Goal: Task Accomplishment & Management: Manage account settings

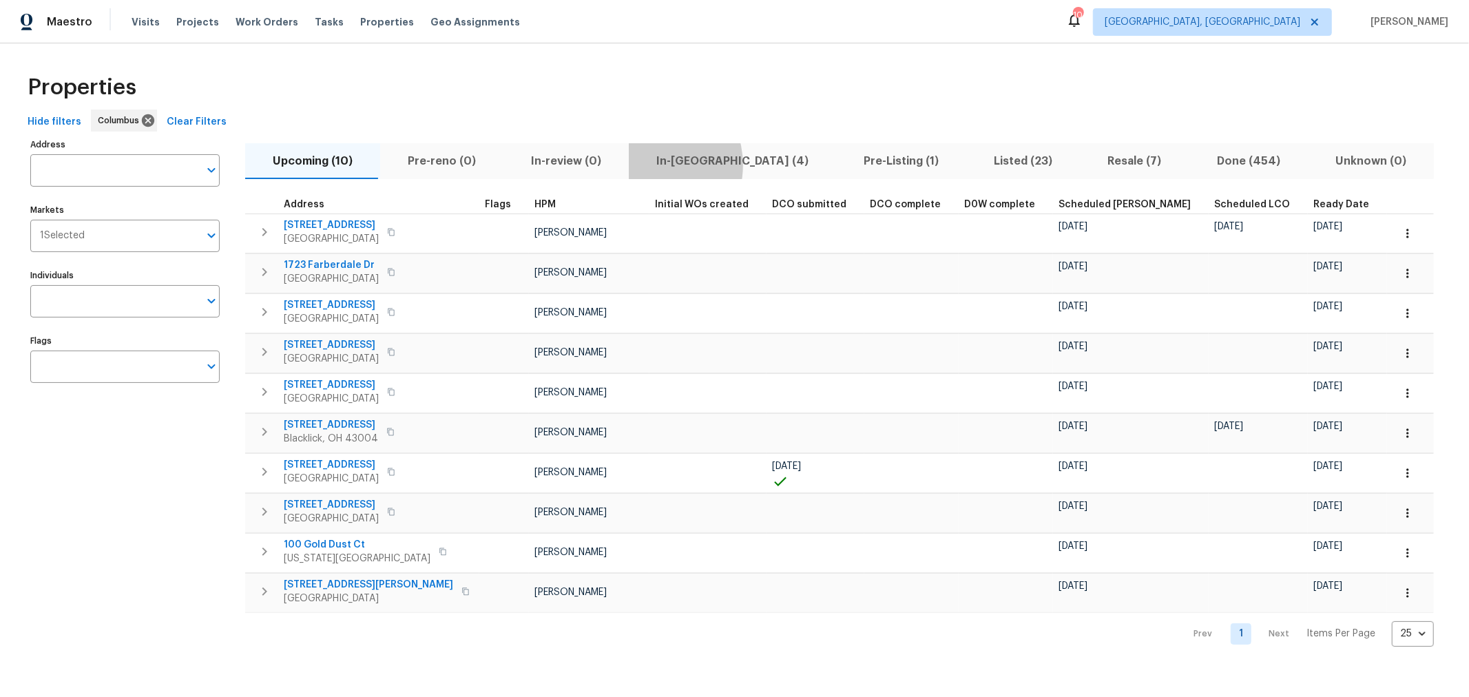
click at [641, 165] on span "In-reno (4)" at bounding box center [732, 161] width 191 height 19
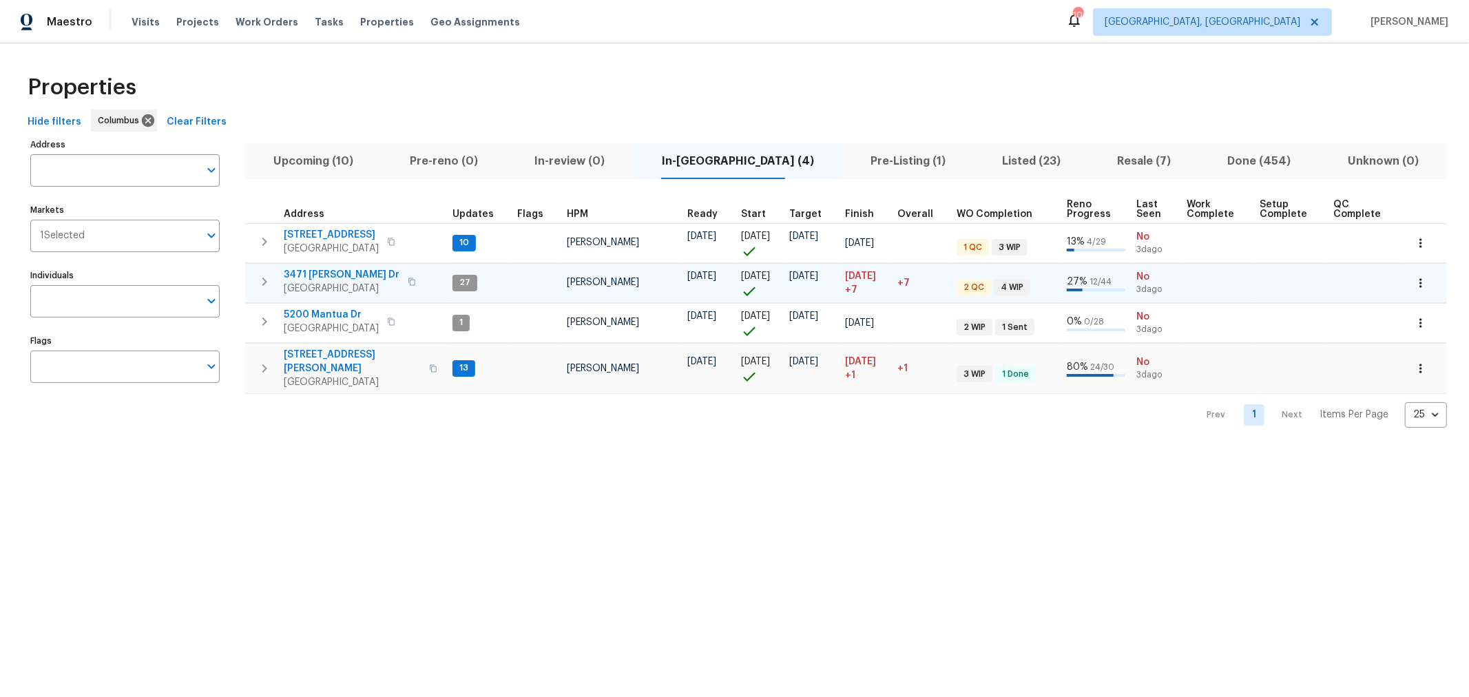
click at [265, 280] on icon "button" at bounding box center [264, 282] width 5 height 8
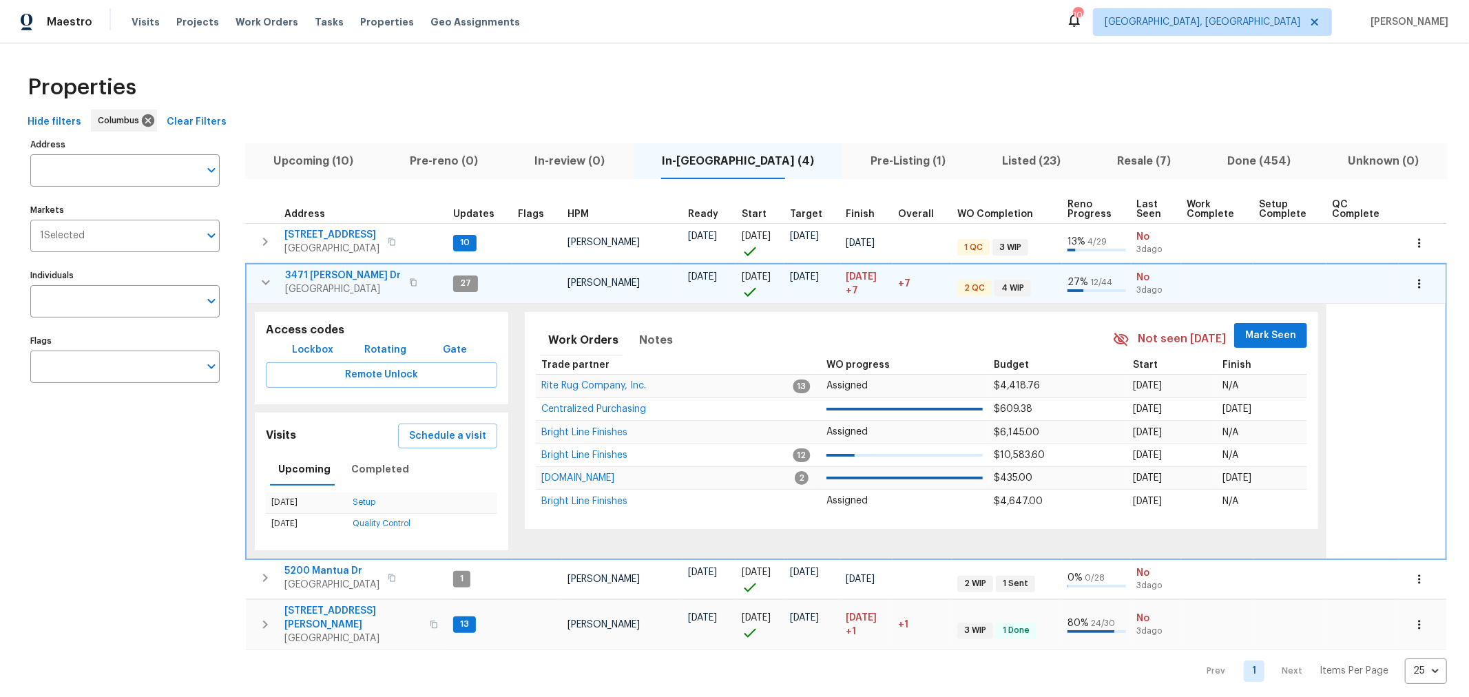
click at [311, 278] on span "3471 Marlin Dr" at bounding box center [343, 276] width 116 height 14
click at [270, 282] on icon "button" at bounding box center [266, 282] width 17 height 17
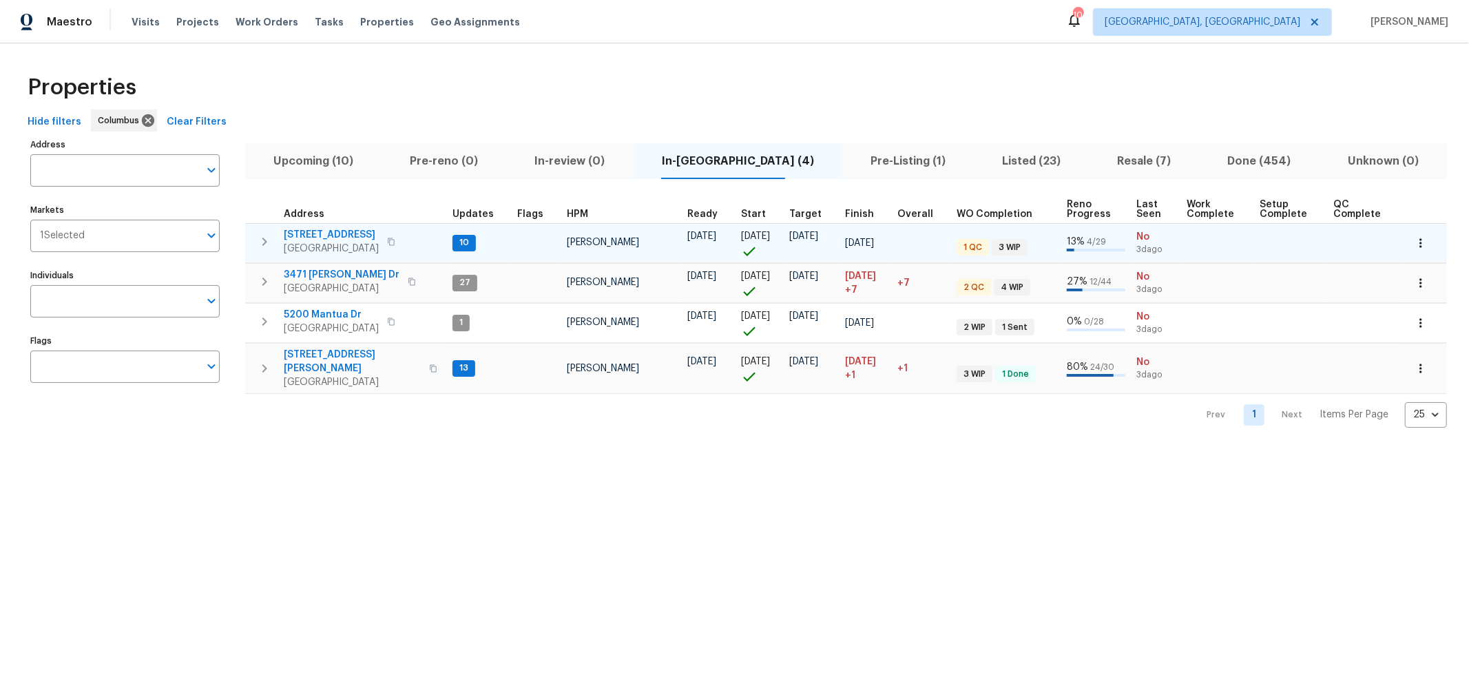
click at [265, 244] on icon "button" at bounding box center [264, 241] width 17 height 17
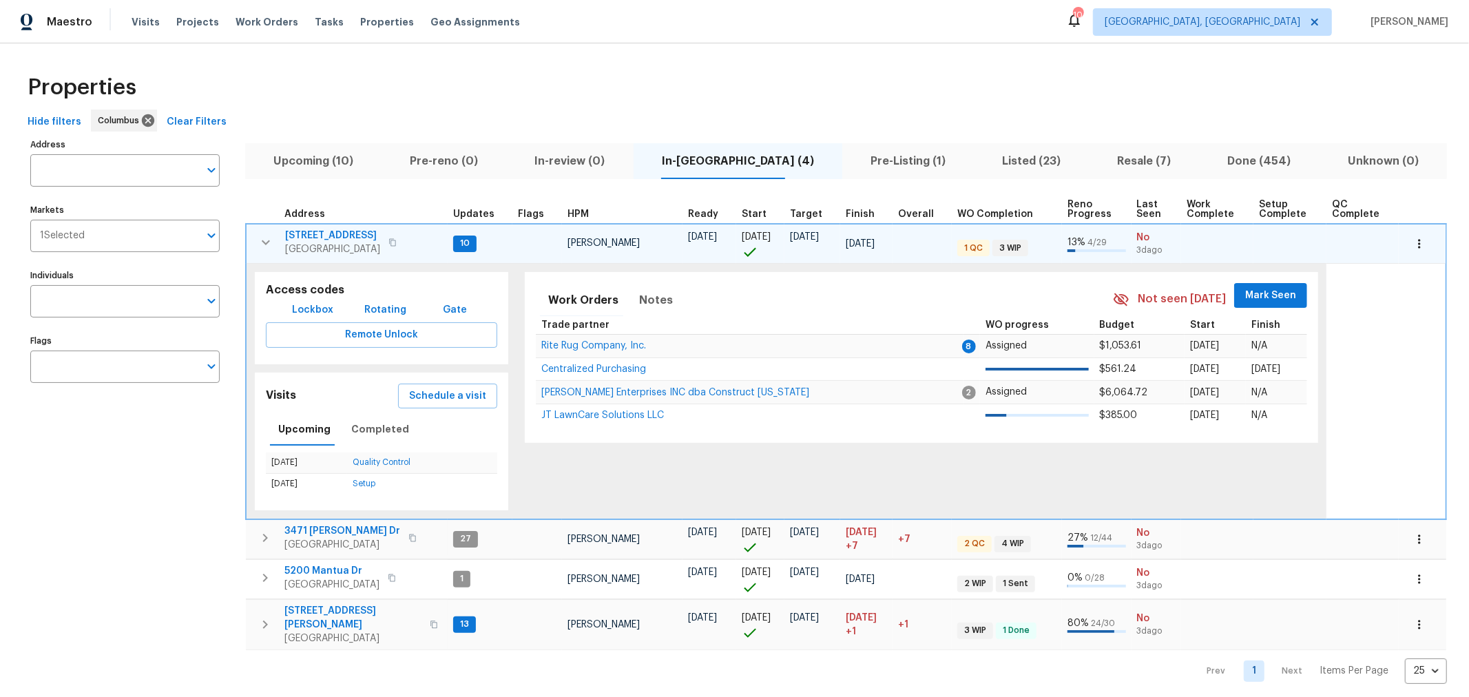
click at [1245, 287] on span "Mark Seen" at bounding box center [1270, 295] width 51 height 17
click at [264, 244] on icon "button" at bounding box center [266, 242] width 17 height 17
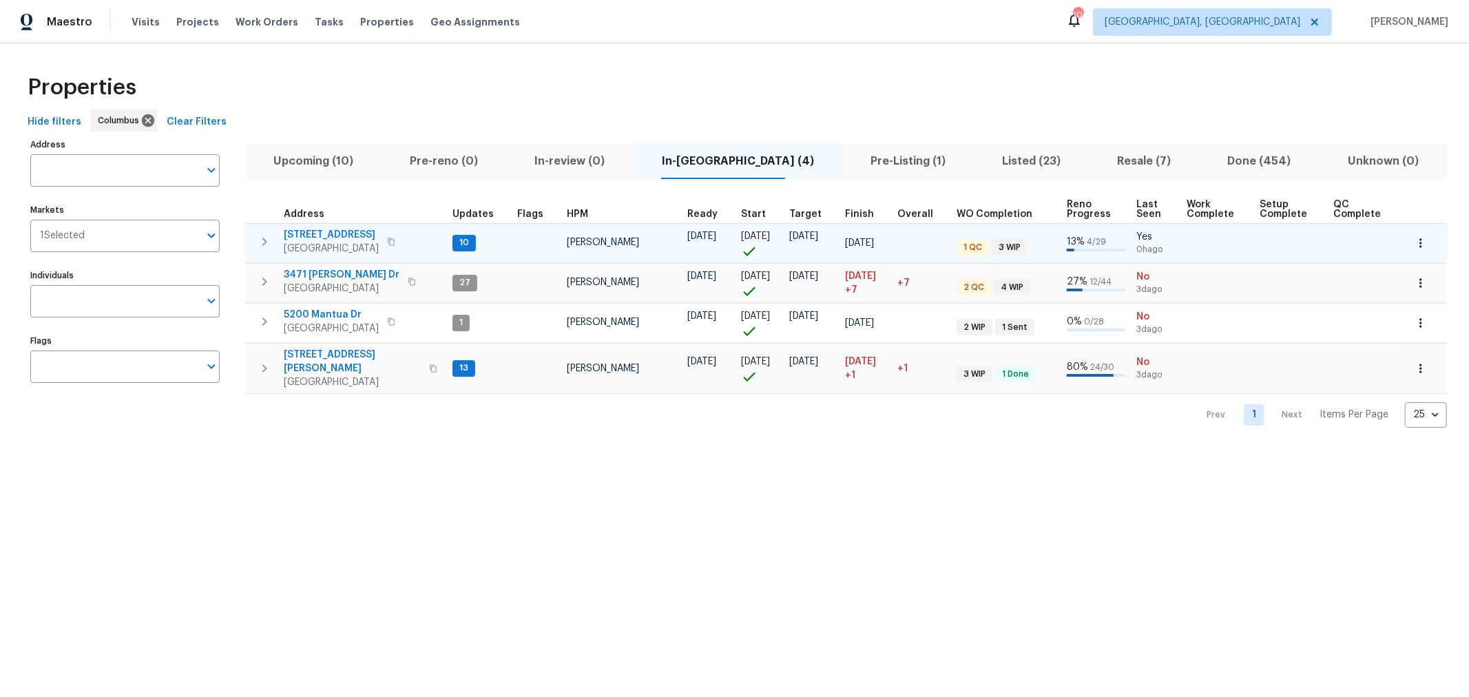
click at [267, 284] on icon "button" at bounding box center [264, 281] width 17 height 17
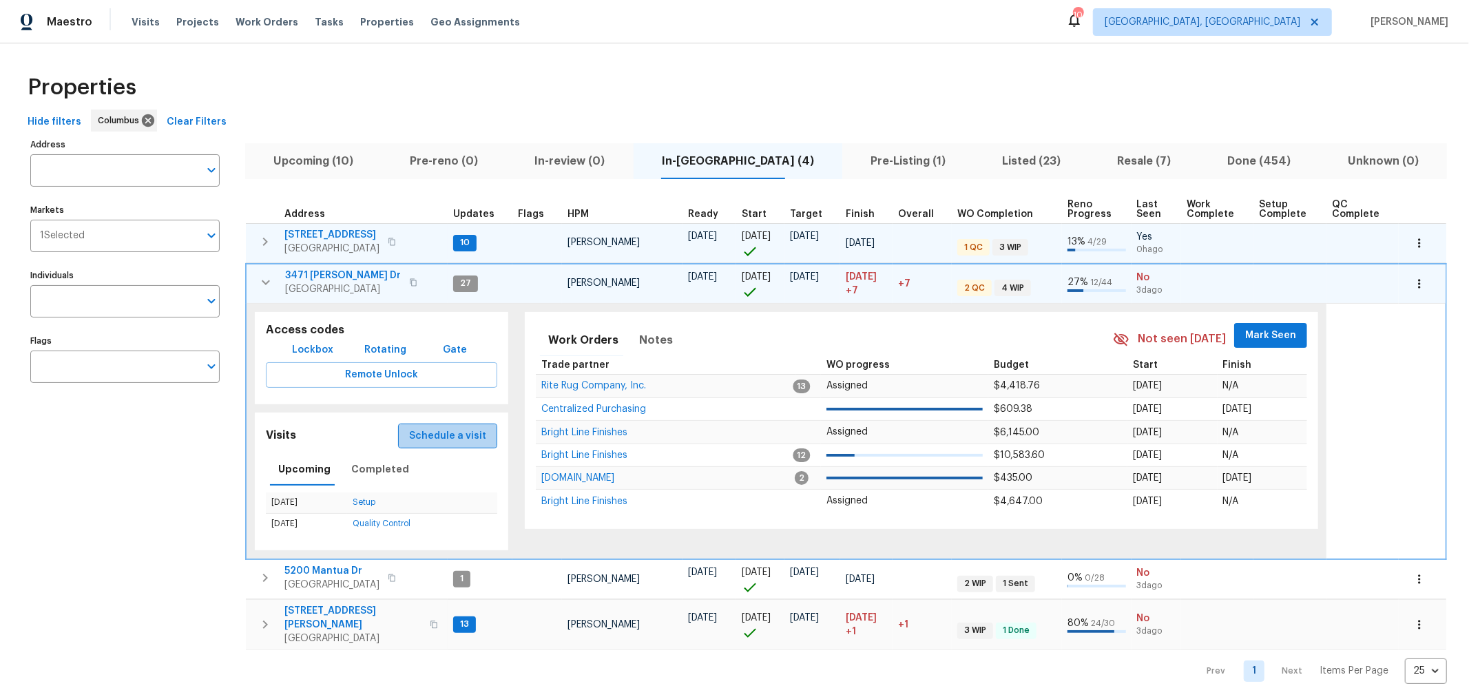
click at [459, 435] on span "Schedule a visit" at bounding box center [447, 436] width 77 height 17
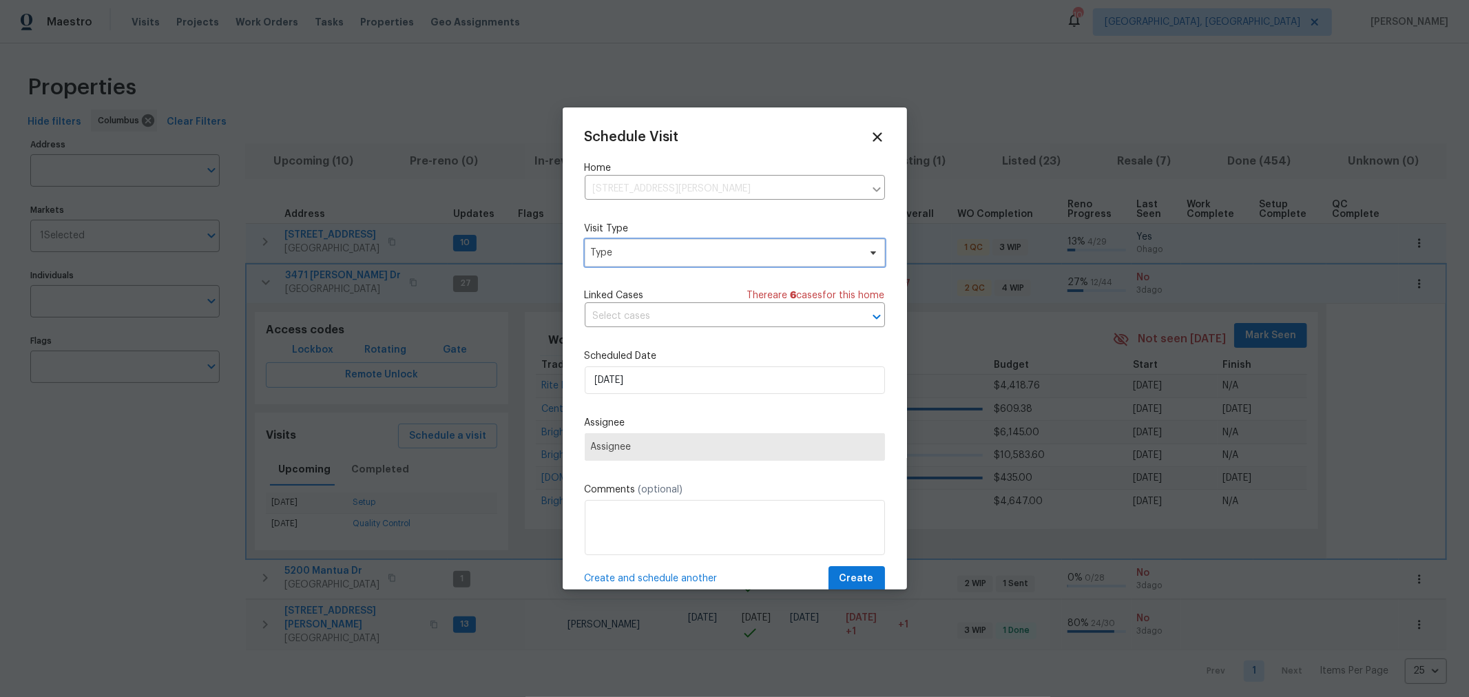
click at [751, 255] on span "Type" at bounding box center [725, 253] width 268 height 14
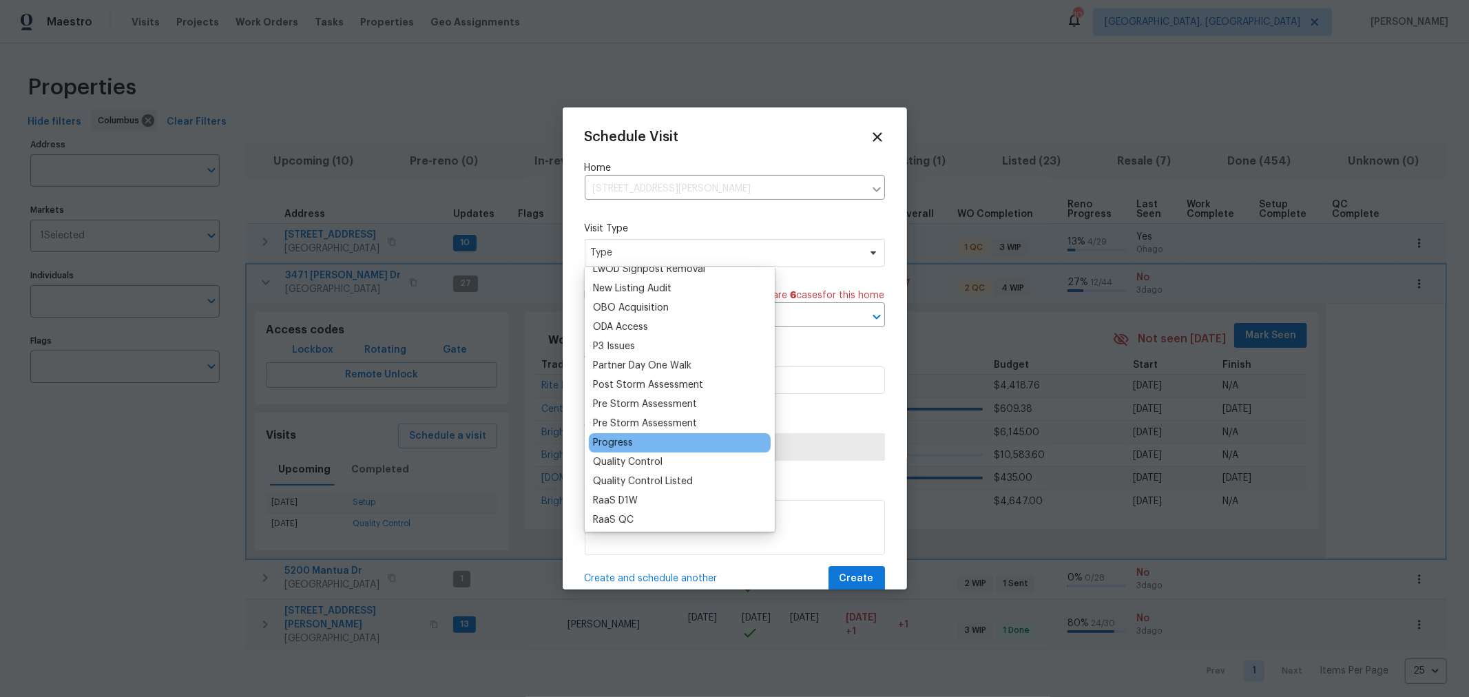
click at [620, 444] on div "Progress" at bounding box center [613, 443] width 40 height 14
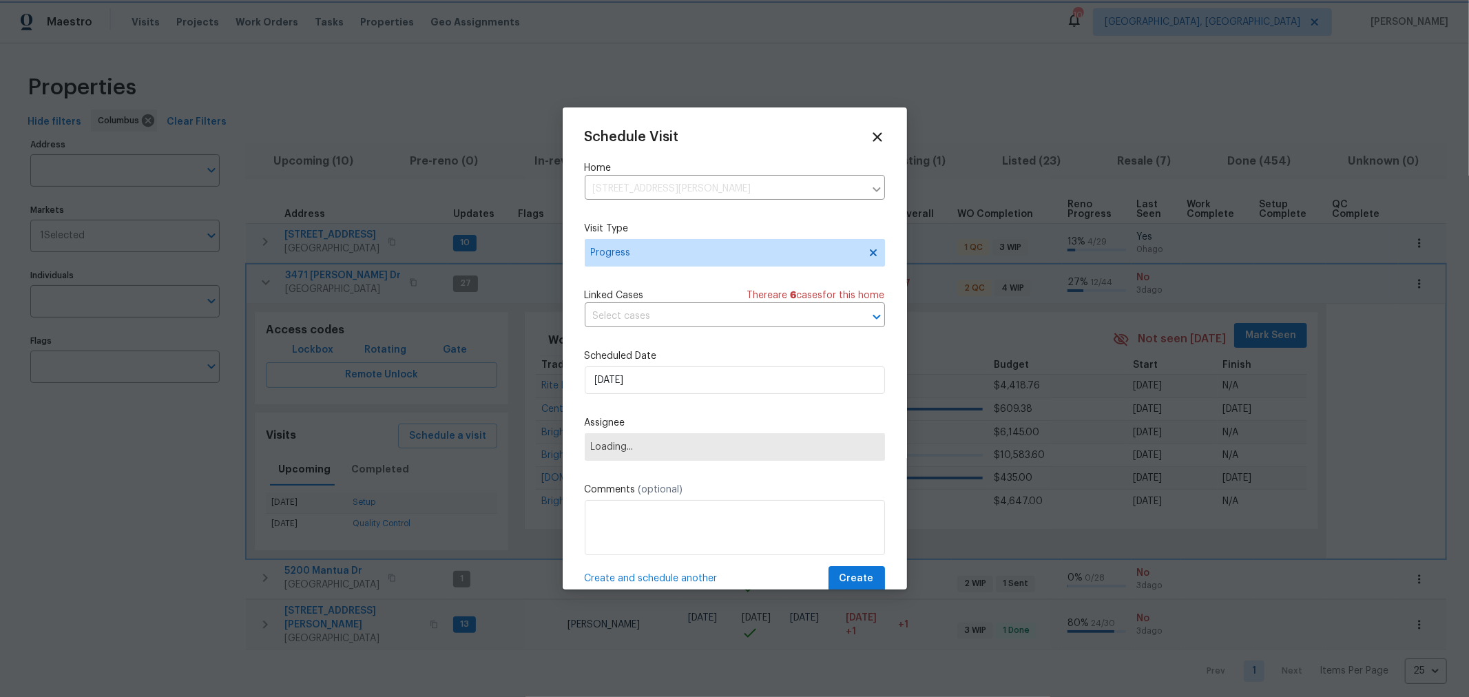
scroll to position [764, 0]
click at [723, 455] on span "Assignee" at bounding box center [735, 447] width 300 height 28
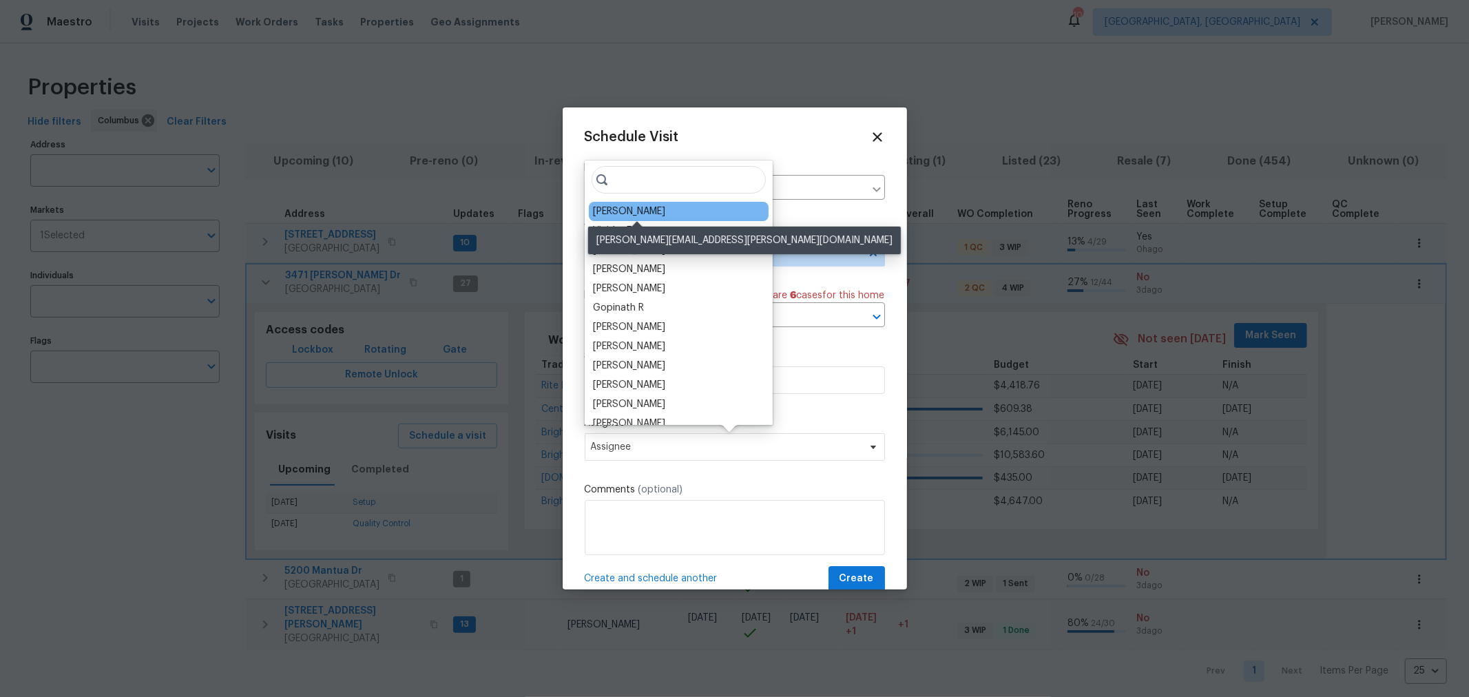
click at [662, 209] on div "[PERSON_NAME]" at bounding box center [629, 212] width 72 height 14
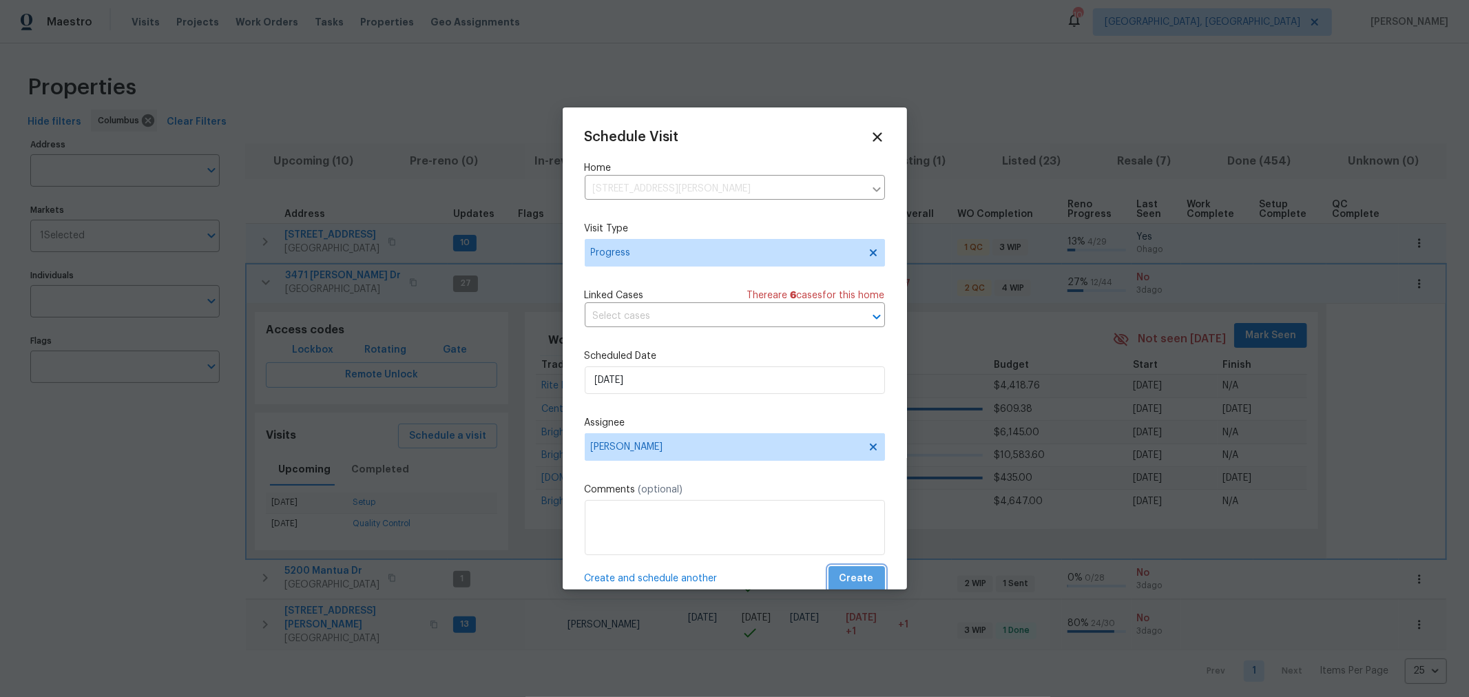
click at [851, 576] on span "Create" at bounding box center [856, 578] width 34 height 17
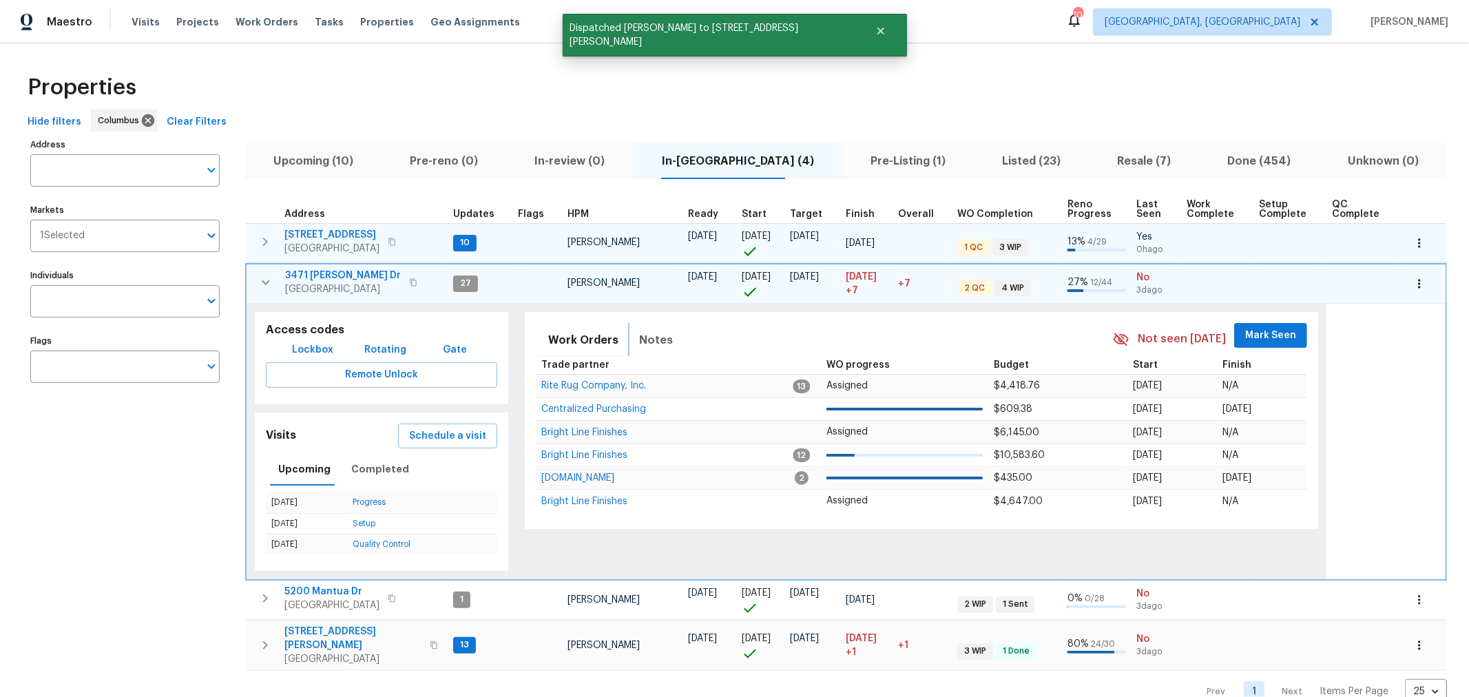
click at [665, 332] on button "Notes" at bounding box center [656, 340] width 50 height 33
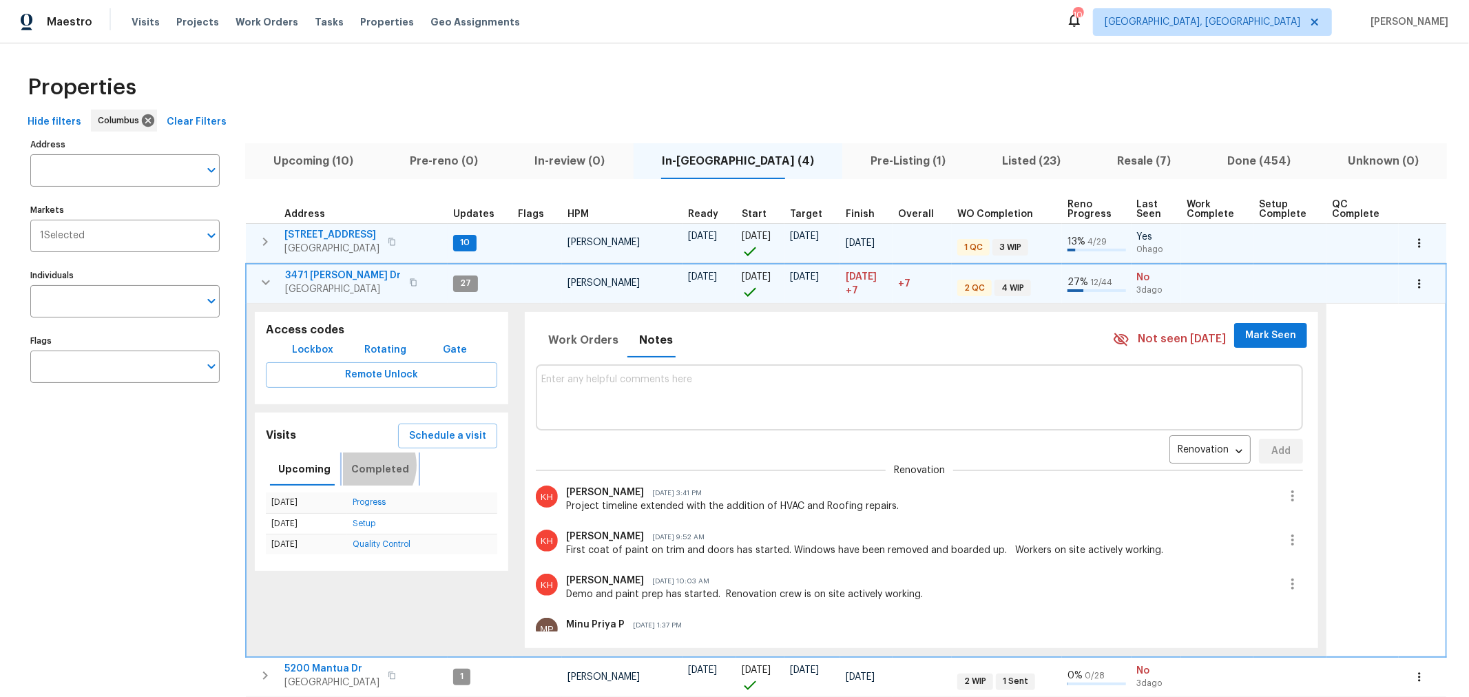
click at [359, 462] on span "Completed" at bounding box center [380, 469] width 58 height 17
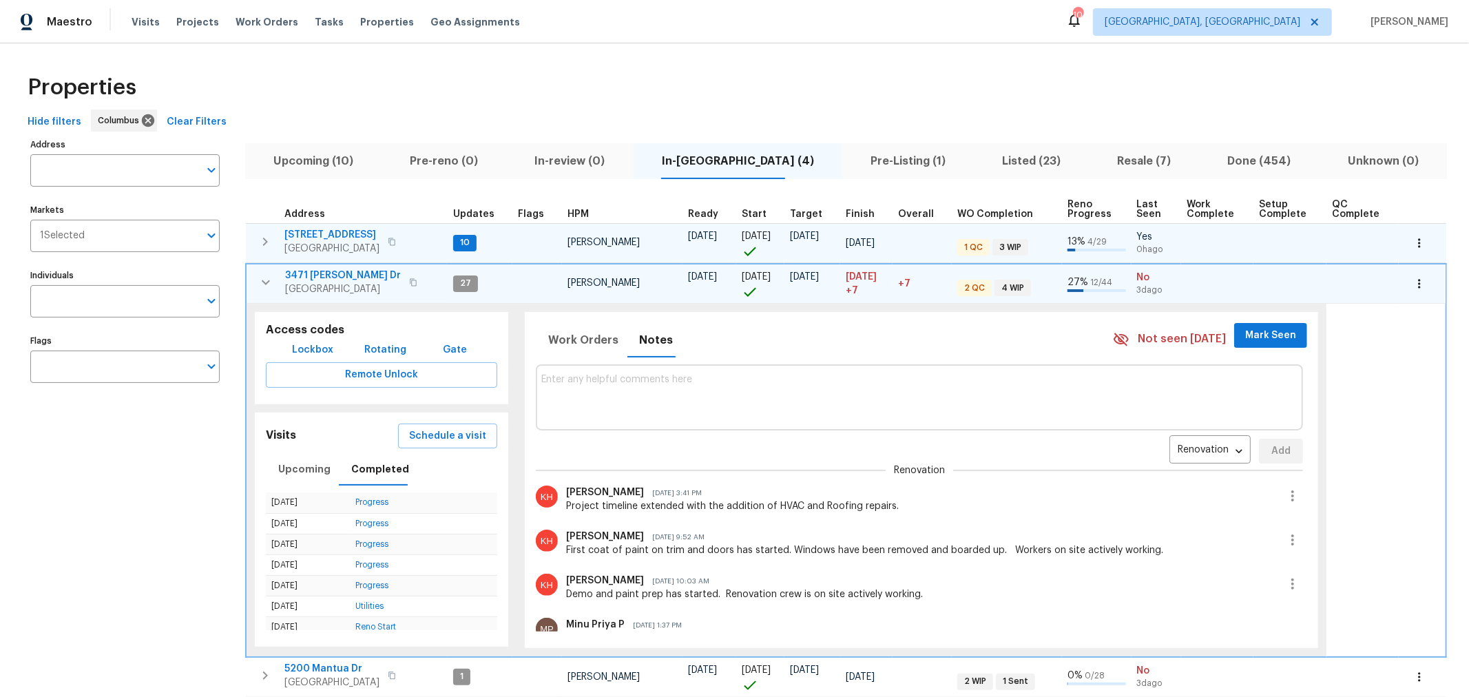
click at [674, 410] on textarea at bounding box center [919, 397] width 756 height 46
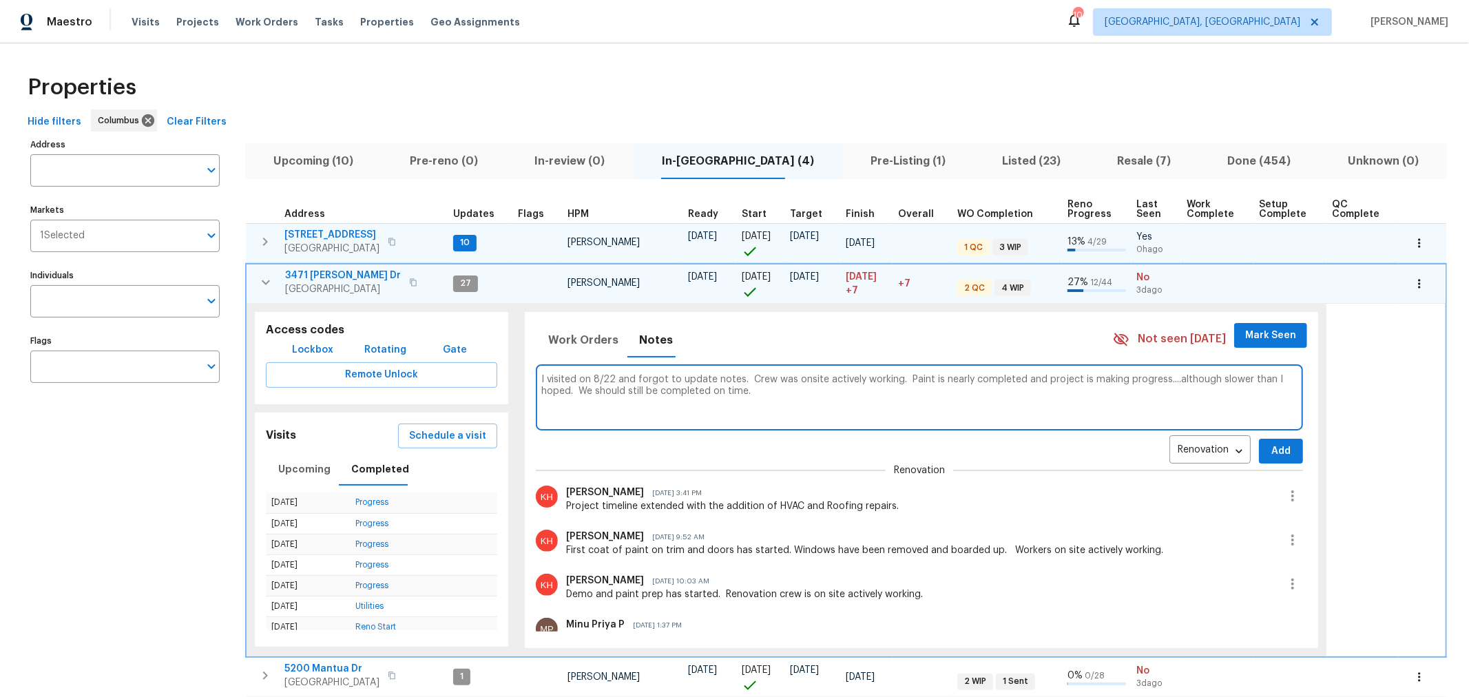
type textarea "I visited on 8/22 and forgot to update notes. Crew was onsite actively working.…"
click at [1259, 457] on button "Add" at bounding box center [1281, 451] width 44 height 25
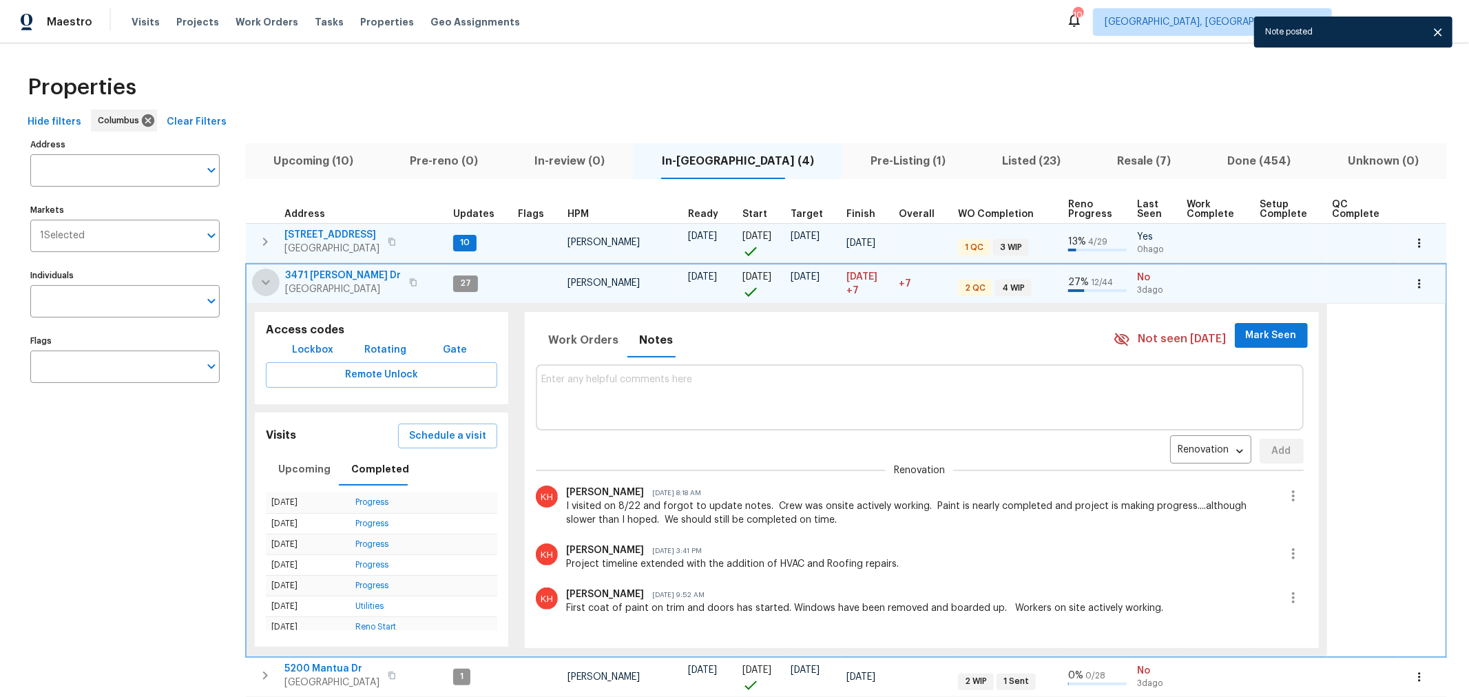
click at [269, 281] on icon "button" at bounding box center [266, 282] width 17 height 17
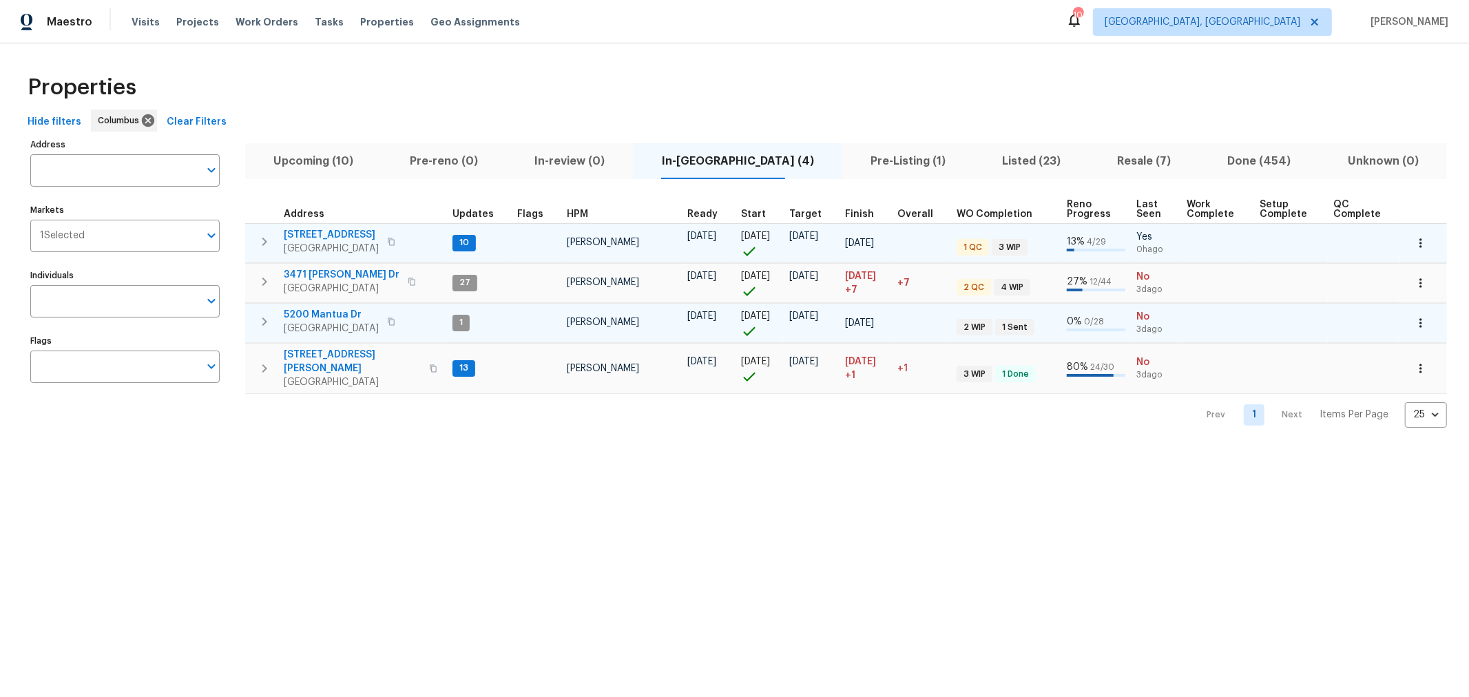
click at [267, 320] on icon "button" at bounding box center [264, 321] width 5 height 8
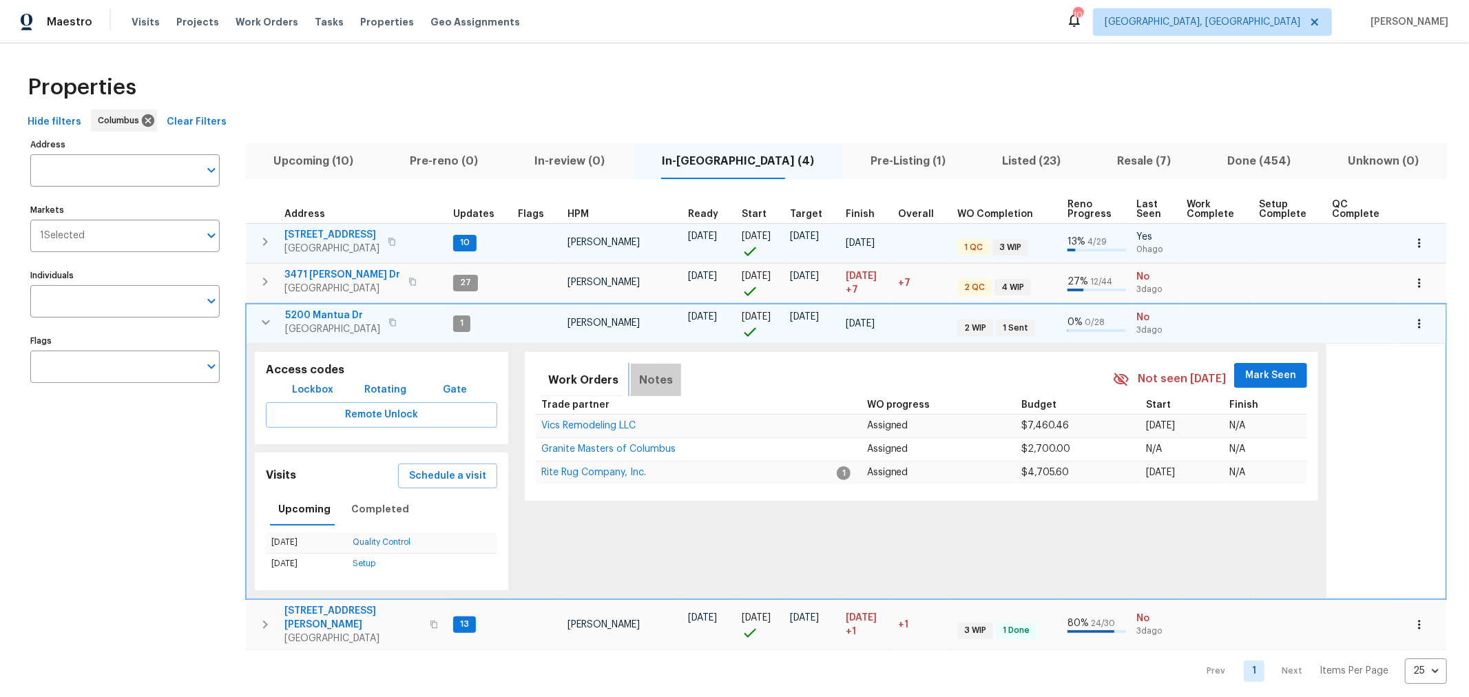
click at [649, 379] on span "Notes" at bounding box center [656, 379] width 34 height 19
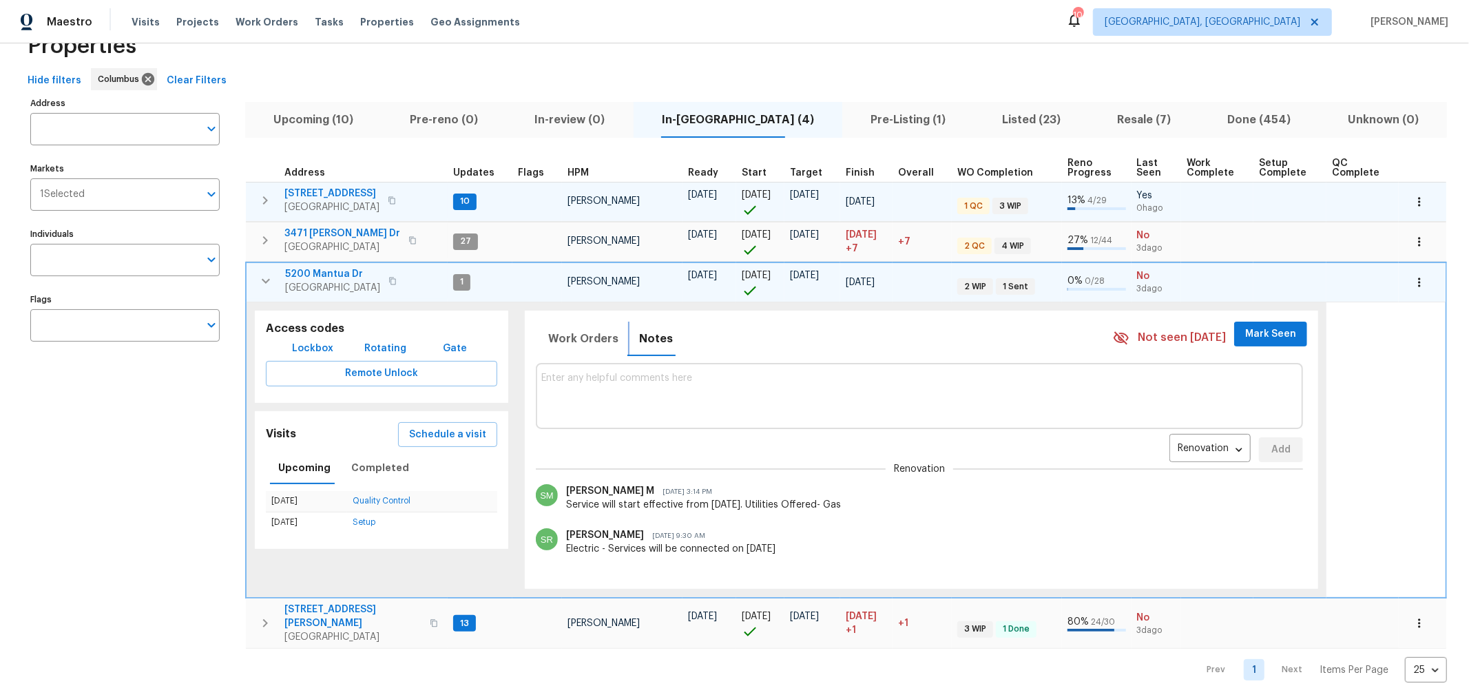
scroll to position [45, 0]
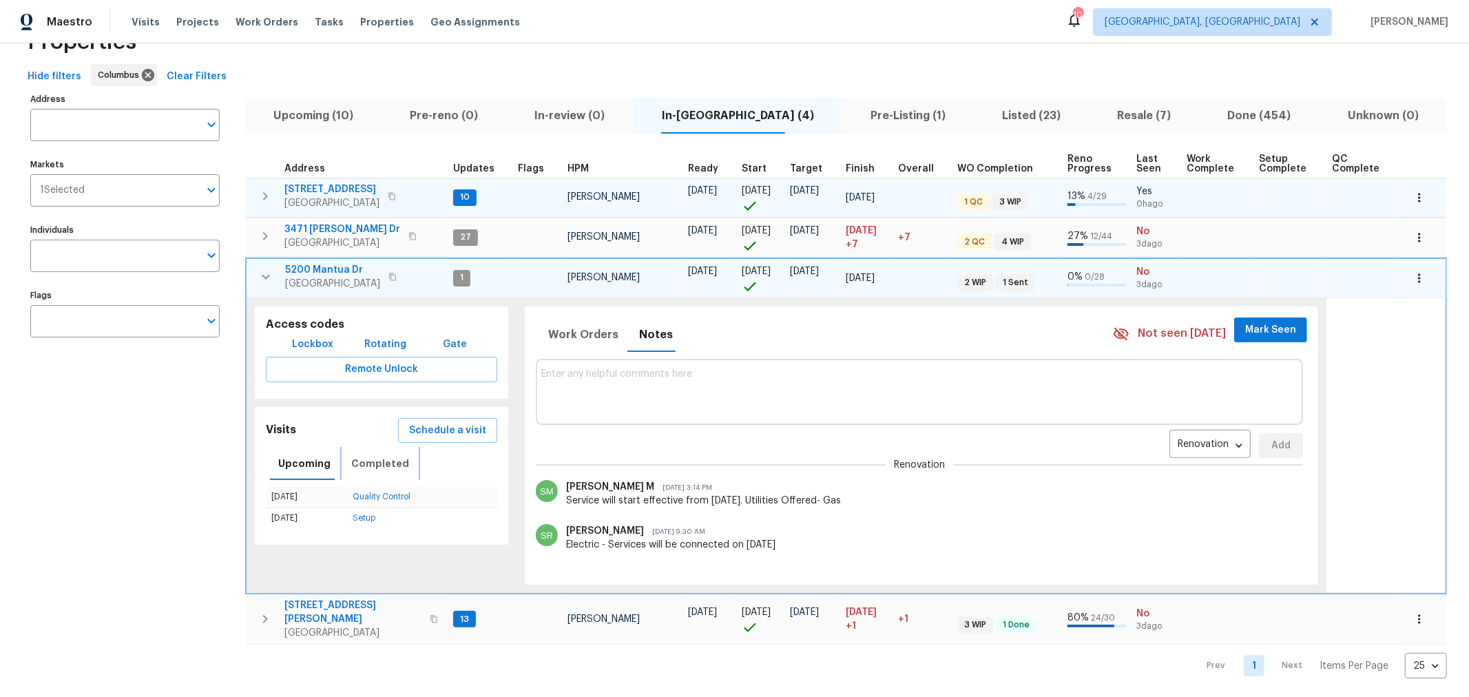
click at [385, 455] on span "Completed" at bounding box center [380, 463] width 58 height 17
click at [588, 341] on span "Work Orders" at bounding box center [583, 334] width 70 height 19
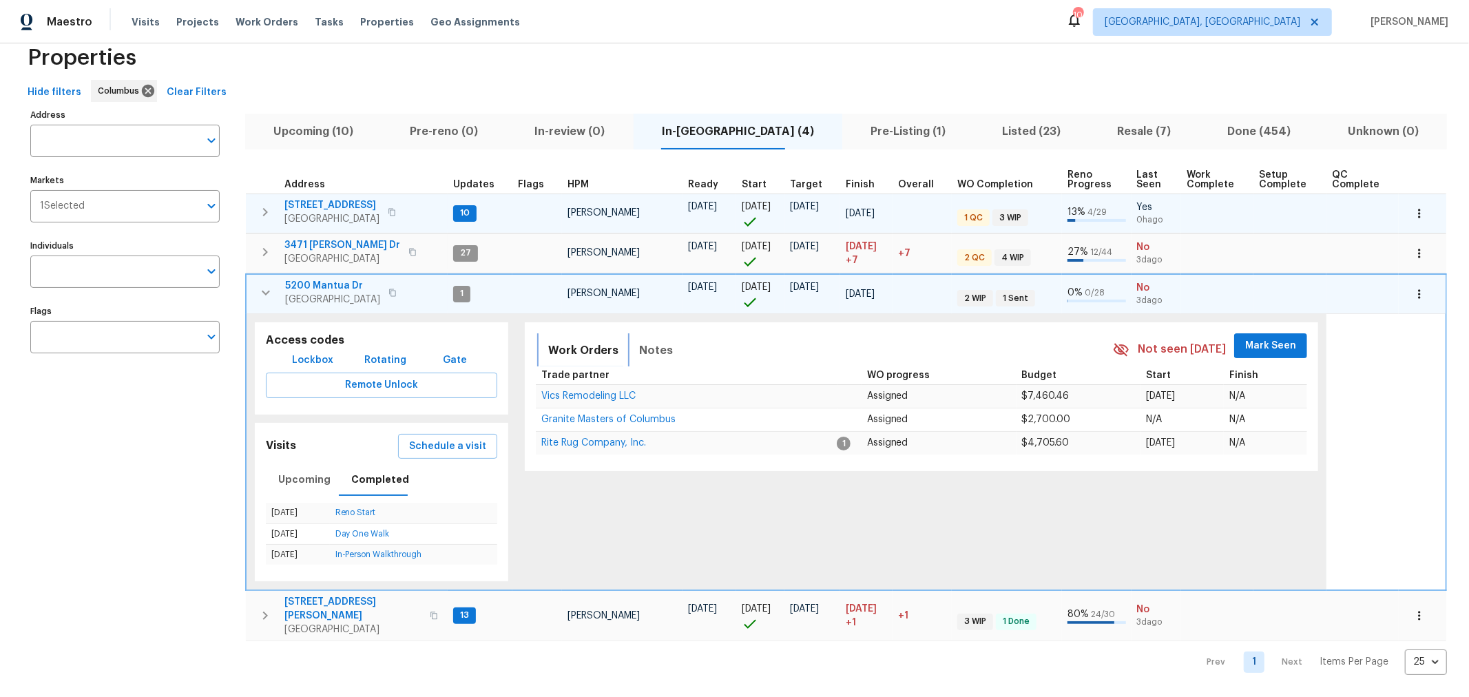
scroll to position [25, 0]
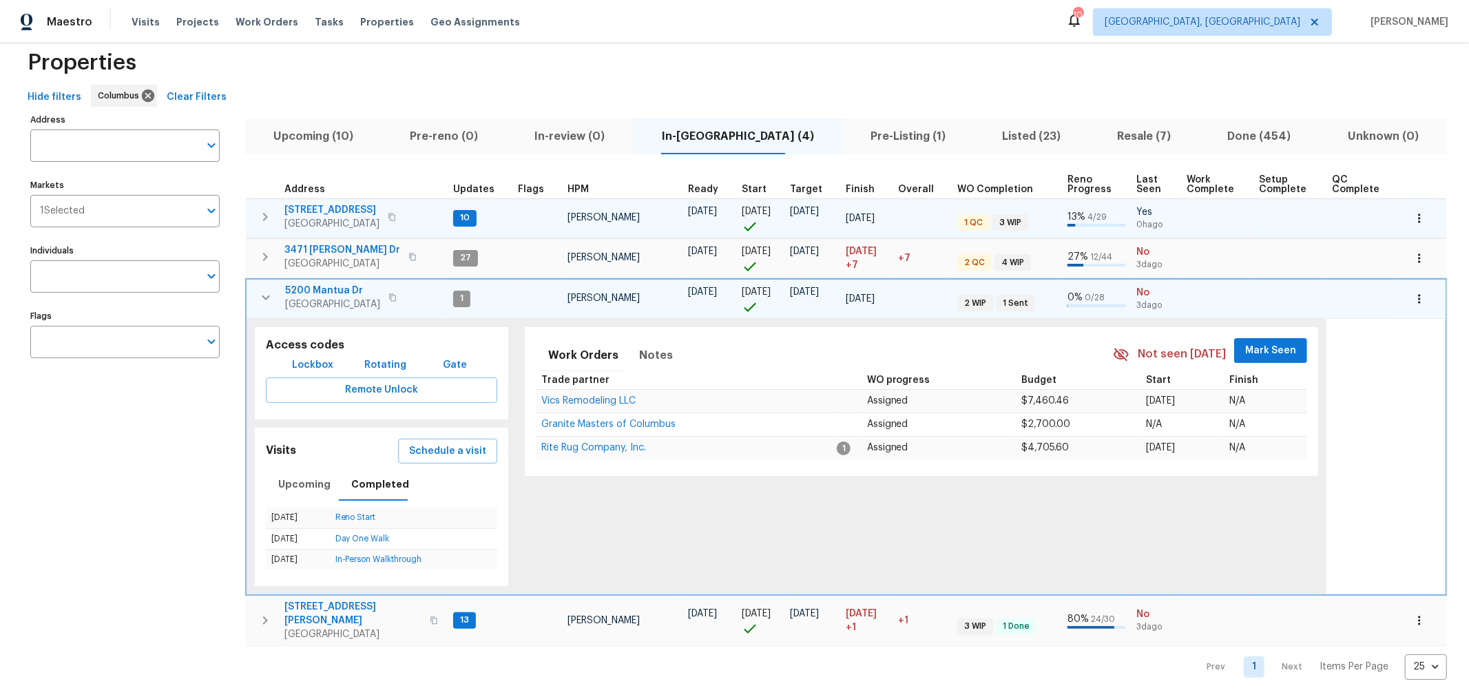
click at [1250, 348] on span "Mark Seen" at bounding box center [1270, 350] width 51 height 17
click at [260, 258] on icon "button" at bounding box center [265, 257] width 17 height 17
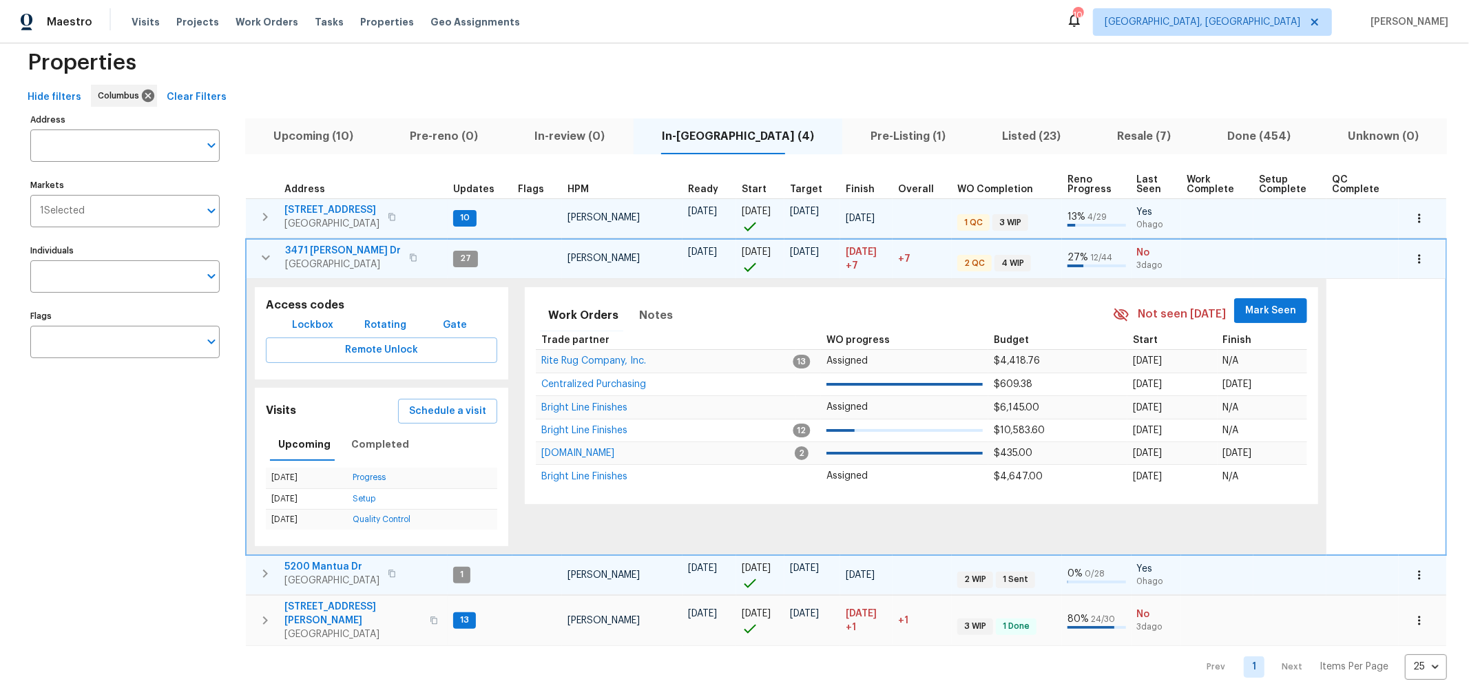
click at [1245, 315] on span "Mark Seen" at bounding box center [1270, 310] width 51 height 17
click at [260, 252] on icon "button" at bounding box center [266, 257] width 17 height 17
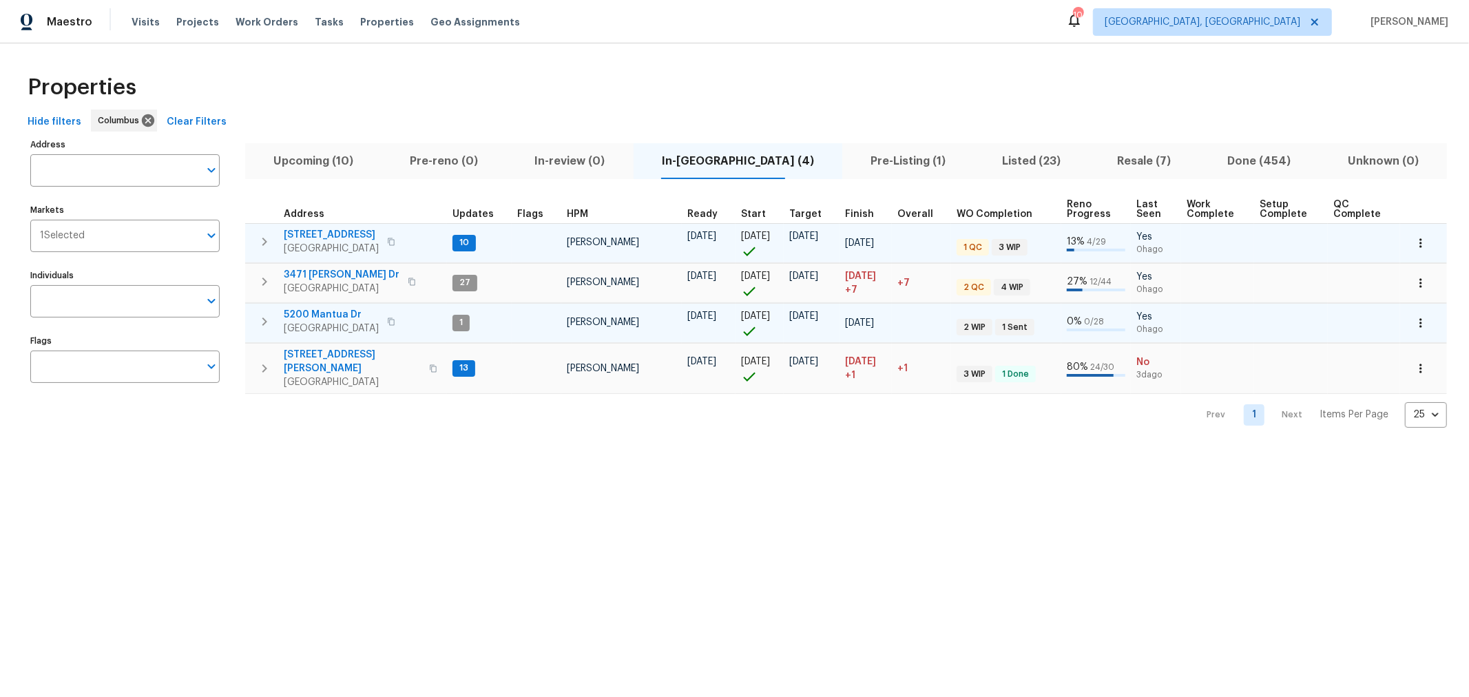
click at [258, 274] on icon "button" at bounding box center [264, 281] width 17 height 17
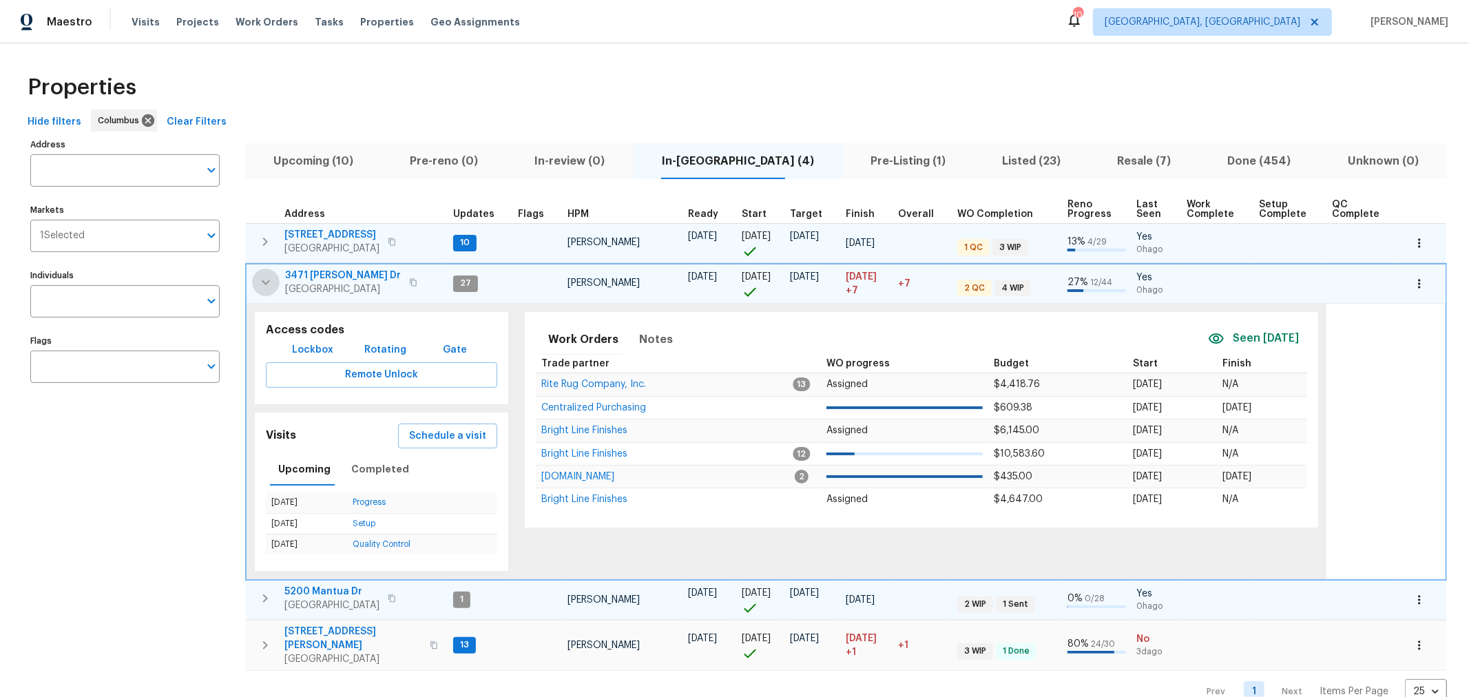
click at [258, 282] on icon "button" at bounding box center [266, 282] width 17 height 17
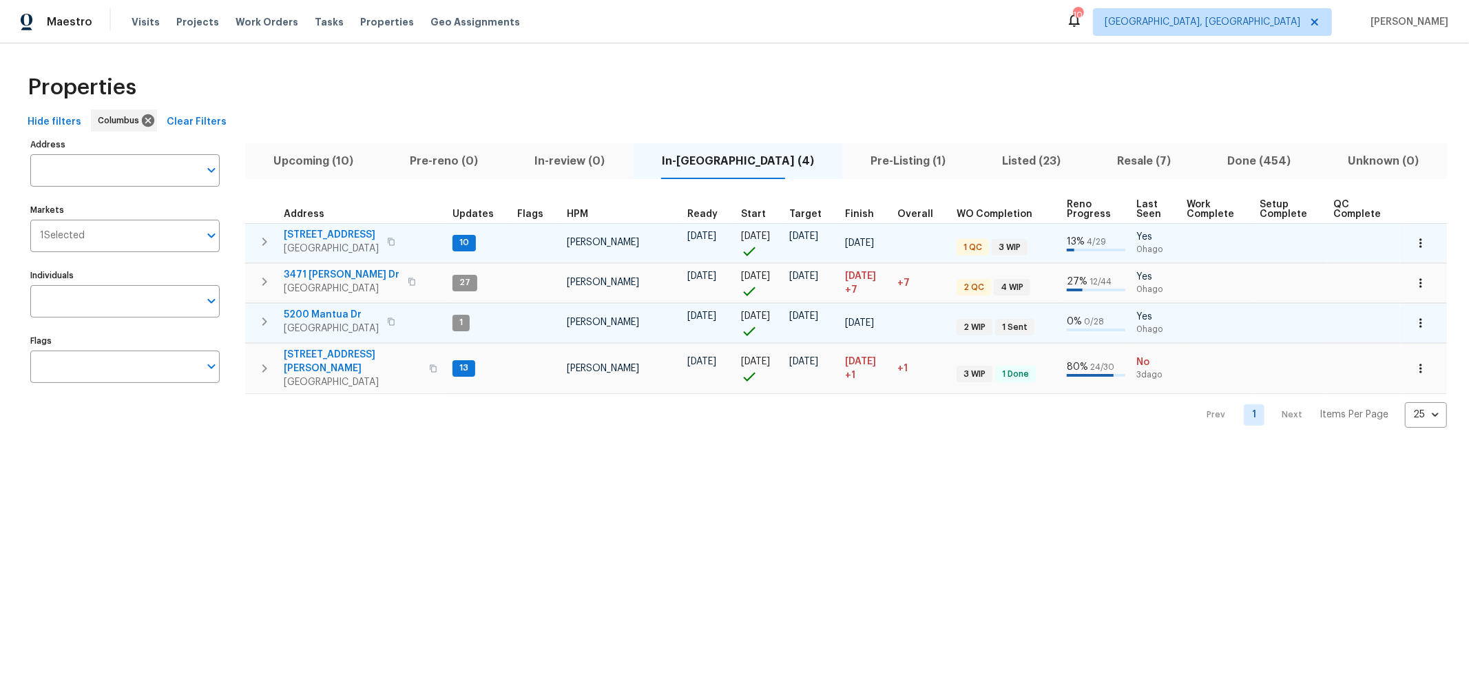
click at [265, 322] on icon "button" at bounding box center [264, 321] width 17 height 17
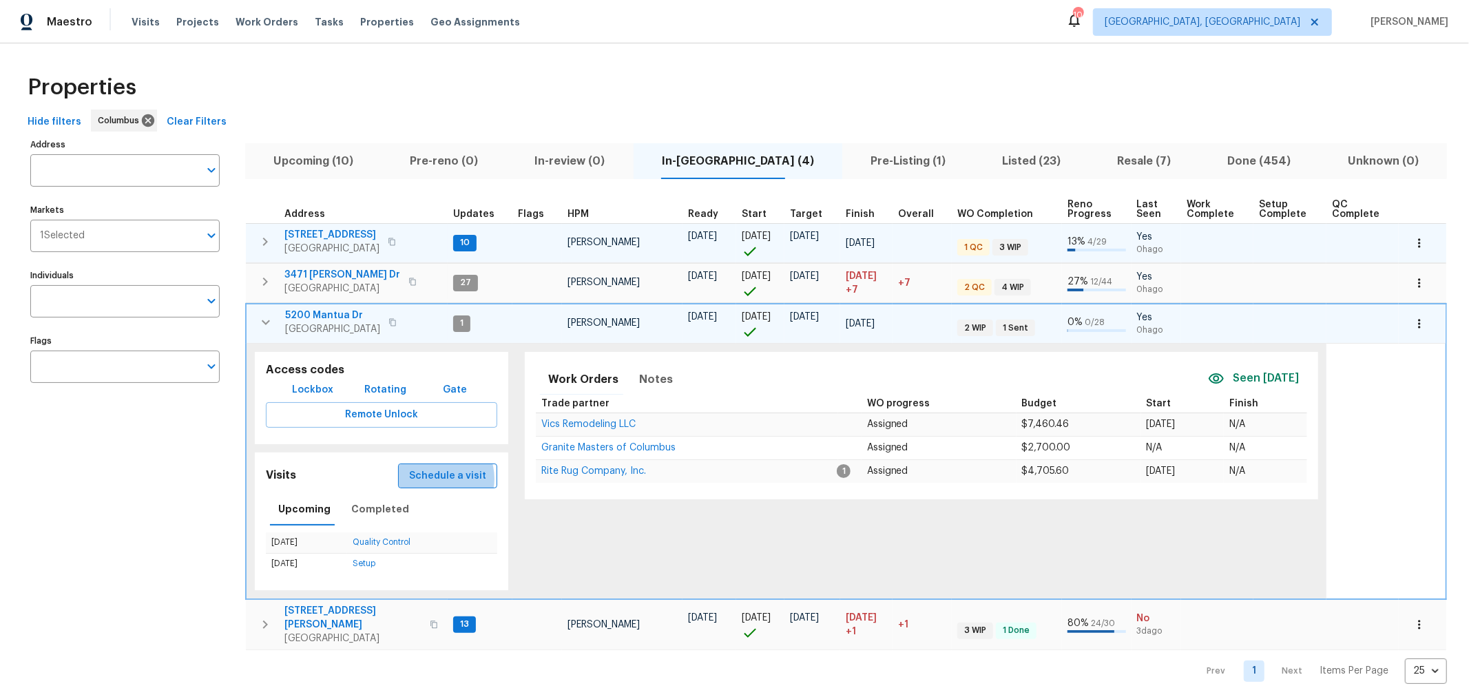
click at [438, 475] on span "Schedule a visit" at bounding box center [447, 476] width 77 height 17
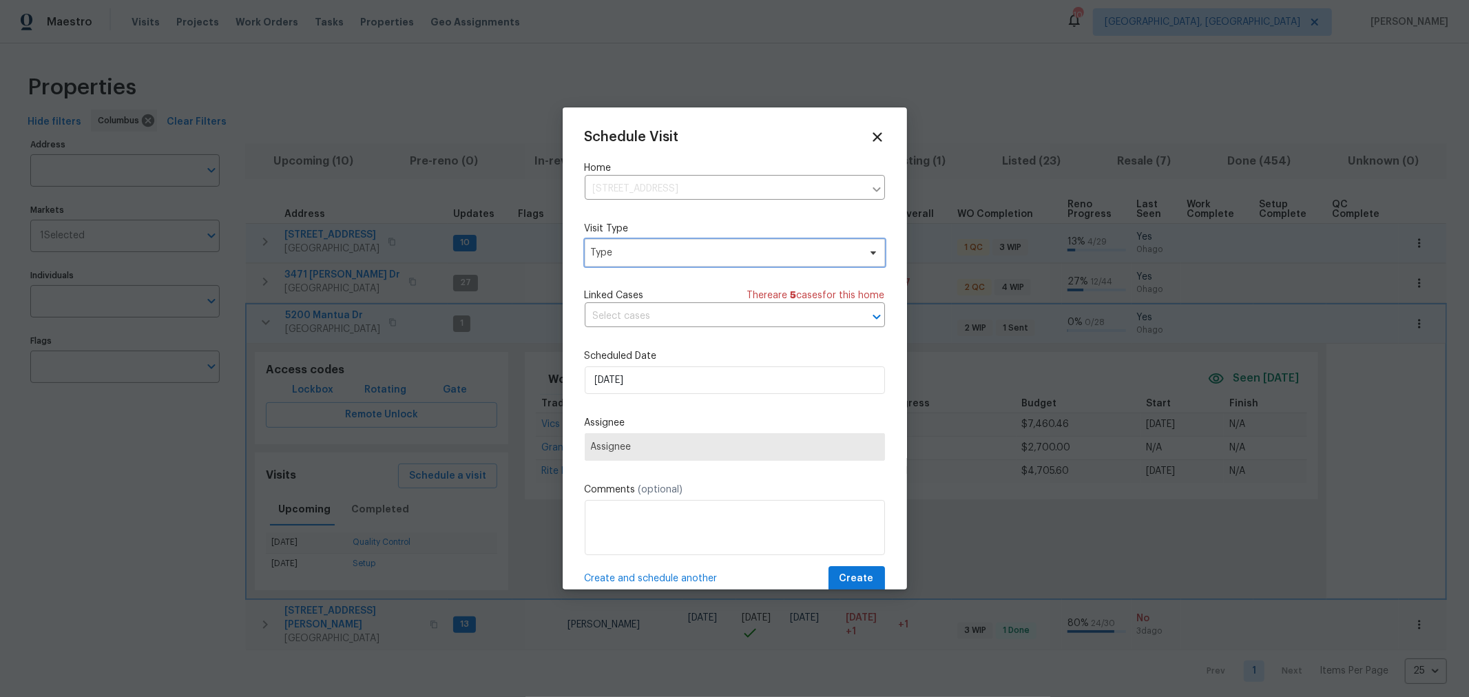
click at [691, 253] on span "Type" at bounding box center [725, 253] width 268 height 14
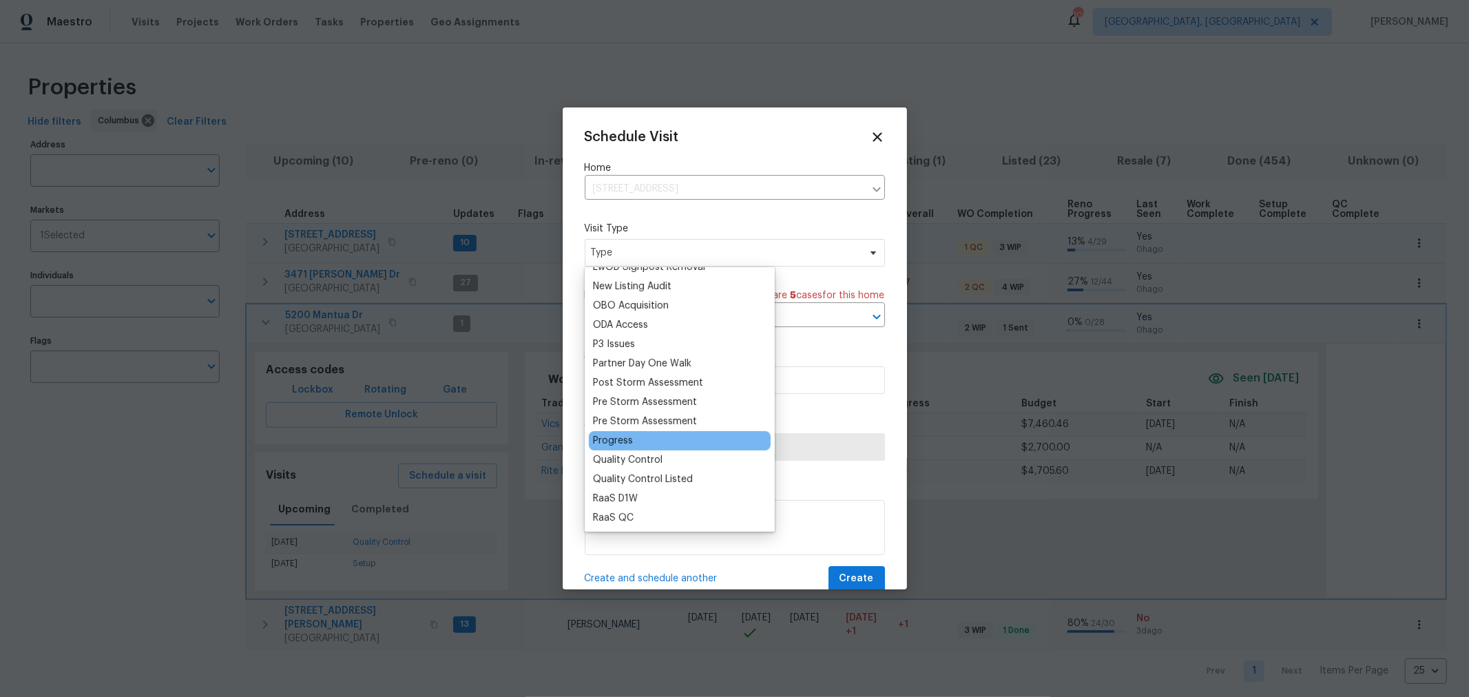
scroll to position [765, 0]
click at [638, 435] on div "Progress" at bounding box center [680, 439] width 182 height 19
click at [615, 440] on div "Progress" at bounding box center [613, 440] width 40 height 14
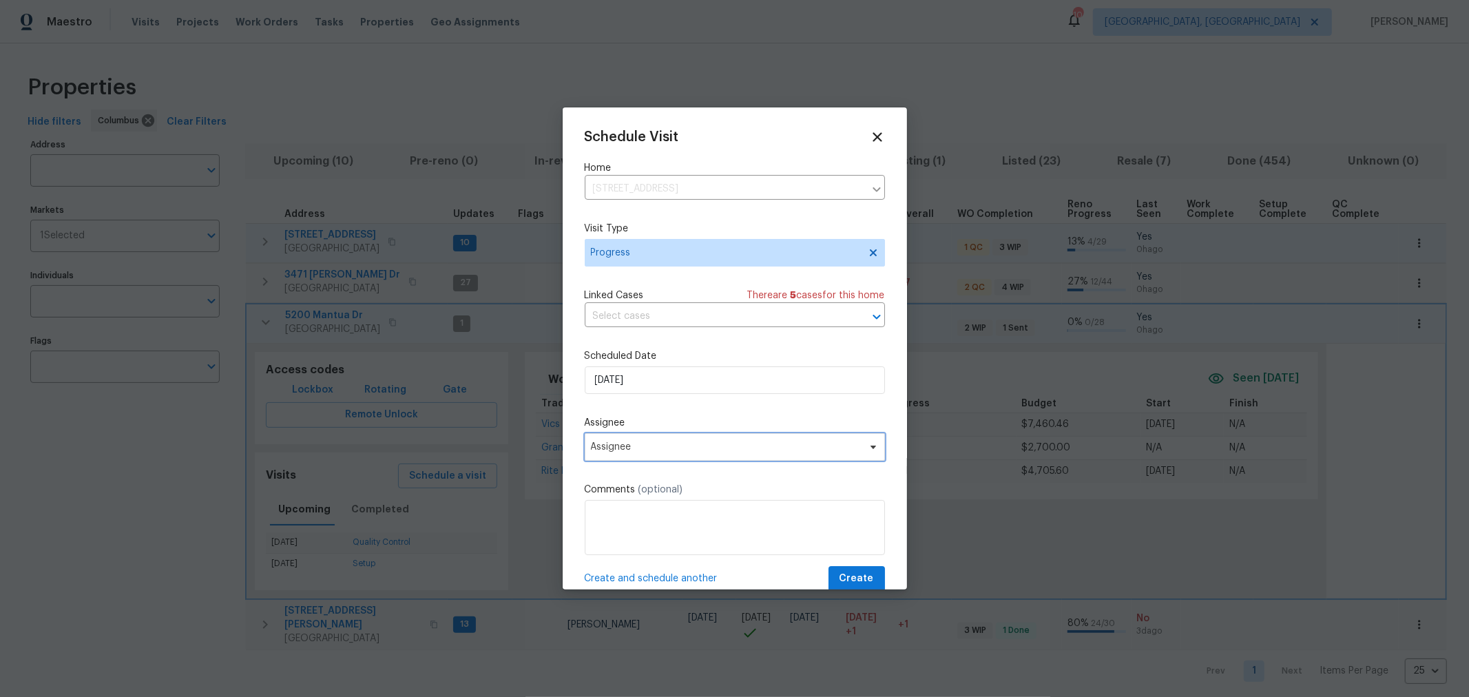
click at [647, 448] on span "Assignee" at bounding box center [726, 446] width 270 height 11
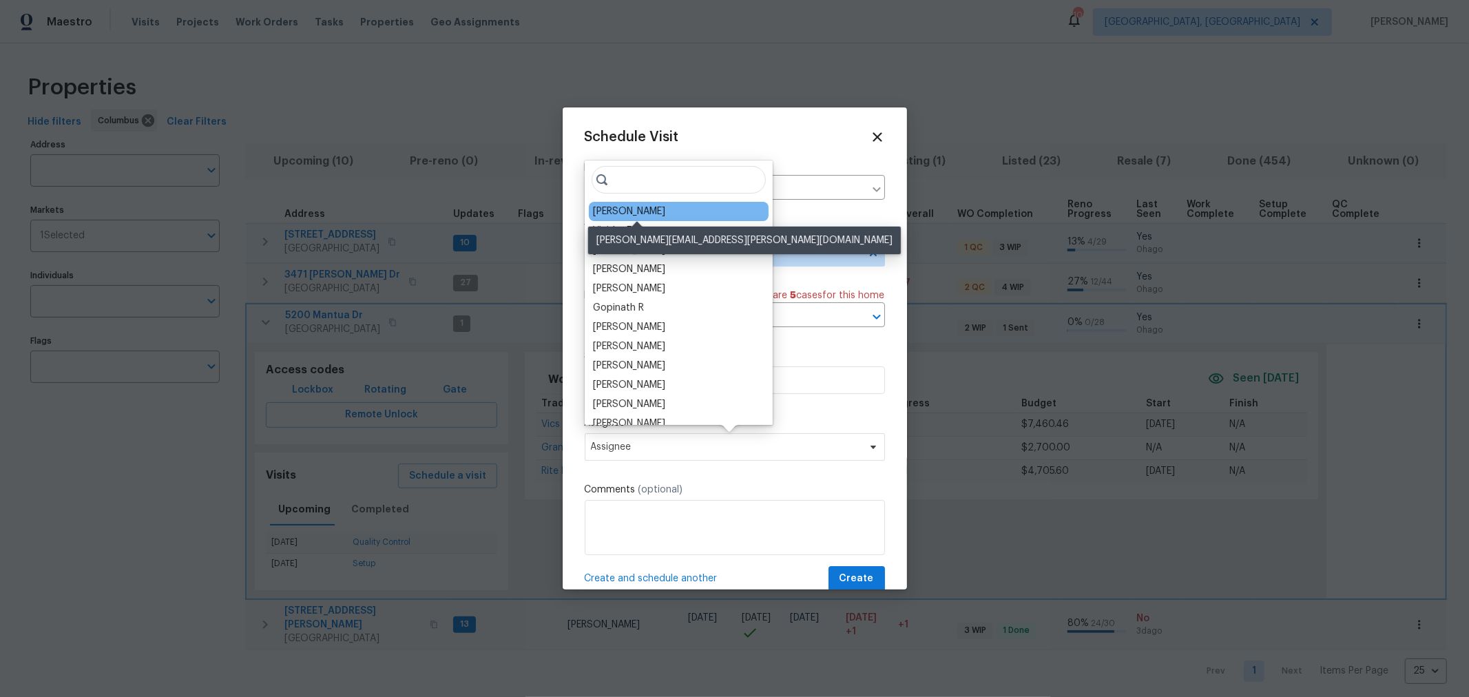
click at [645, 208] on div "[PERSON_NAME]" at bounding box center [629, 212] width 72 height 14
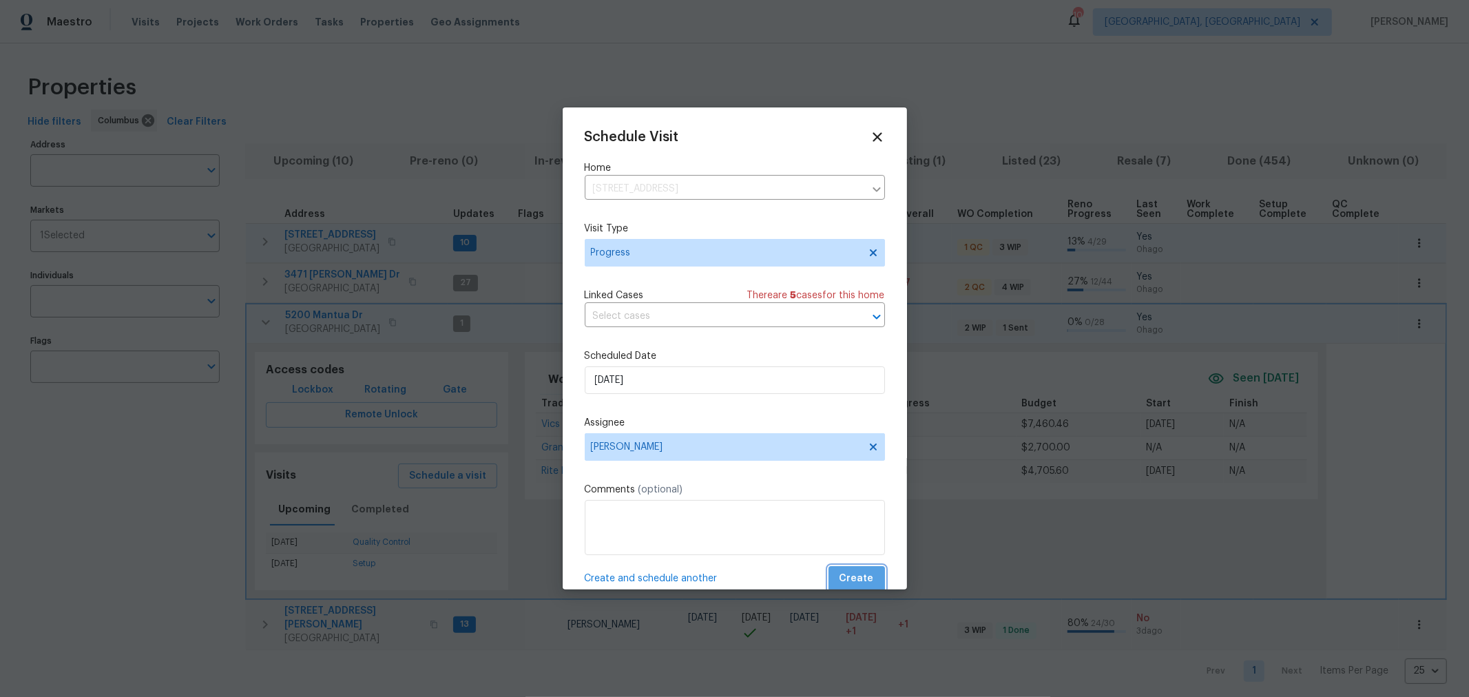
click at [849, 574] on span "Create" at bounding box center [856, 578] width 34 height 17
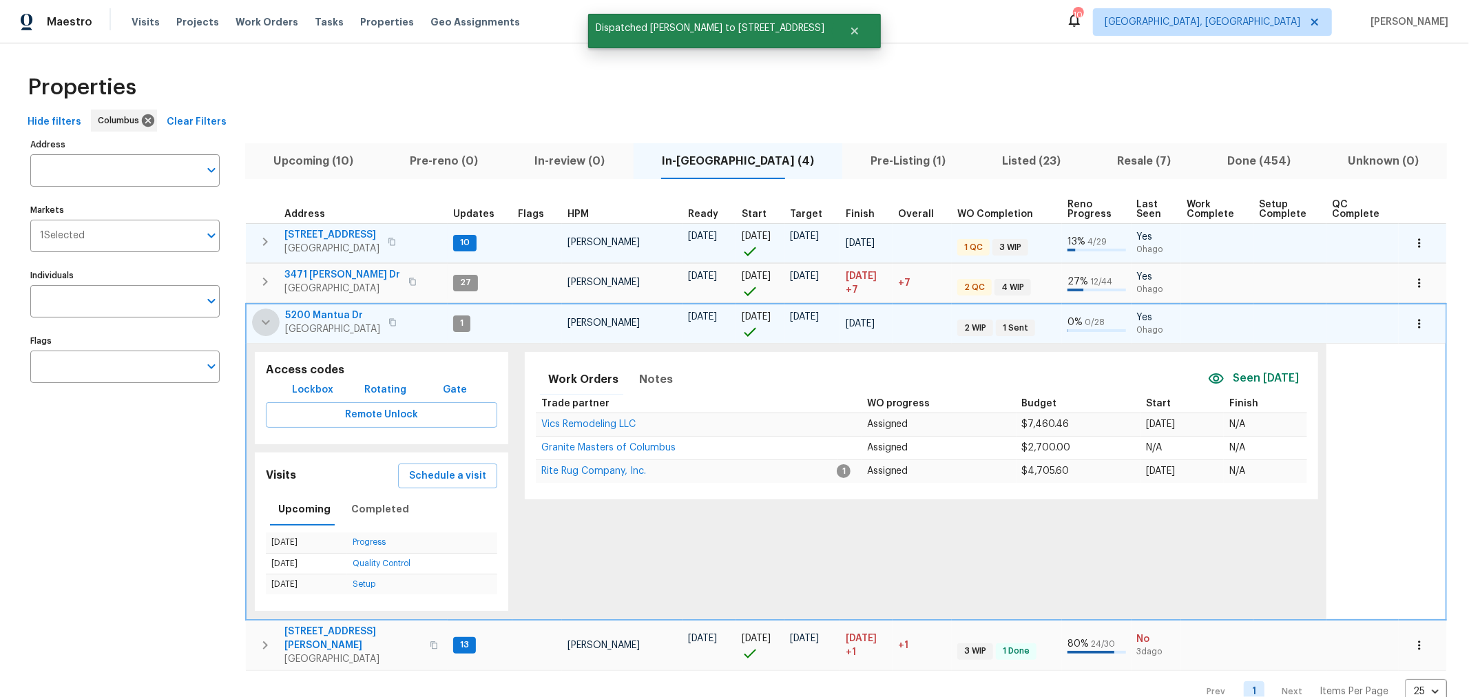
click at [262, 315] on icon "button" at bounding box center [266, 322] width 17 height 17
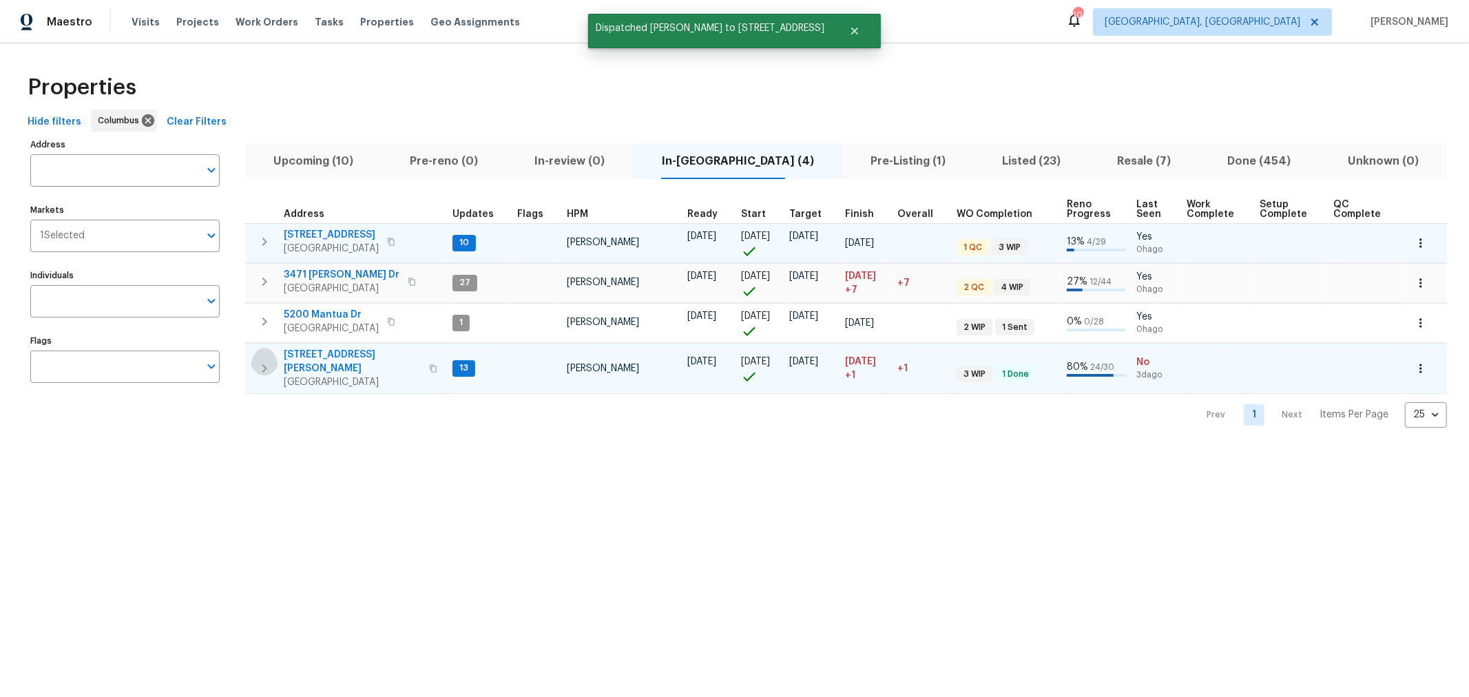
click at [263, 348] on button "button" at bounding box center [265, 368] width 28 height 41
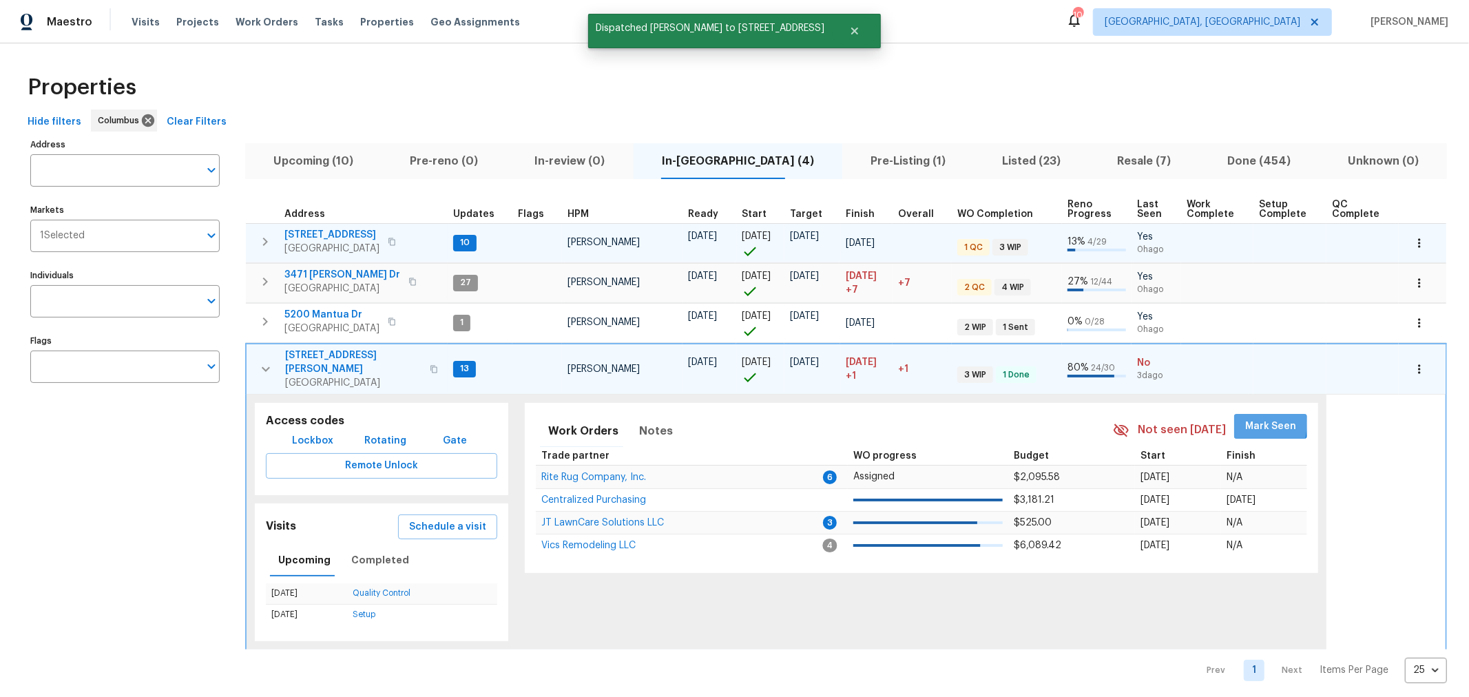
click at [1234, 414] on button "Mark Seen" at bounding box center [1270, 426] width 73 height 25
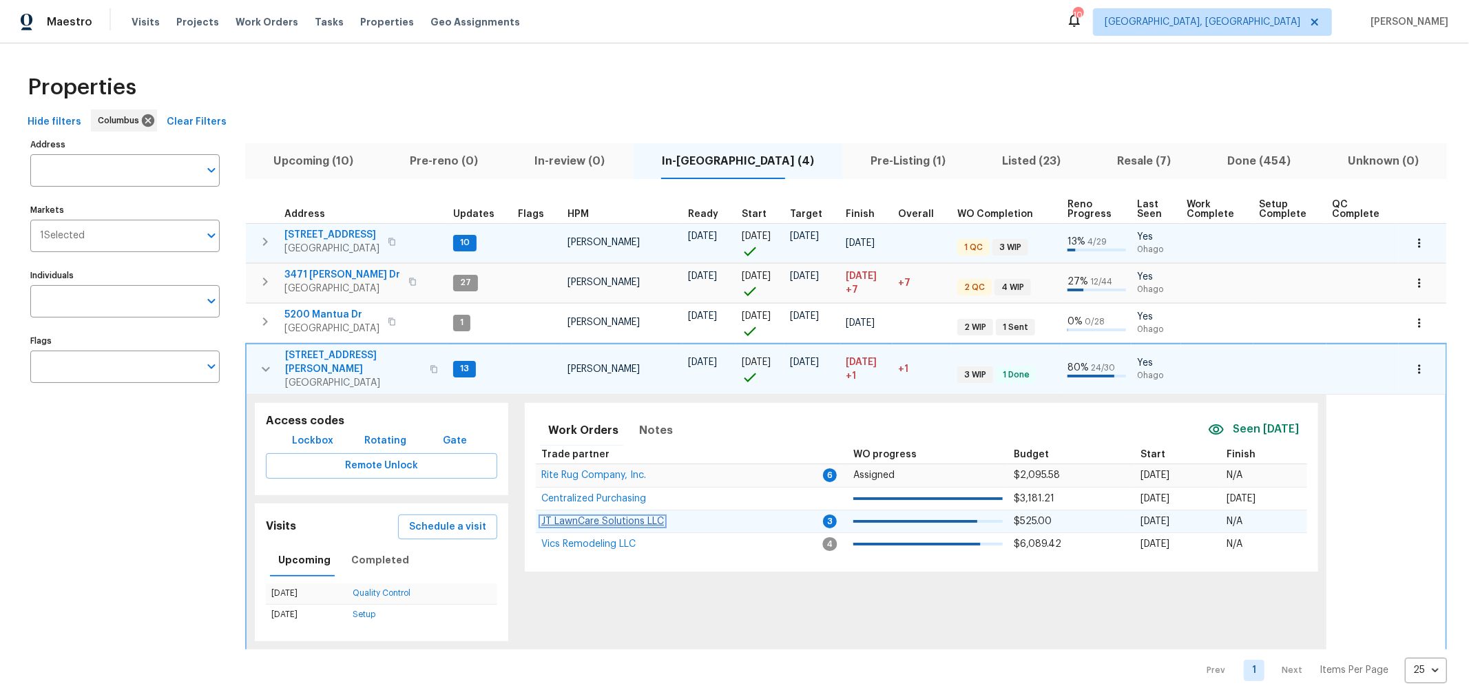
click at [638, 516] on span "JT LawnCare Solutions LLC" at bounding box center [602, 521] width 123 height 10
click at [608, 539] on span "Vics Remodeling LLC" at bounding box center [588, 544] width 94 height 10
click at [258, 361] on icon "button" at bounding box center [266, 369] width 17 height 17
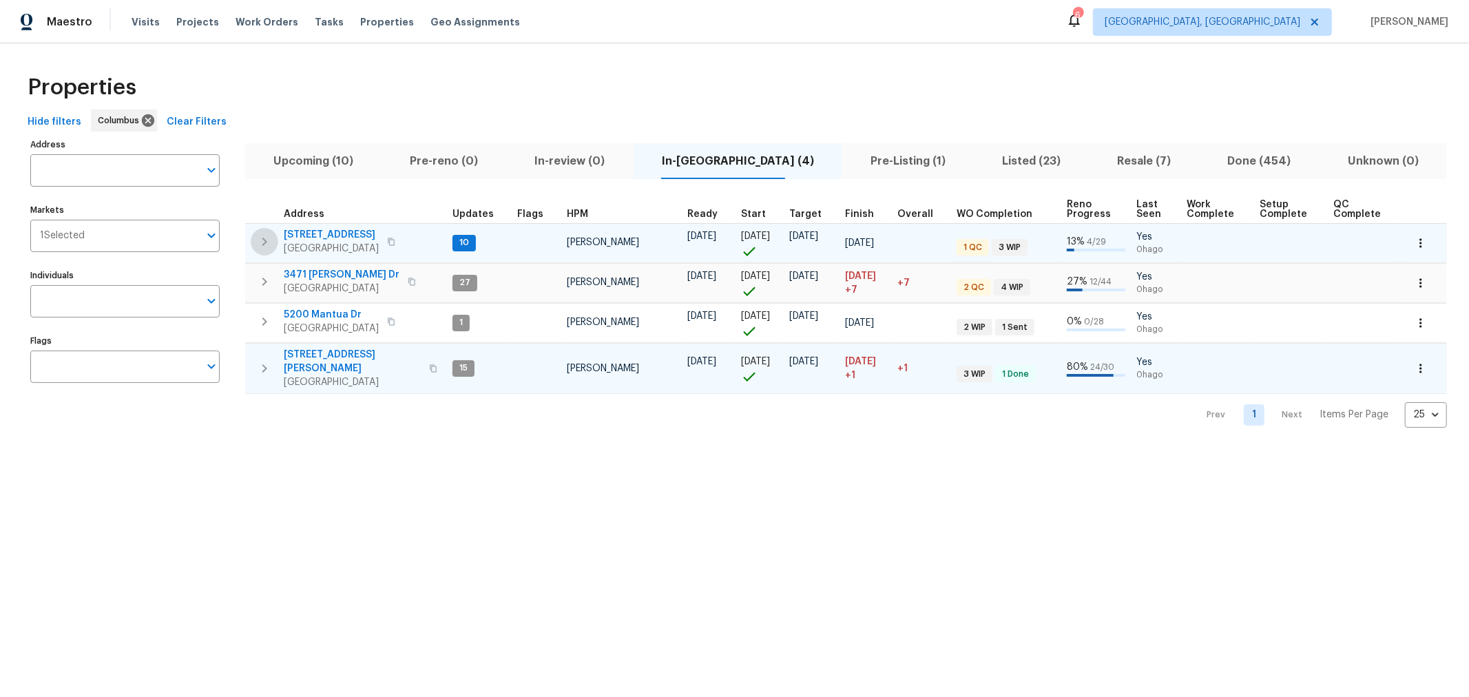
click at [264, 236] on icon "button" at bounding box center [264, 241] width 17 height 17
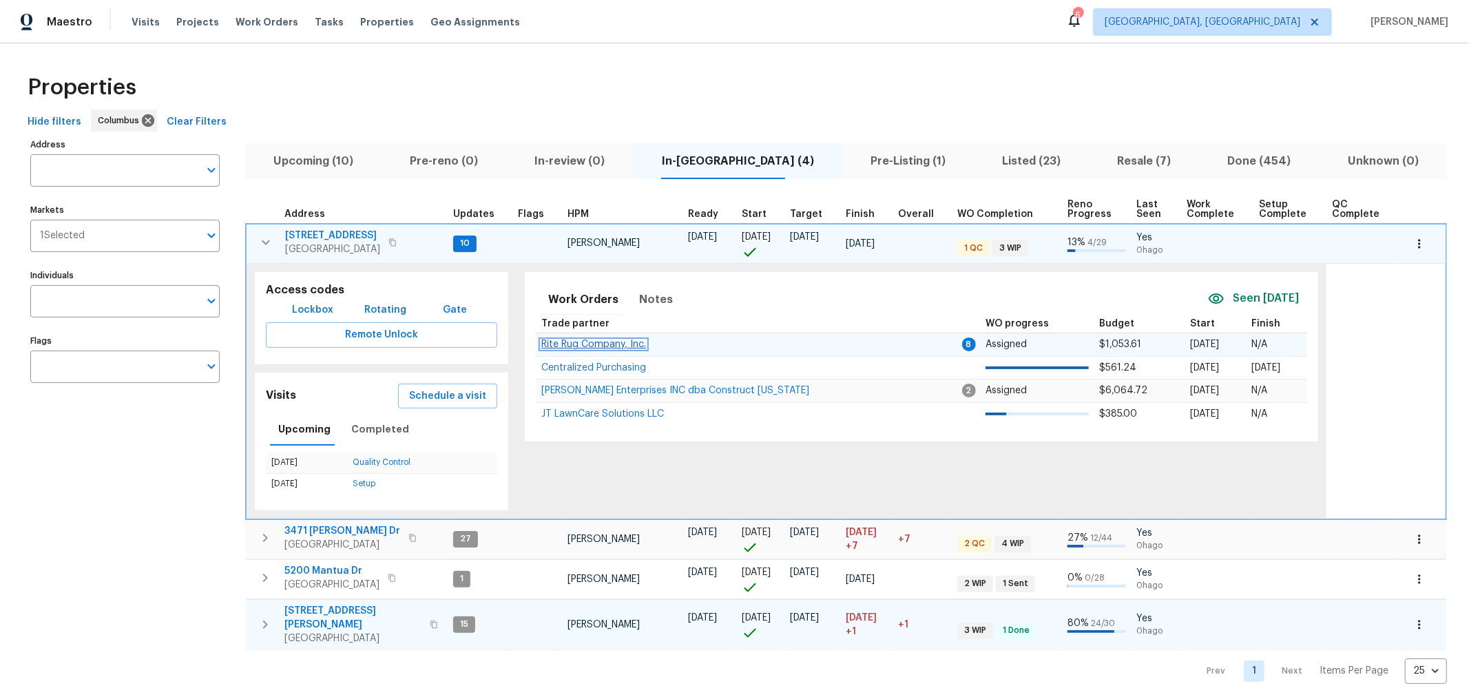
click at [604, 344] on span "Rite Rug Company, Inc." at bounding box center [593, 345] width 105 height 10
click at [264, 235] on icon "button" at bounding box center [266, 242] width 17 height 17
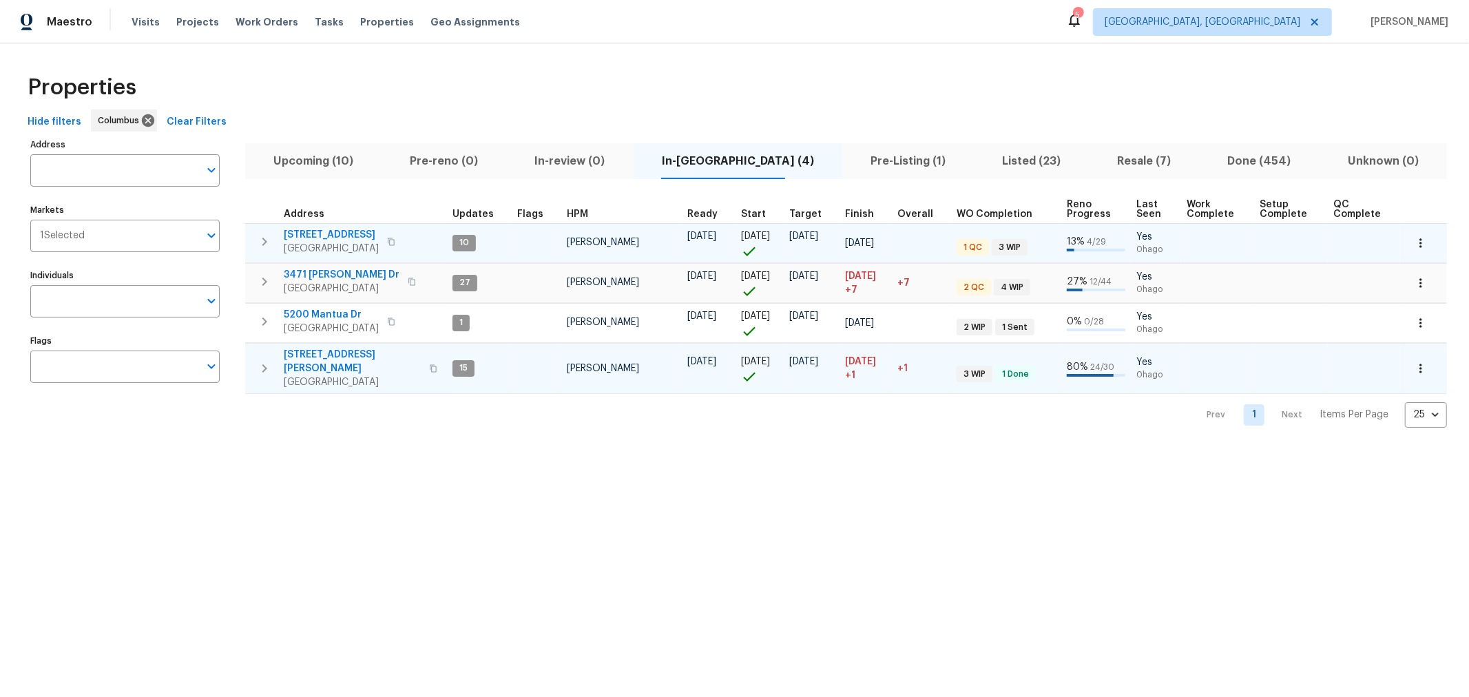
click at [959, 50] on div "Properties Hide filters Columbus Clear Filters Address Address Markets 1 Select…" at bounding box center [734, 246] width 1469 height 406
click at [1083, 12] on icon at bounding box center [1074, 20] width 17 height 17
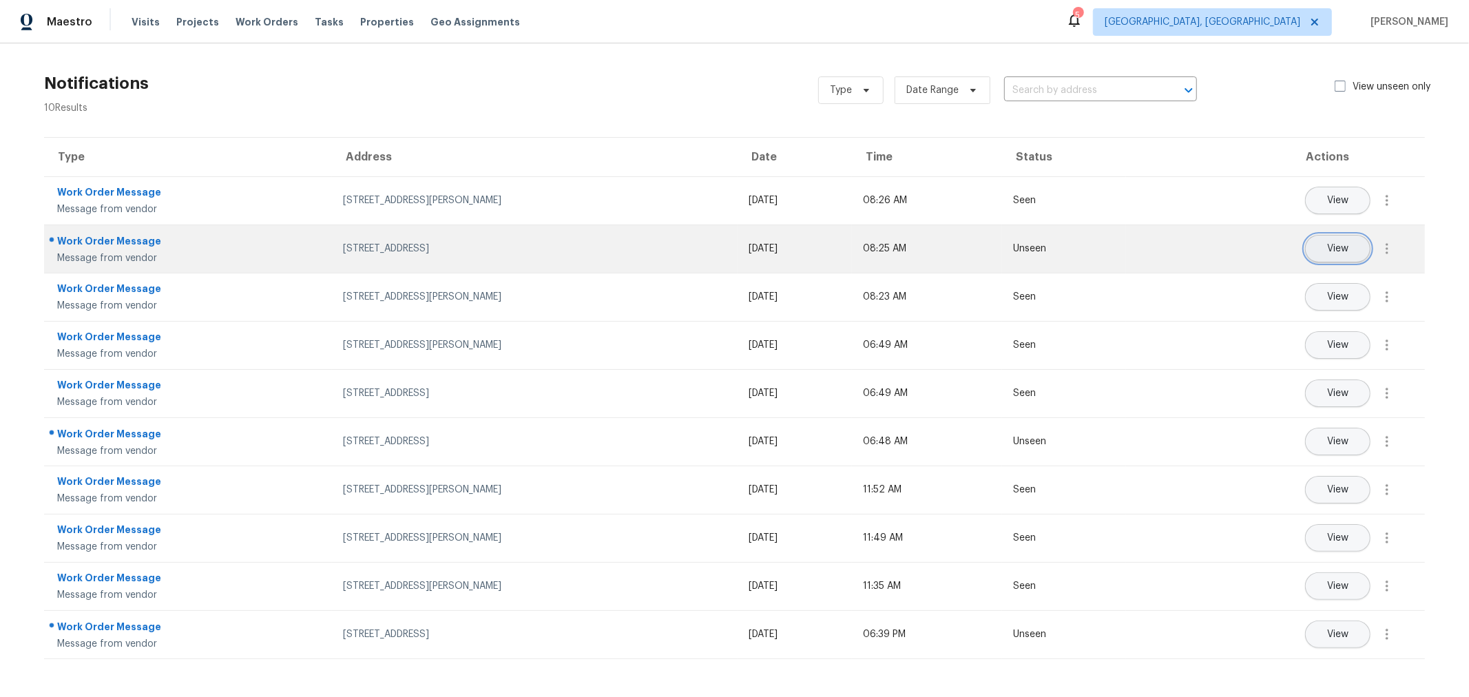
click at [1327, 244] on span "View" at bounding box center [1337, 249] width 21 height 10
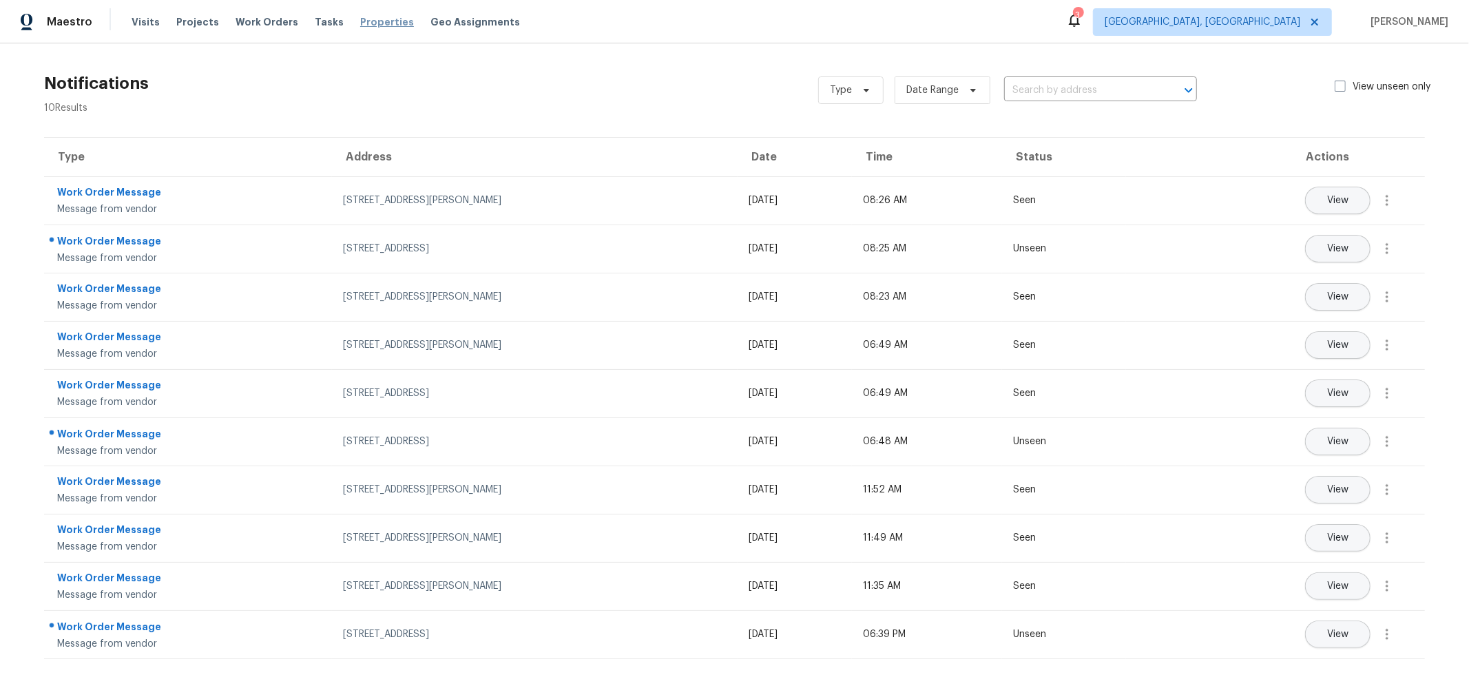
click at [360, 28] on span "Properties" at bounding box center [387, 22] width 54 height 14
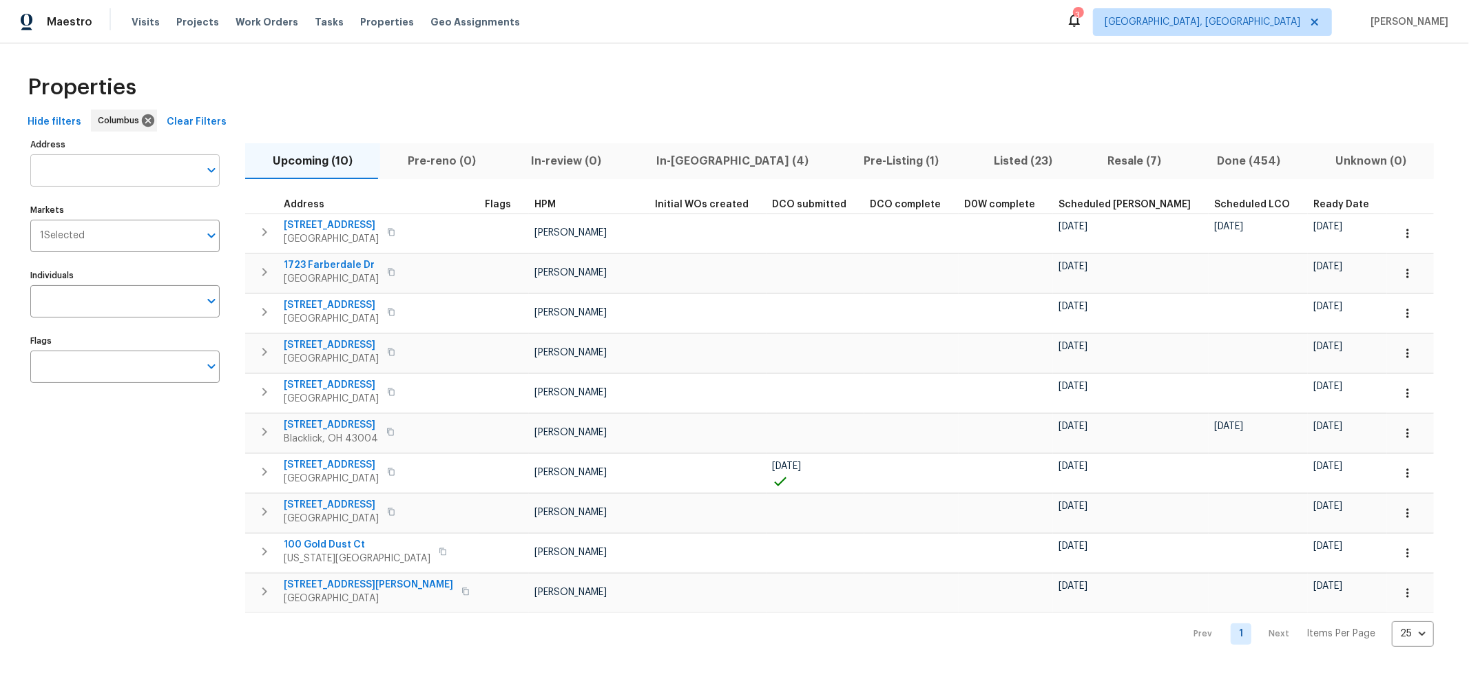
click at [170, 172] on input "Address" at bounding box center [114, 170] width 169 height 32
type input "695"
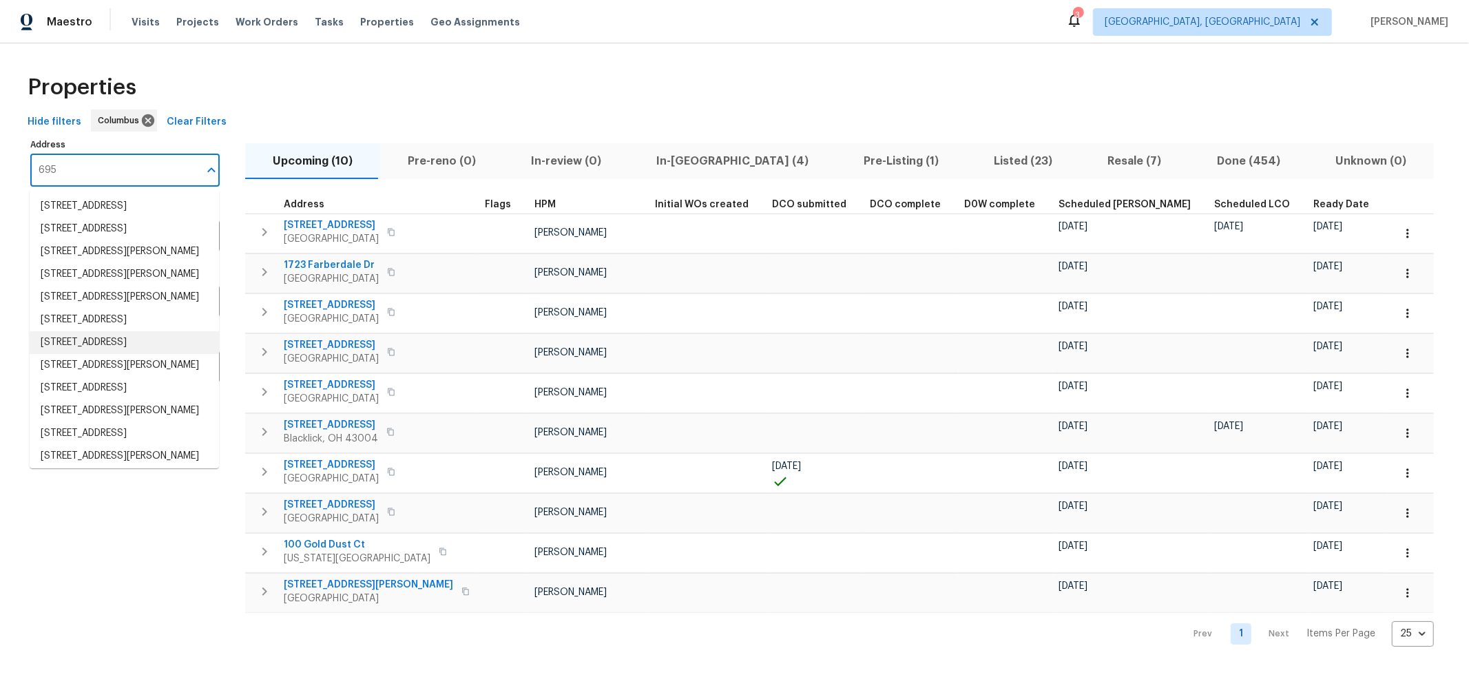
click at [145, 354] on li "695 Hennigans Grove Rd Grove City OH 43123" at bounding box center [124, 342] width 189 height 23
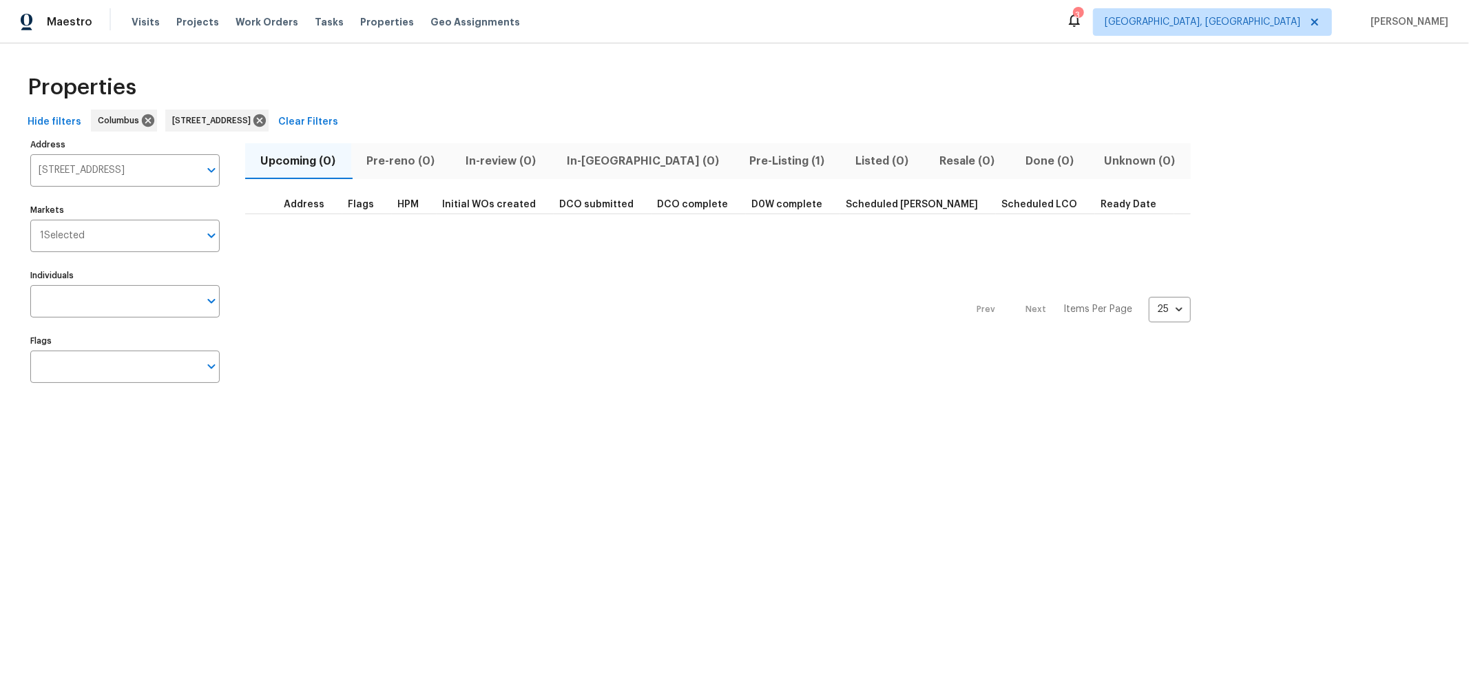
click at [742, 152] on span "Pre-Listing (1)" at bounding box center [787, 161] width 90 height 19
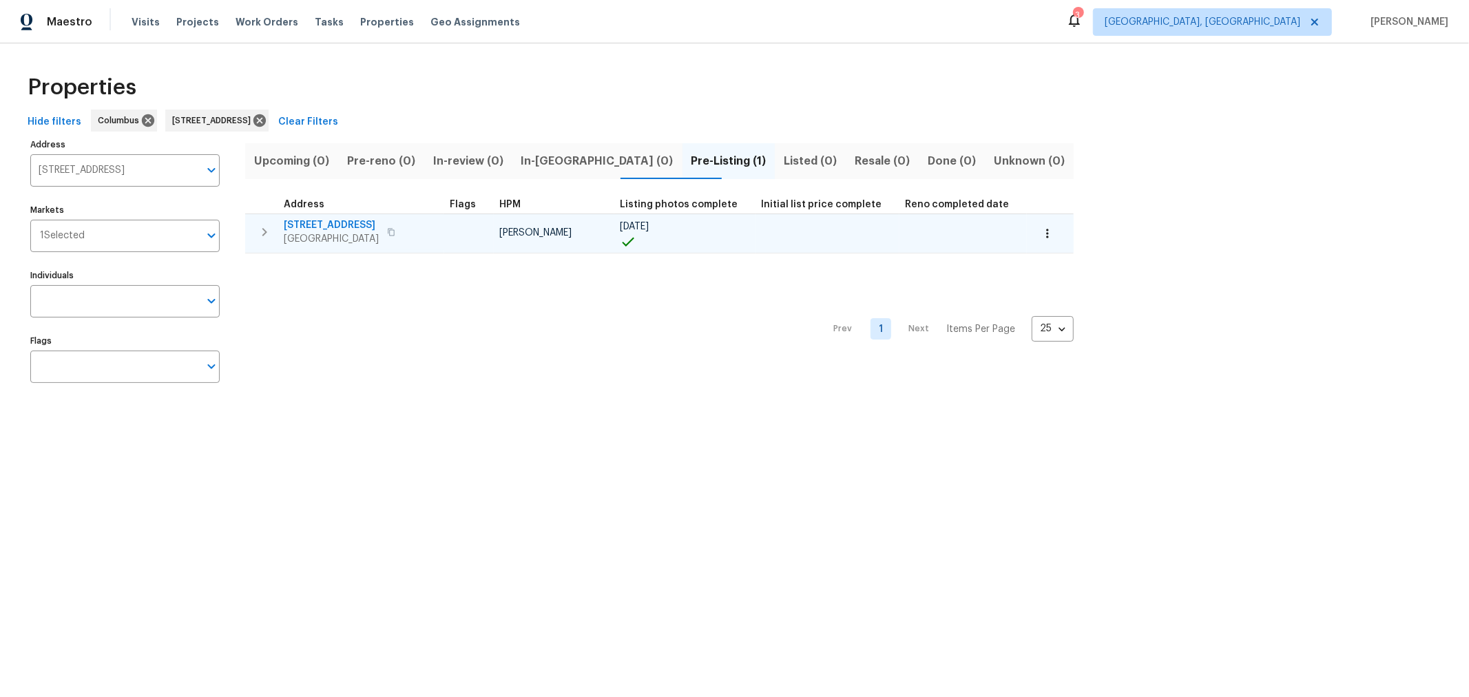
click at [348, 222] on span "695 Hennigans Grove Rd" at bounding box center [331, 225] width 95 height 14
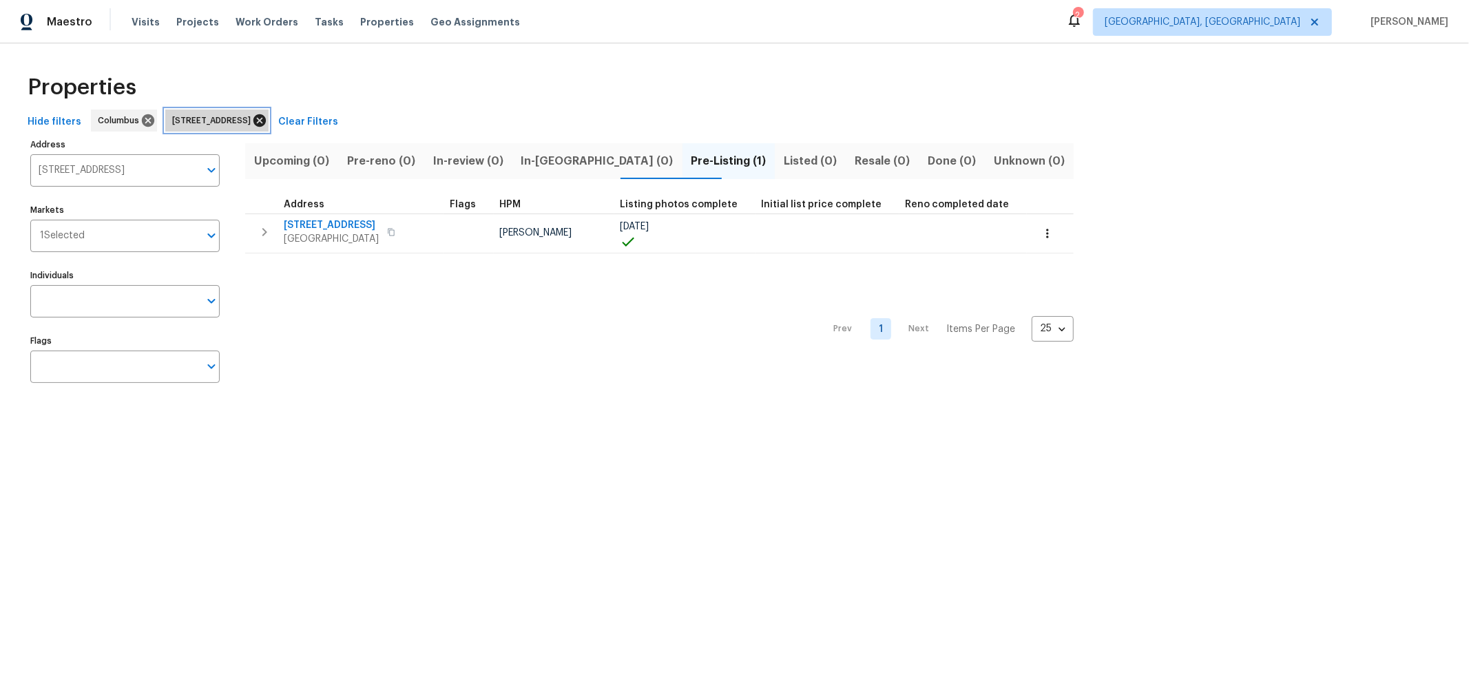
click at [267, 119] on icon at bounding box center [259, 120] width 15 height 15
click at [63, 165] on input "Address" at bounding box center [114, 170] width 169 height 32
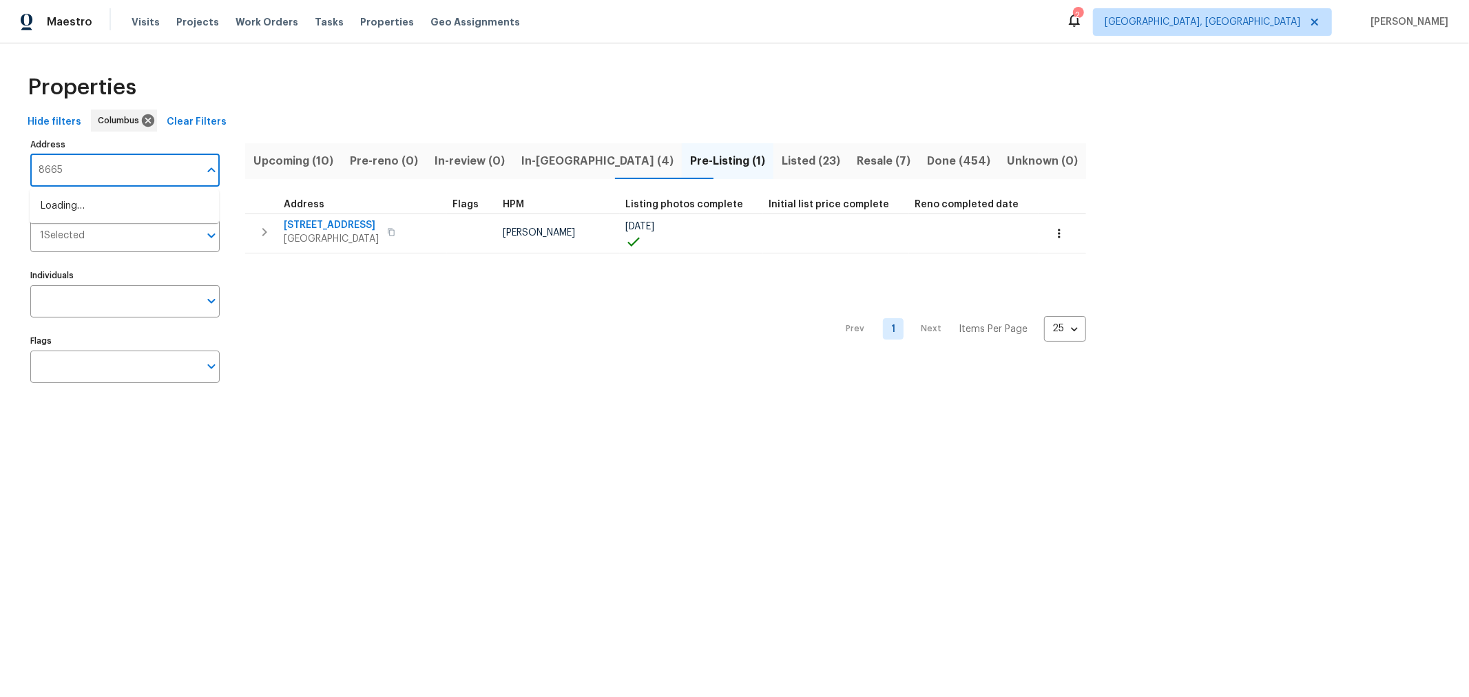
type input "8665"
click at [145, 206] on li "8665 Birch Brook Loop Pickerington OH 43147" at bounding box center [124, 206] width 189 height 23
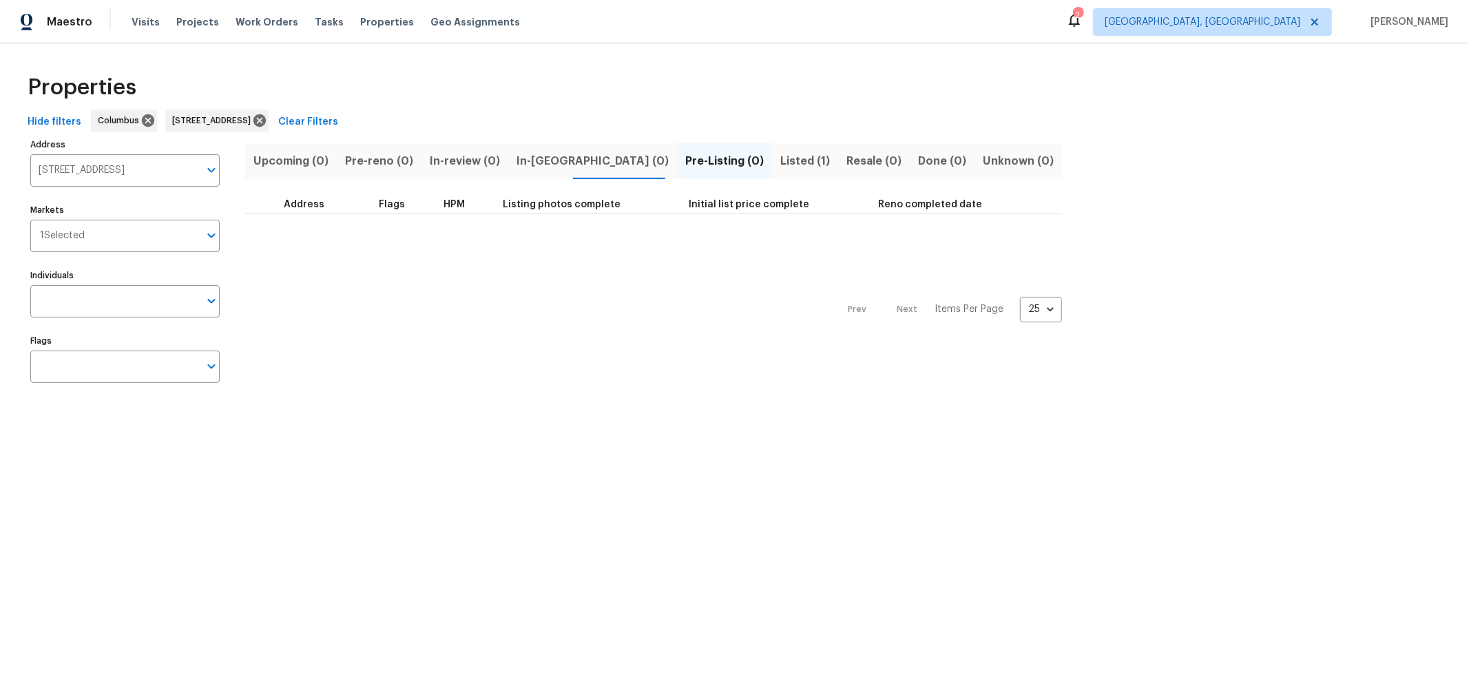
click at [780, 155] on span "Listed (1)" at bounding box center [805, 161] width 50 height 19
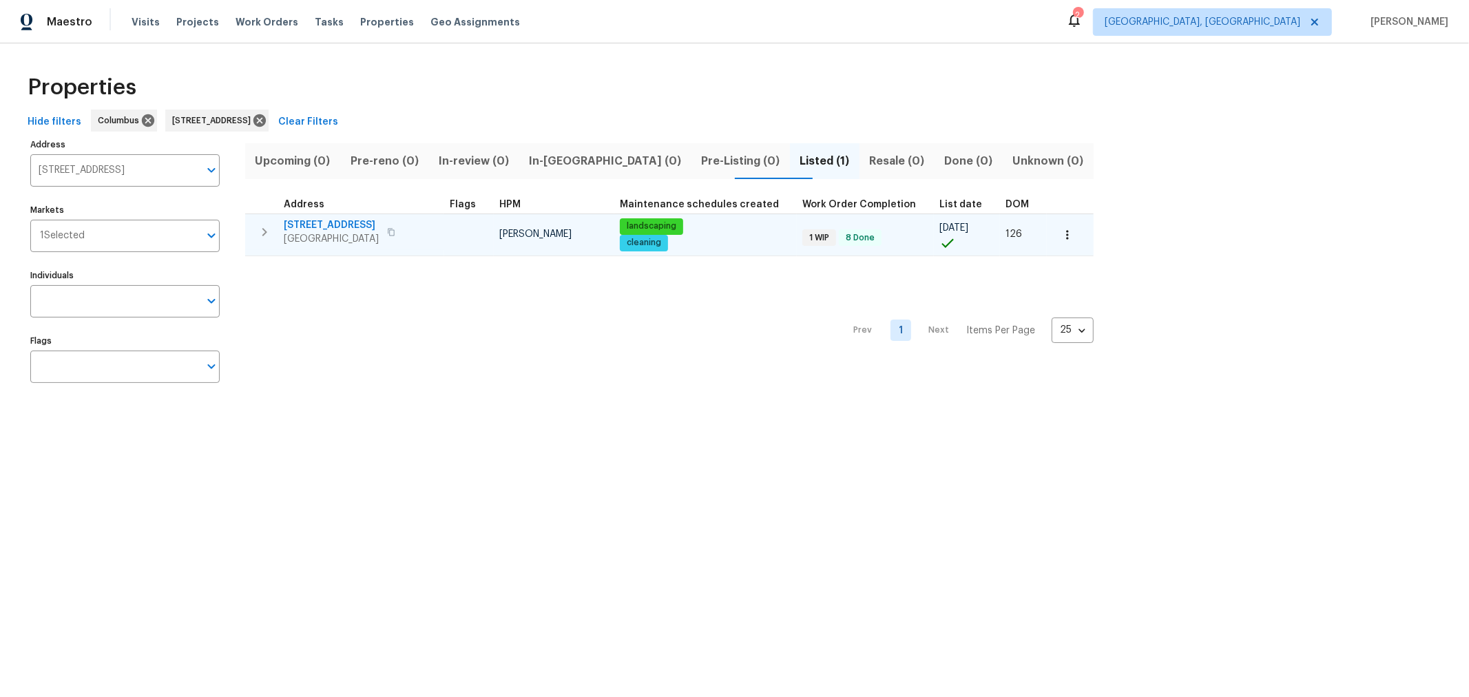
click at [365, 228] on span "8665 Birch Brook Loop" at bounding box center [331, 225] width 95 height 14
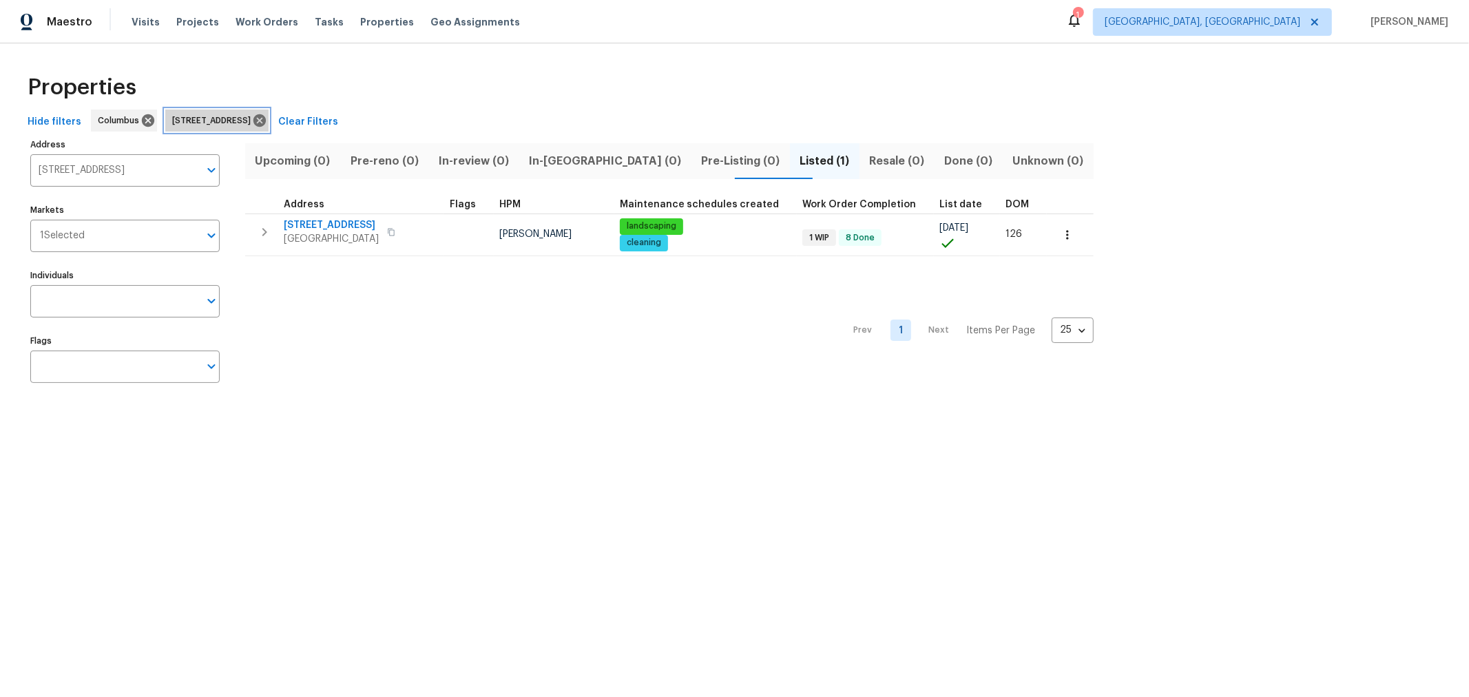
click at [266, 116] on icon at bounding box center [259, 120] width 12 height 12
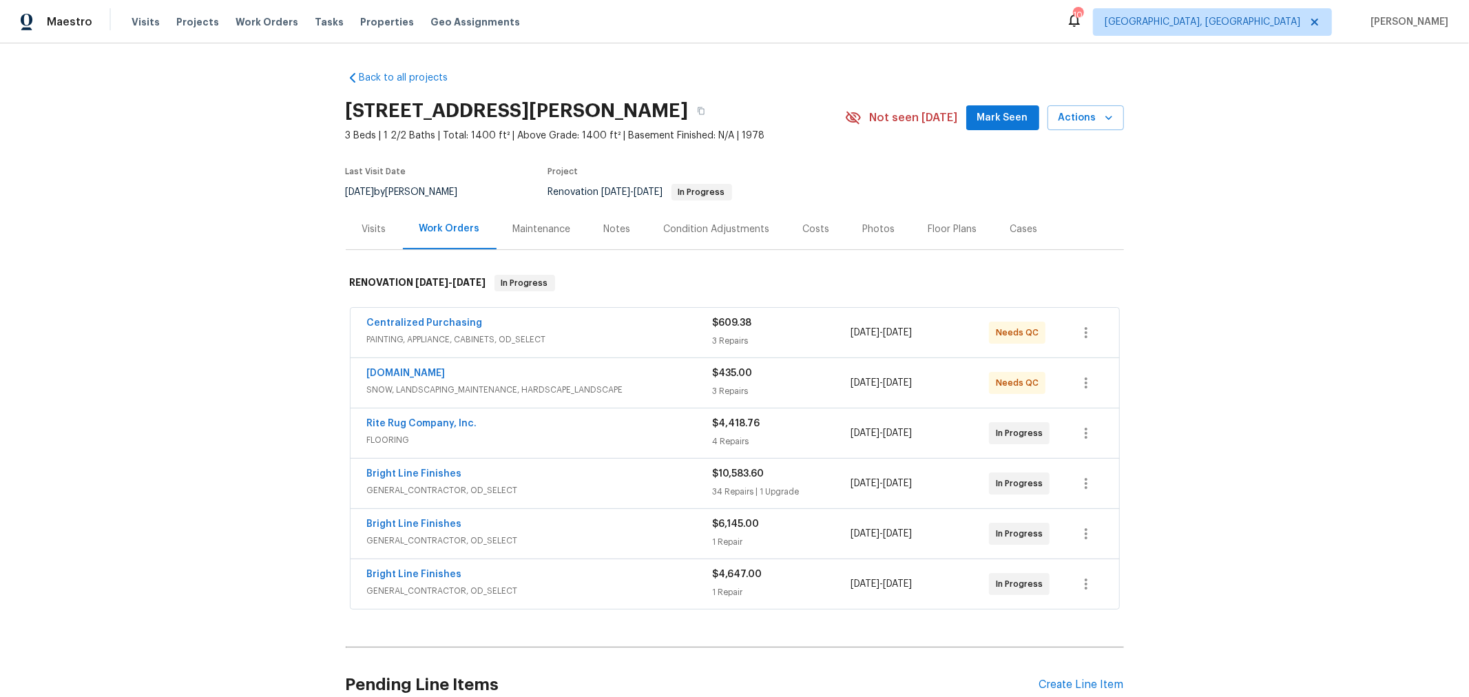
click at [382, 231] on div "Visits" at bounding box center [374, 229] width 57 height 41
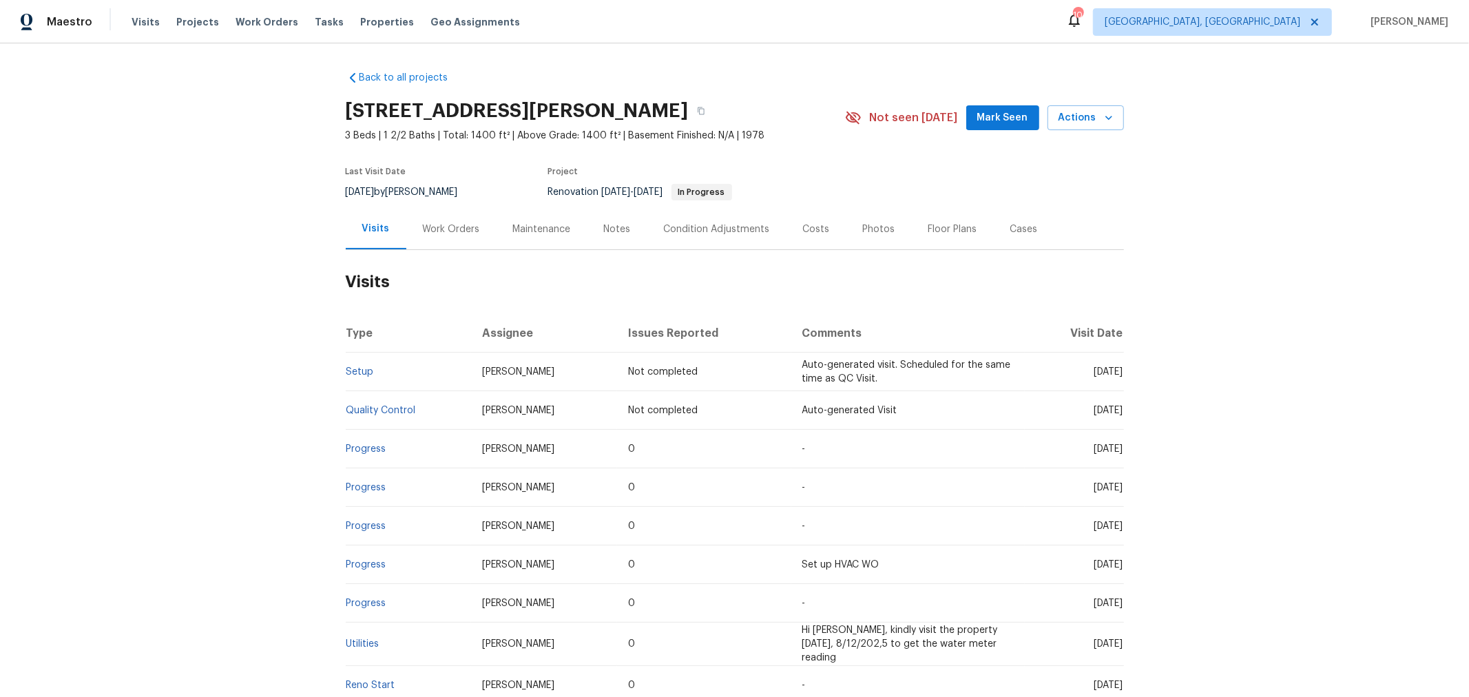
click at [448, 223] on div "Work Orders" at bounding box center [451, 229] width 57 height 14
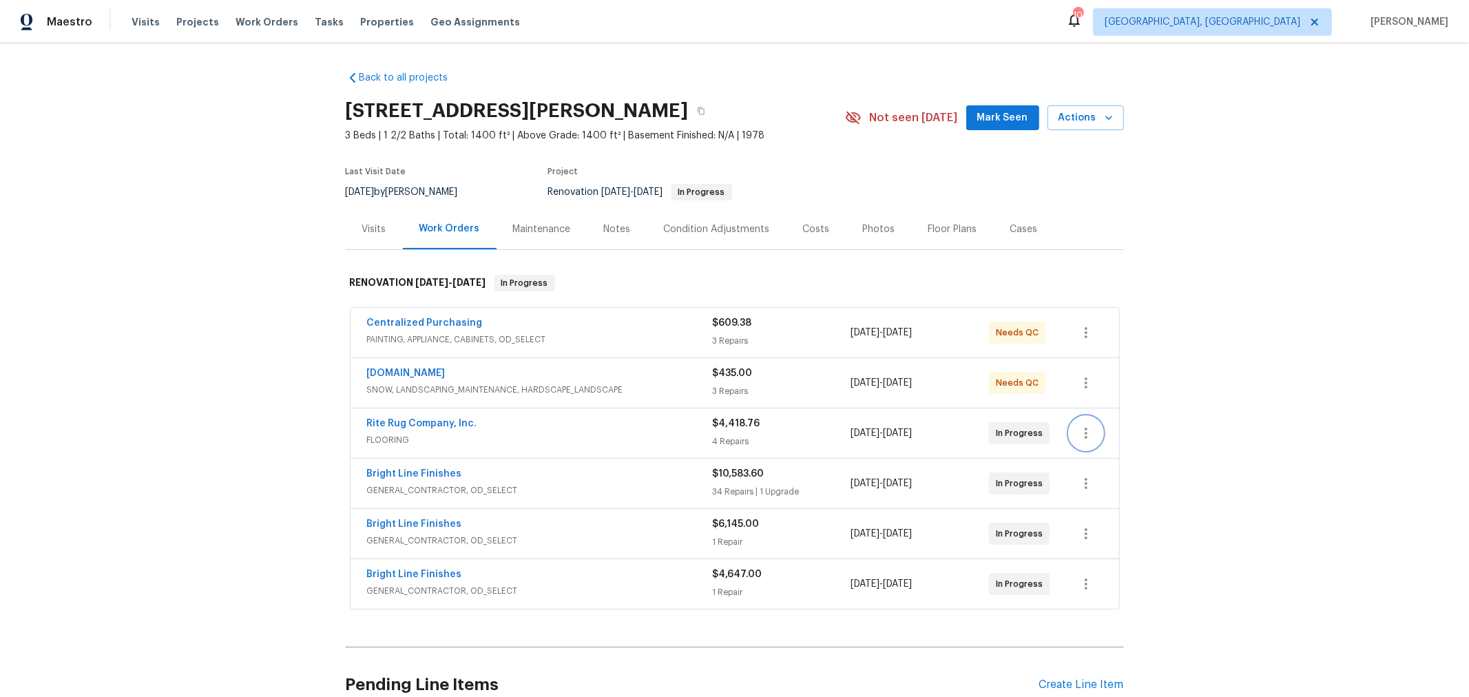
click at [1079, 433] on icon "button" at bounding box center [1086, 433] width 17 height 17
click at [1087, 434] on li "Edit" at bounding box center [1138, 431] width 149 height 23
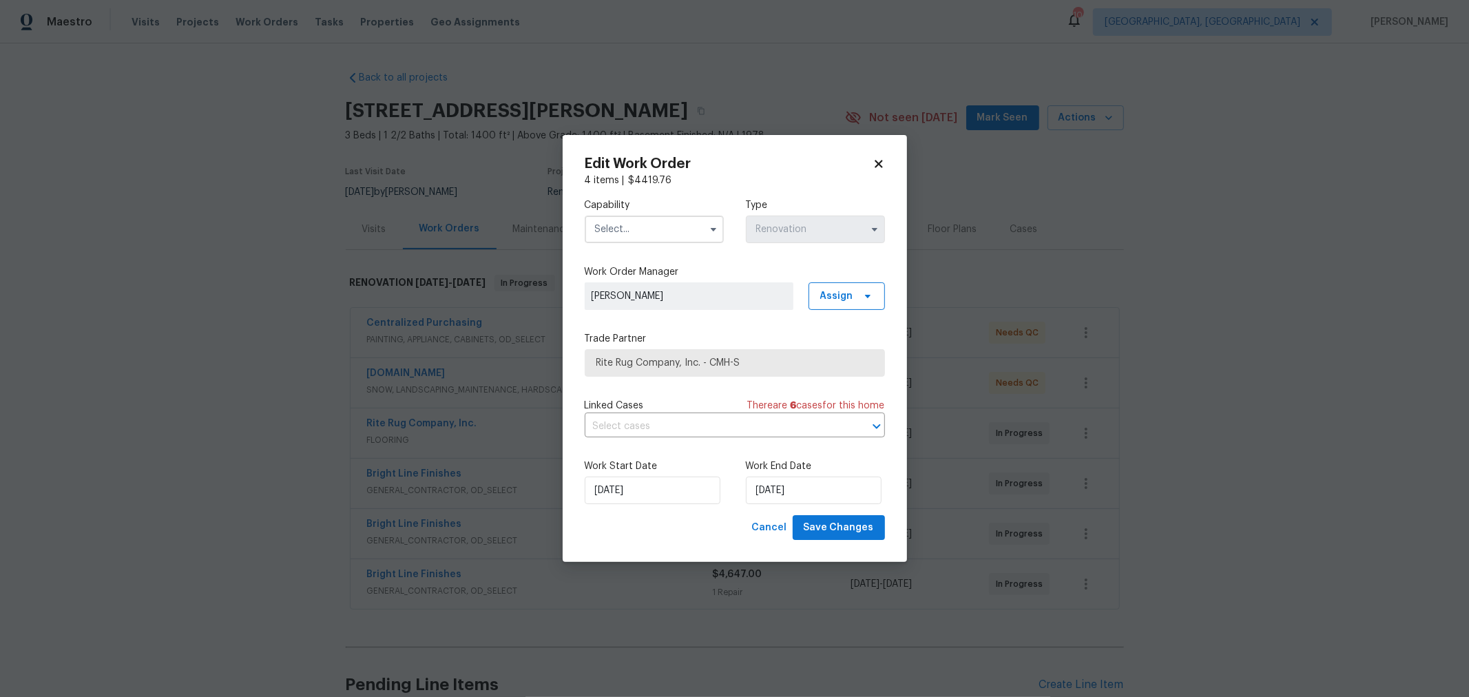
click at [669, 235] on input "text" at bounding box center [654, 230] width 139 height 28
click at [644, 340] on div "Flooring" at bounding box center [654, 334] width 132 height 25
type input "Flooring"
click at [1236, 333] on body "Maestro Visits Projects Work Orders Tasks Properties Geo Assignments 10 Columbu…" at bounding box center [734, 348] width 1469 height 697
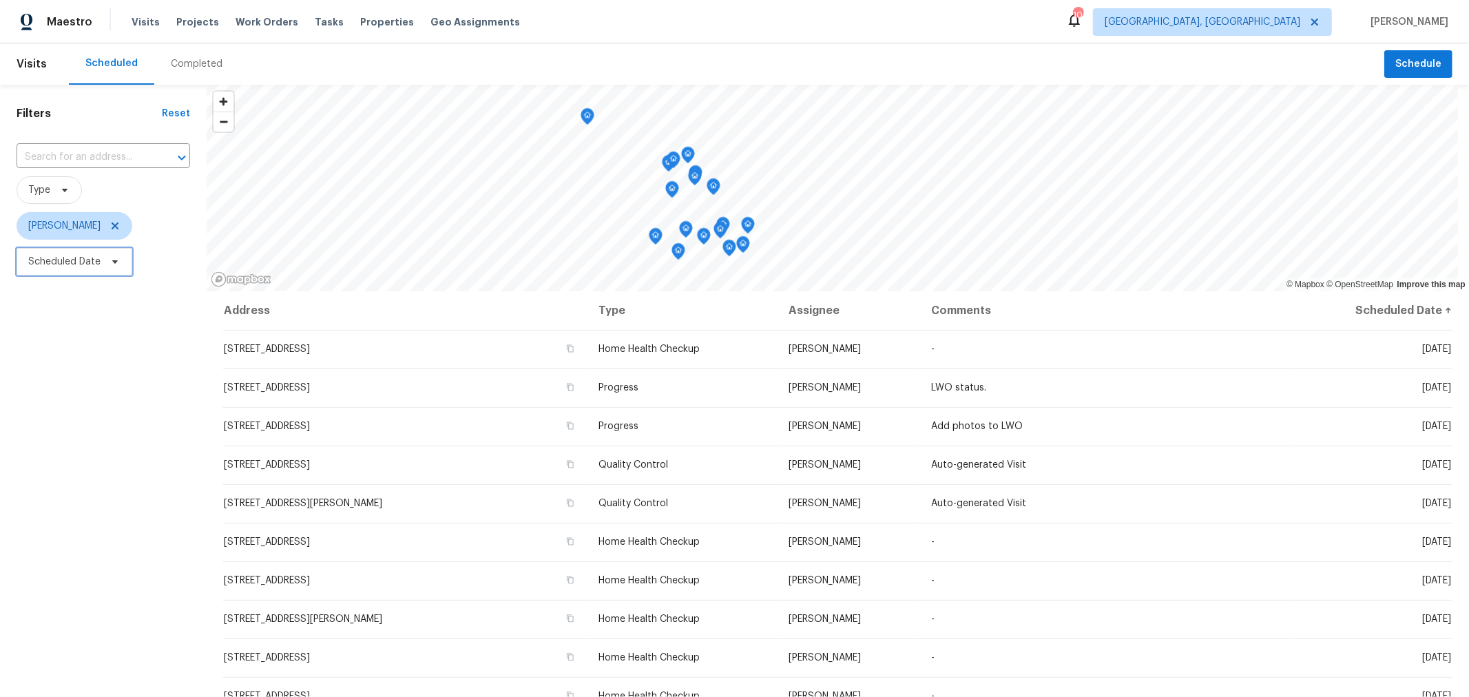
click at [65, 262] on span "Scheduled Date" at bounding box center [64, 262] width 72 height 14
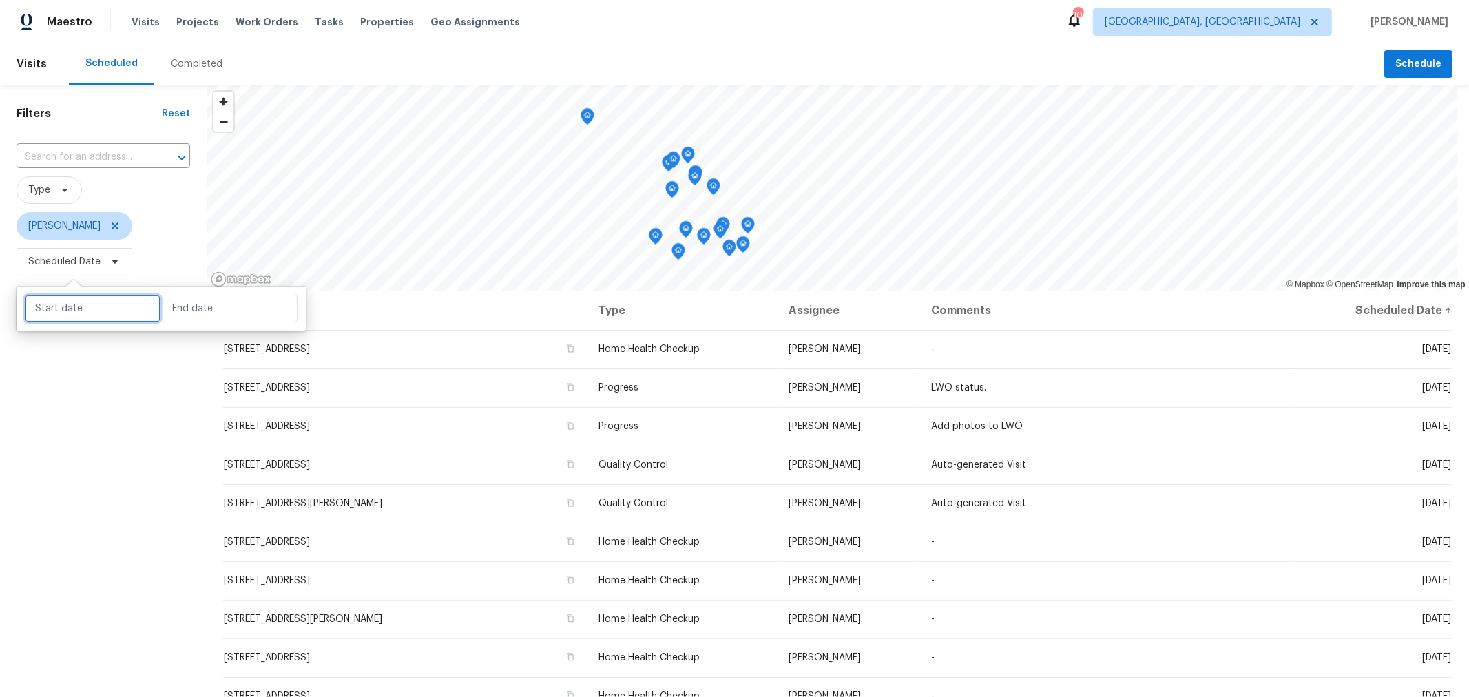
select select "7"
select select "2025"
select select "8"
select select "2025"
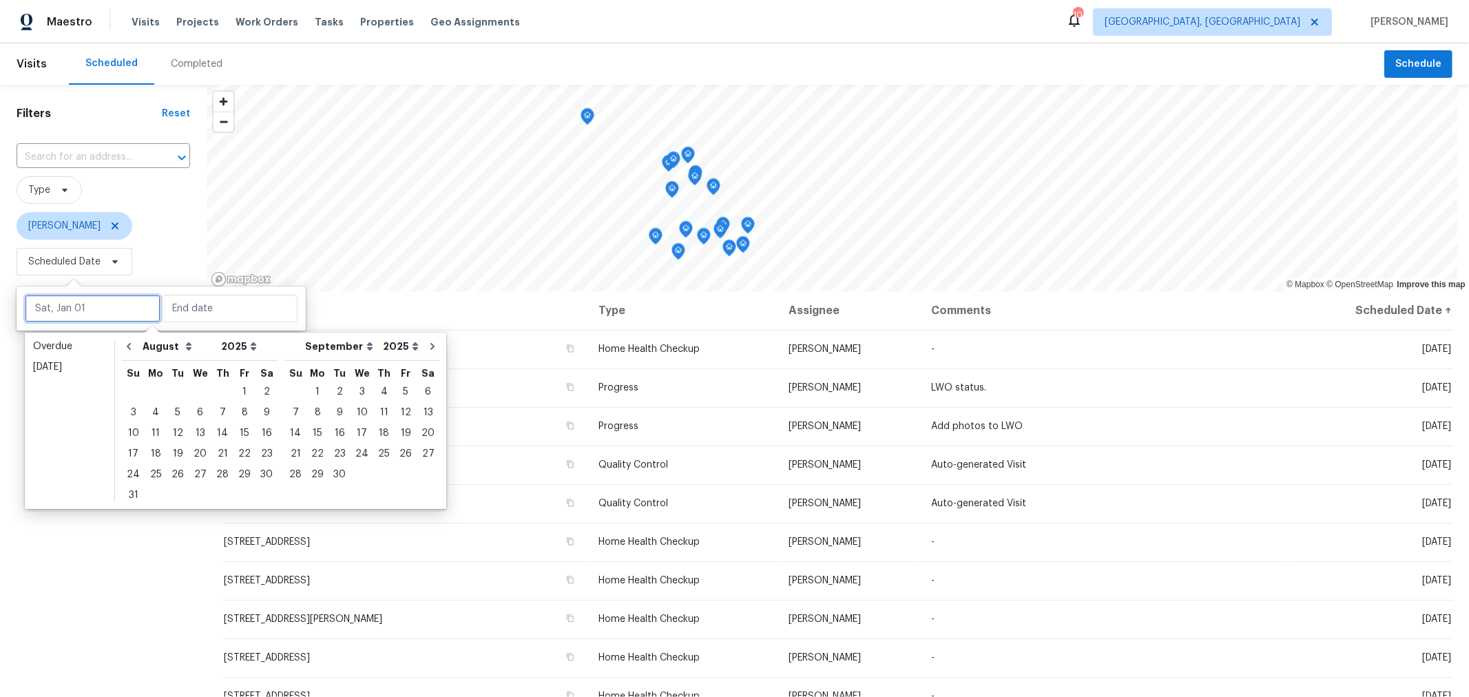
click at [78, 304] on input "text" at bounding box center [93, 309] width 136 height 28
click at [156, 476] on div "25" at bounding box center [156, 474] width 22 height 19
type input "Mon, Aug 25"
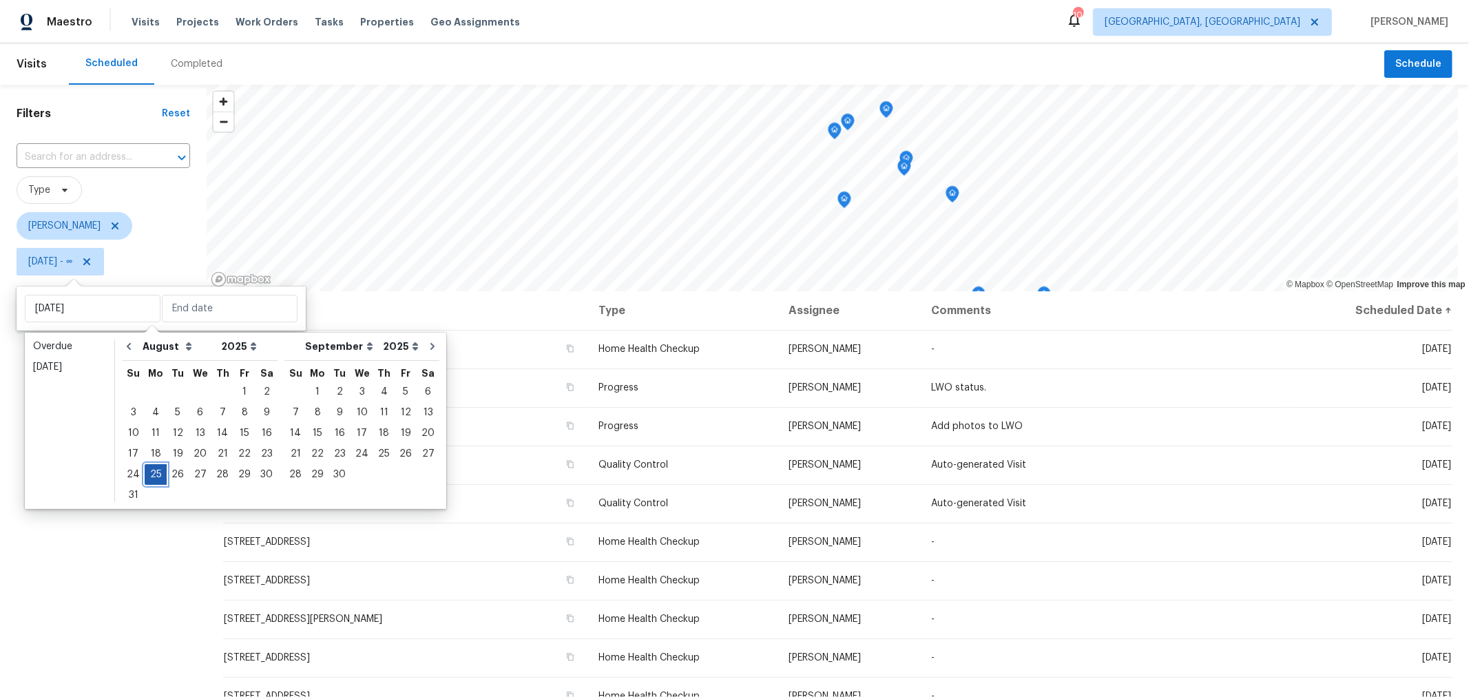
click at [156, 476] on div "25" at bounding box center [156, 474] width 22 height 19
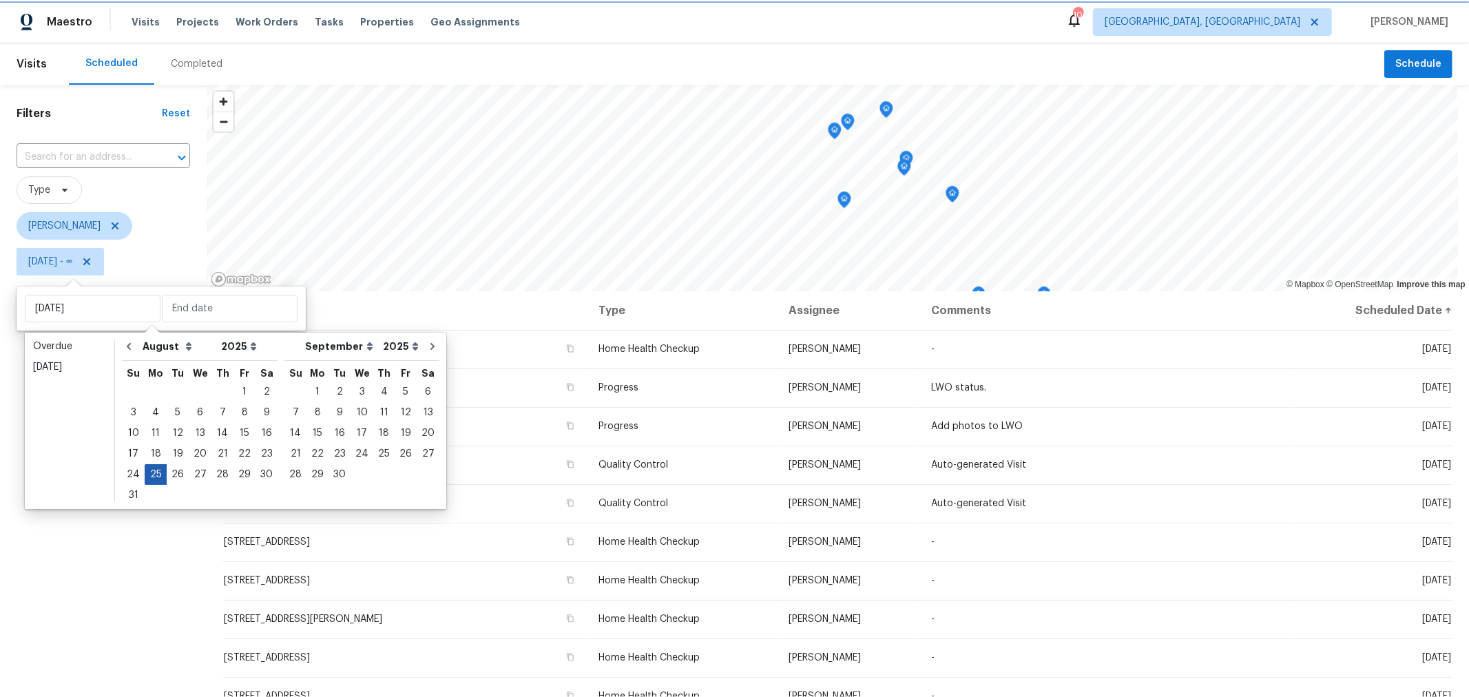
type input "Mon, Aug 25"
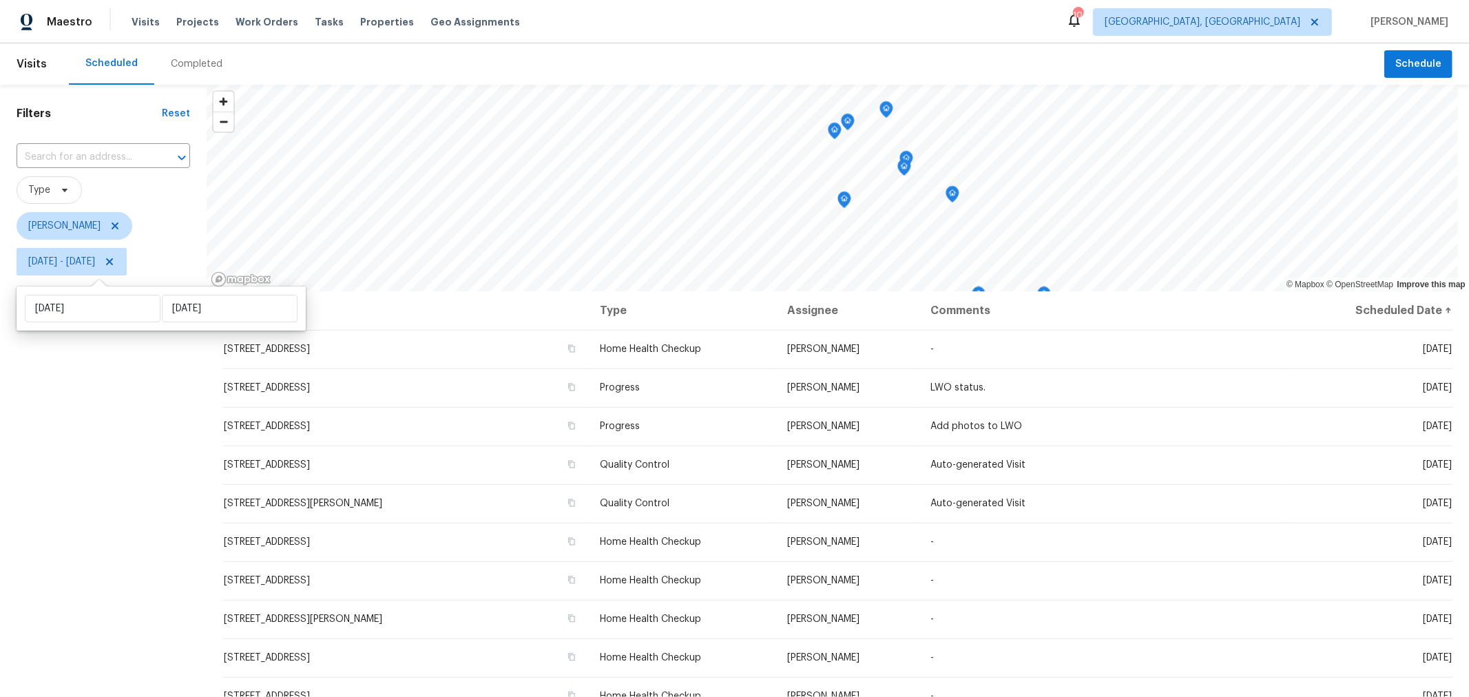
click at [145, 489] on div "Filters Reset ​ Type Keith Hollingsworth Mon, Aug 25 - Mon, Aug 25" at bounding box center [103, 467] width 207 height 764
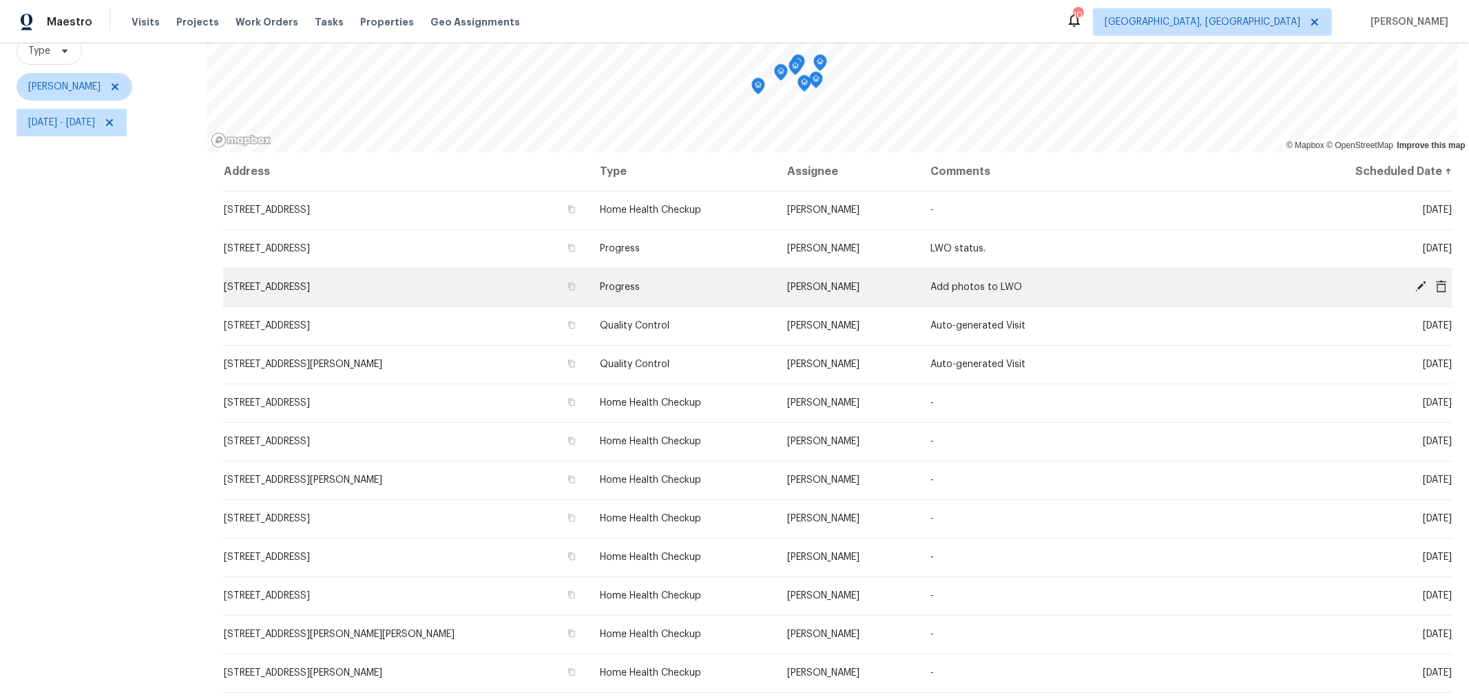
scroll to position [138, 0]
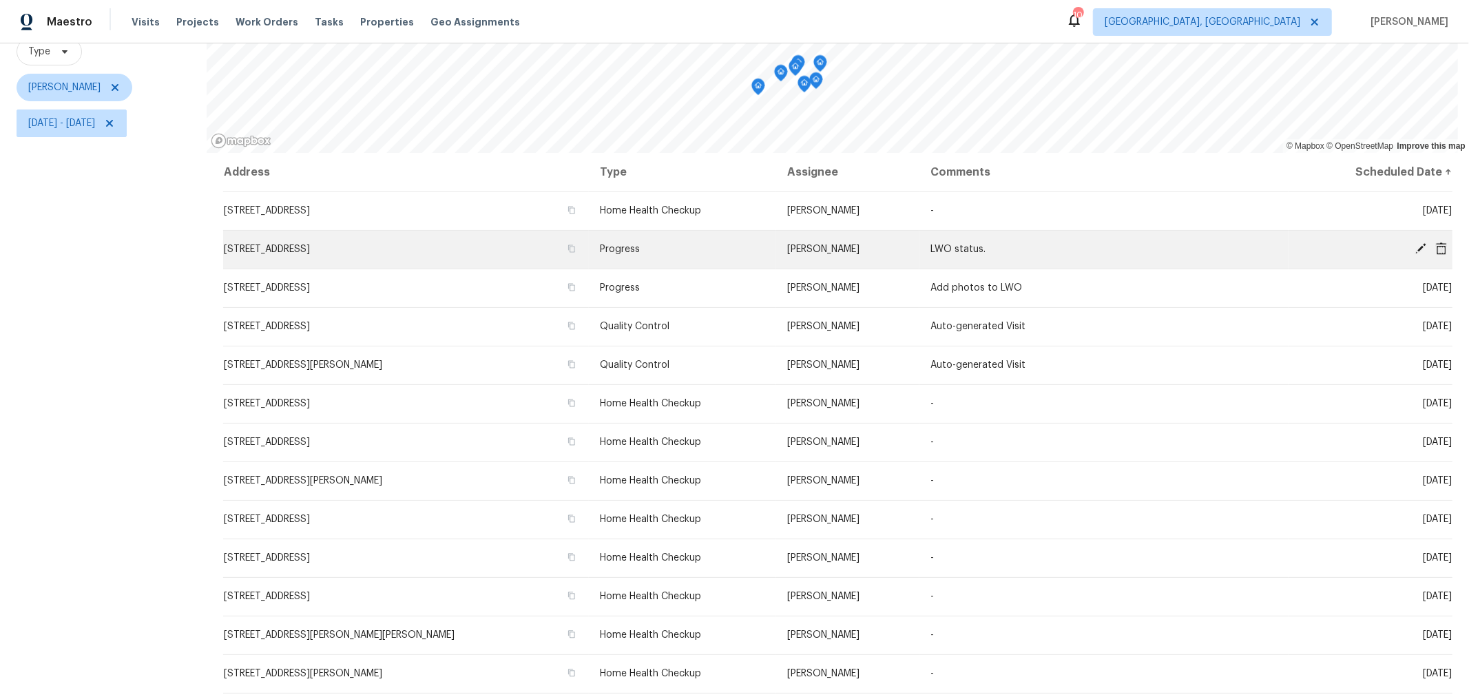
click at [1436, 247] on icon at bounding box center [1441, 248] width 11 height 12
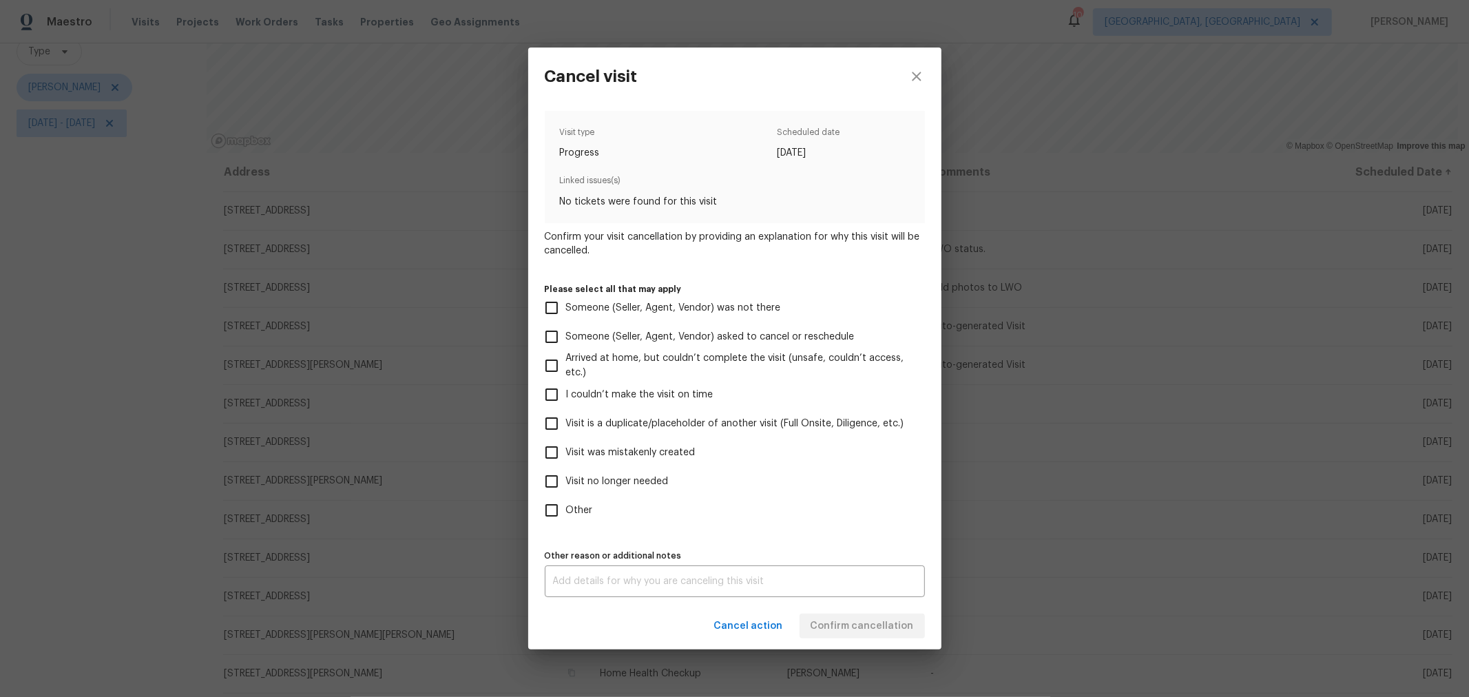
click at [644, 446] on span "Visit was mistakenly created" at bounding box center [630, 453] width 129 height 14
click at [566, 446] on input "Visit was mistakenly created" at bounding box center [551, 452] width 29 height 29
checkbox input "true"
click at [842, 616] on button "Confirm cancellation" at bounding box center [862, 626] width 125 height 25
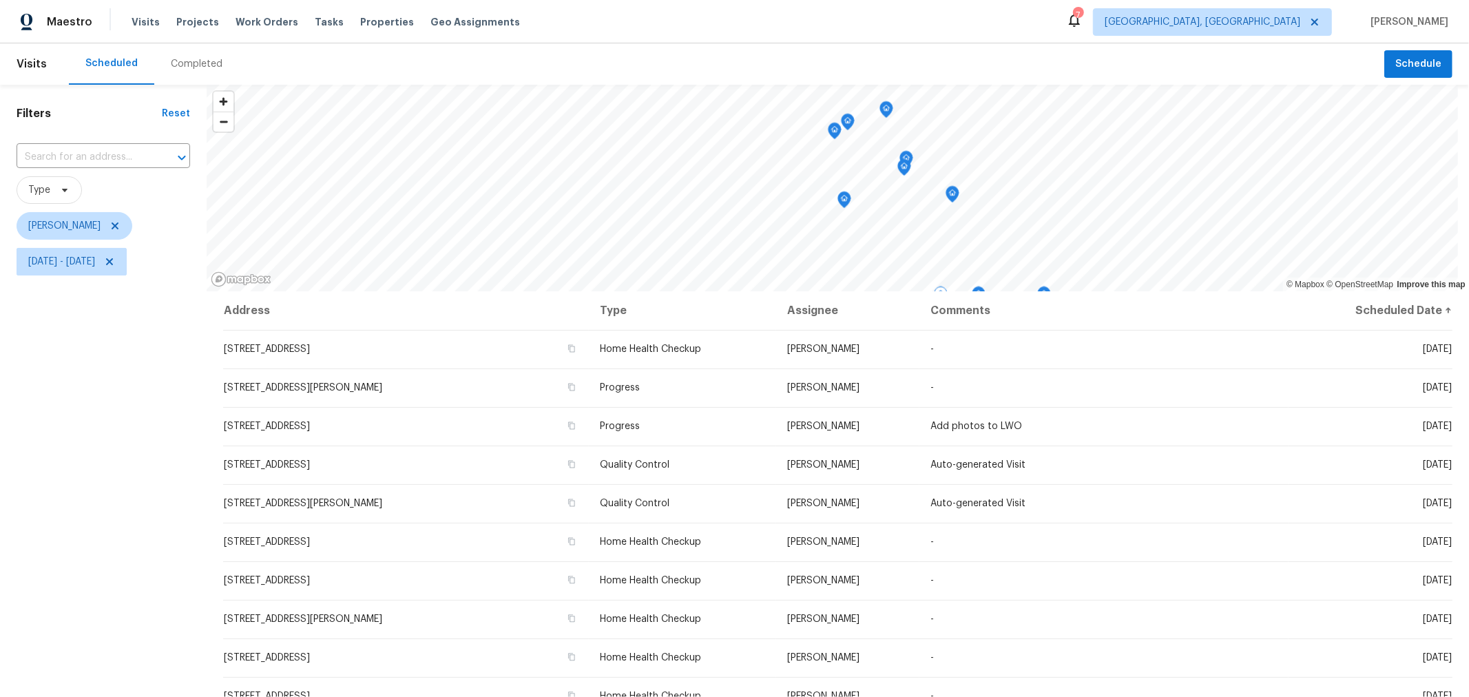
scroll to position [1, 0]
click at [160, 408] on div "Filters Reset ​ Type Keith Hollingsworth Mon, Aug 25 - Mon, Aug 25" at bounding box center [103, 467] width 207 height 764
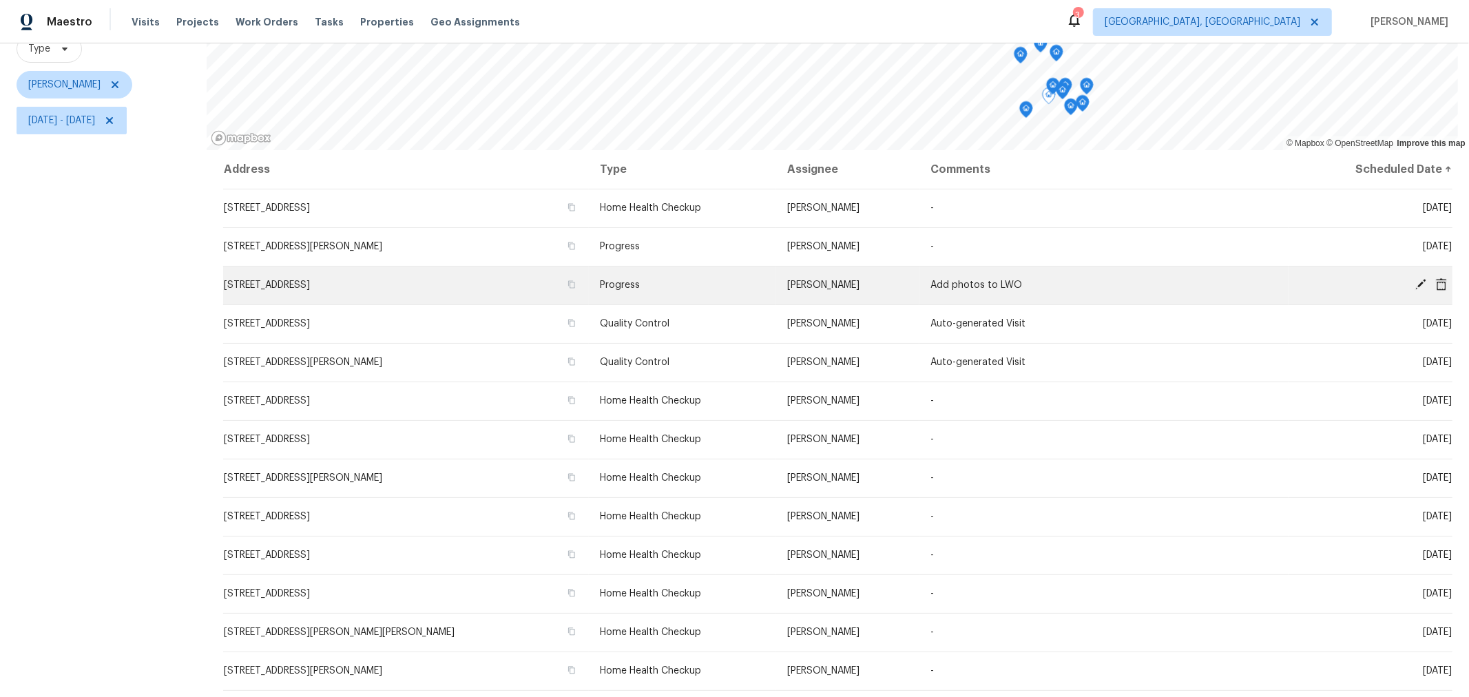
scroll to position [140, 0]
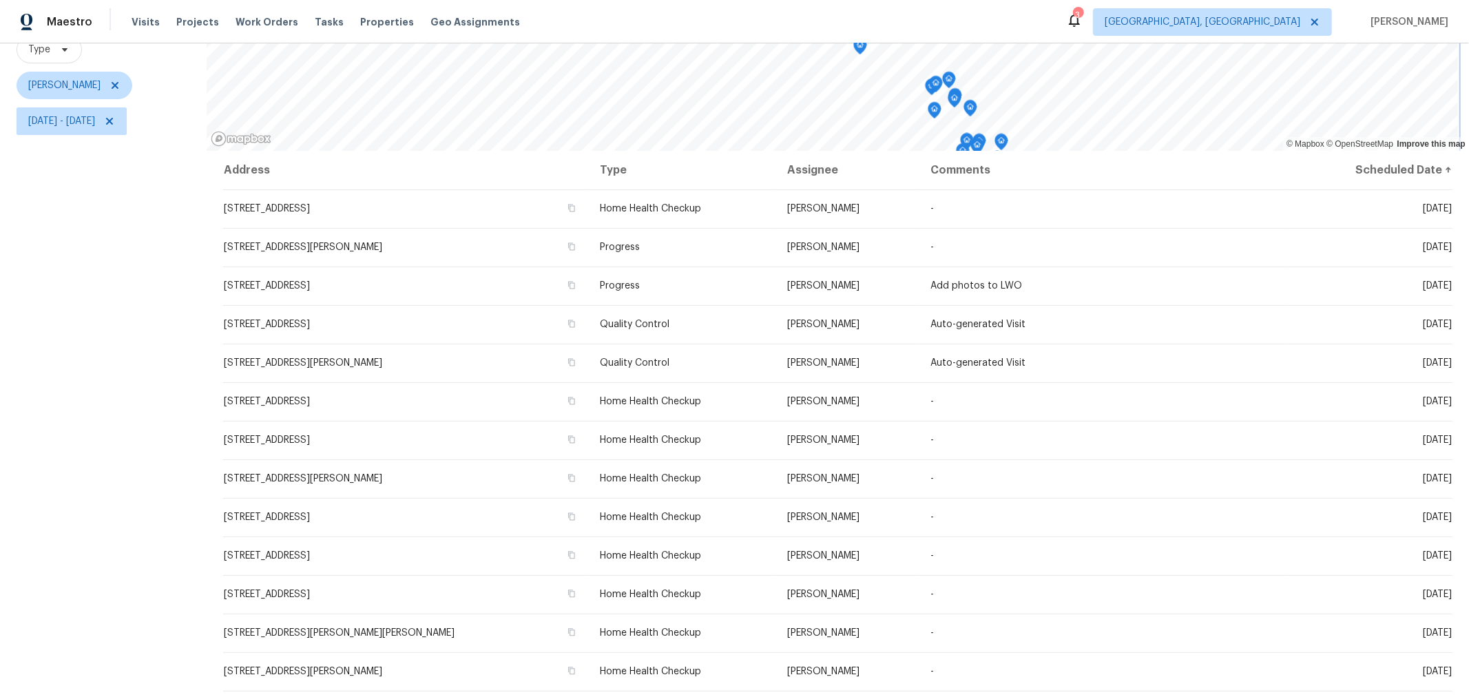
click at [860, 52] on icon "Map marker" at bounding box center [860, 47] width 12 height 16
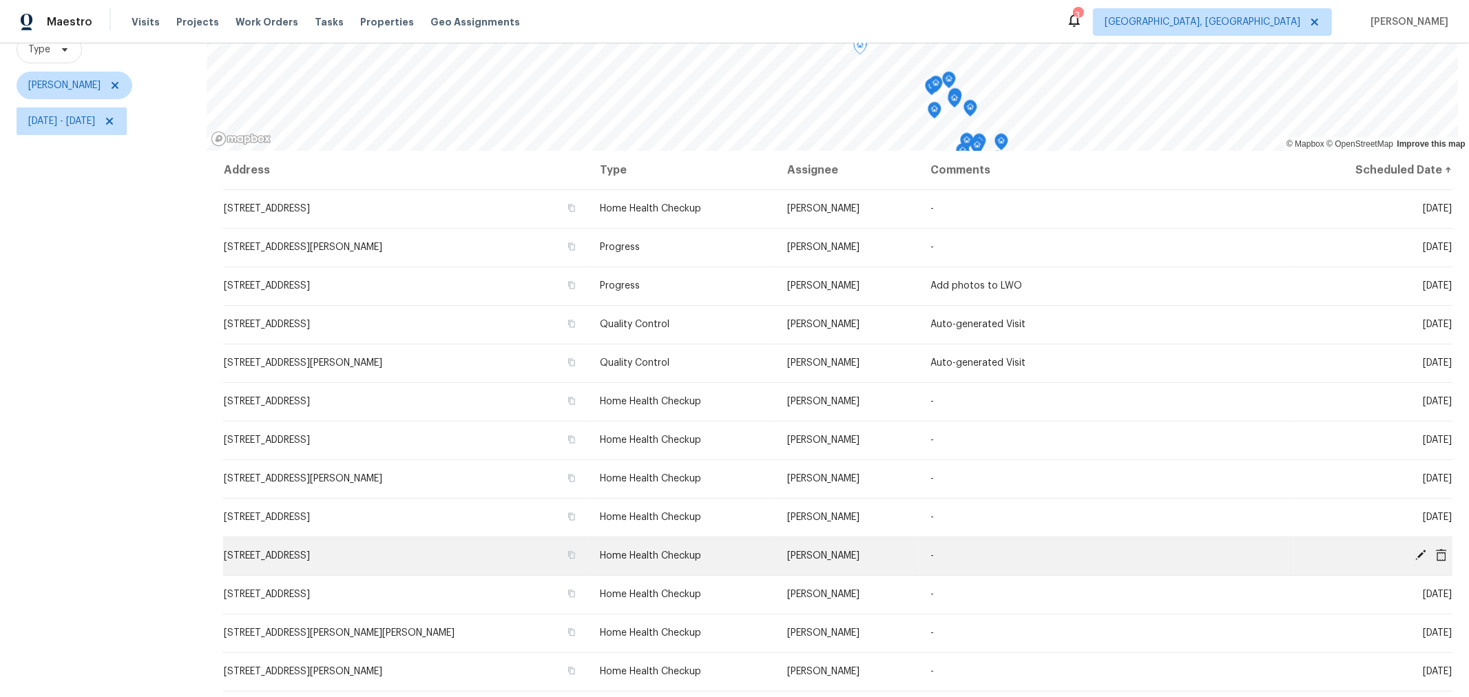
click at [1414, 552] on icon at bounding box center [1420, 555] width 12 height 12
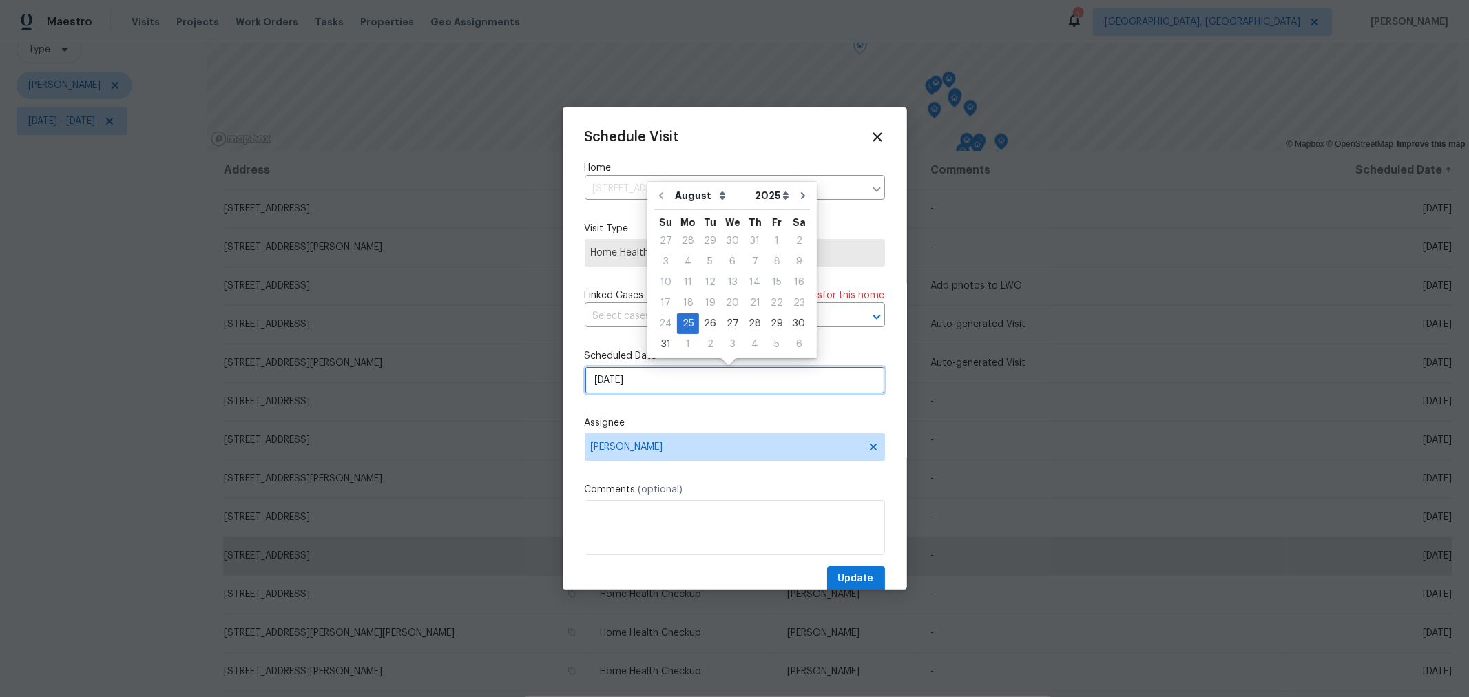
click at [723, 385] on input "[DATE]" at bounding box center [735, 380] width 300 height 28
click at [708, 324] on div "26" at bounding box center [710, 323] width 22 height 19
type input "8/26/2025"
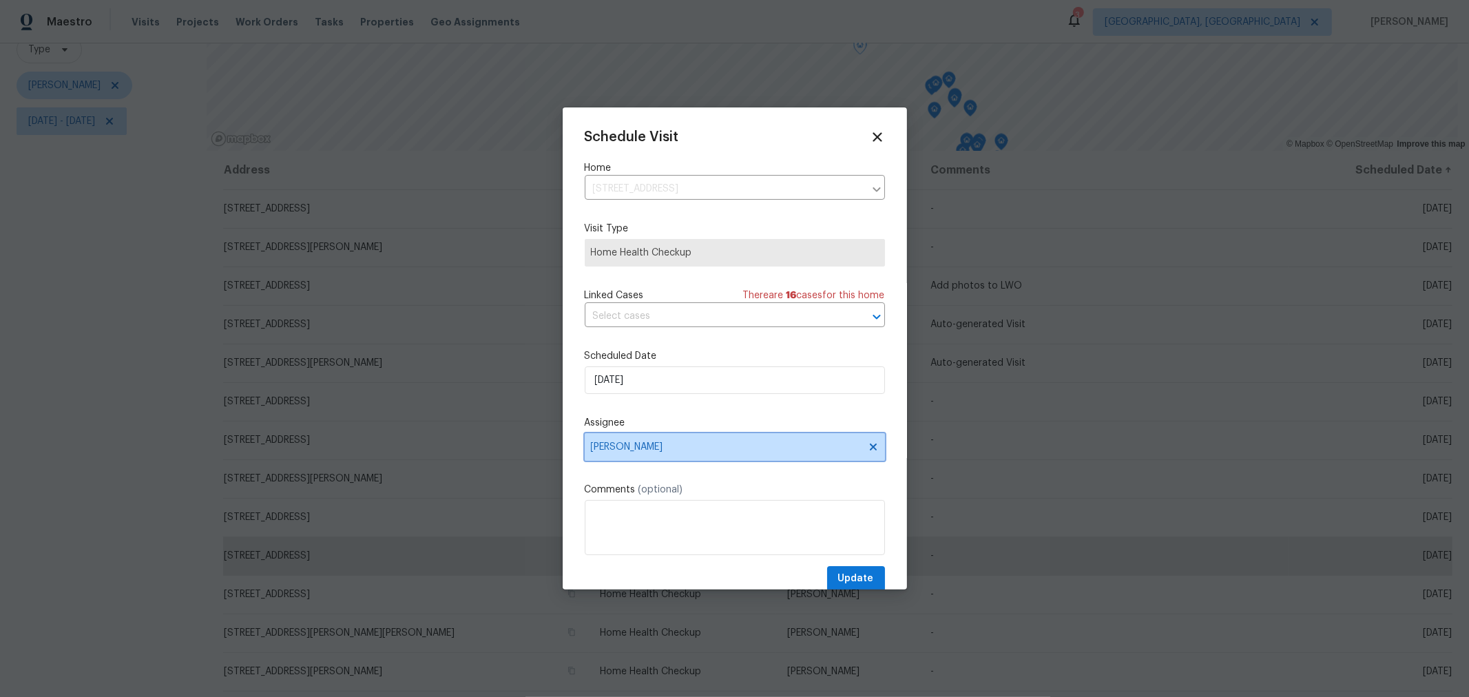
click at [706, 448] on span "[PERSON_NAME]" at bounding box center [726, 446] width 270 height 11
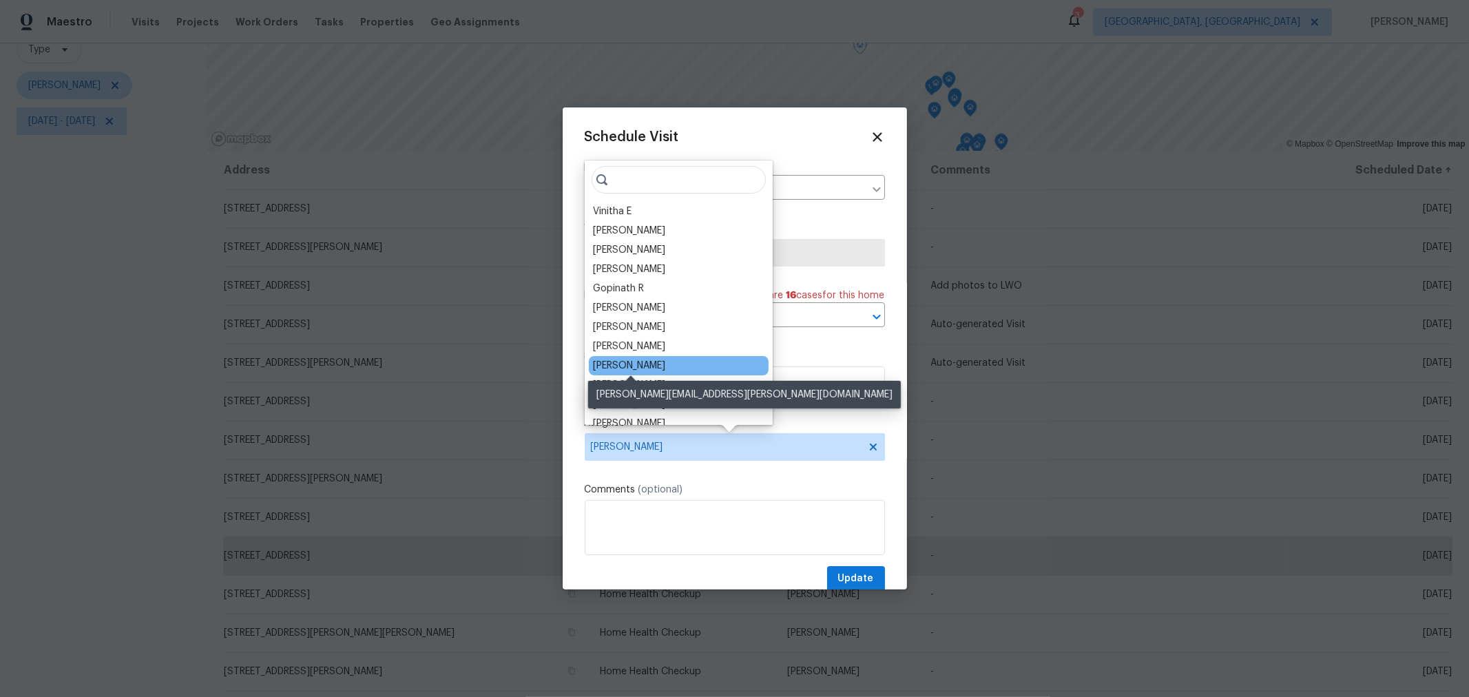
click at [656, 365] on div "[PERSON_NAME]" at bounding box center [629, 366] width 72 height 14
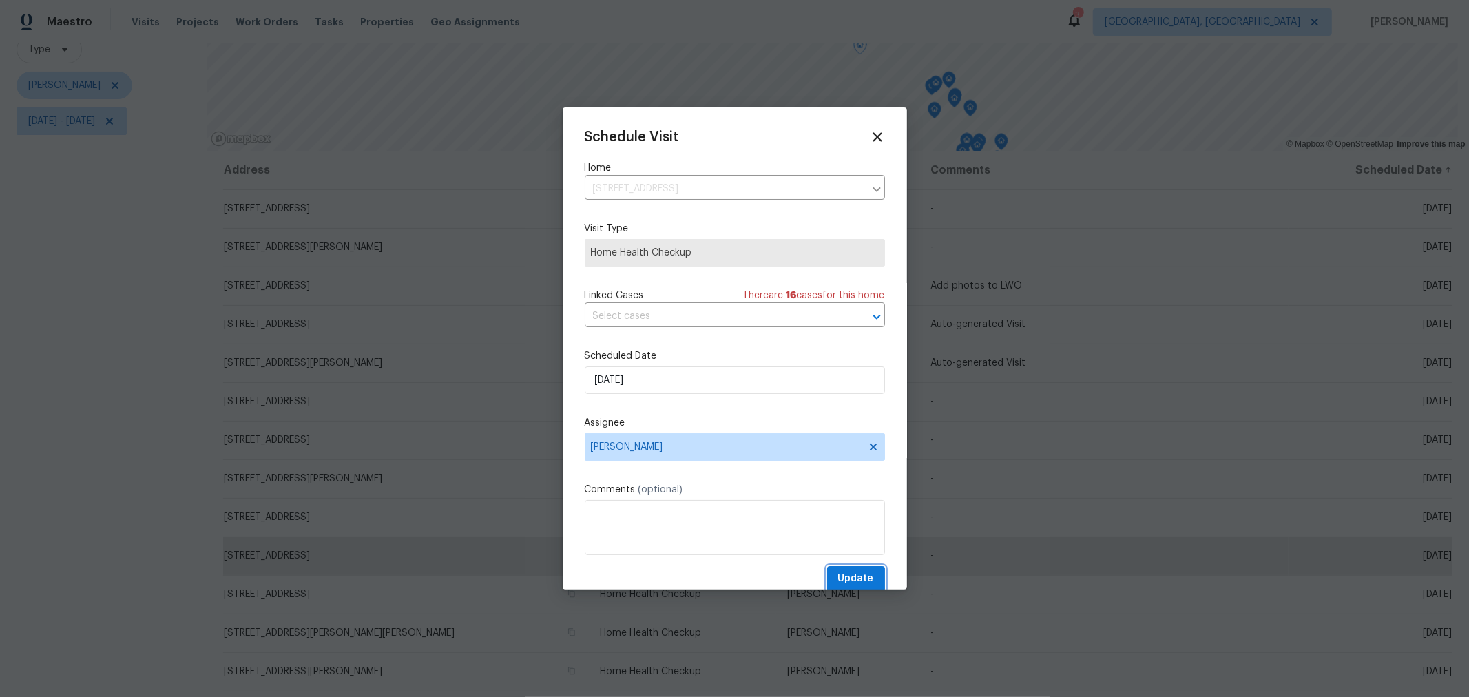
click at [838, 581] on span "Update" at bounding box center [856, 578] width 36 height 17
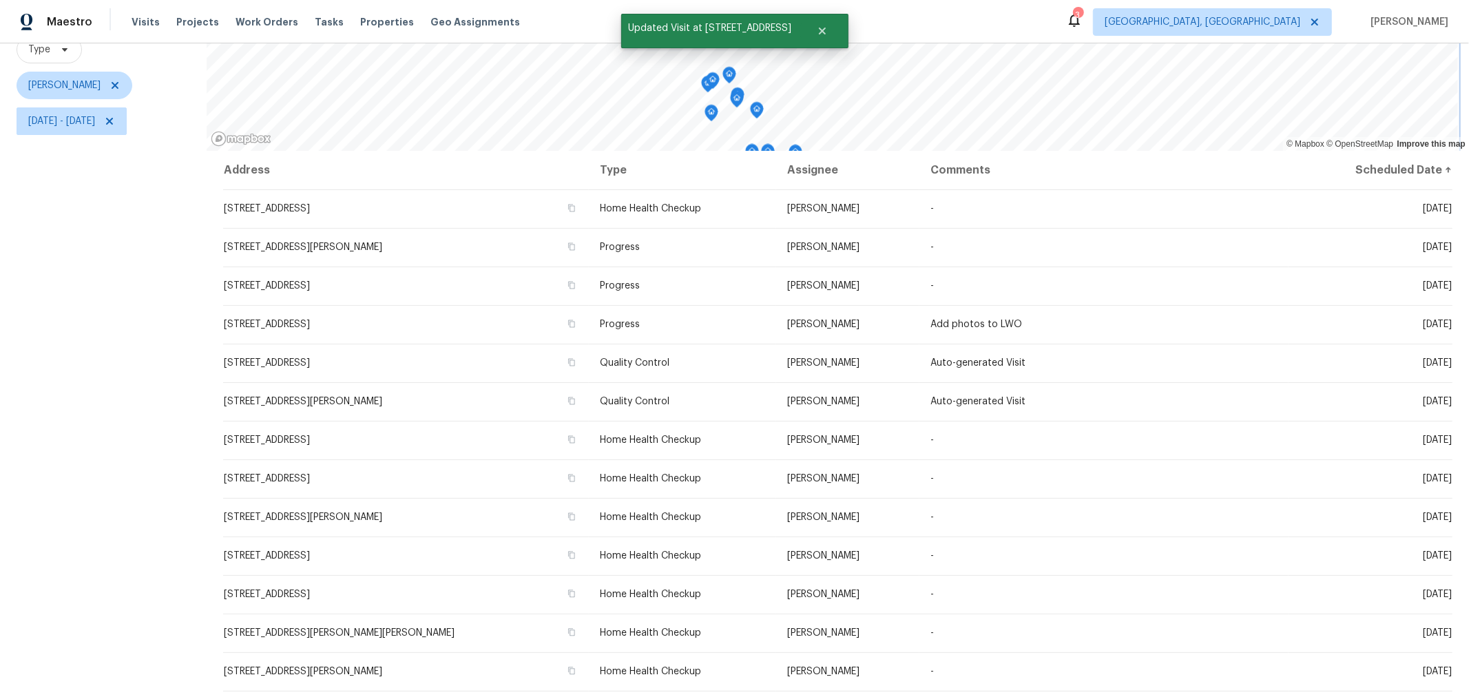
click at [725, 76] on icon "Map marker" at bounding box center [729, 75] width 12 height 16
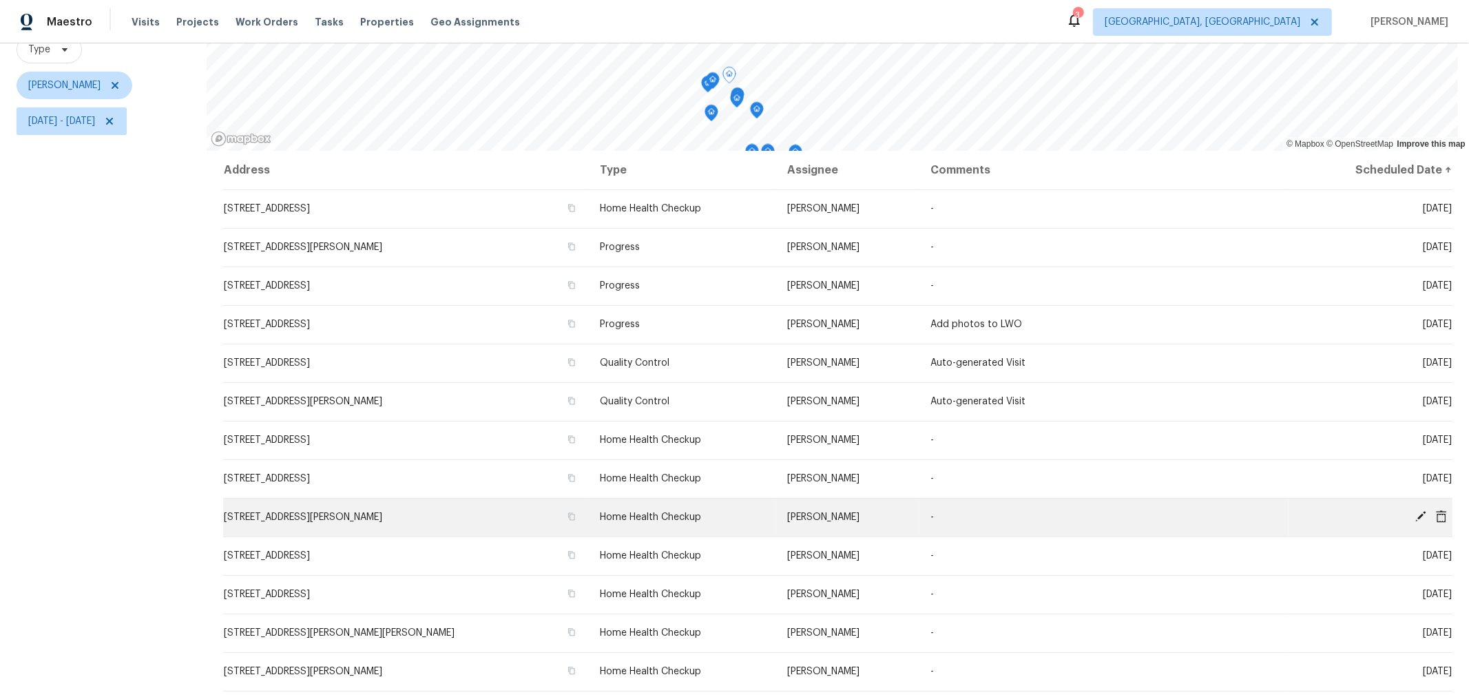
click at [1415, 517] on icon at bounding box center [1420, 516] width 11 height 11
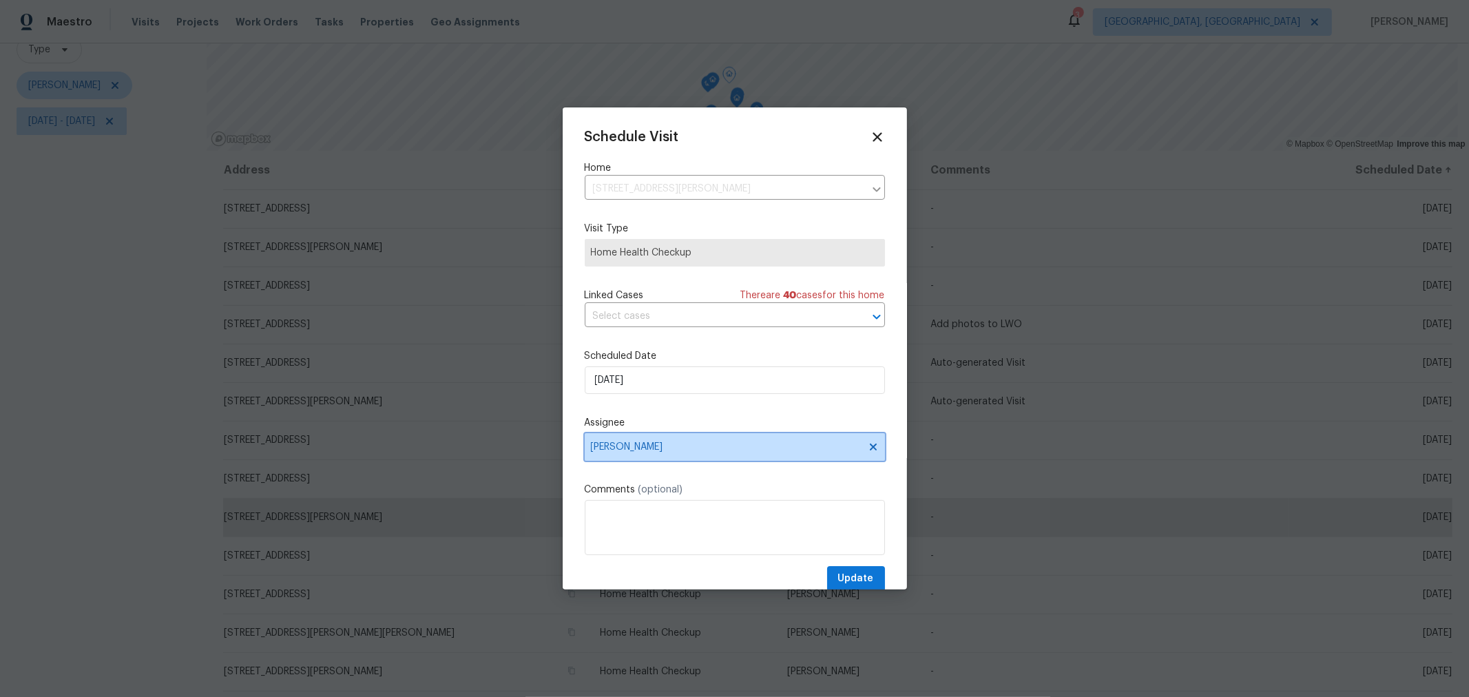
click at [692, 452] on span "[PERSON_NAME]" at bounding box center [726, 446] width 270 height 11
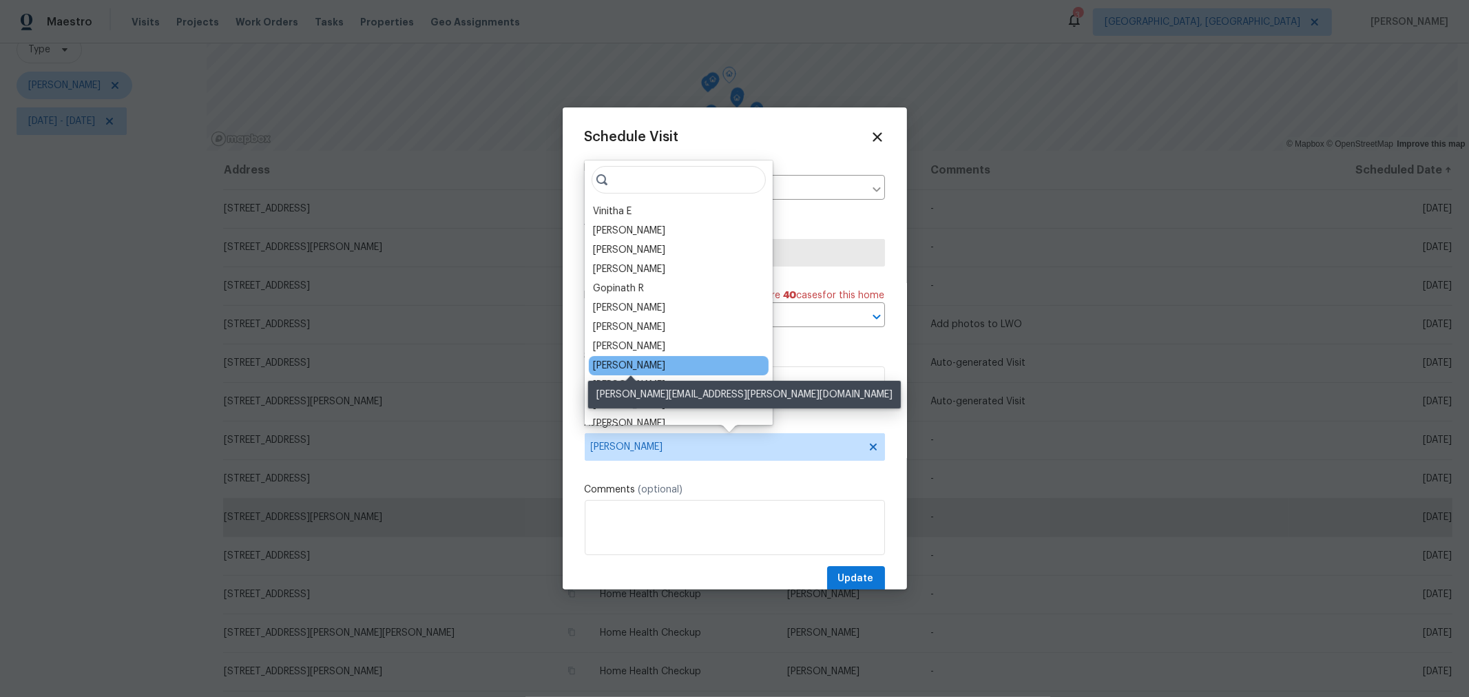
click at [655, 362] on div "Dennis Neuhardt" at bounding box center [629, 366] width 72 height 14
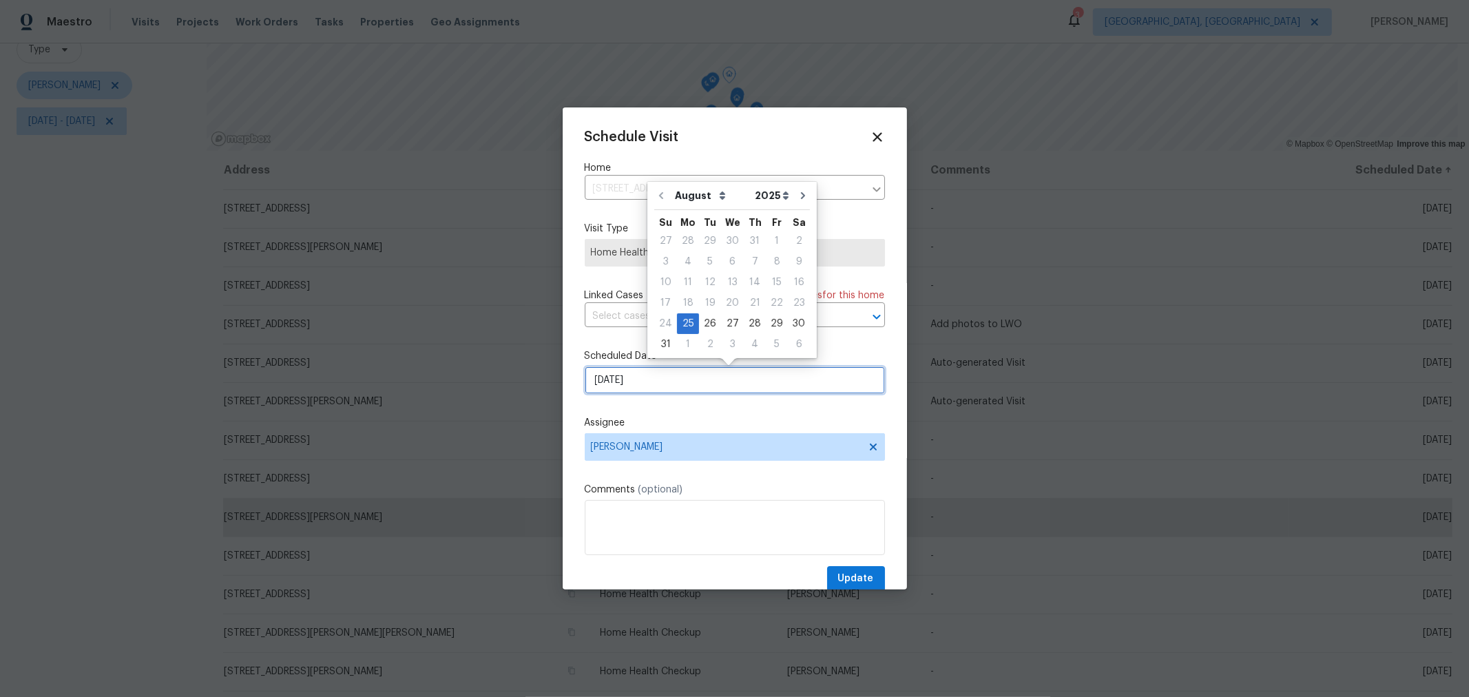
click at [656, 369] on input "8/25/2025" at bounding box center [735, 380] width 300 height 28
click at [701, 322] on div "26" at bounding box center [710, 323] width 22 height 19
type input "8/26/2025"
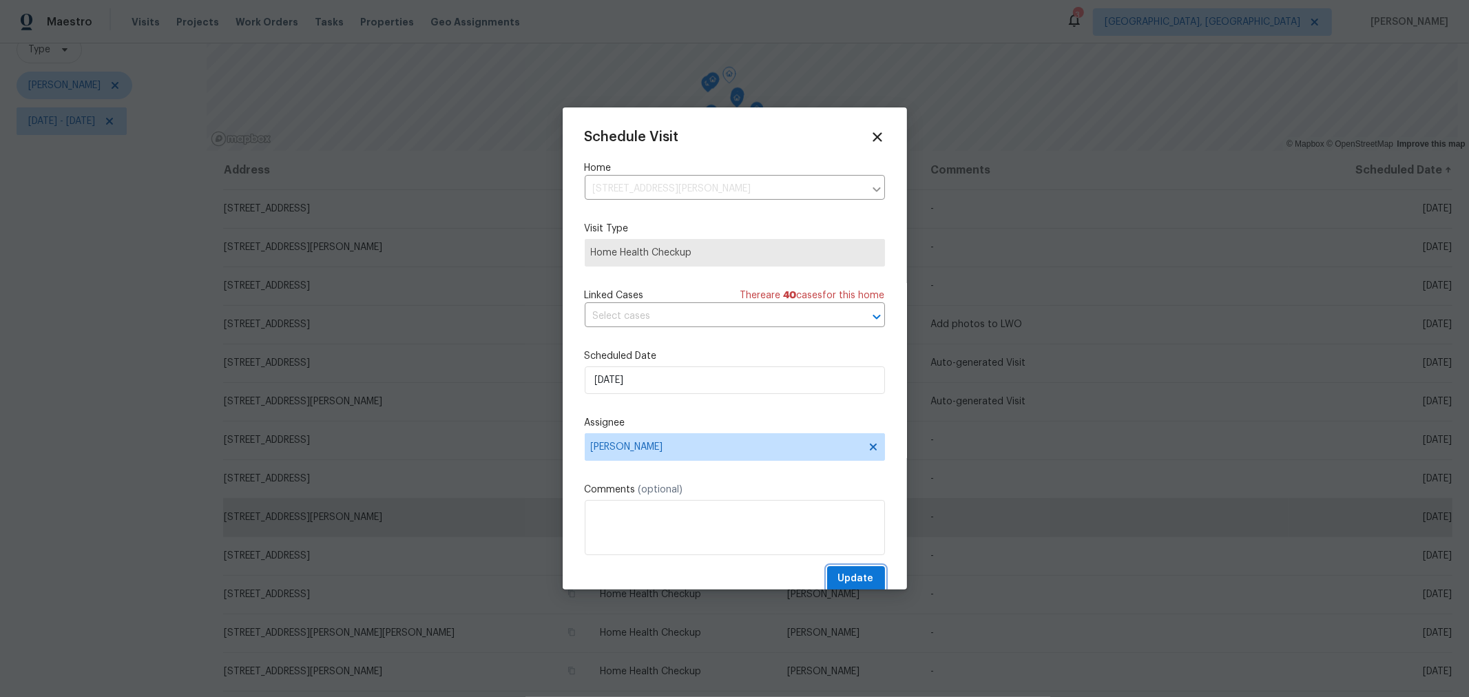
click at [839, 574] on span "Update" at bounding box center [856, 578] width 36 height 17
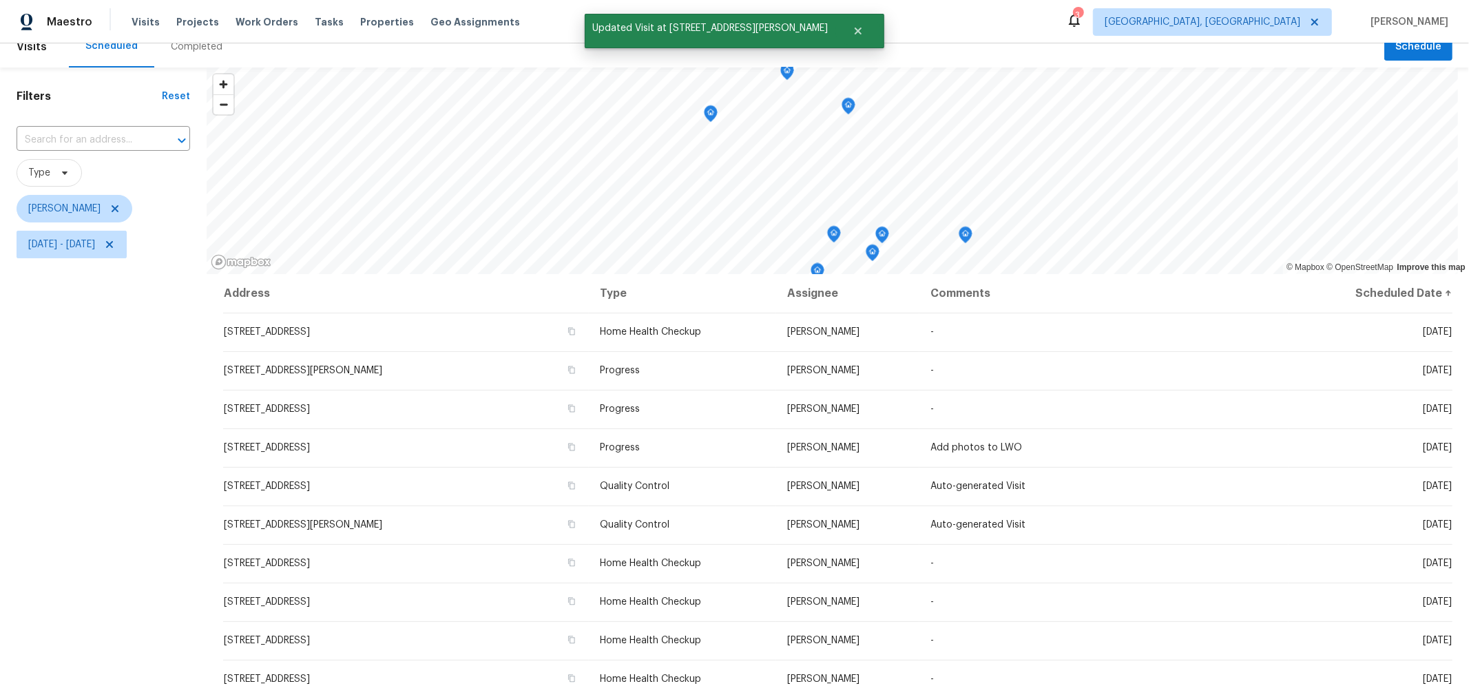
scroll to position [0, 0]
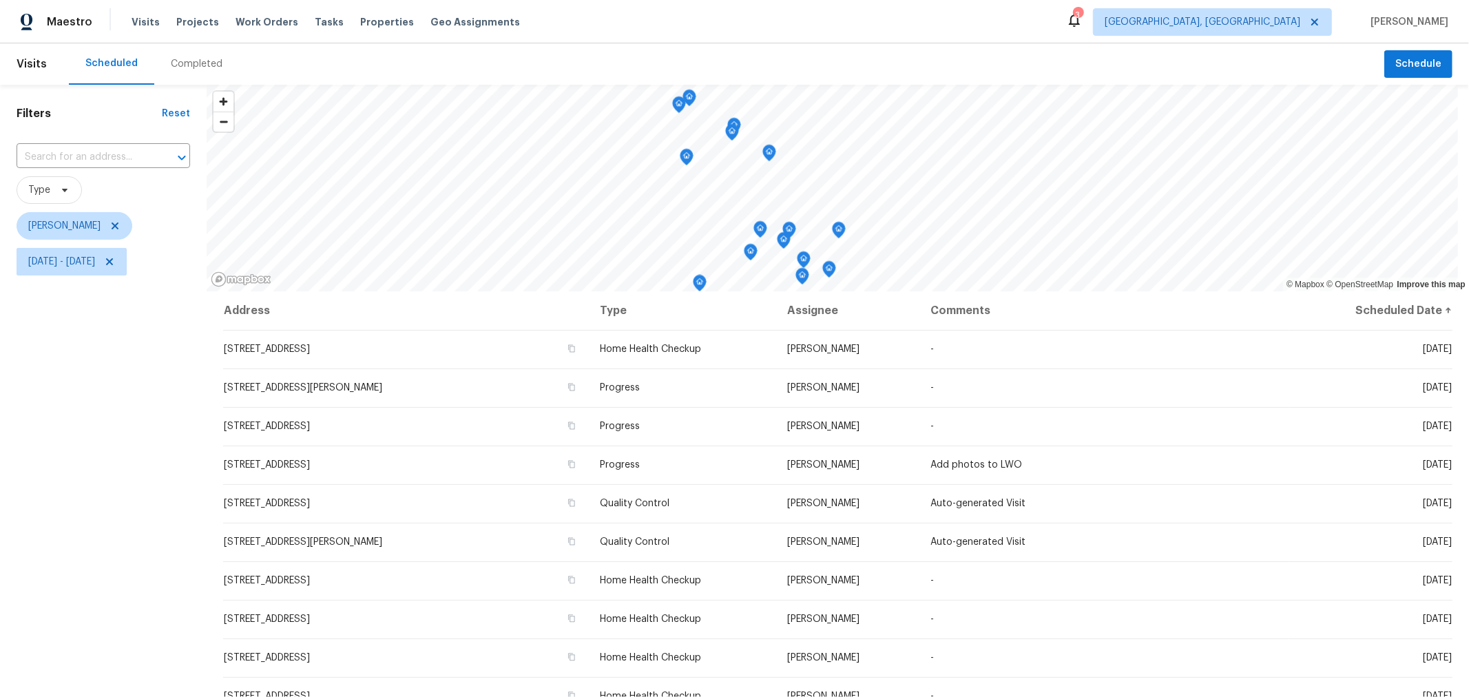
click at [678, 108] on icon "Map marker" at bounding box center [679, 105] width 12 height 16
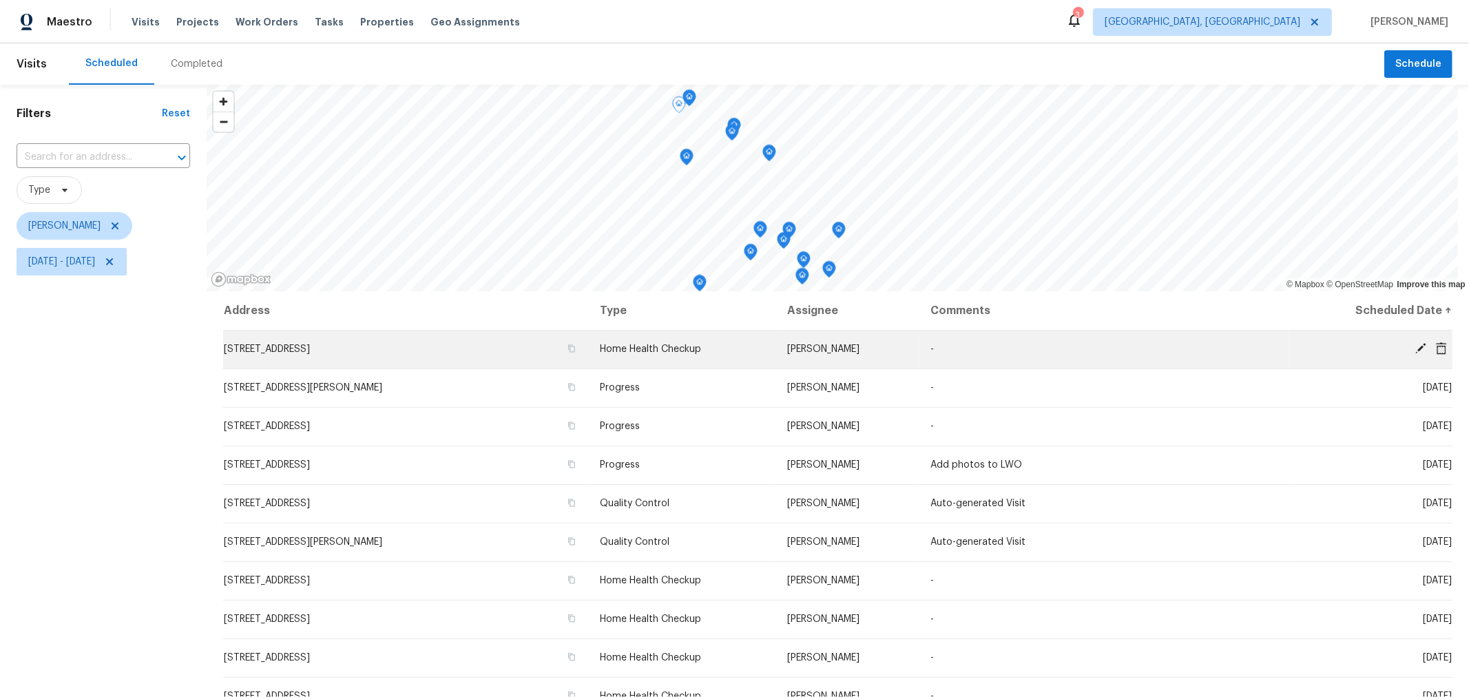
click at [1415, 344] on icon at bounding box center [1420, 348] width 11 height 11
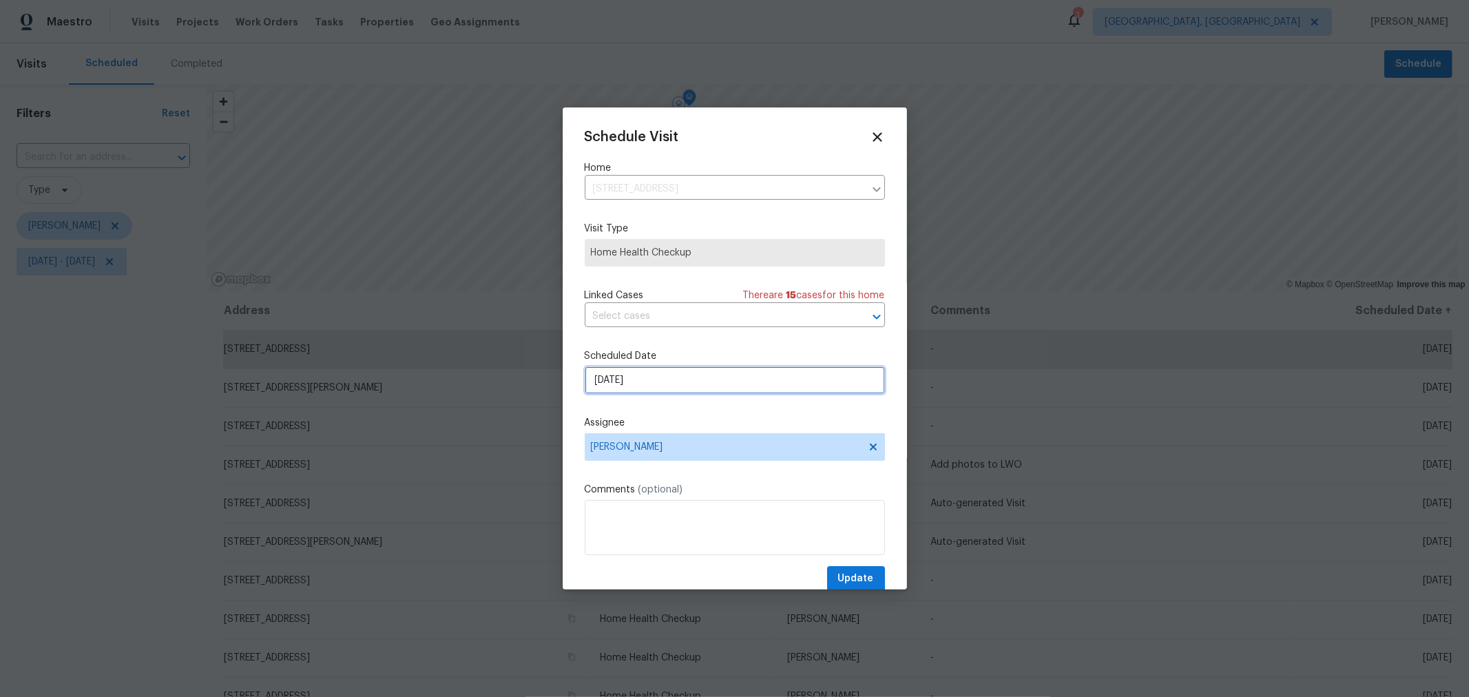
click at [666, 392] on input "8/25/2025" at bounding box center [735, 380] width 300 height 28
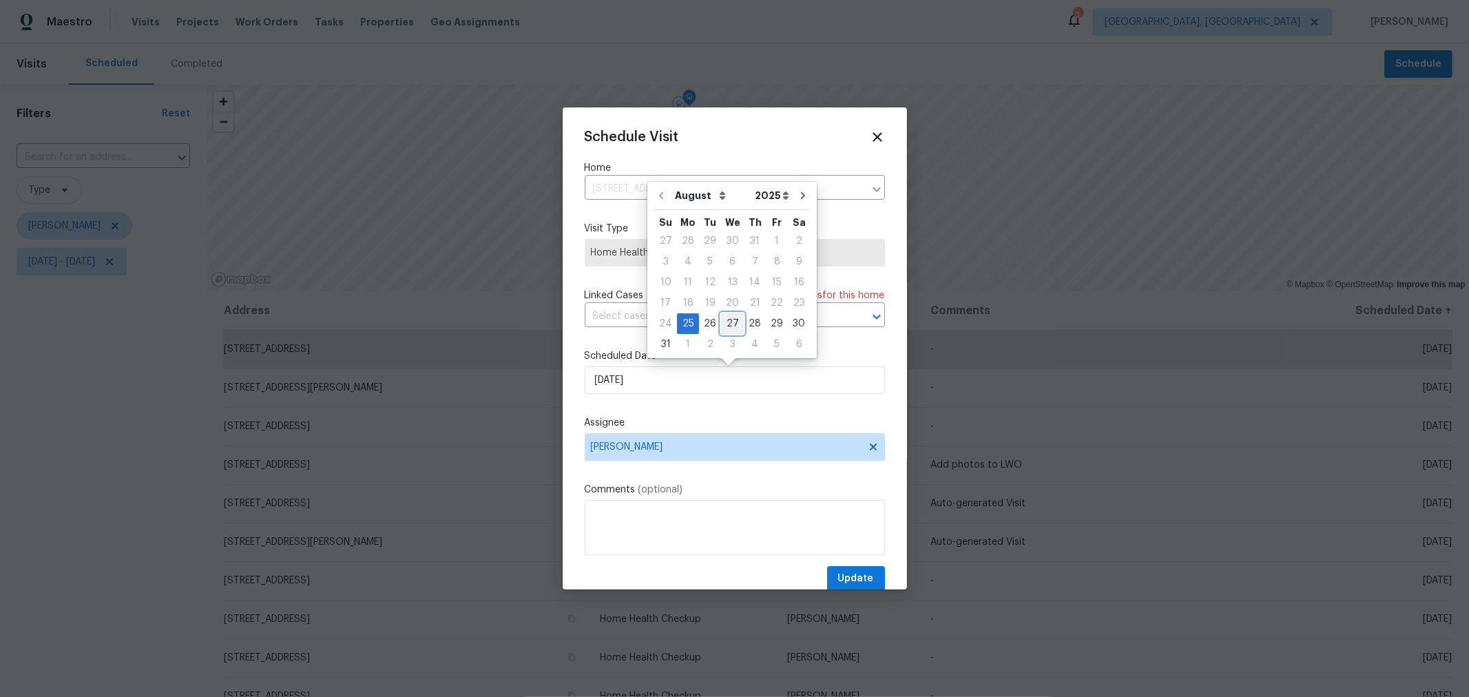
click at [725, 324] on div "27" at bounding box center [732, 323] width 23 height 19
type input "8/27/2025"
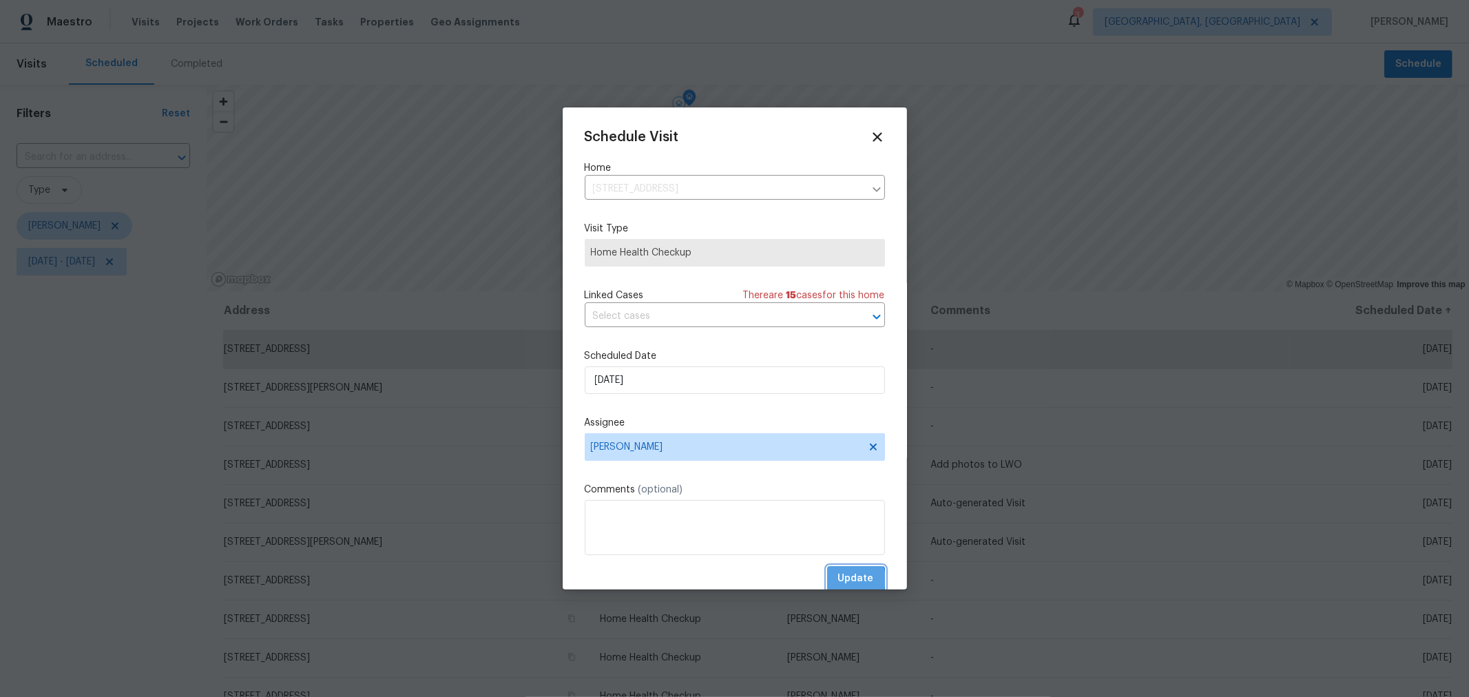
click at [840, 581] on span "Update" at bounding box center [856, 578] width 36 height 17
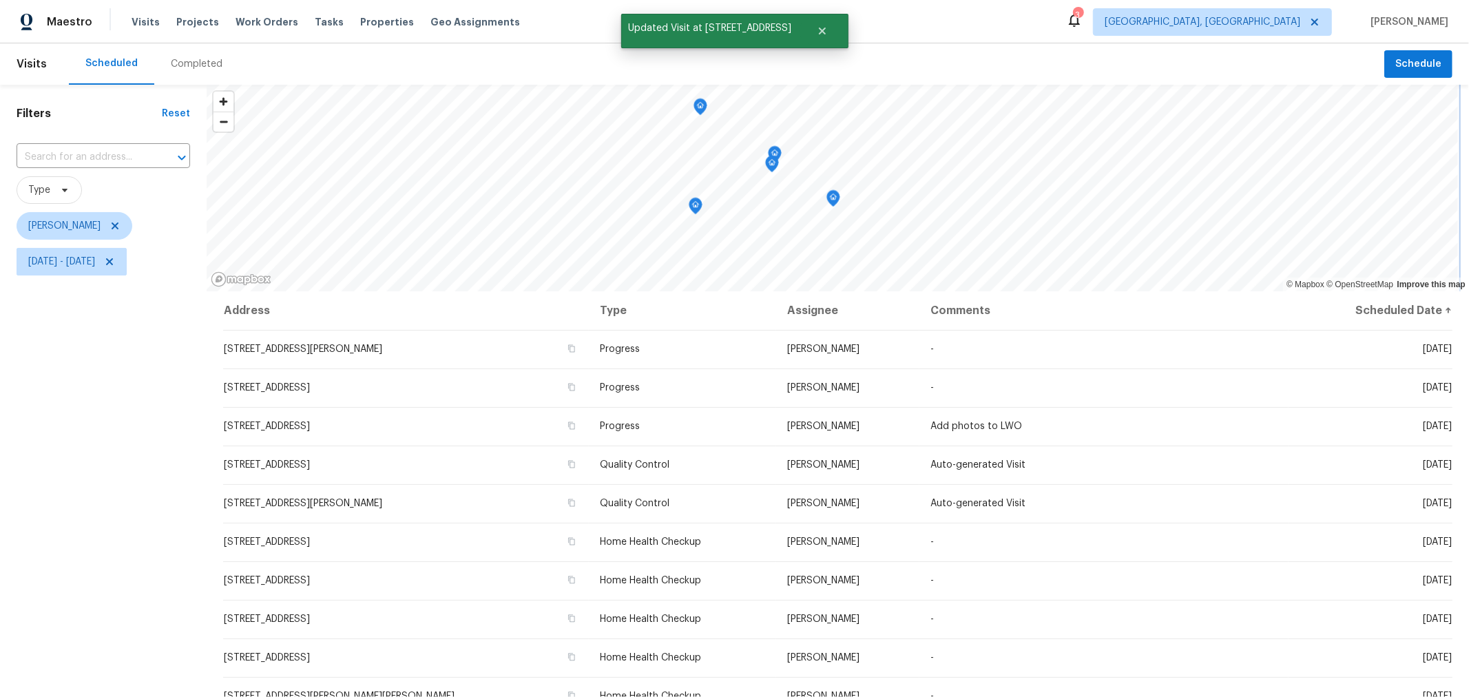
click at [753, 293] on div "© Mapbox © OpenStreetMap Improve this map Address Type Assignee Comments Schedu…" at bounding box center [838, 467] width 1262 height 764
click at [702, 115] on div "Map marker" at bounding box center [700, 108] width 14 height 21
click at [700, 111] on icon "Map marker" at bounding box center [700, 107] width 12 height 16
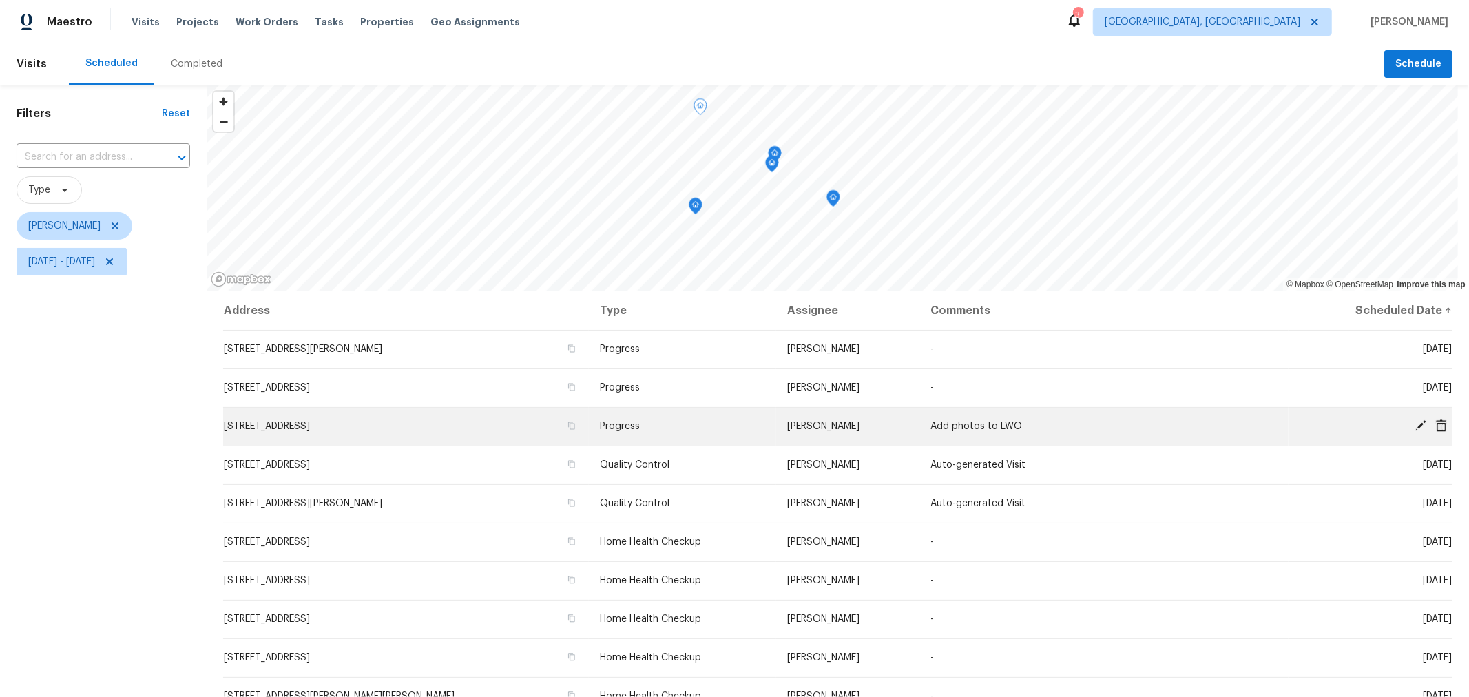
click at [1414, 421] on icon at bounding box center [1420, 425] width 12 height 12
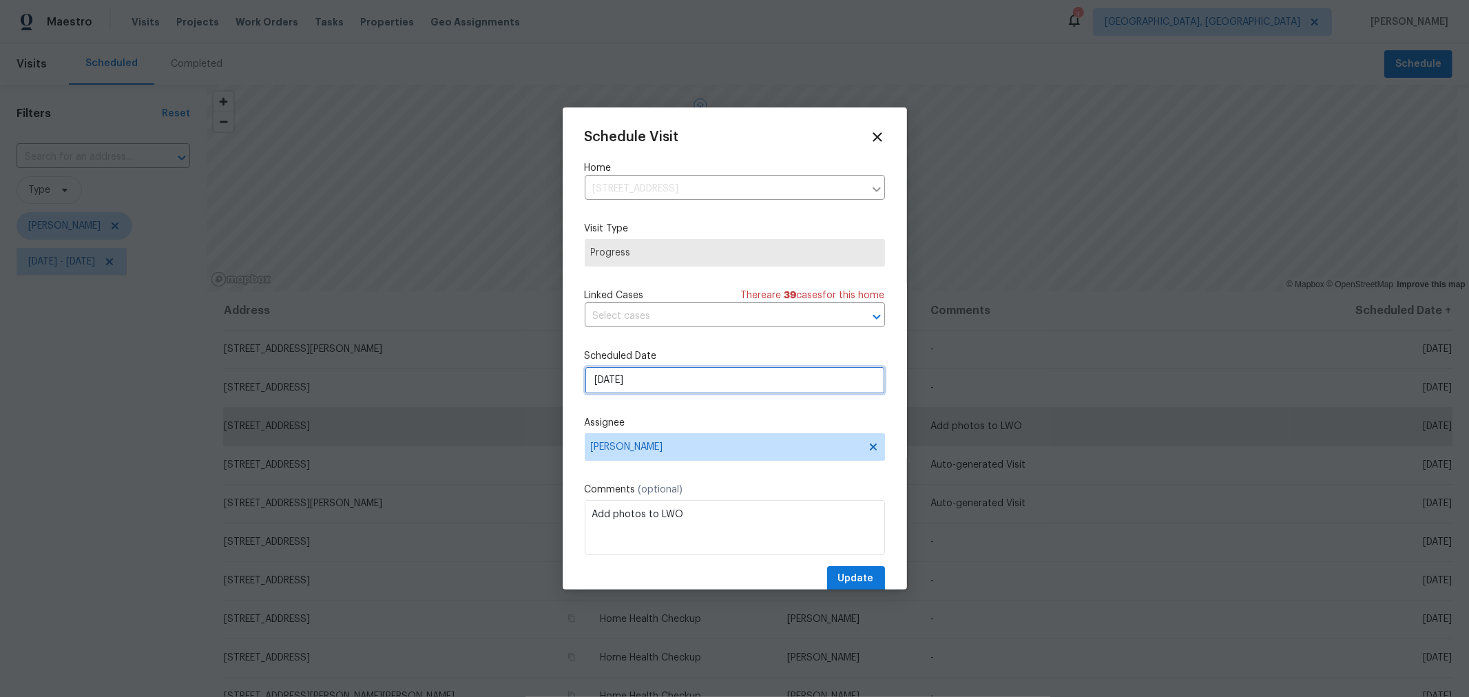
click at [698, 377] on input "8/25/2025" at bounding box center [735, 380] width 300 height 28
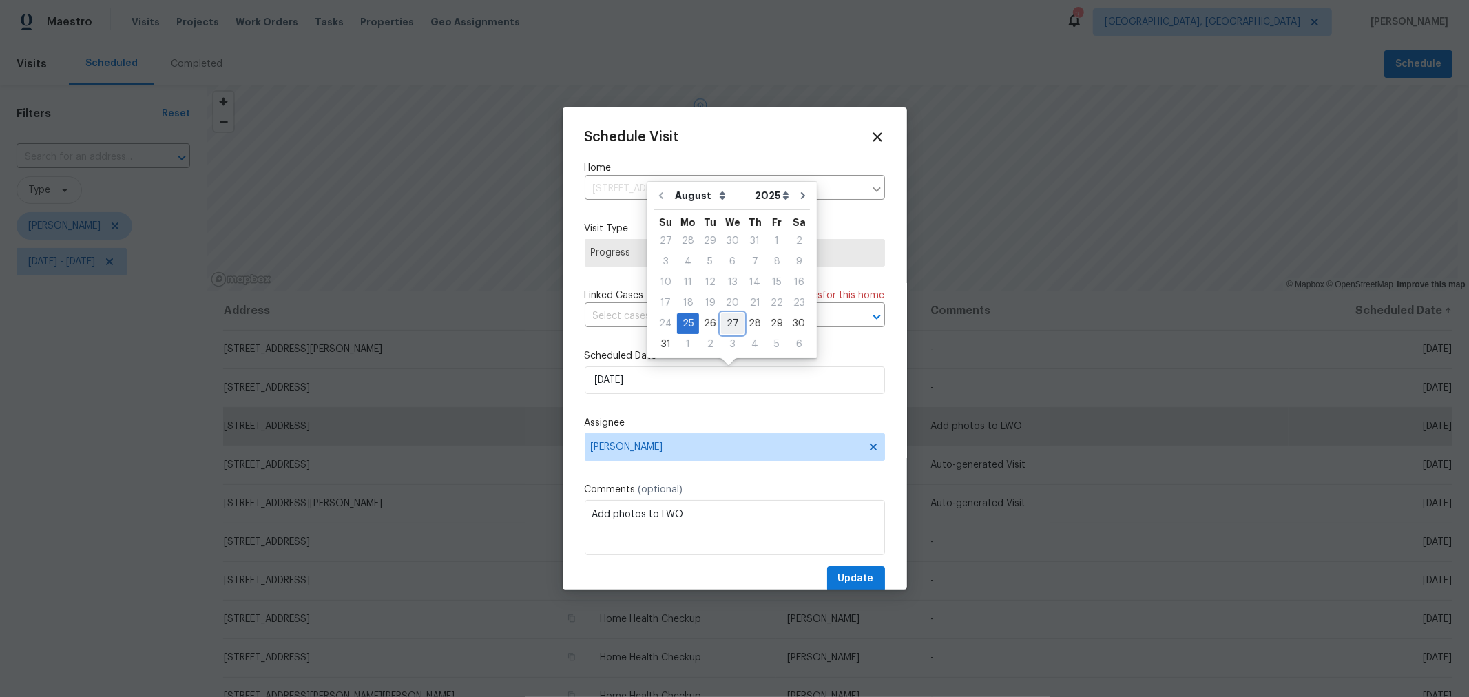
click at [728, 322] on div "27" at bounding box center [732, 323] width 23 height 19
type input "8/27/2025"
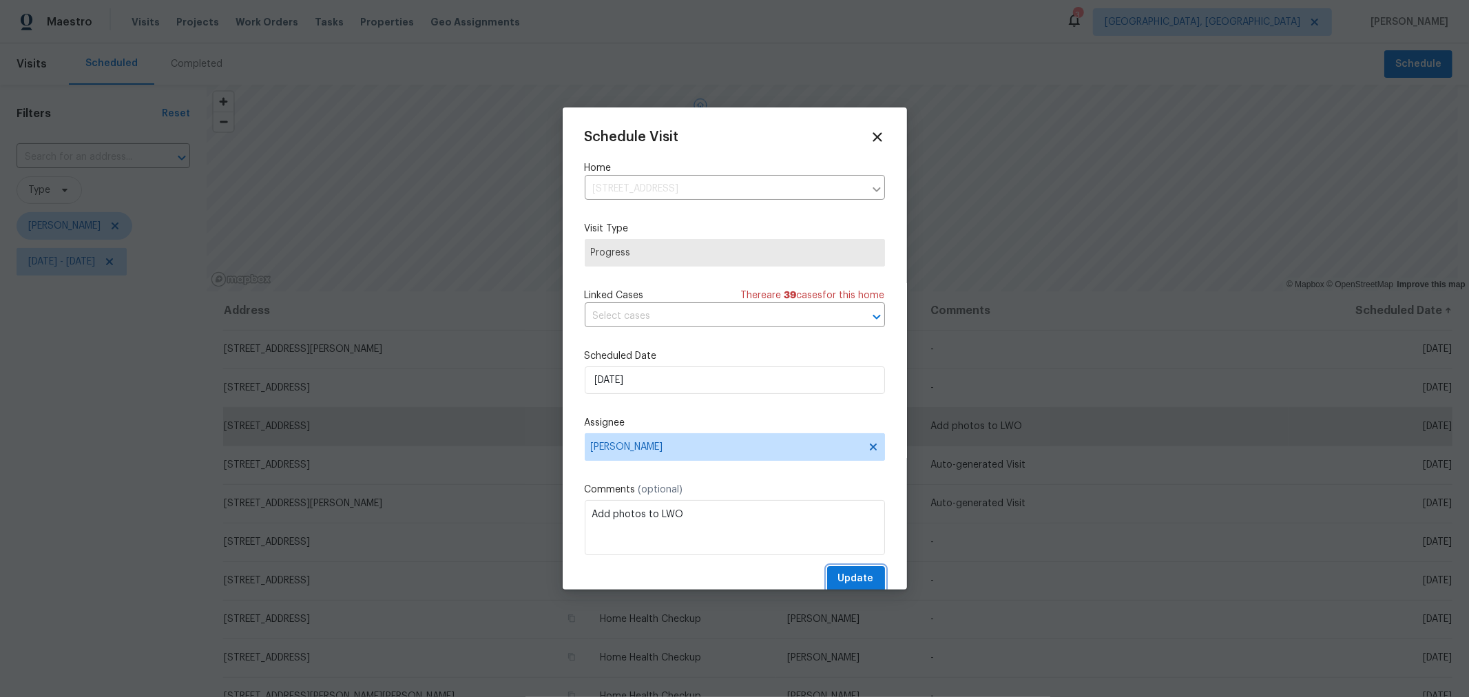
click at [842, 570] on button "Update" at bounding box center [856, 578] width 58 height 25
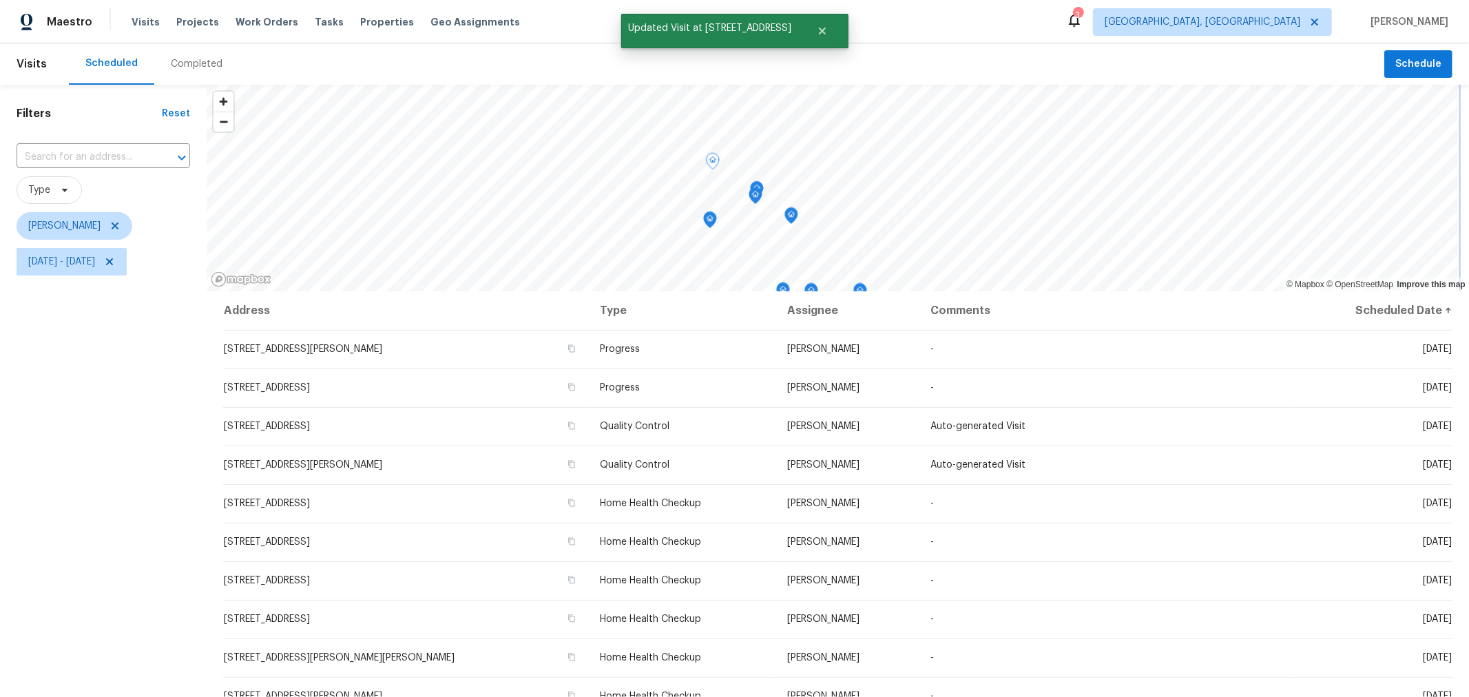
click at [751, 191] on icon "Map marker" at bounding box center [755, 196] width 12 height 16
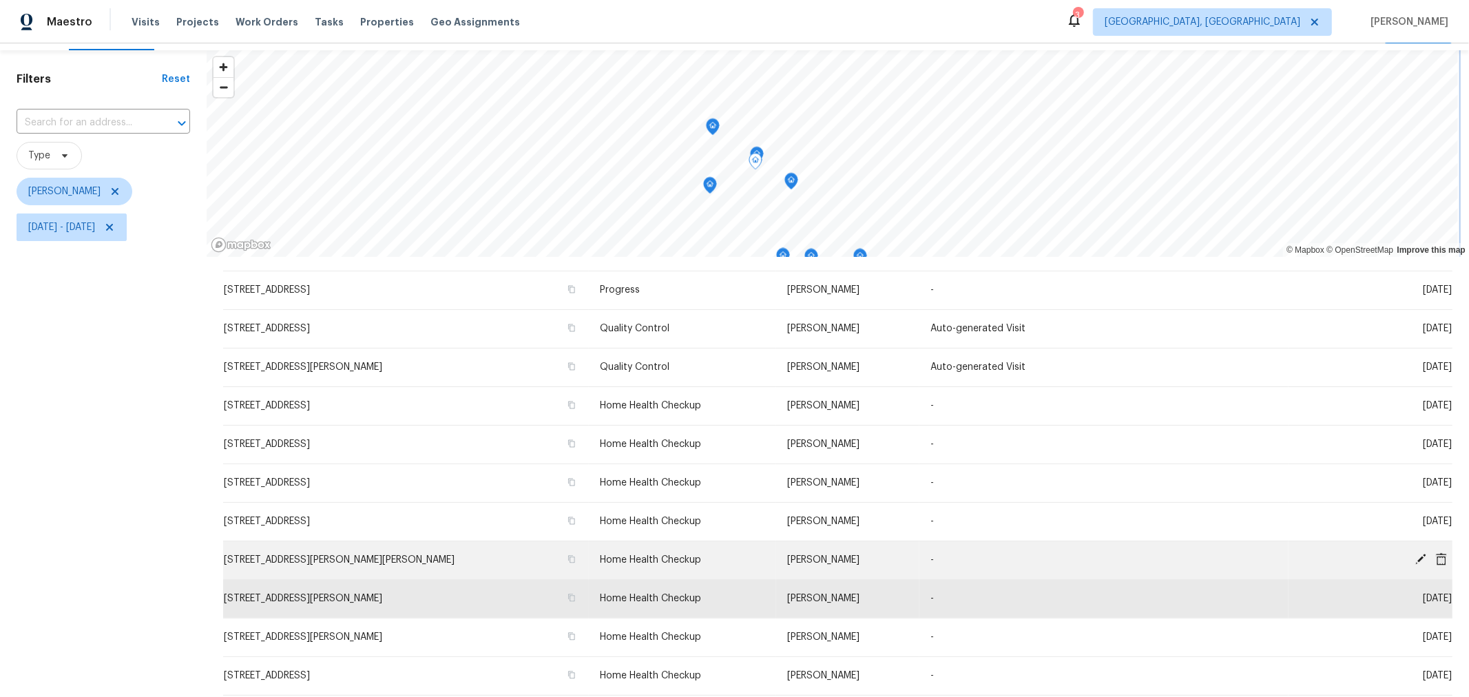
scroll to position [35, 0]
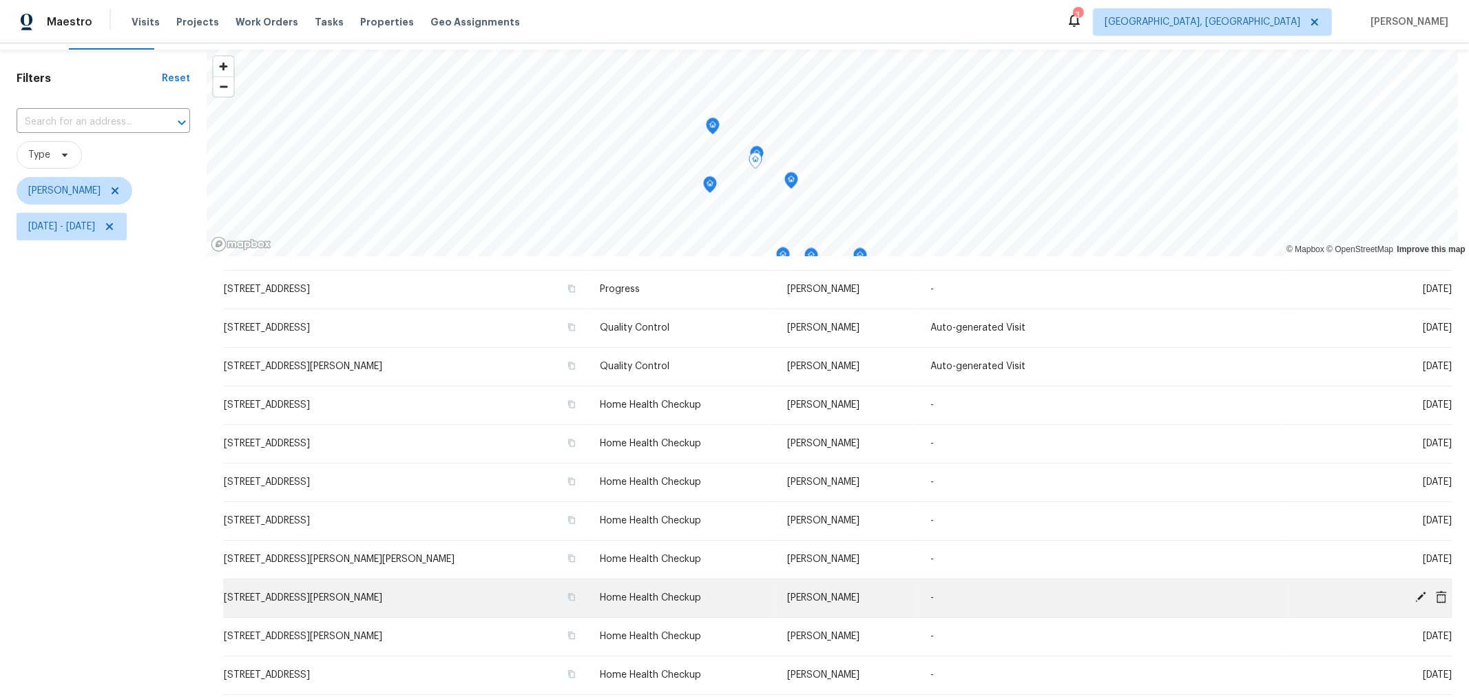
click at [1414, 592] on icon at bounding box center [1420, 597] width 12 height 12
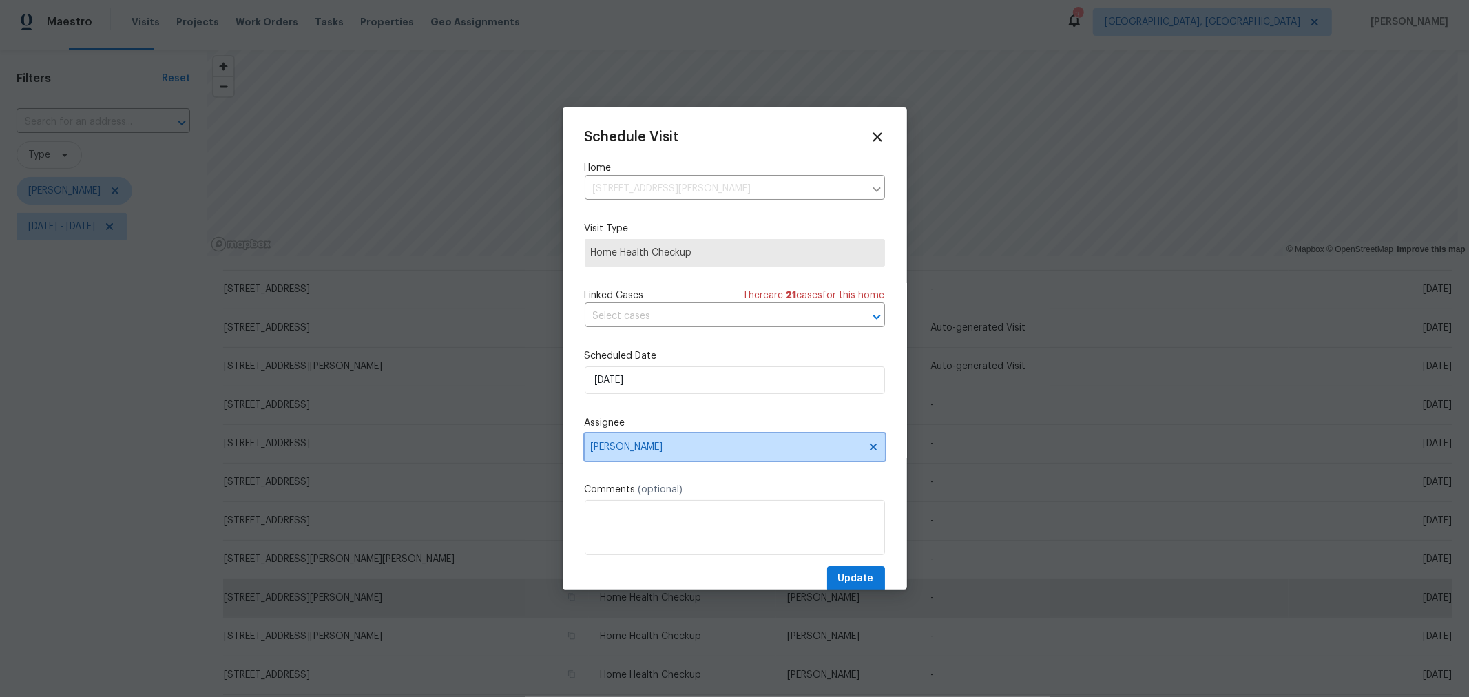
click at [701, 446] on span "[PERSON_NAME]" at bounding box center [726, 446] width 270 height 11
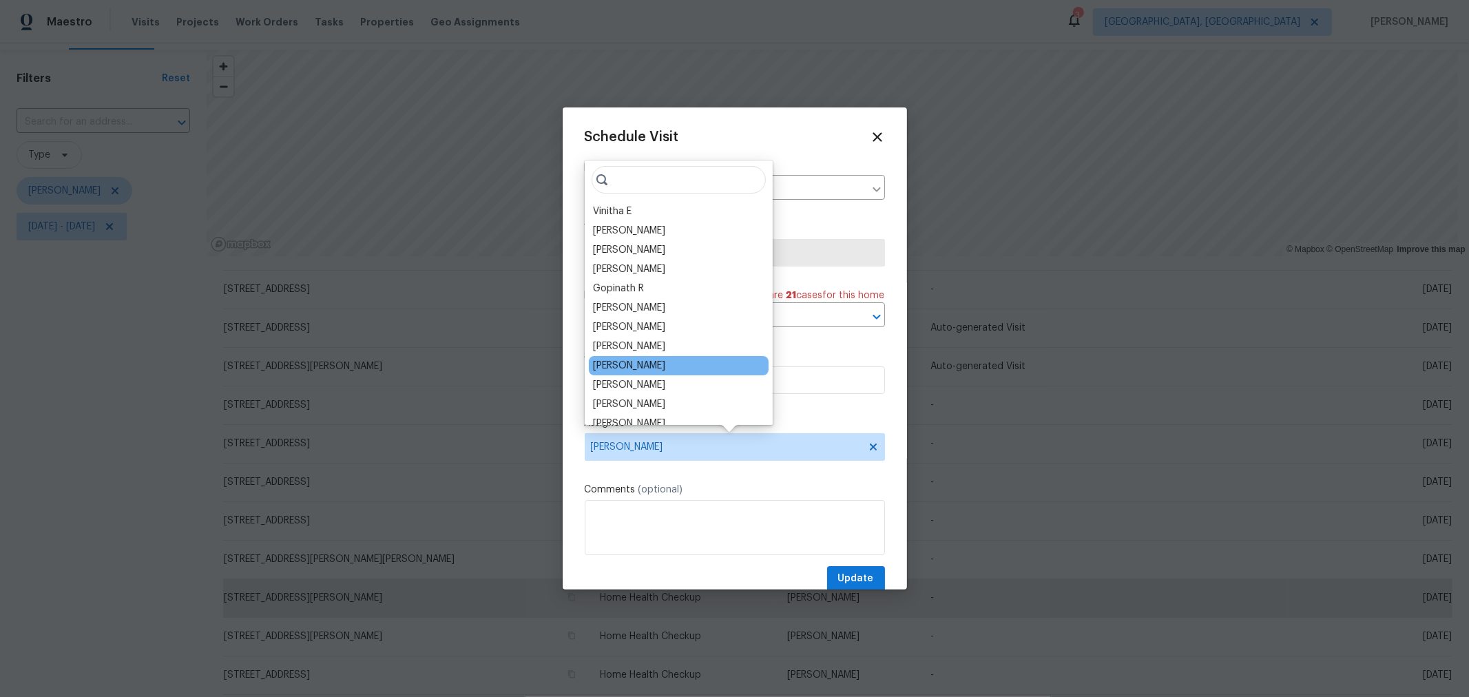
click at [669, 365] on div "Dennis Neuhardt" at bounding box center [679, 365] width 180 height 19
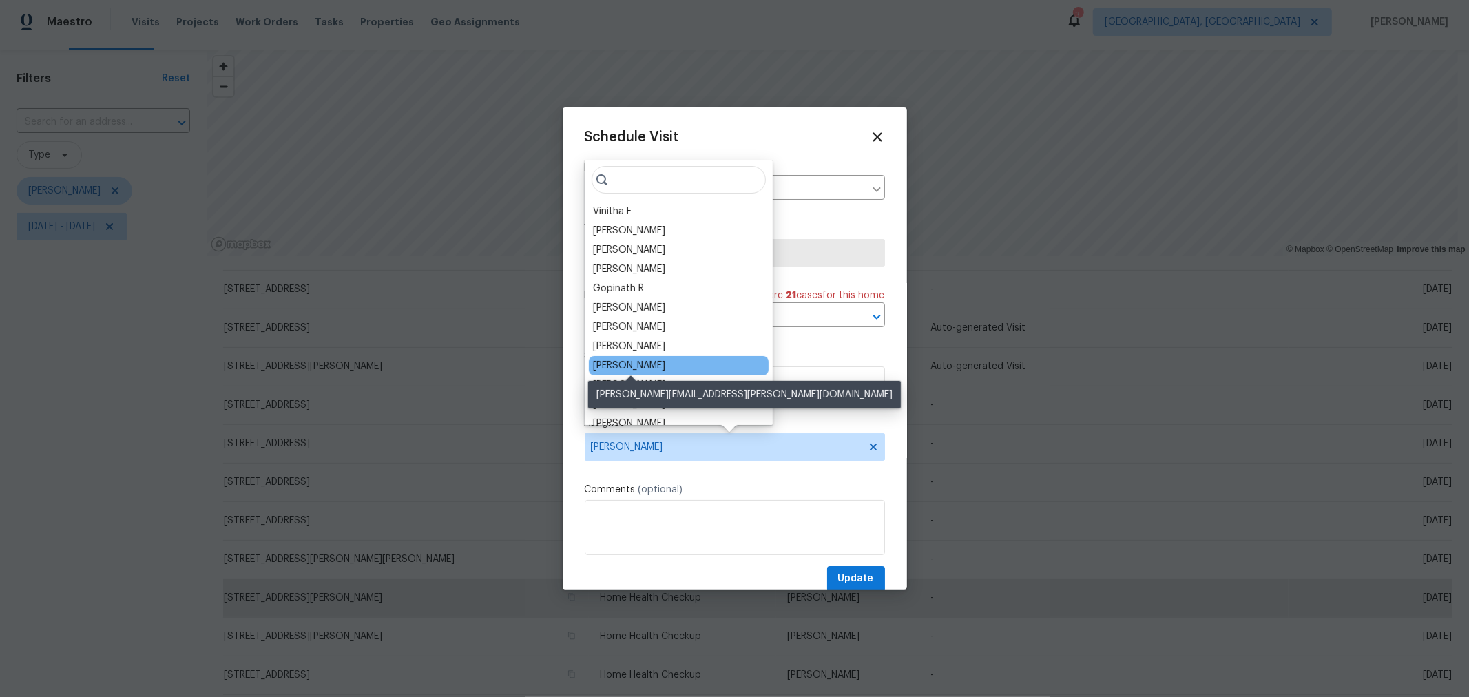
click at [651, 367] on div "[PERSON_NAME]" at bounding box center [629, 366] width 72 height 14
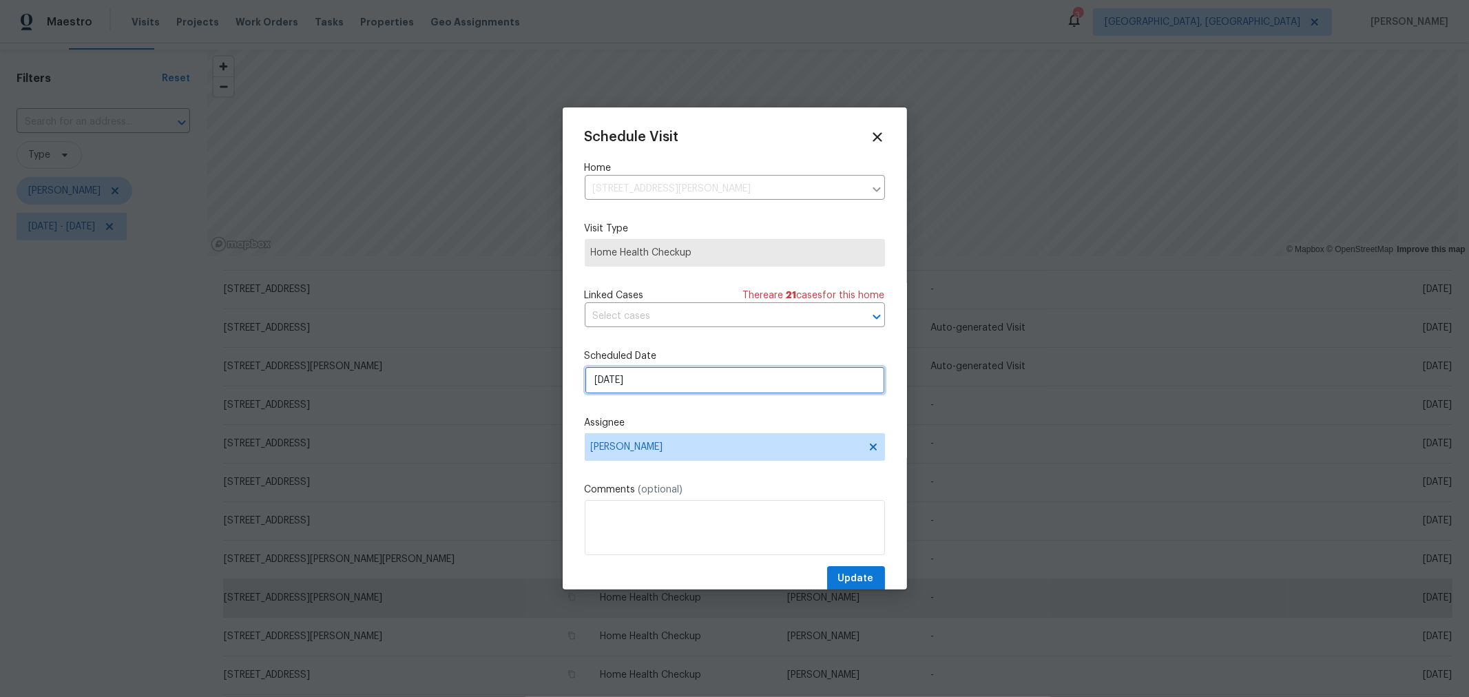
click at [655, 379] on input "8/25/2025" at bounding box center [735, 380] width 300 height 28
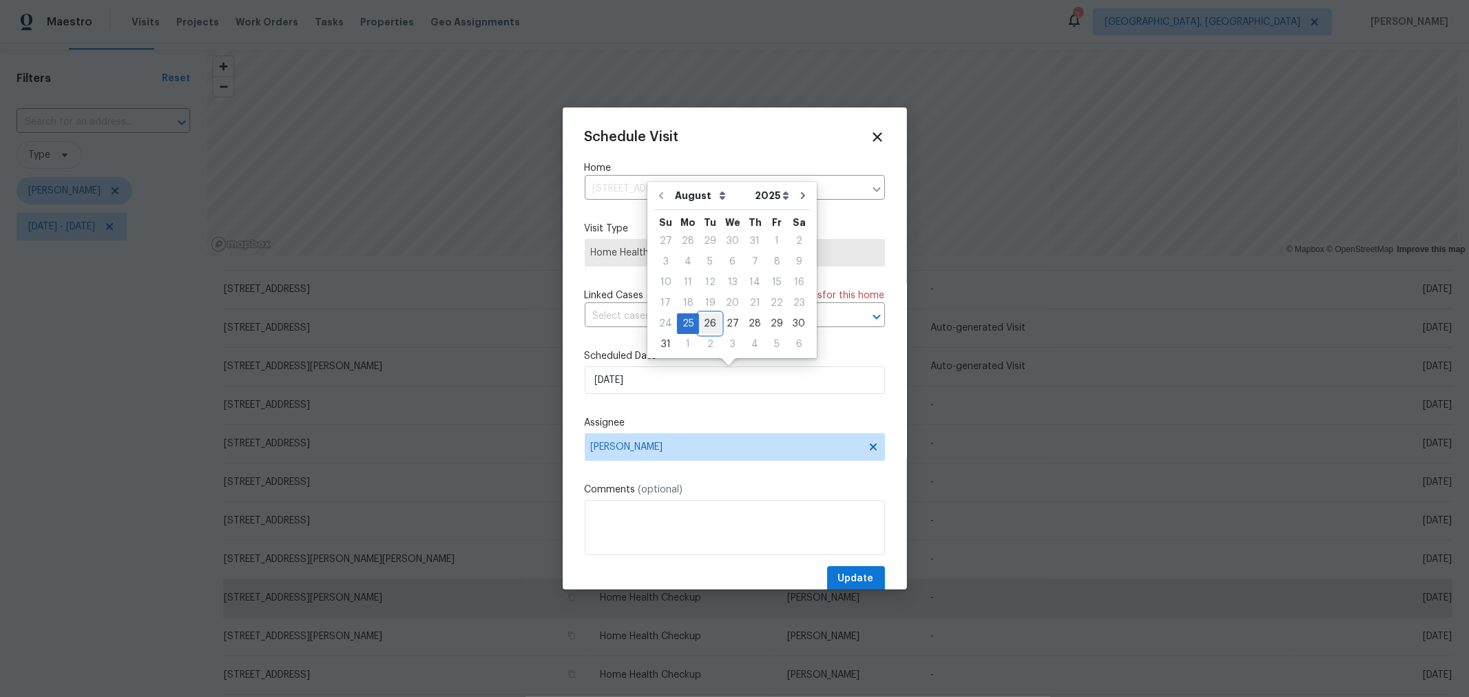
click at [709, 328] on div "26" at bounding box center [710, 323] width 22 height 19
type input "8/26/2025"
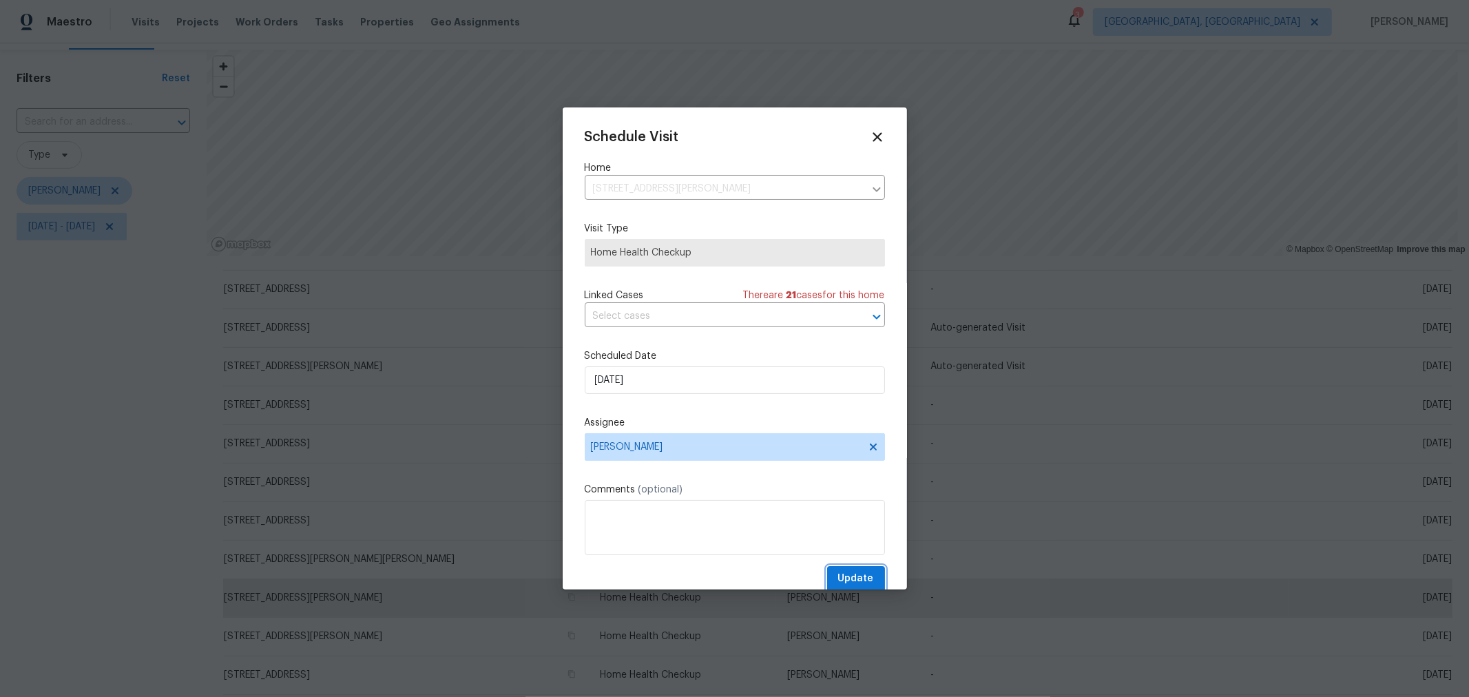
click at [827, 574] on button "Update" at bounding box center [856, 578] width 58 height 25
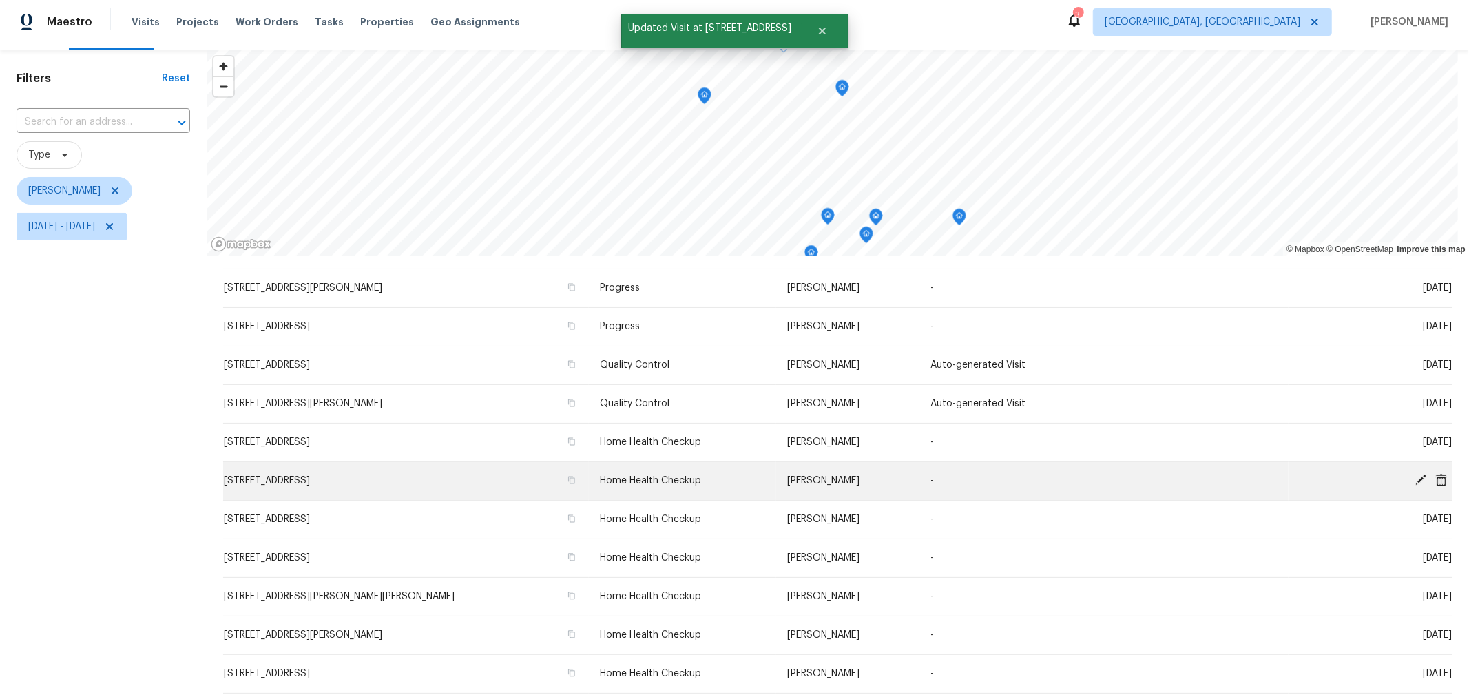
scroll to position [25, 0]
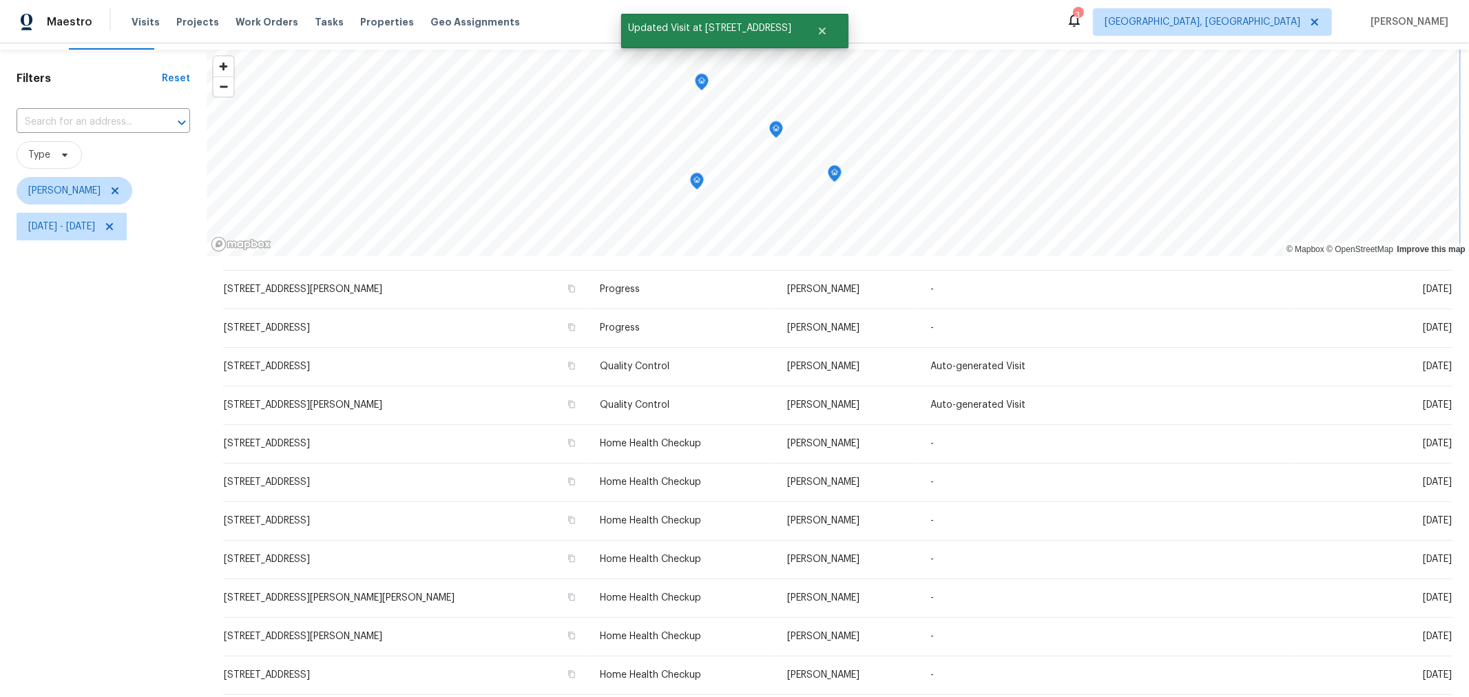
drag, startPoint x: 775, startPoint y: 135, endPoint x: 783, endPoint y: 143, distance: 11.2
click at [777, 136] on icon "Map marker" at bounding box center [776, 130] width 12 height 16
drag, startPoint x: 777, startPoint y: 132, endPoint x: 783, endPoint y: 135, distance: 7.1
click at [777, 132] on icon "Map marker" at bounding box center [778, 131] width 12 height 16
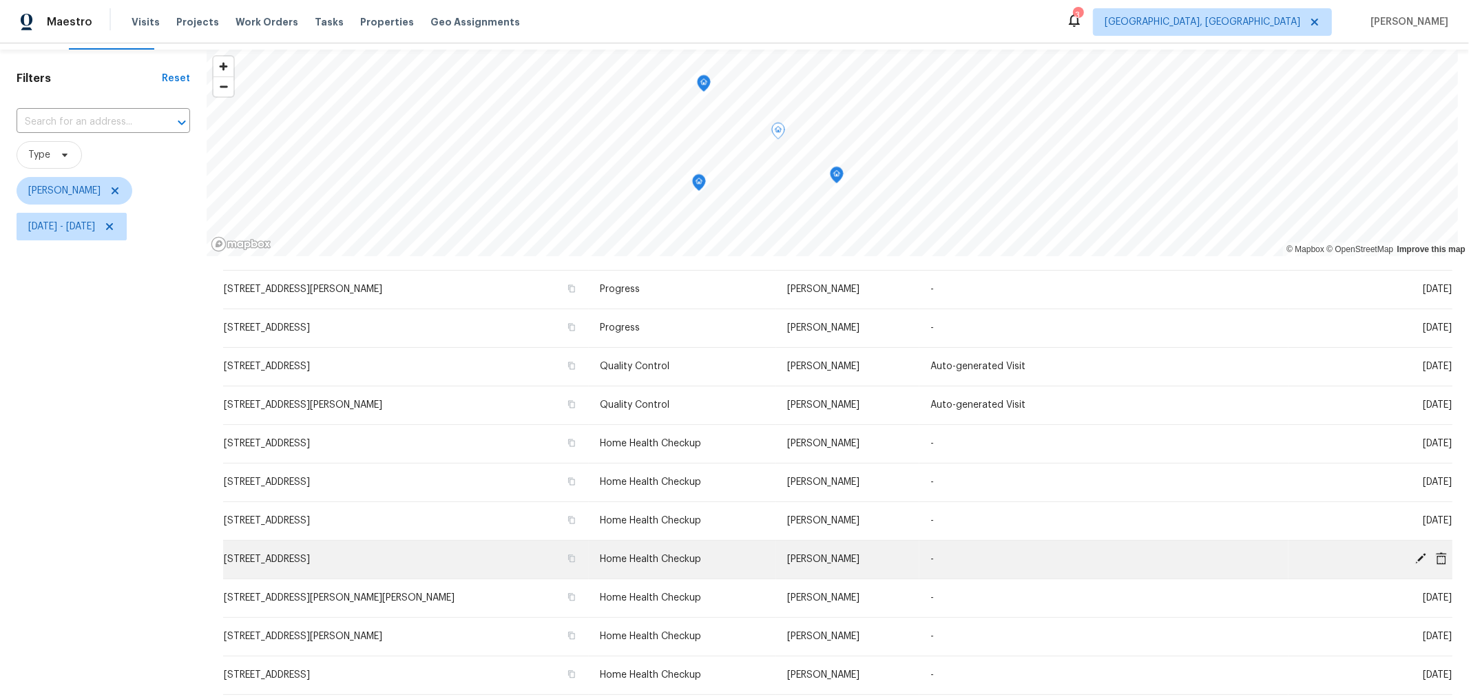
click at [1415, 558] on icon at bounding box center [1420, 558] width 11 height 11
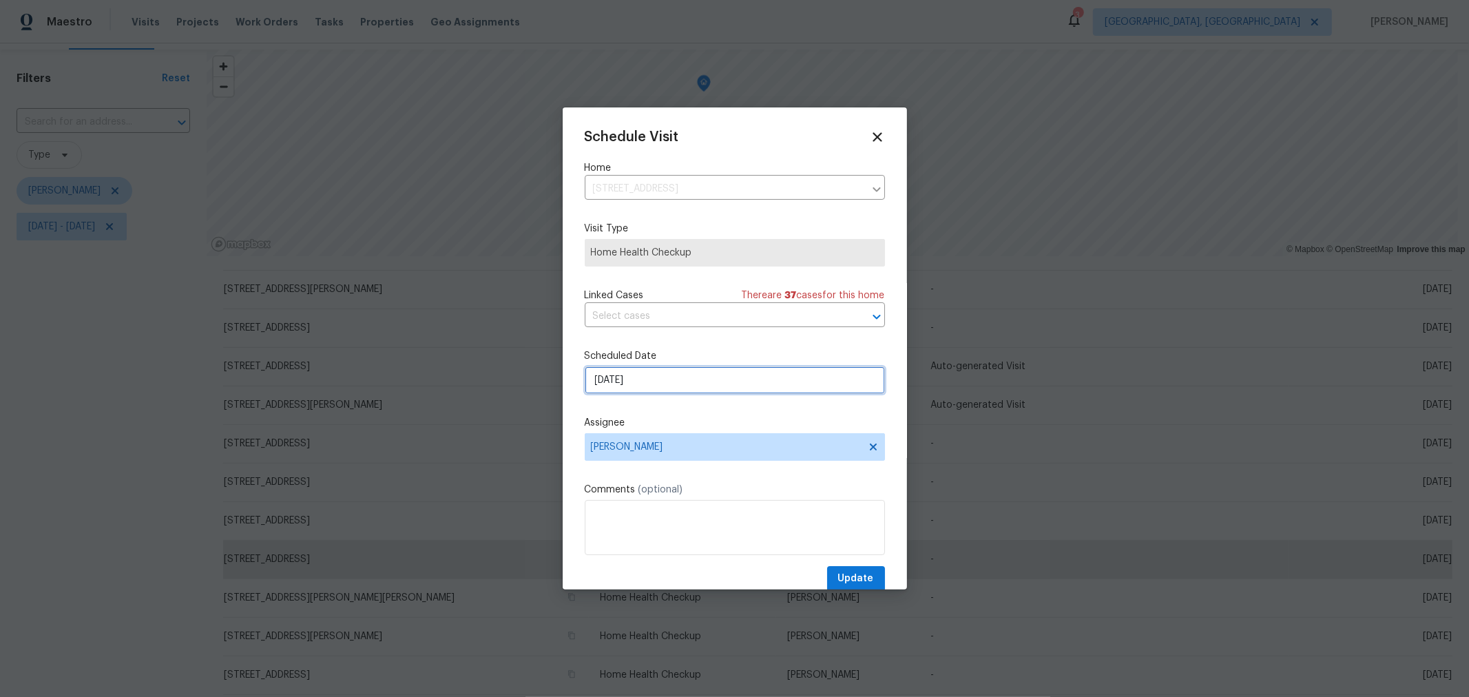
click at [662, 379] on input "8/25/2025" at bounding box center [735, 380] width 300 height 28
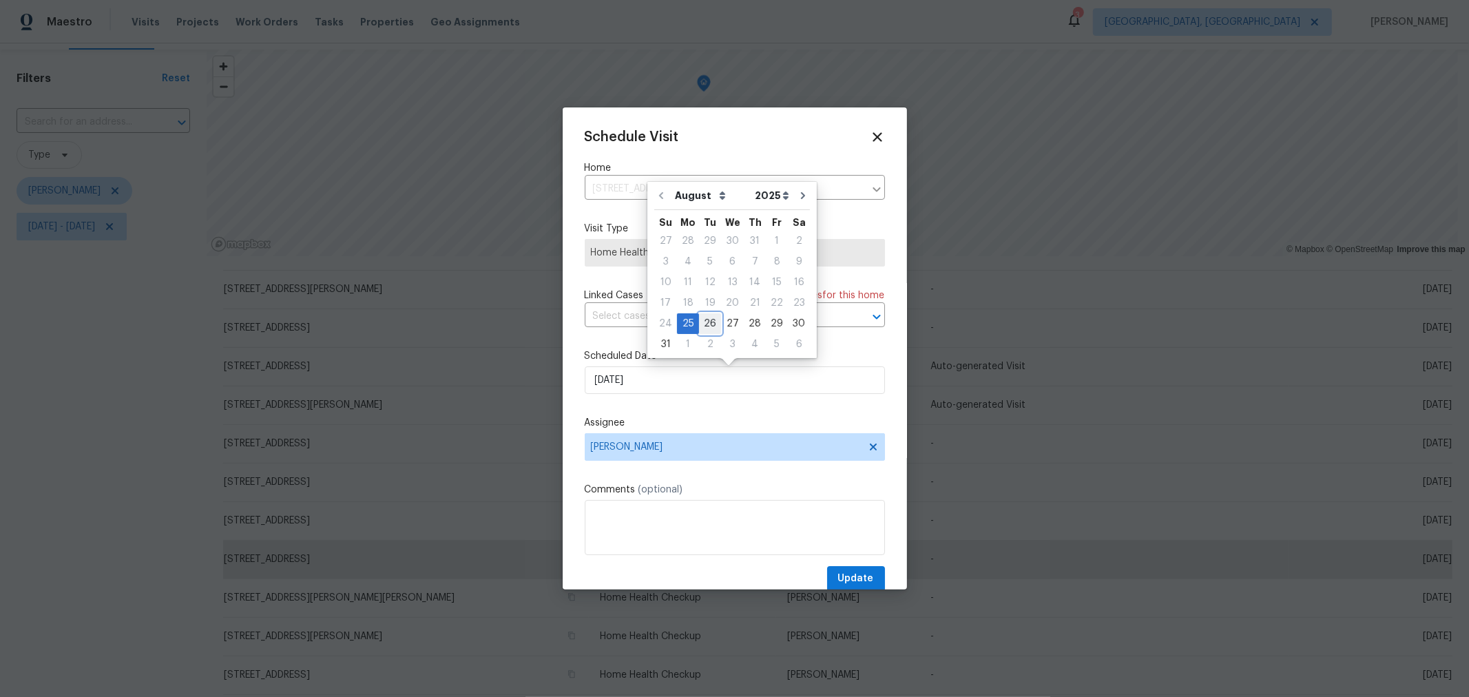
click at [699, 322] on div "26" at bounding box center [710, 323] width 22 height 19
type input "[DATE]"
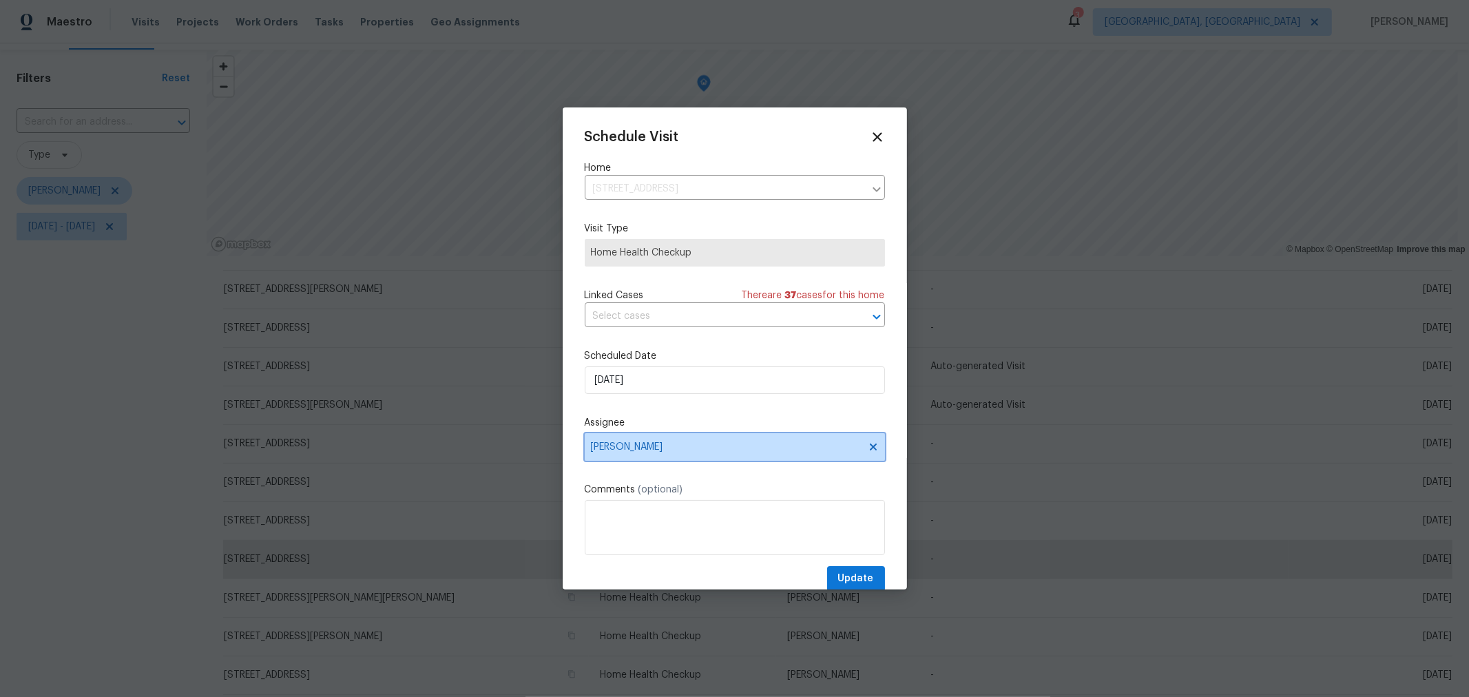
click at [703, 448] on span "[PERSON_NAME]" at bounding box center [726, 446] width 270 height 11
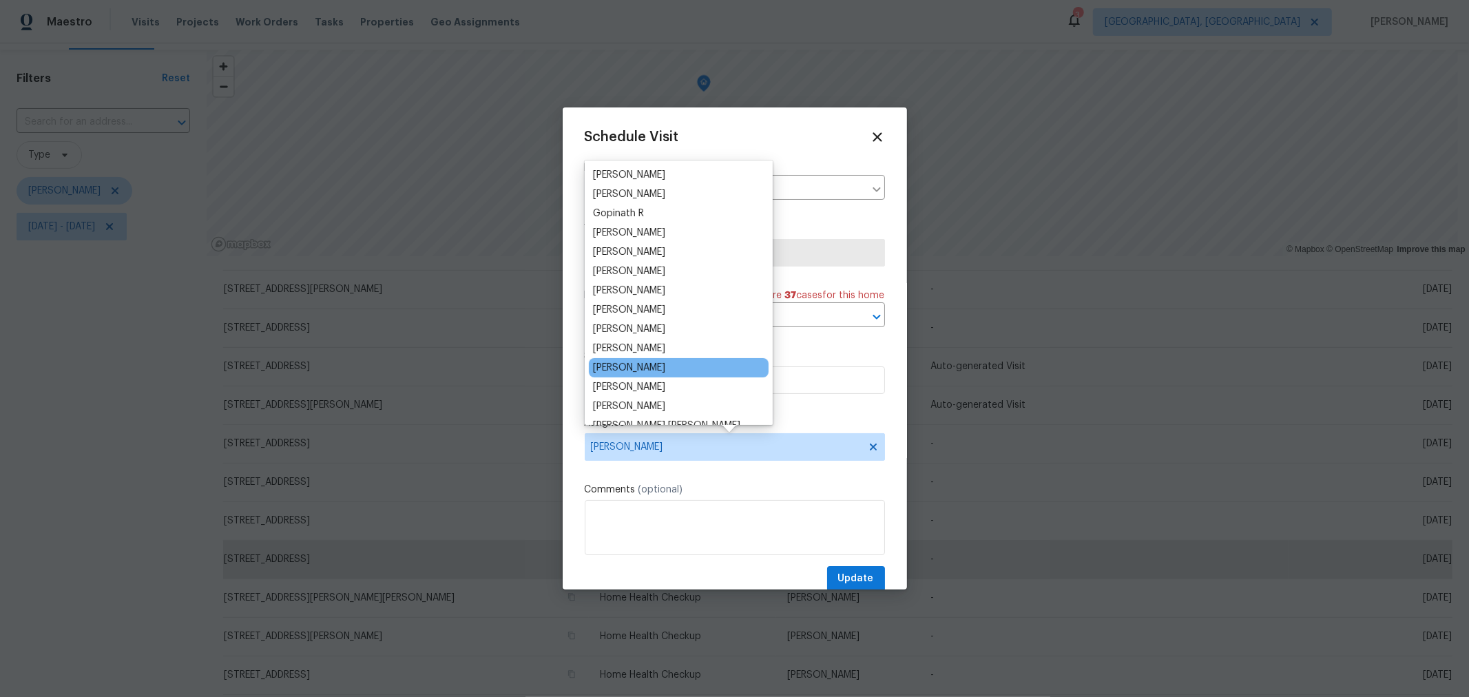
scroll to position [76, 0]
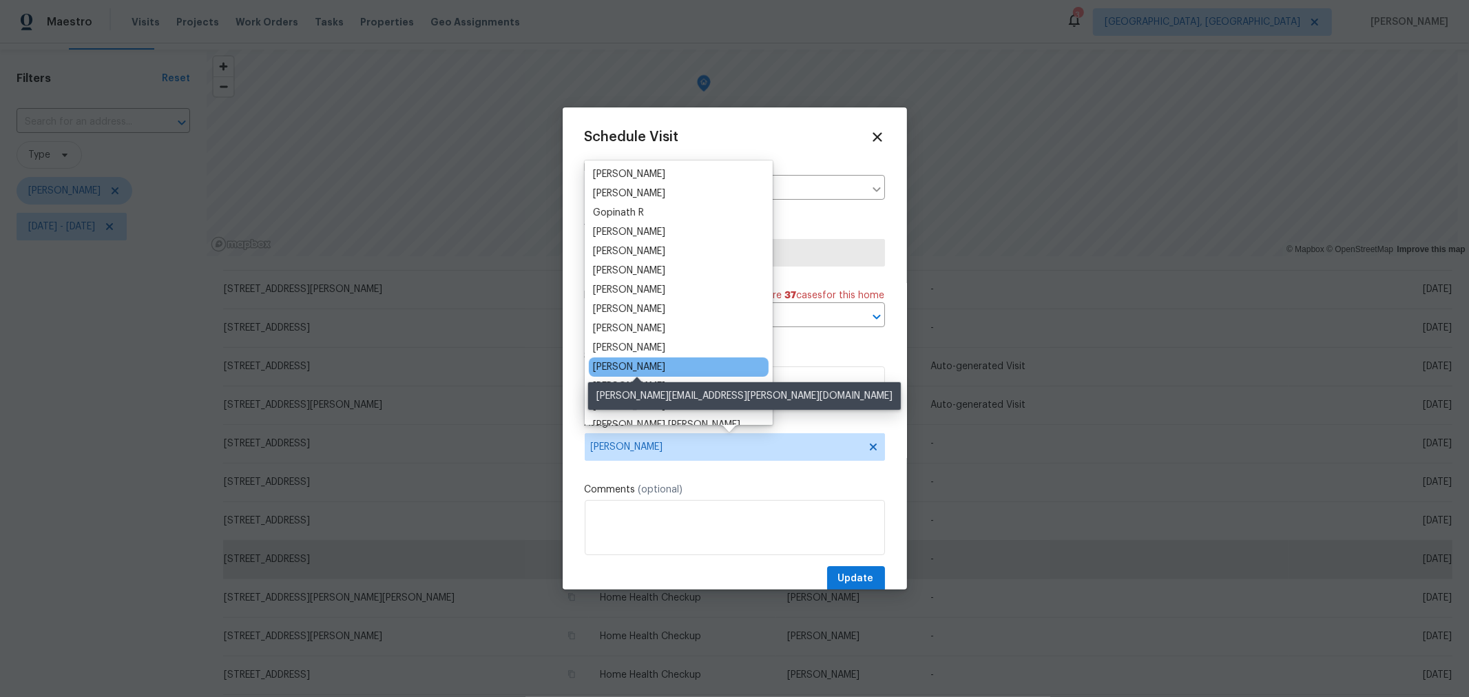
click at [656, 368] on div "[PERSON_NAME]" at bounding box center [629, 367] width 72 height 14
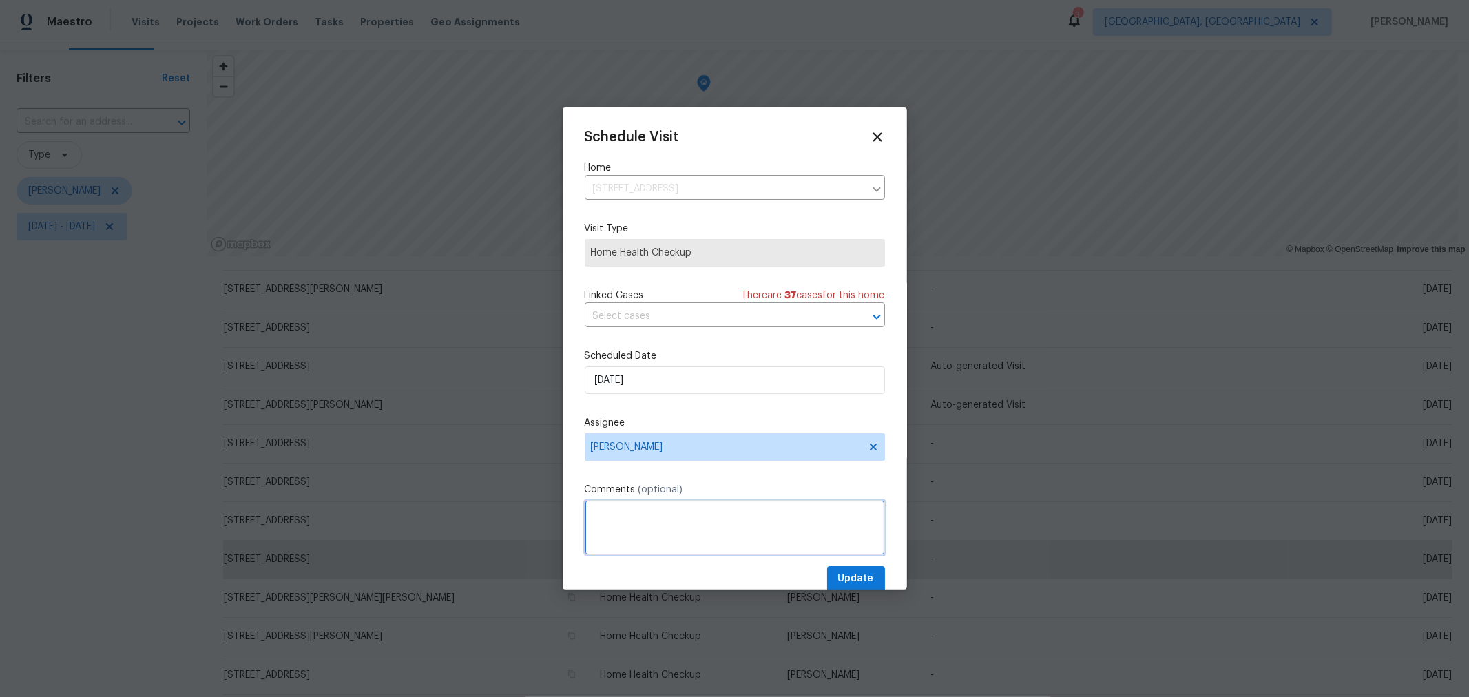
click at [699, 543] on textarea at bounding box center [735, 527] width 300 height 55
type textarea "In contract"
click at [847, 572] on span "Update" at bounding box center [856, 578] width 36 height 17
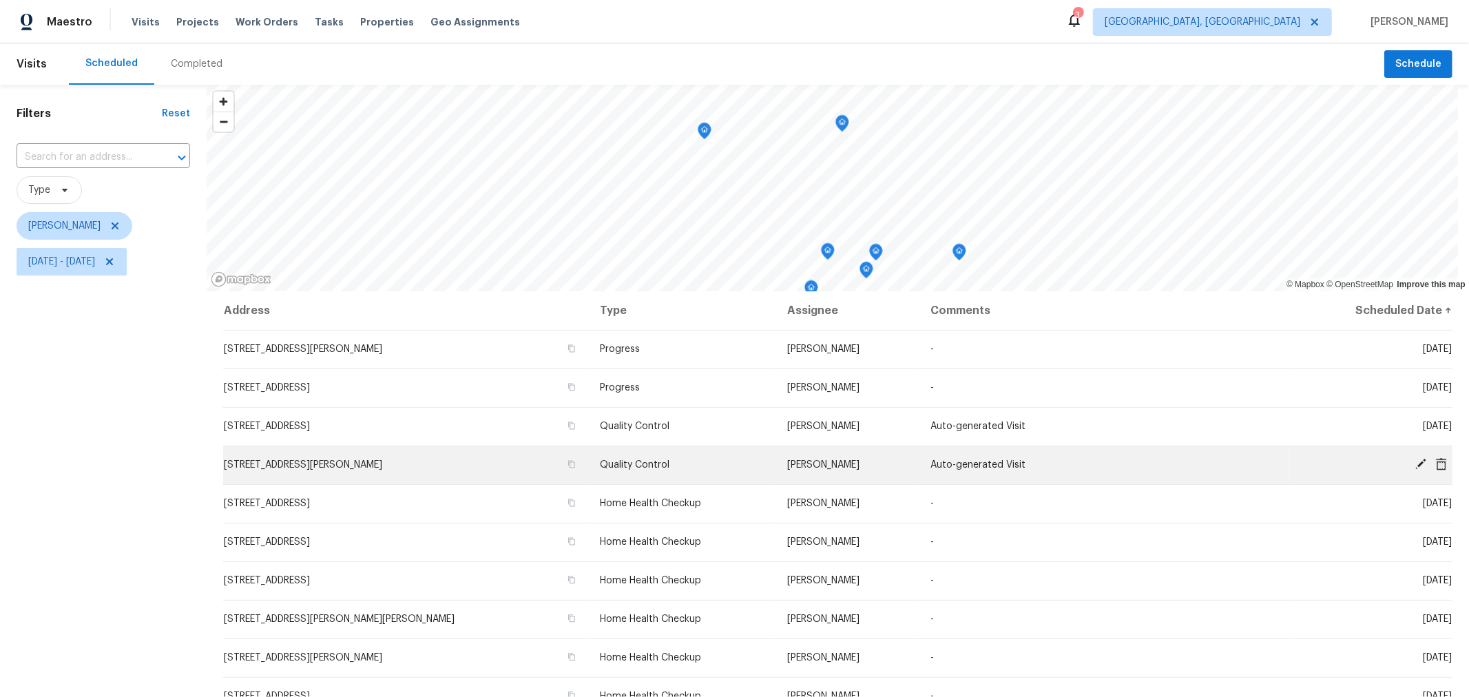
scroll to position [0, 0]
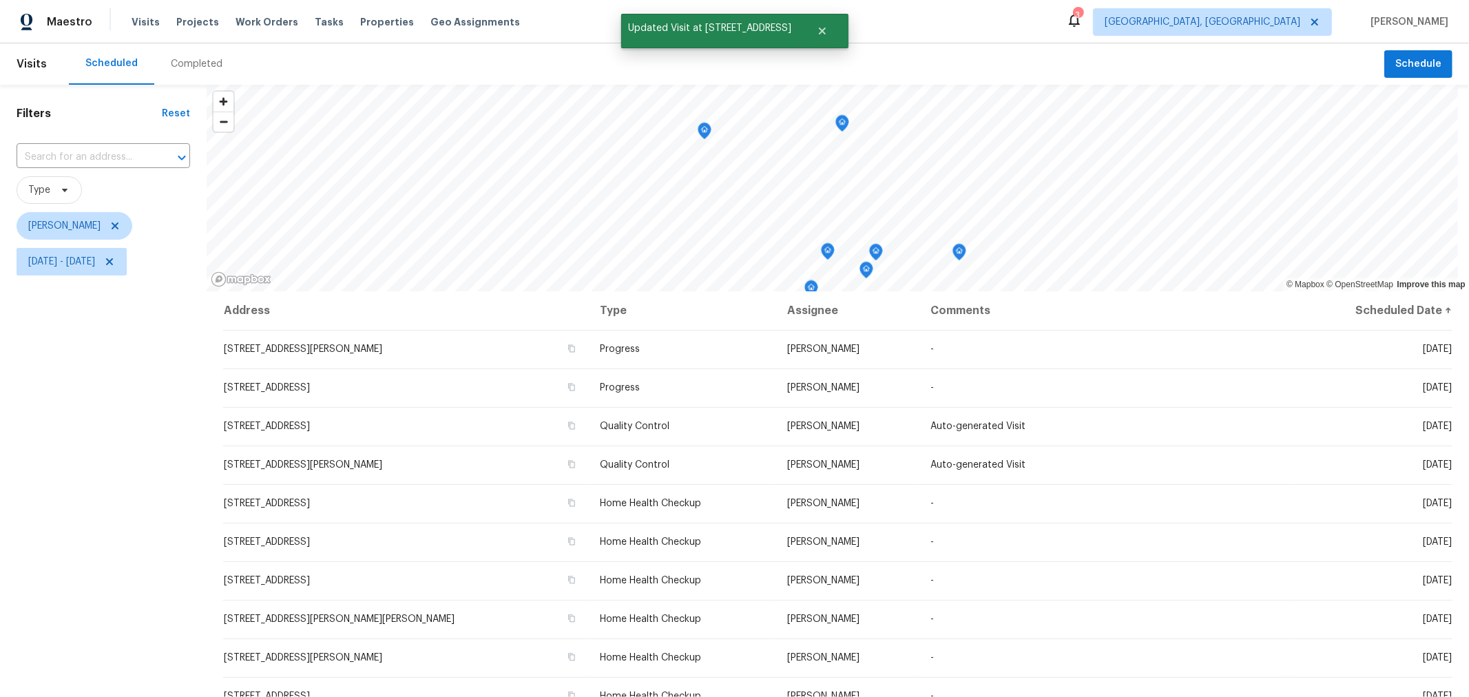
click at [844, 128] on icon "Map marker" at bounding box center [842, 124] width 12 height 16
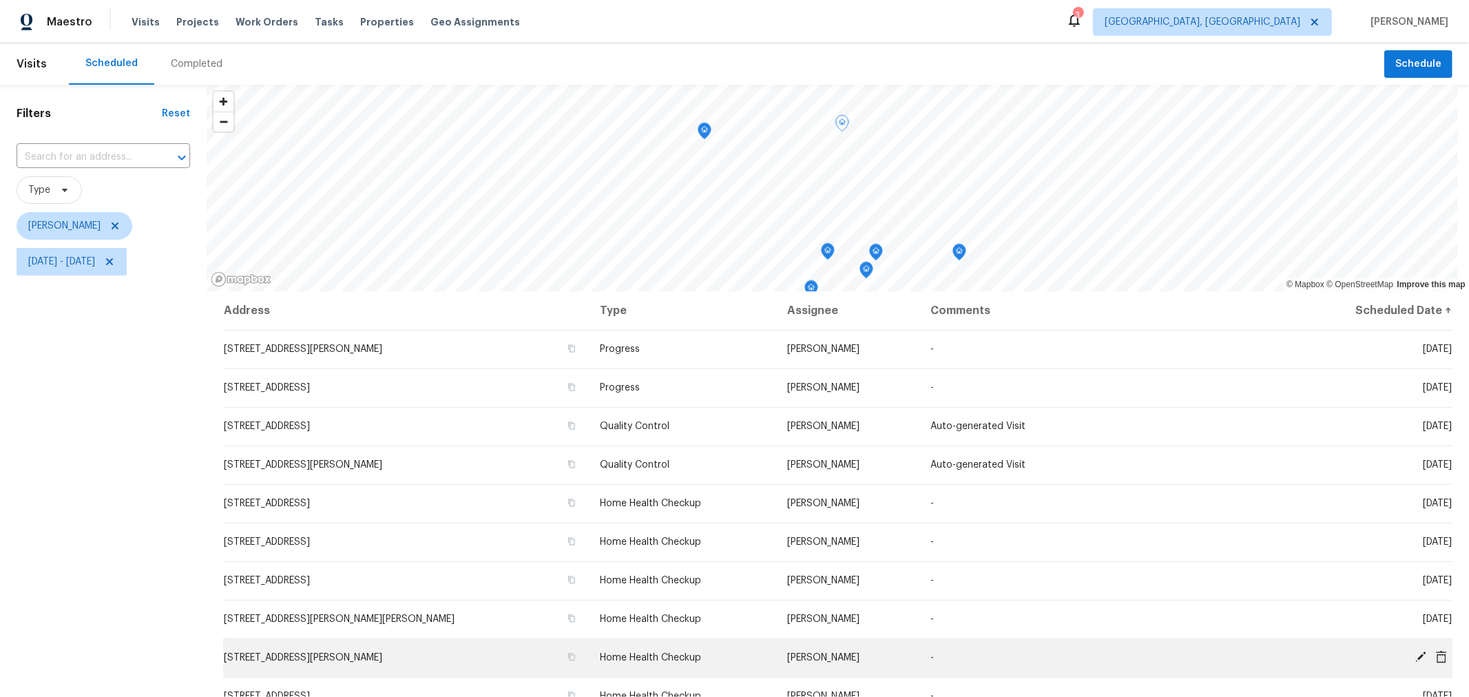
click at [1415, 653] on icon at bounding box center [1420, 656] width 11 height 11
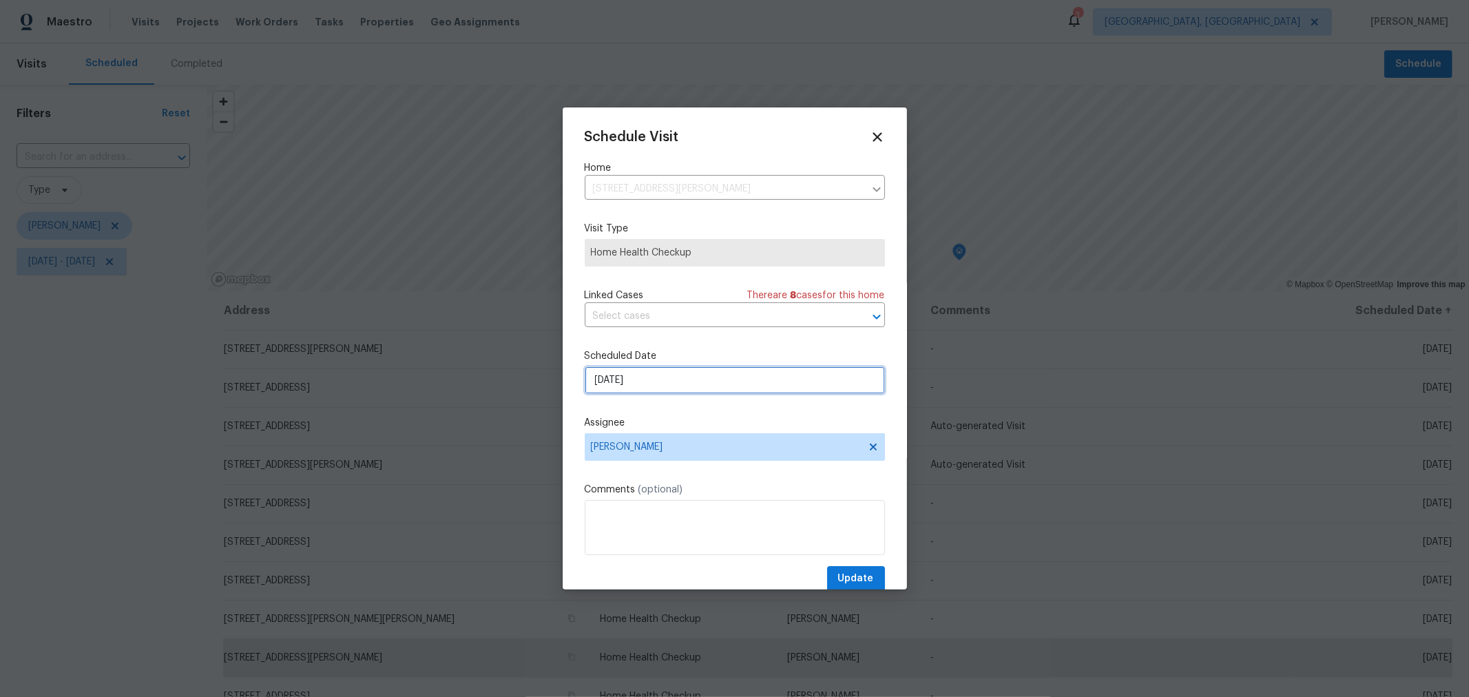
click at [665, 382] on input "[DATE]" at bounding box center [735, 380] width 300 height 28
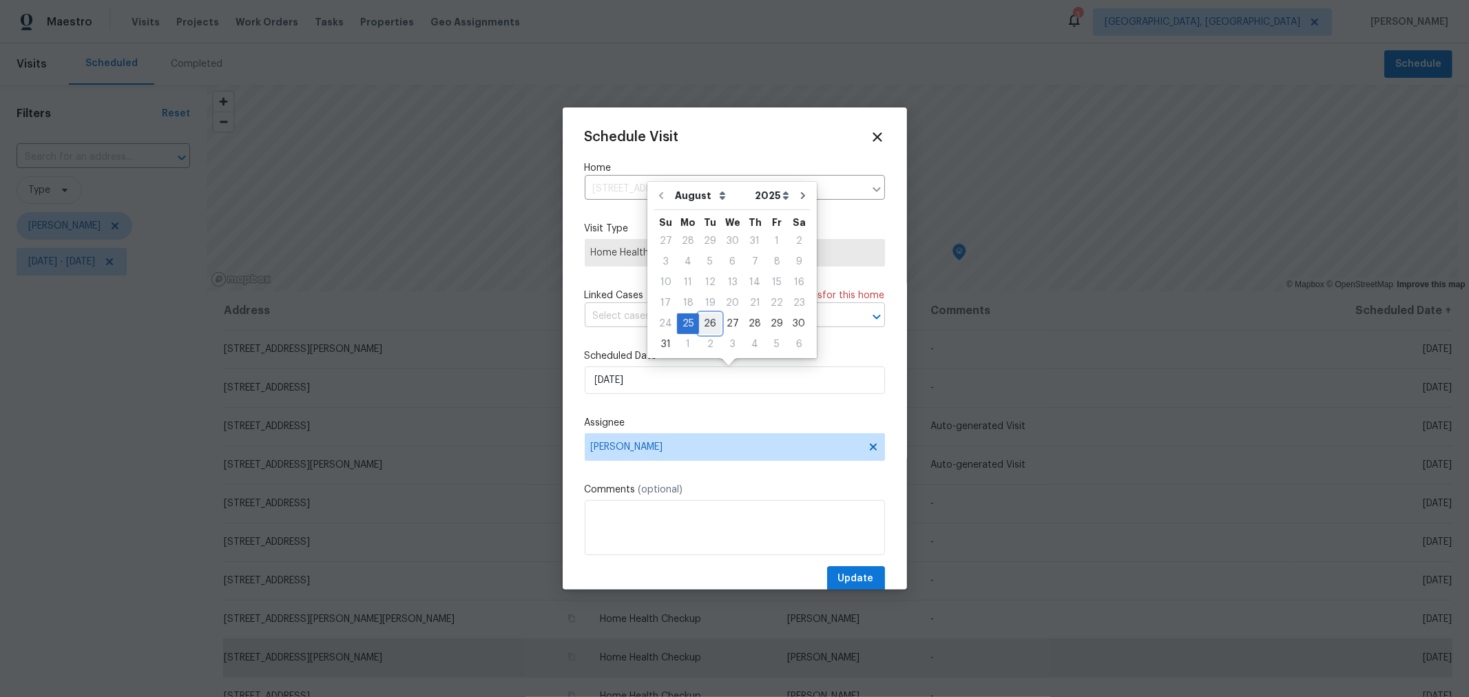
click at [706, 322] on div "26" at bounding box center [710, 323] width 22 height 19
type input "[DATE]"
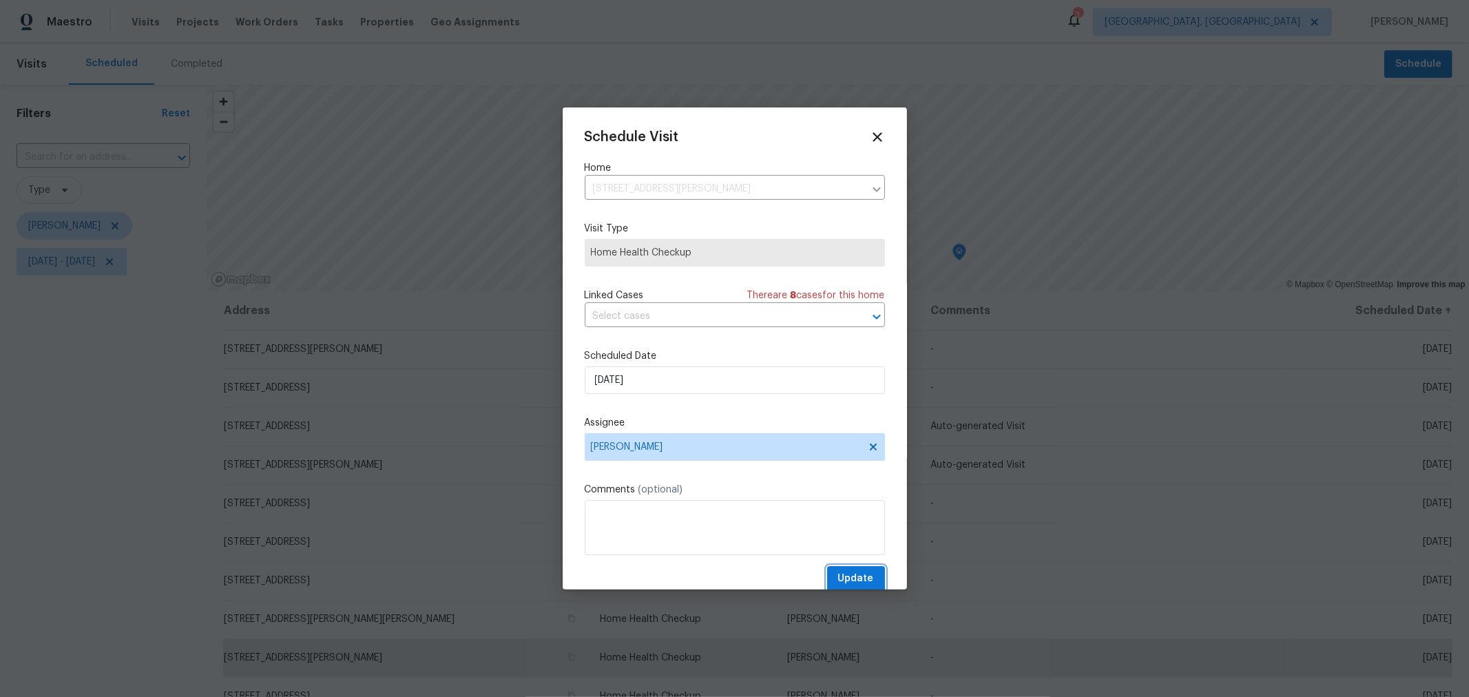
click at [852, 577] on span "Update" at bounding box center [856, 578] width 36 height 17
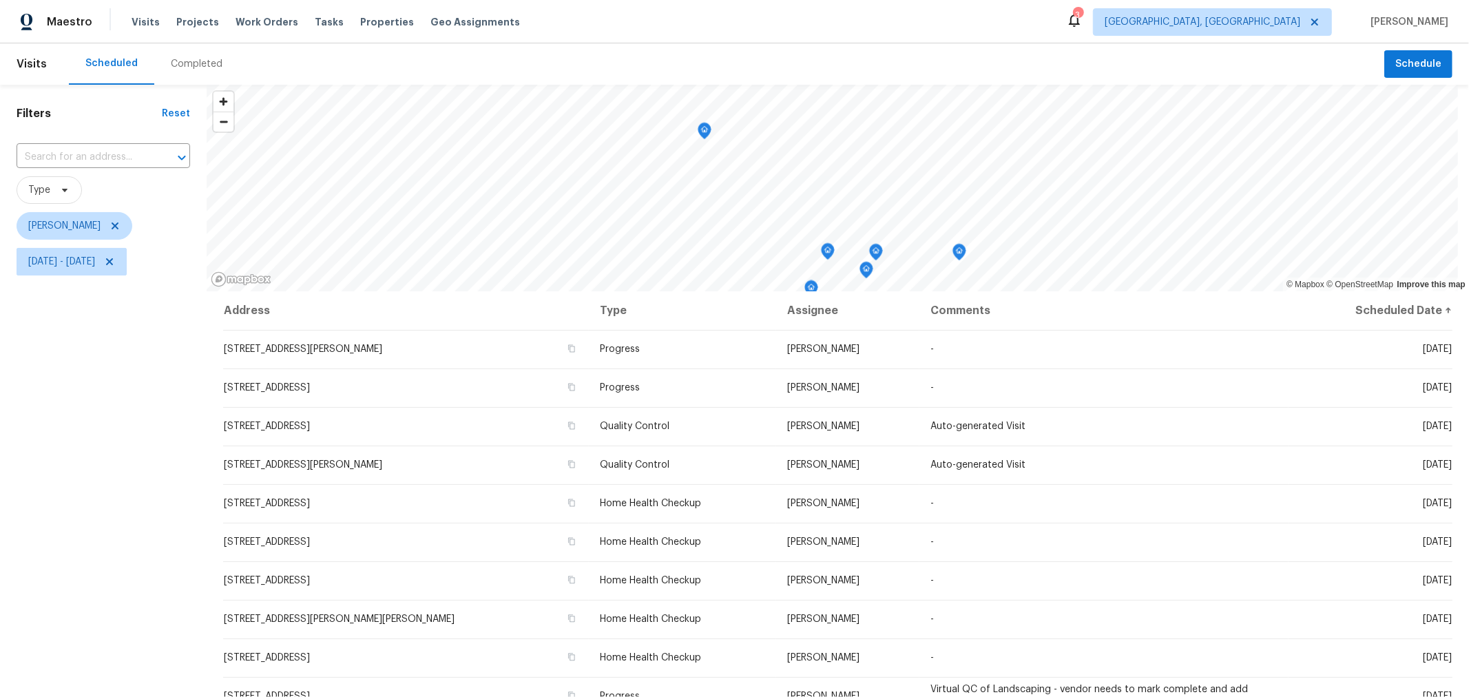
click at [706, 138] on icon "Map marker" at bounding box center [705, 131] width 14 height 17
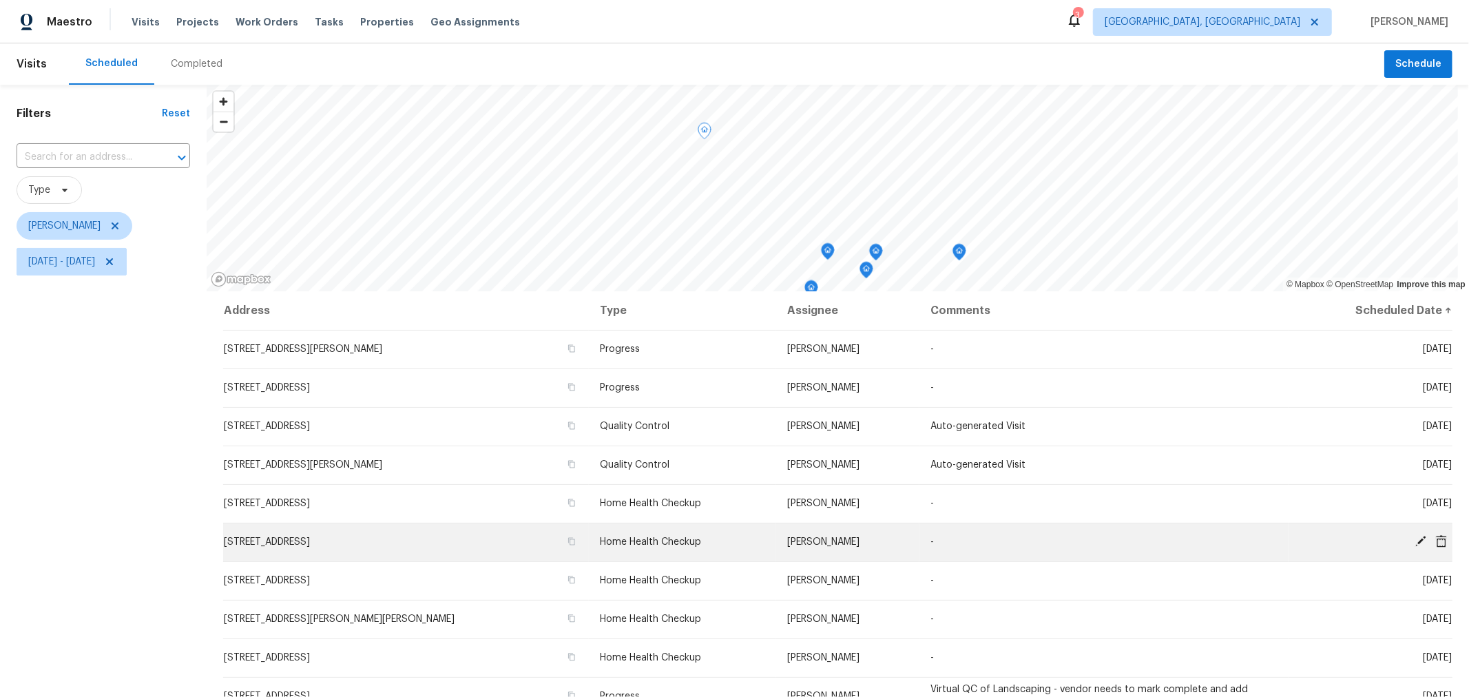
click at [1414, 535] on icon at bounding box center [1420, 541] width 12 height 12
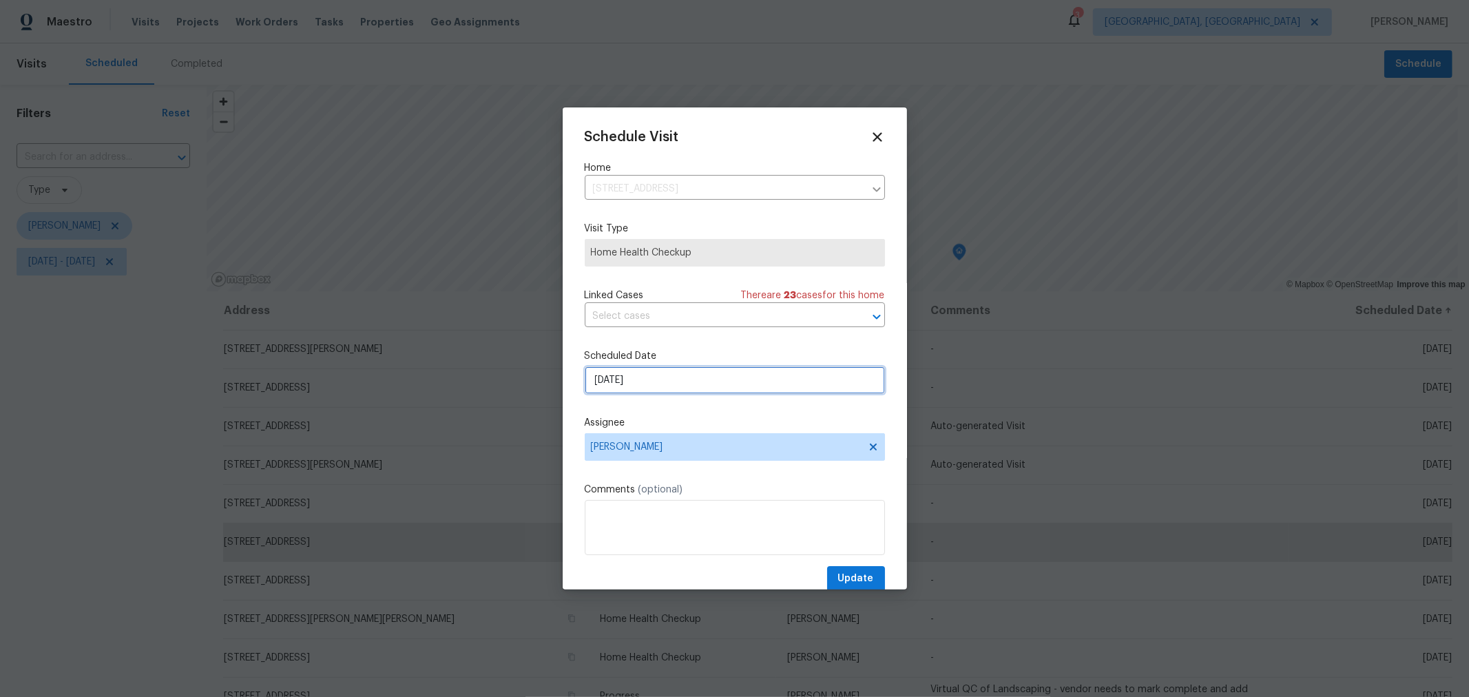
click at [647, 383] on input "[DATE]" at bounding box center [735, 380] width 300 height 28
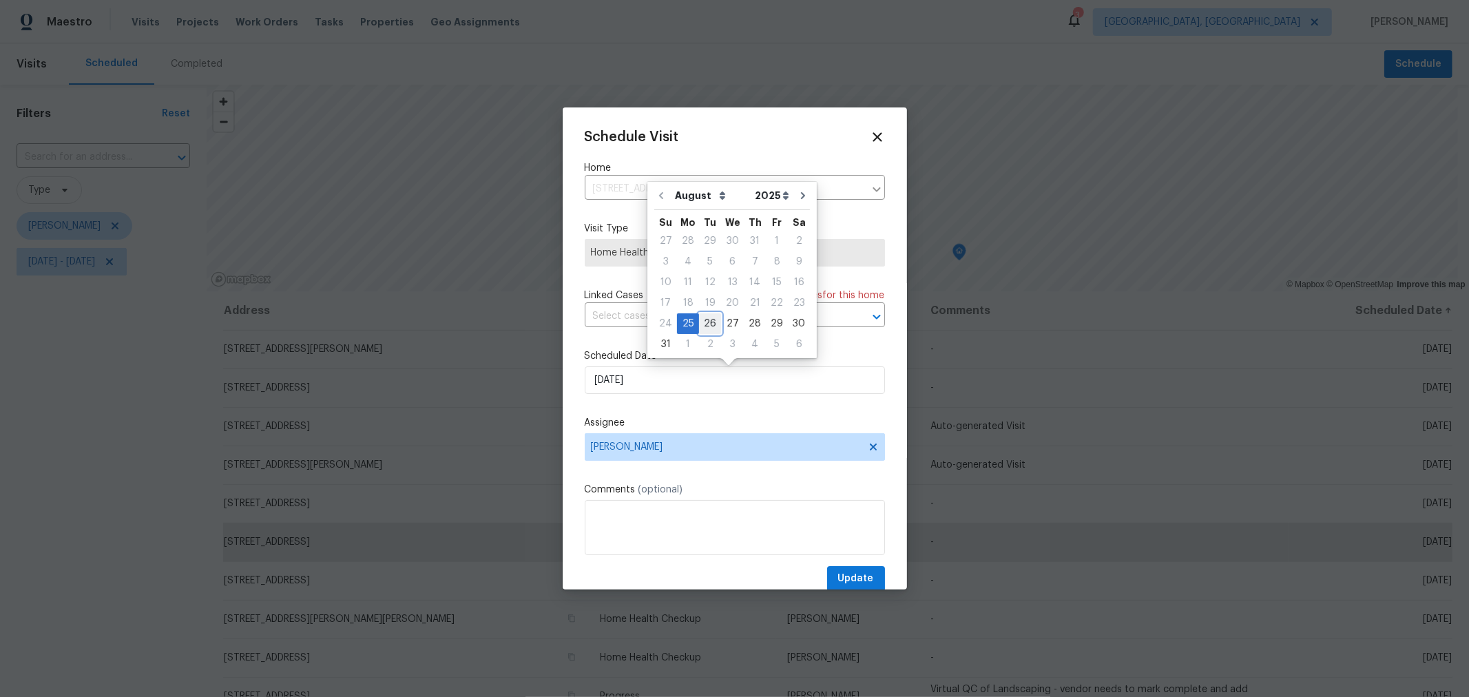
click at [705, 319] on div "26" at bounding box center [710, 323] width 22 height 19
type input "[DATE]"
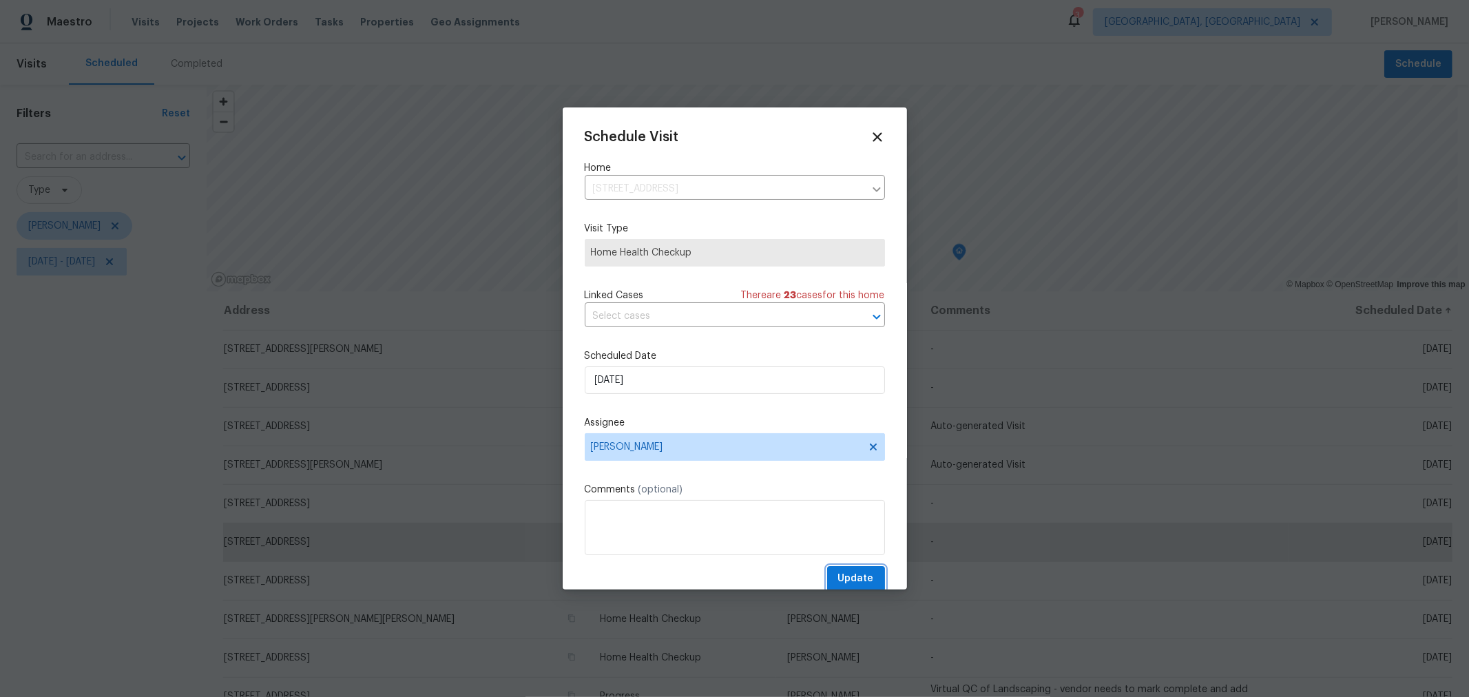
click at [851, 574] on span "Update" at bounding box center [856, 578] width 36 height 17
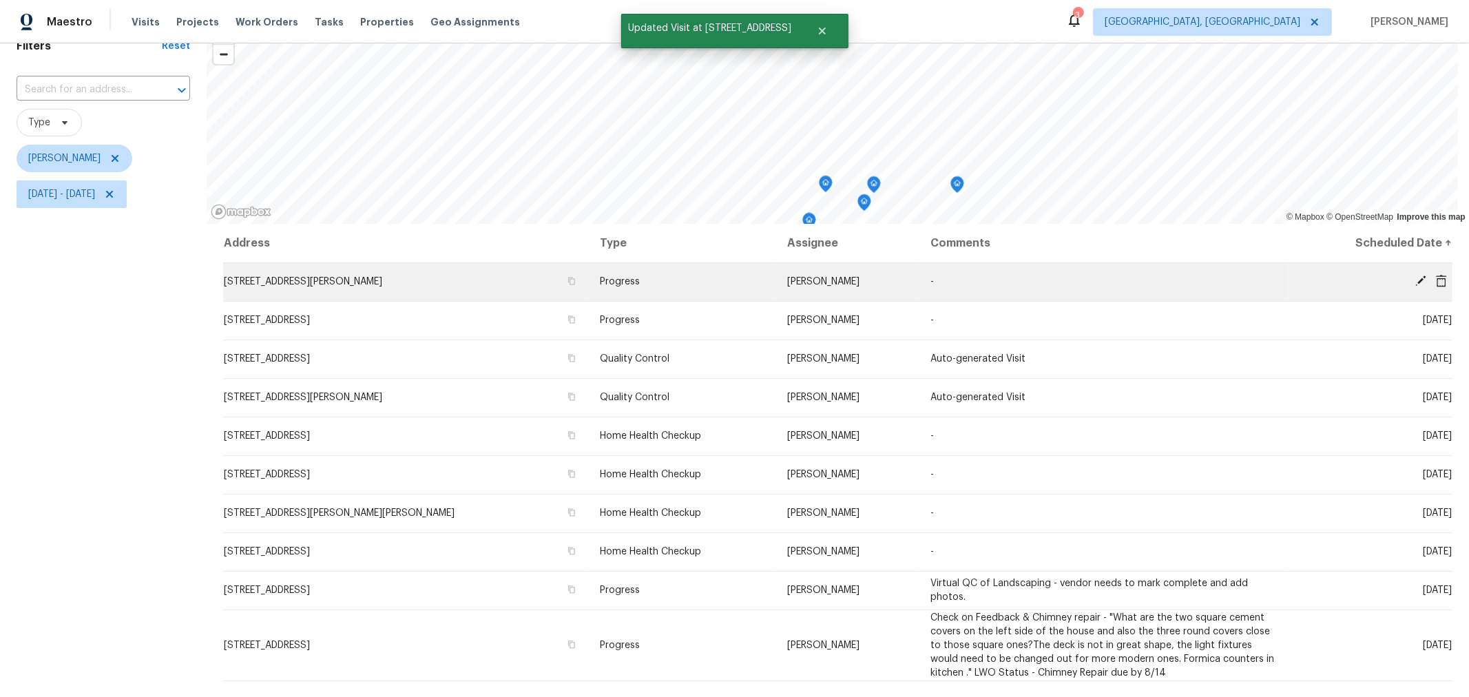
scroll to position [18, 0]
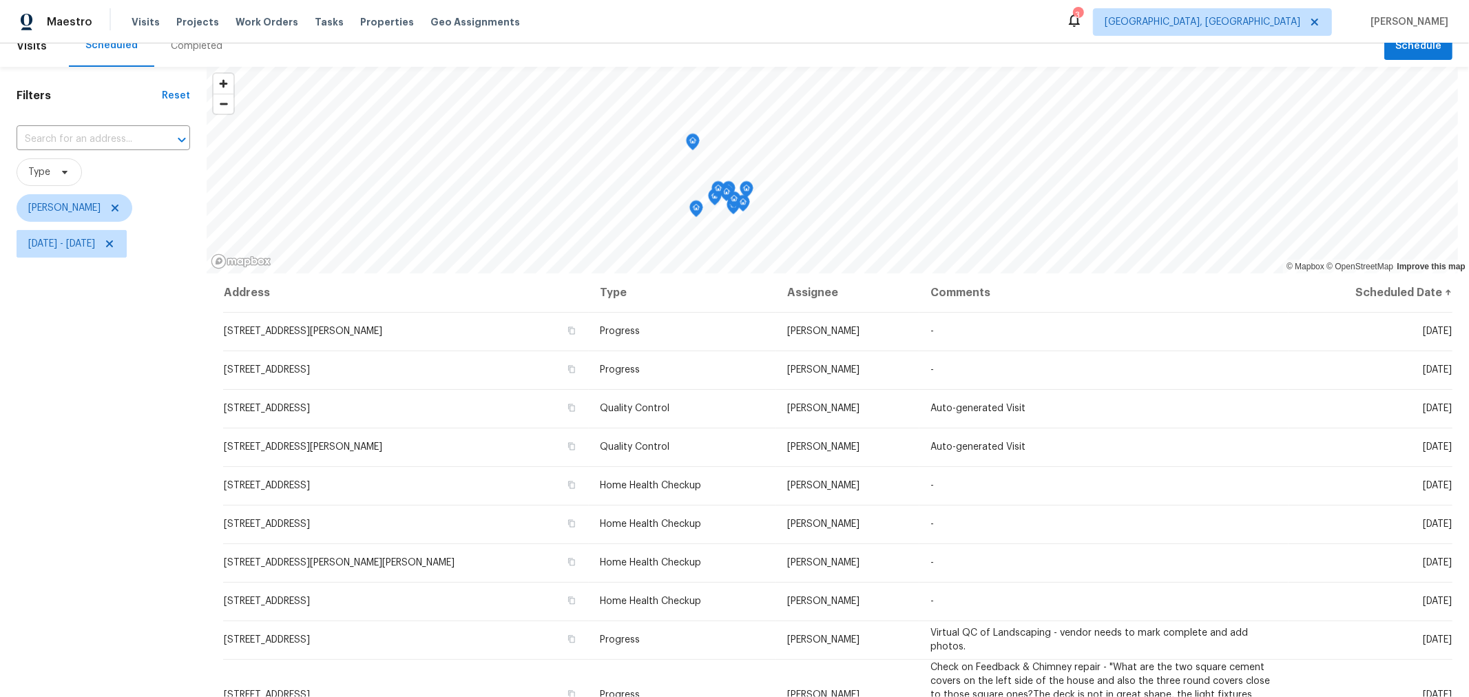
click at [692, 139] on icon "Map marker" at bounding box center [693, 142] width 12 height 16
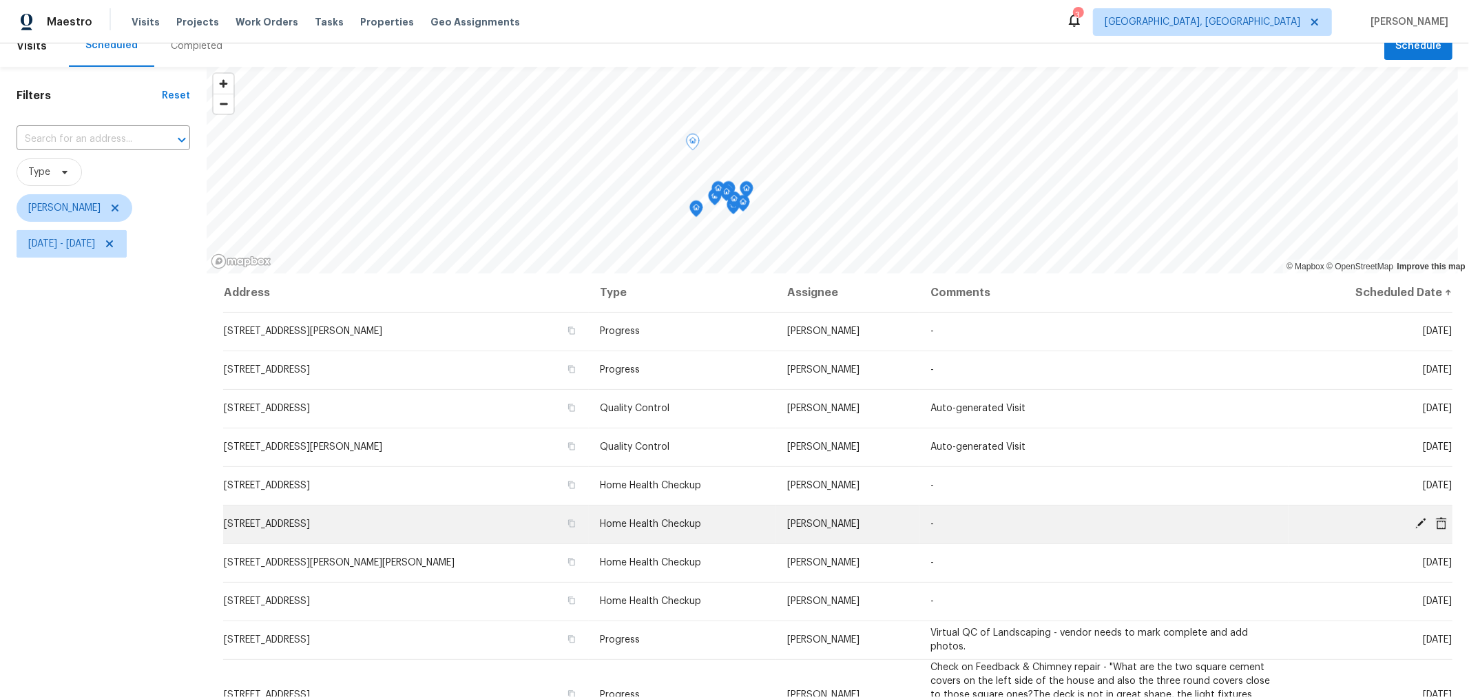
click at [1415, 520] on icon at bounding box center [1420, 523] width 11 height 11
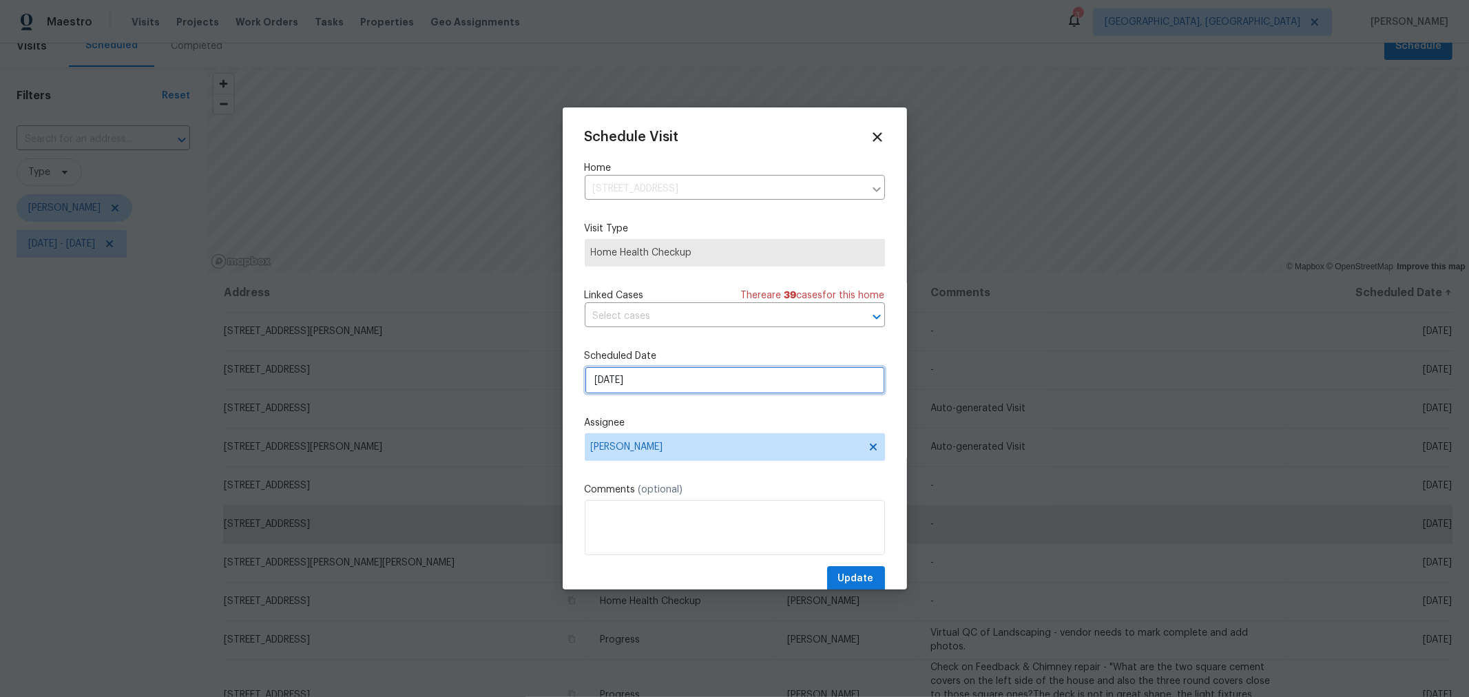
click at [670, 384] on input "[DATE]" at bounding box center [735, 380] width 300 height 28
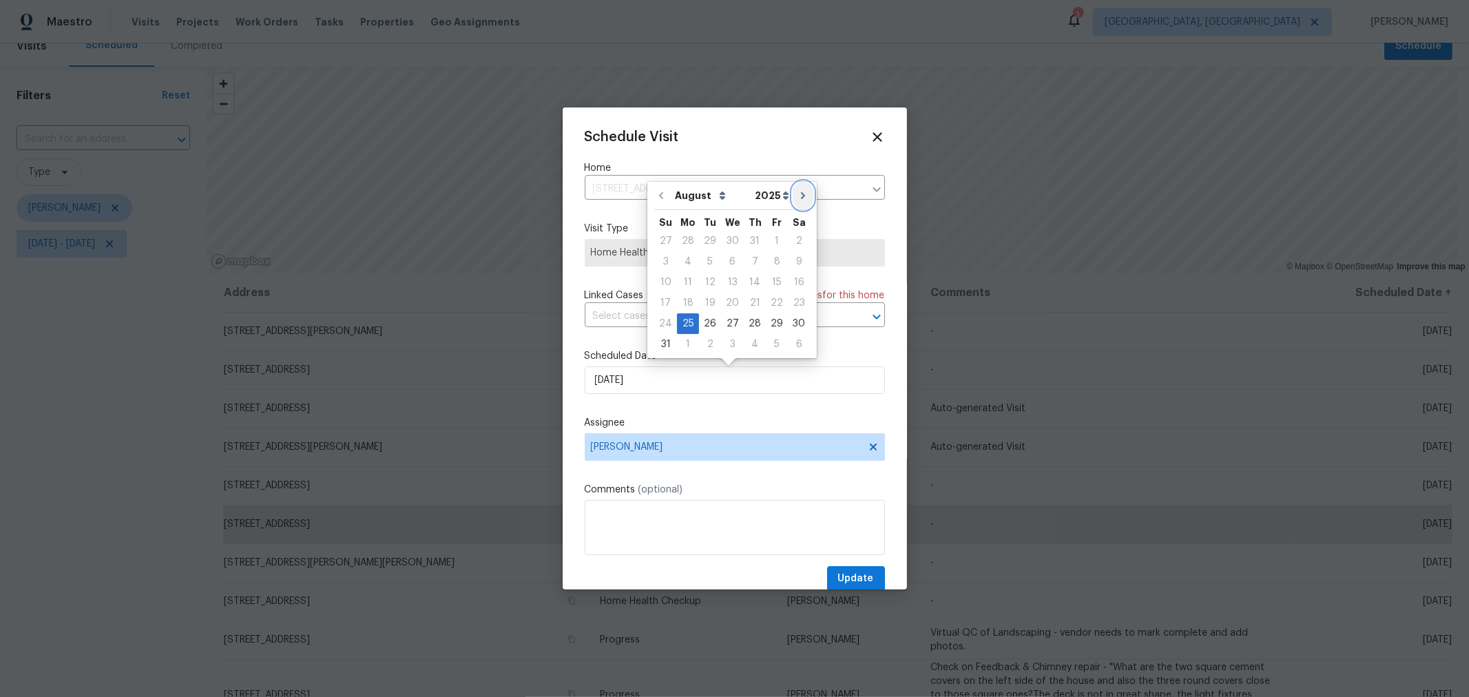
click at [800, 196] on icon "Go to next month" at bounding box center [802, 195] width 11 height 11
type input "9/25/2025"
select select "8"
click at [727, 281] on div "10" at bounding box center [732, 282] width 23 height 19
type input "9/10/2025"
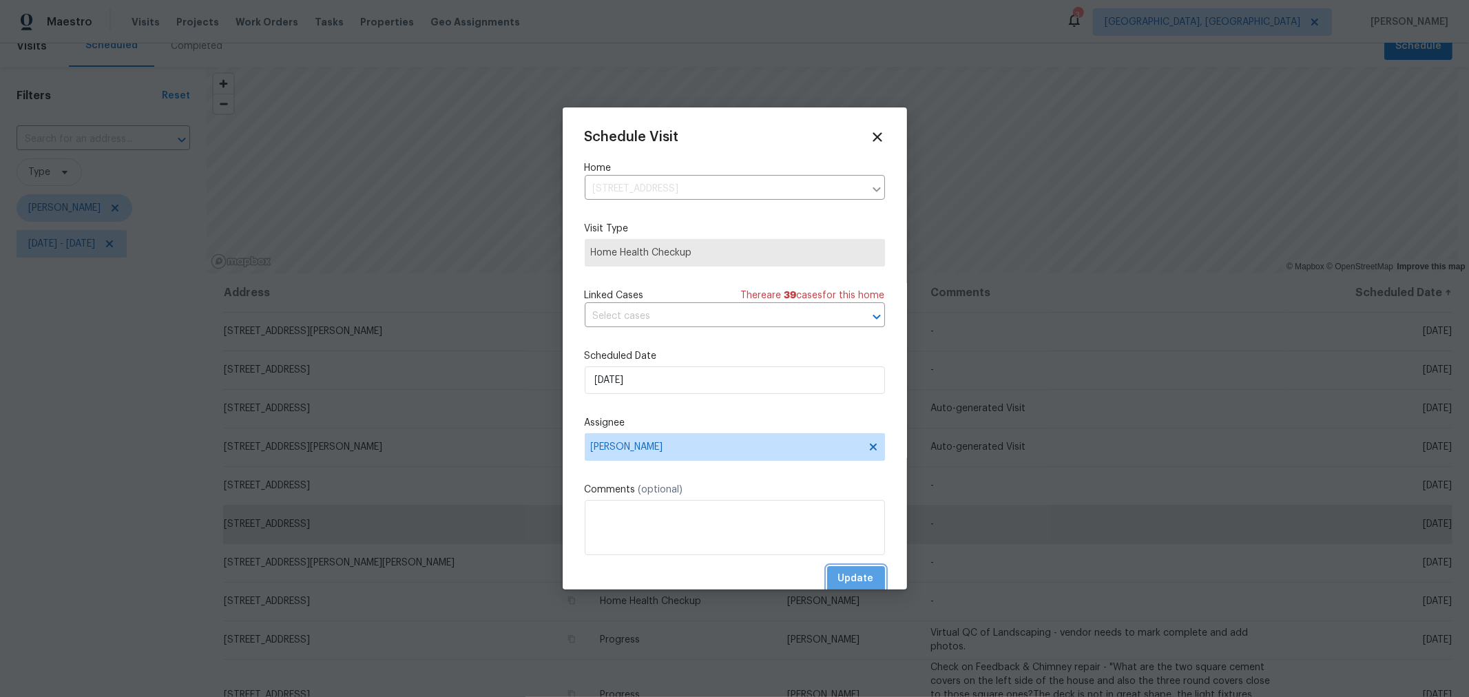
click at [858, 580] on span "Update" at bounding box center [856, 578] width 36 height 17
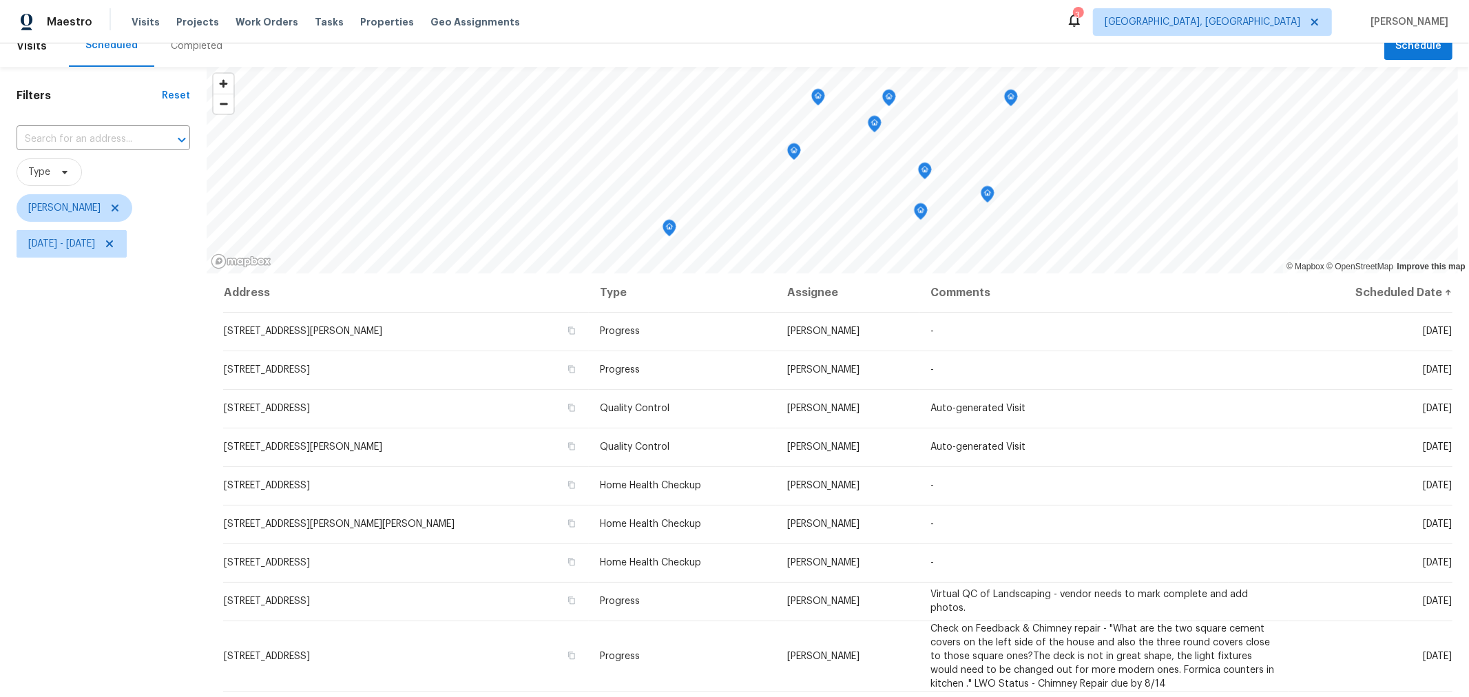
click at [917, 216] on icon "Map marker" at bounding box center [921, 212] width 12 height 16
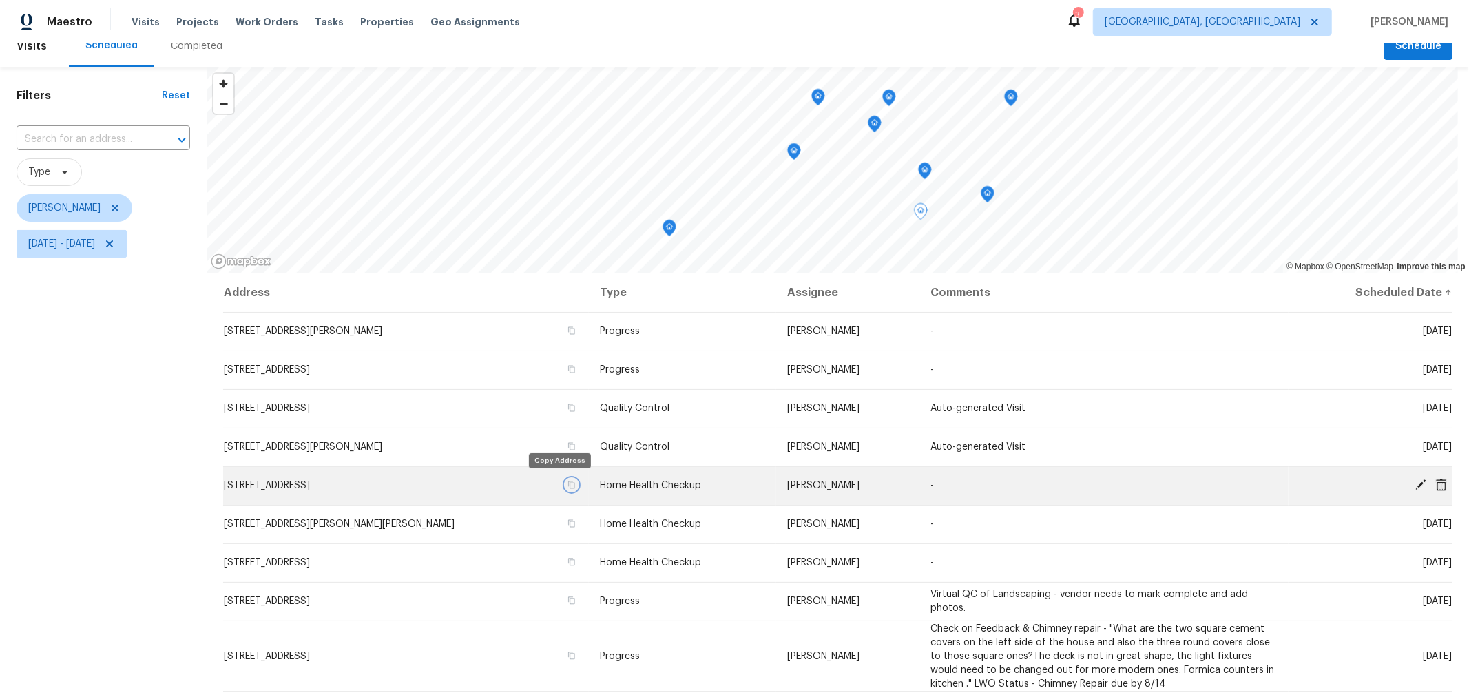
click at [567, 483] on icon "button" at bounding box center [571, 485] width 8 height 8
click at [989, 202] on icon "Map marker" at bounding box center [988, 194] width 14 height 17
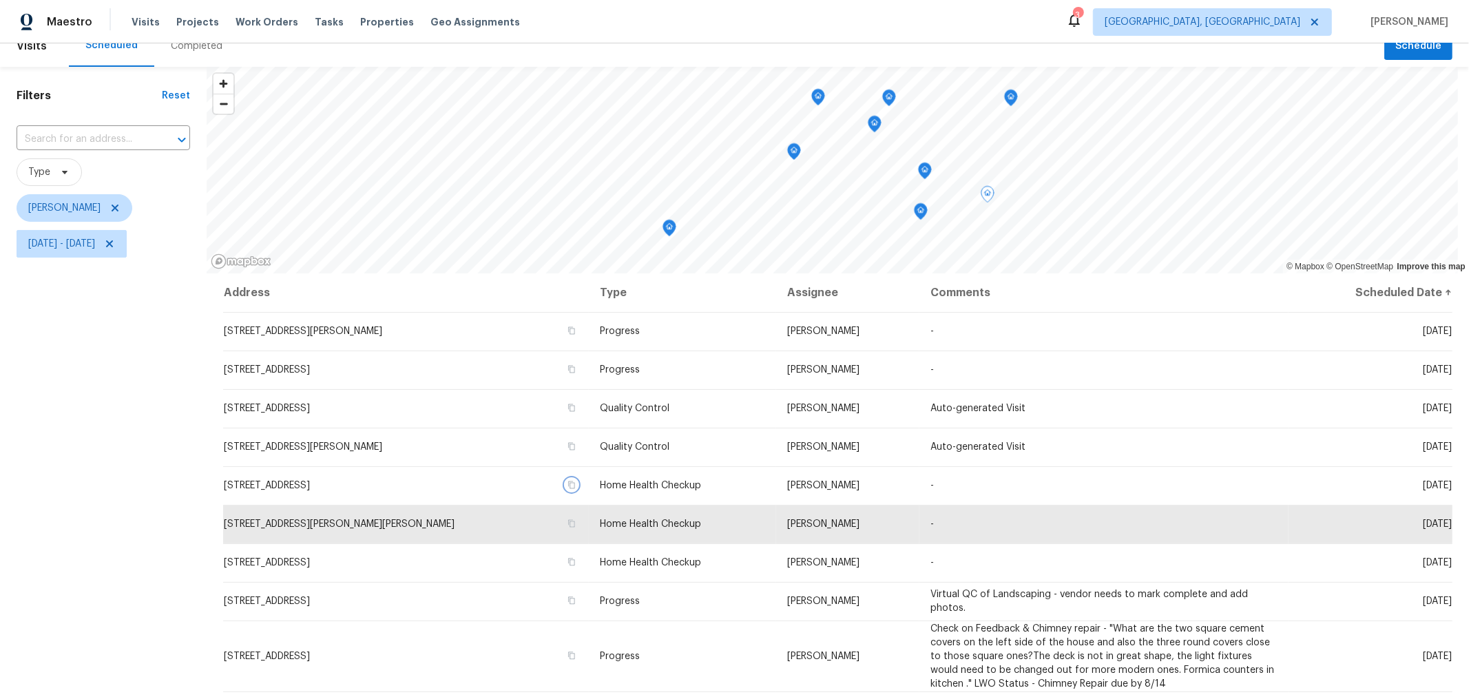
click at [925, 177] on icon "Map marker" at bounding box center [925, 171] width 12 height 16
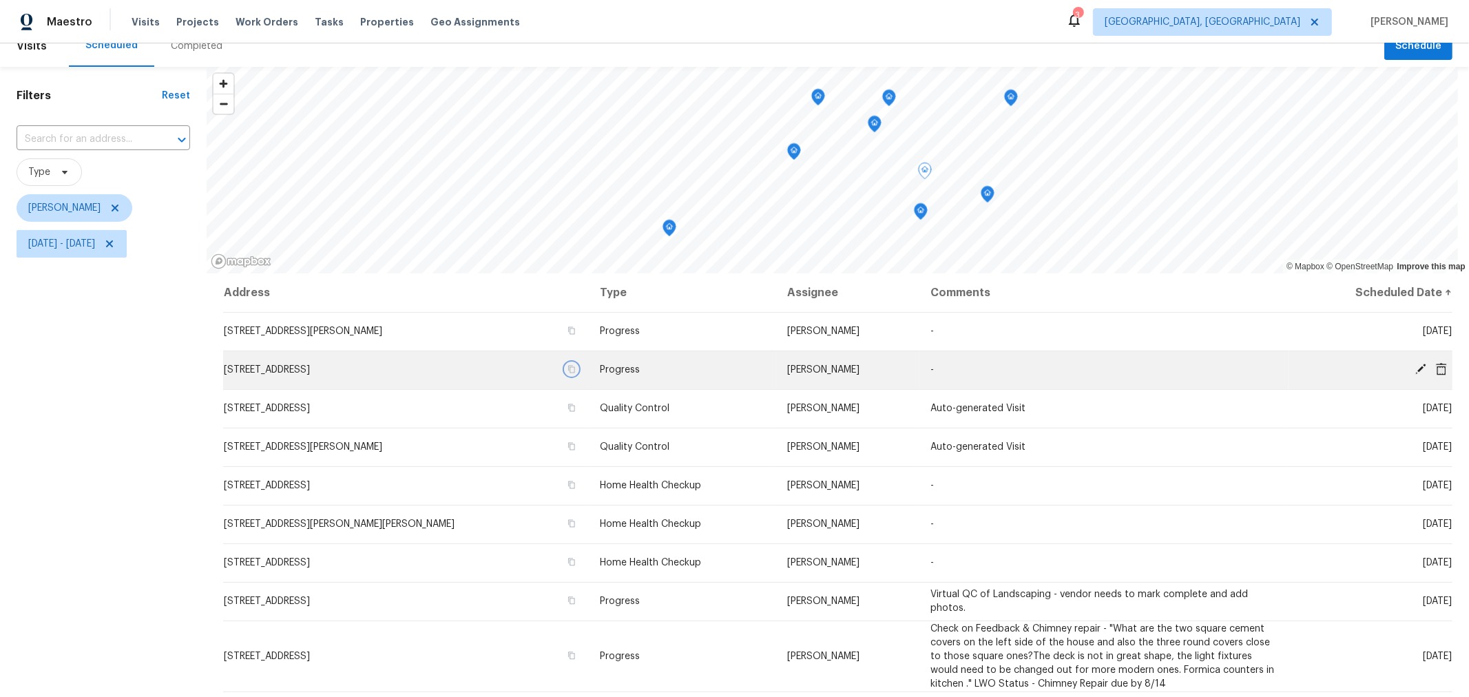
click at [569, 369] on icon "button" at bounding box center [572, 370] width 7 height 8
click at [992, 198] on icon "Map marker" at bounding box center [988, 194] width 14 height 17
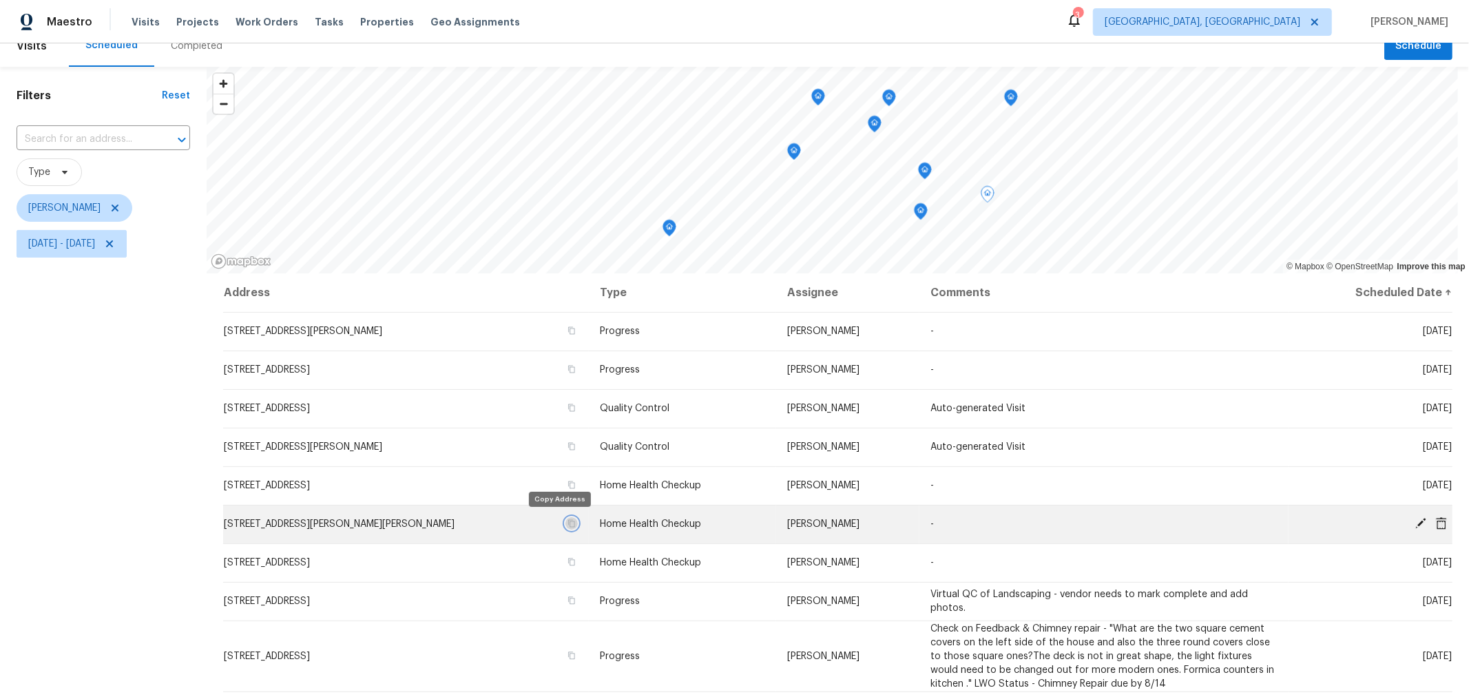
click at [567, 523] on icon "button" at bounding box center [571, 523] width 8 height 8
click at [1016, 105] on icon "Map marker" at bounding box center [1011, 98] width 14 height 17
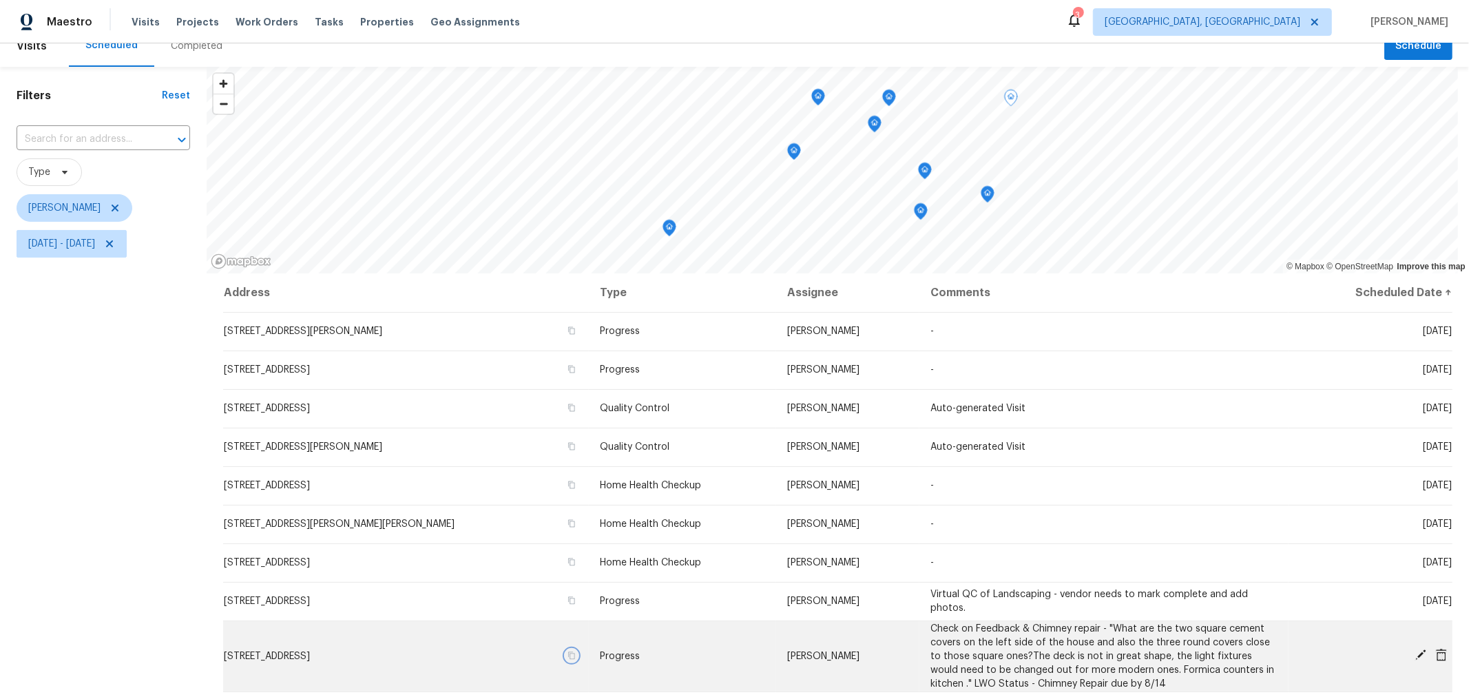
click at [567, 654] on icon "button" at bounding box center [571, 655] width 8 height 8
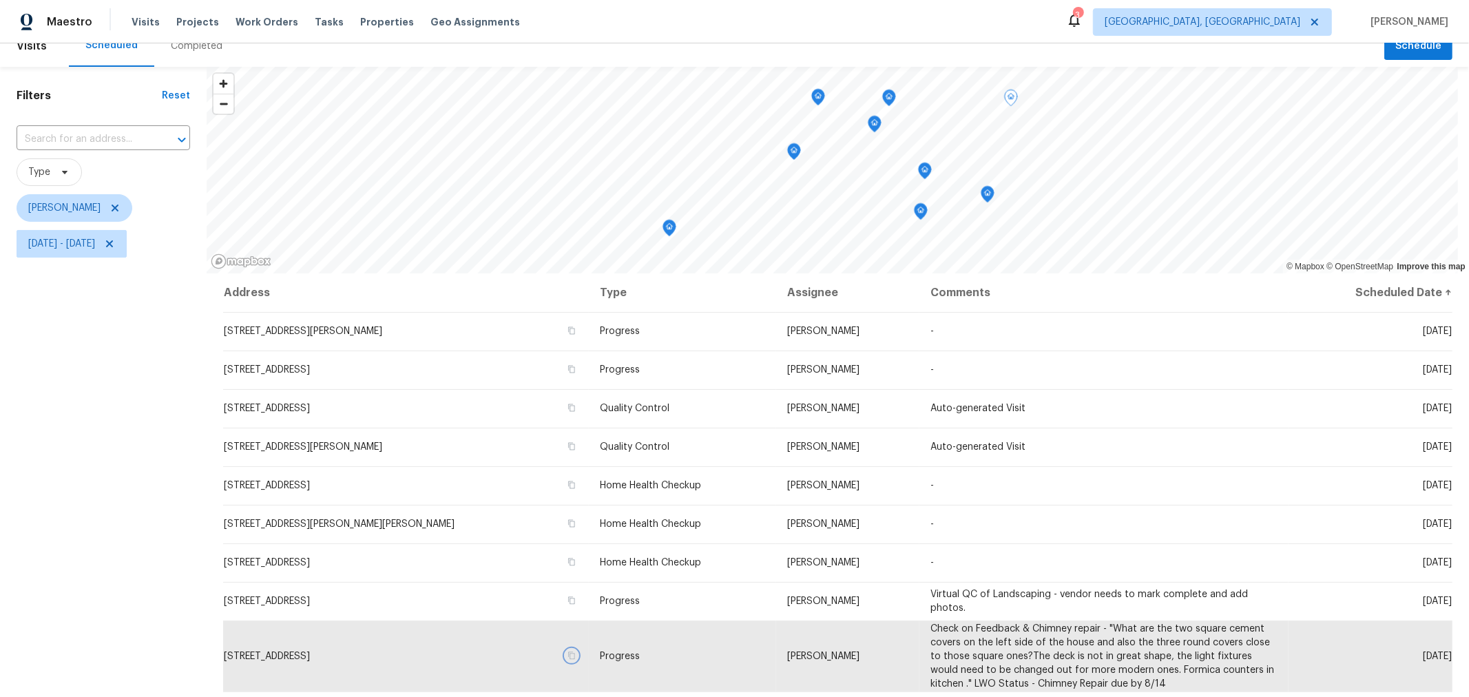
click at [895, 103] on icon "Map marker" at bounding box center [889, 98] width 14 height 17
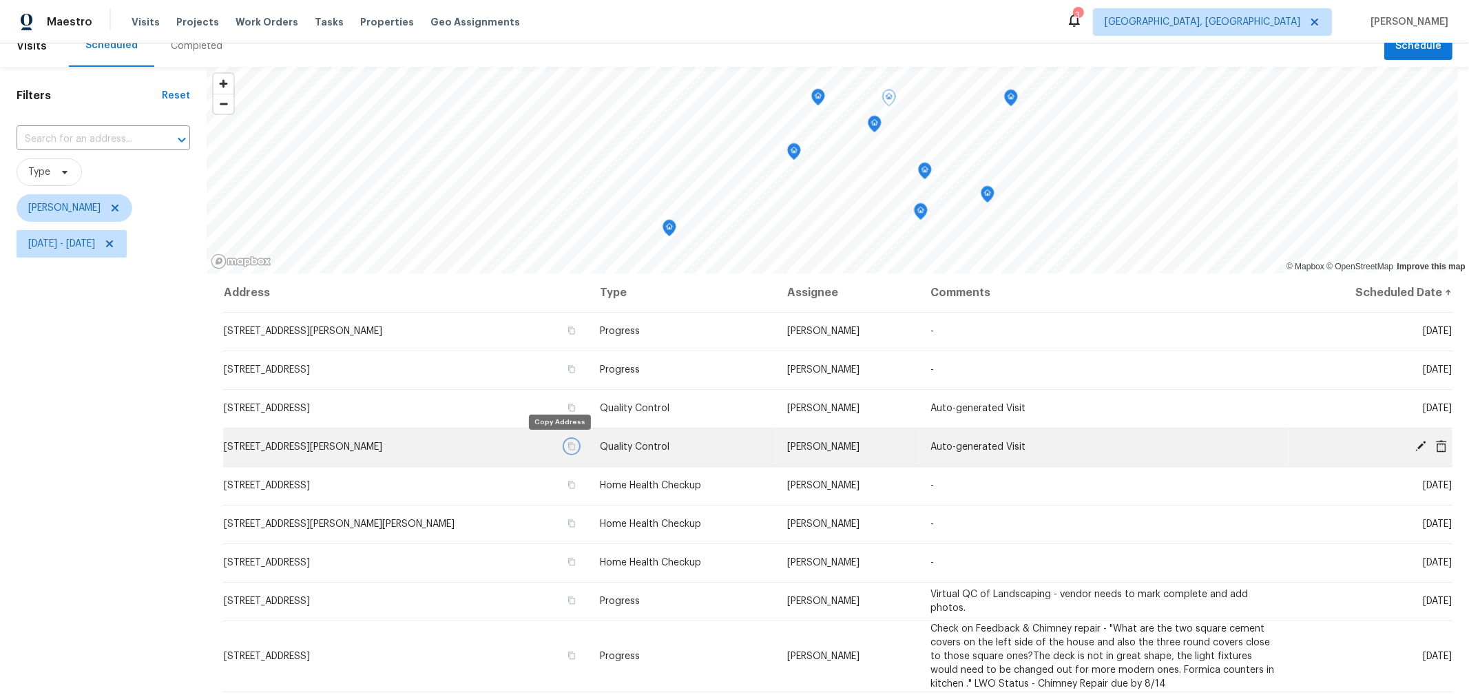
click at [567, 444] on icon "button" at bounding box center [571, 446] width 8 height 8
click at [876, 129] on icon "Map marker" at bounding box center [874, 124] width 12 height 16
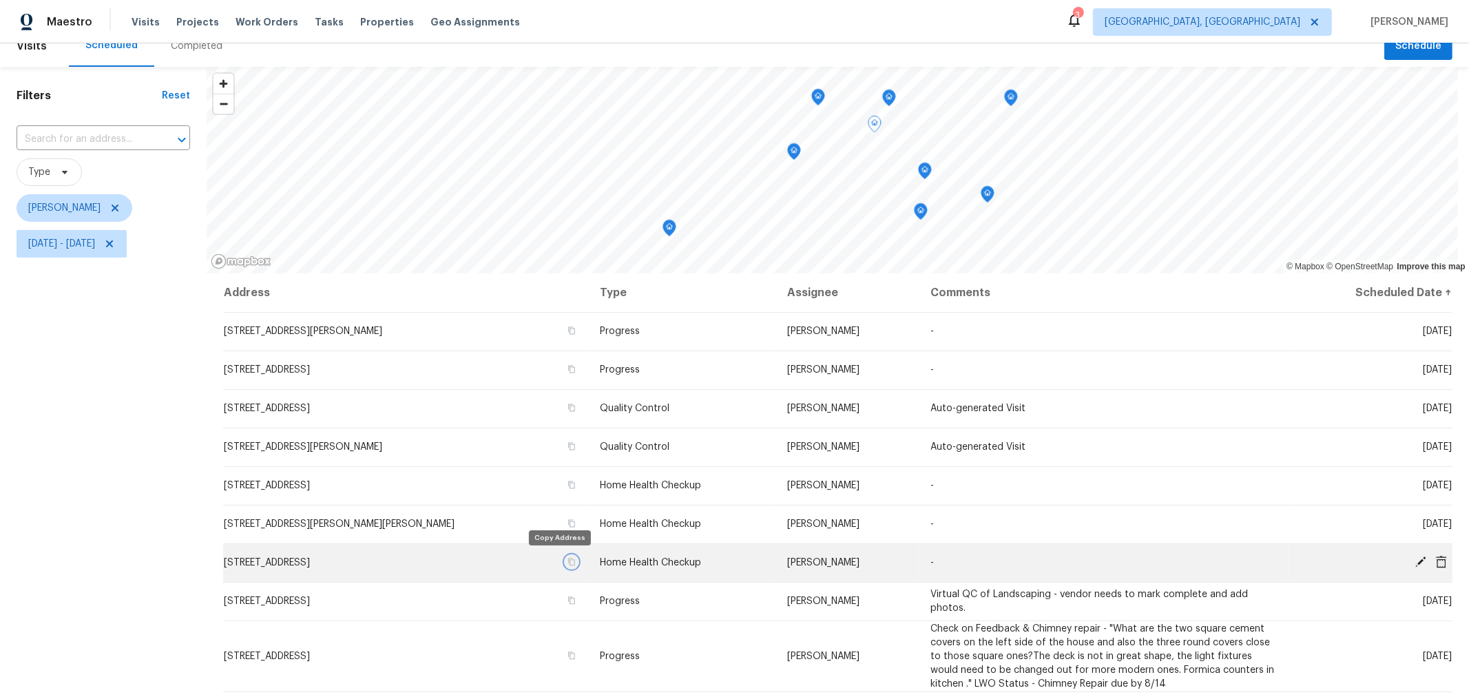
click at [569, 560] on icon "button" at bounding box center [572, 562] width 7 height 8
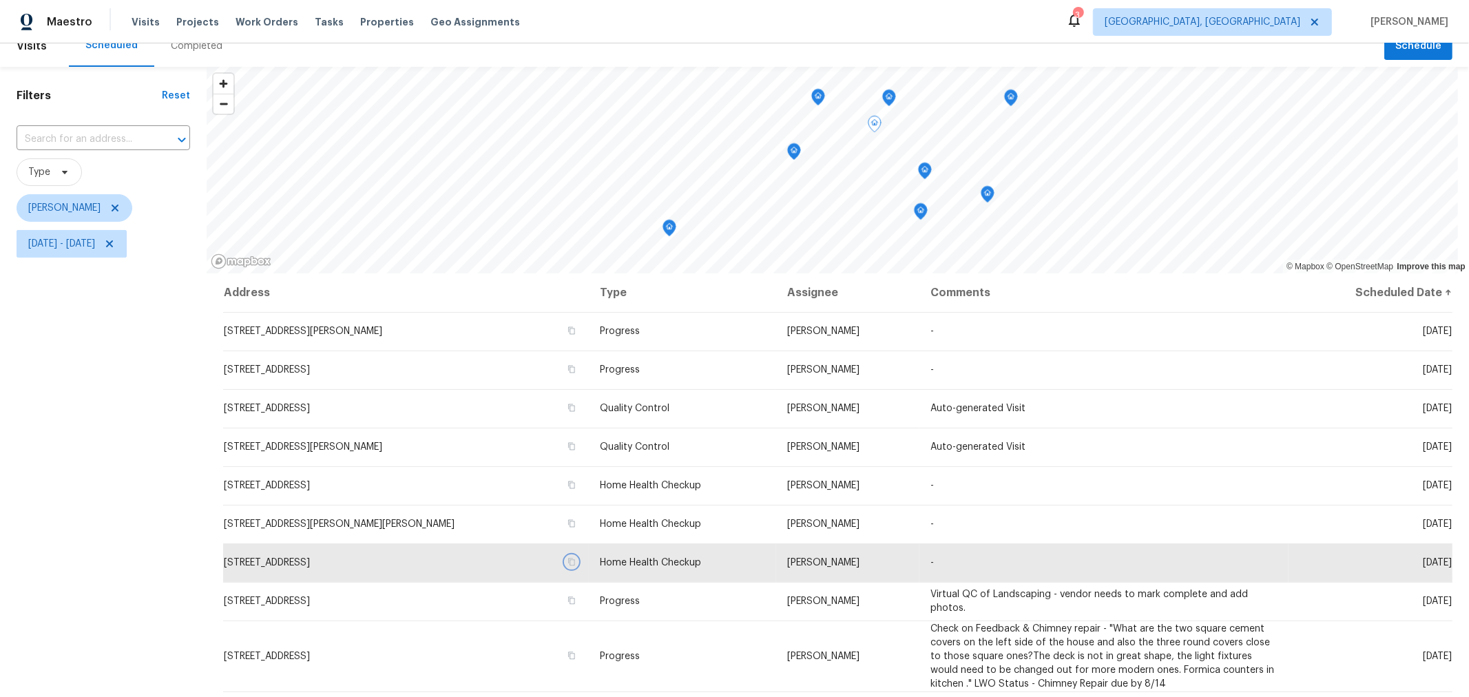
click at [814, 102] on icon "Map marker" at bounding box center [818, 97] width 14 height 17
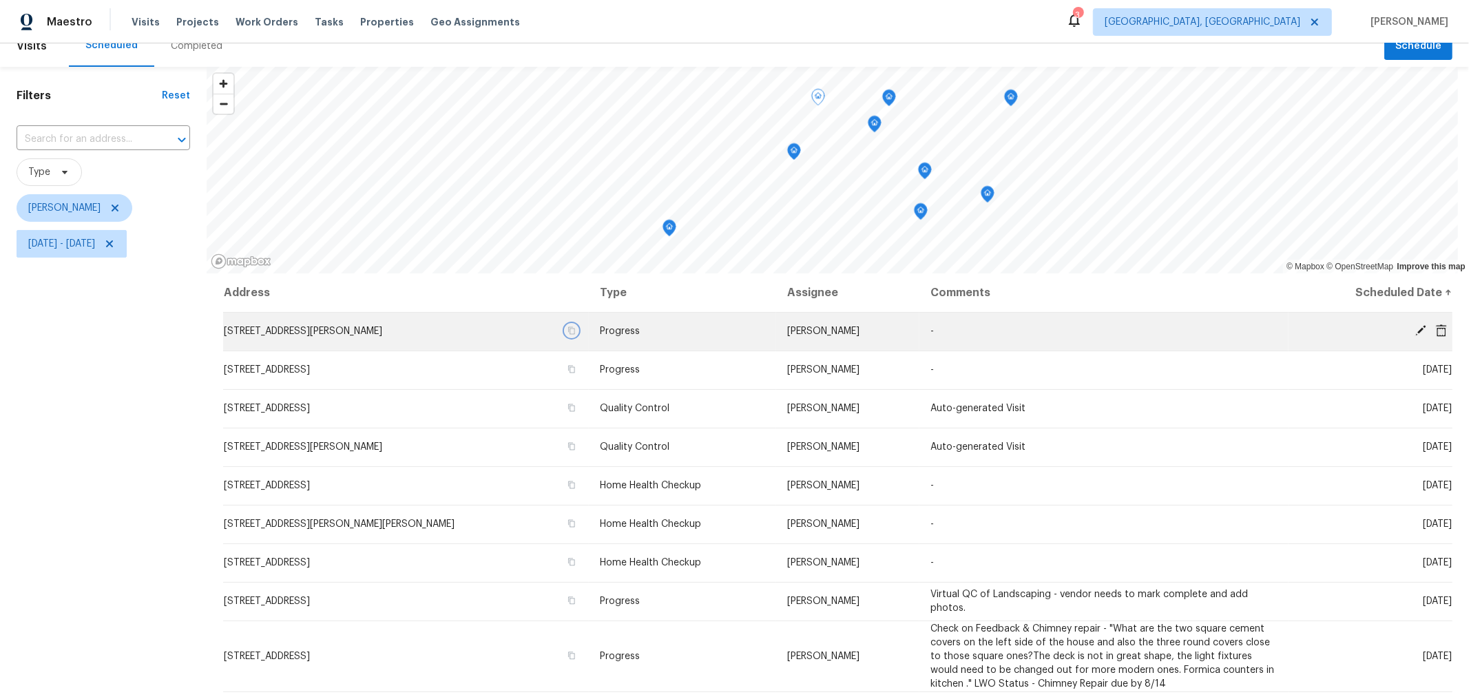
click at [567, 328] on icon "button" at bounding box center [571, 330] width 8 height 8
click at [797, 160] on div "Map marker" at bounding box center [794, 153] width 14 height 21
click at [796, 154] on icon "Map marker" at bounding box center [796, 153] width 12 height 16
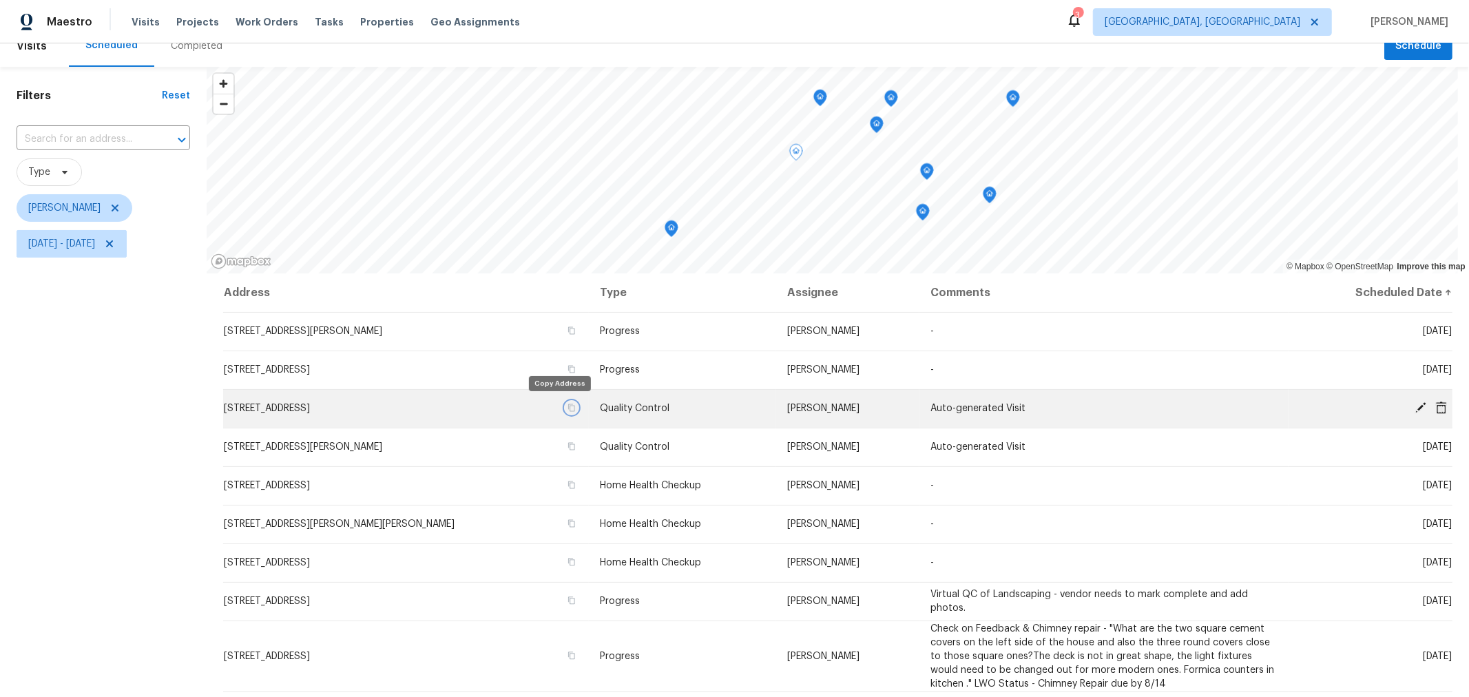
click at [567, 404] on icon "button" at bounding box center [571, 408] width 8 height 8
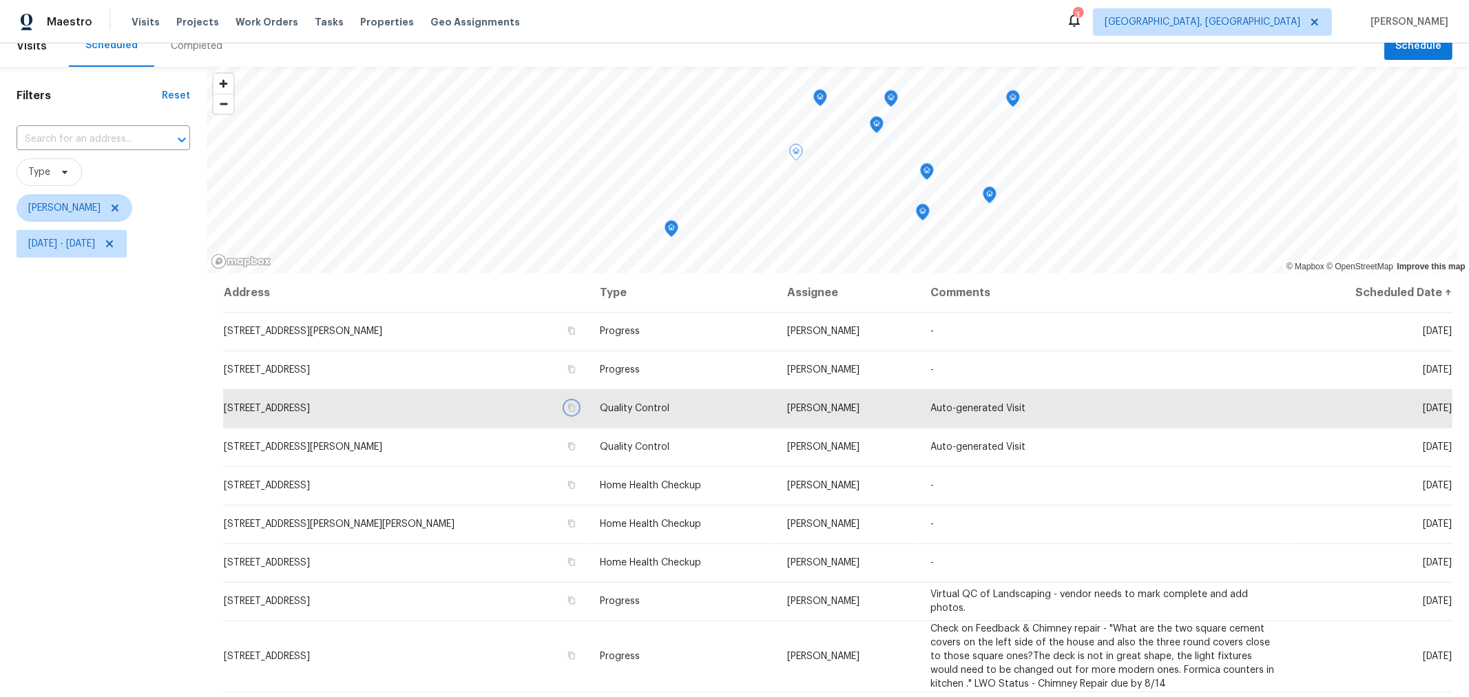
click at [674, 235] on icon "Map marker" at bounding box center [672, 228] width 14 height 17
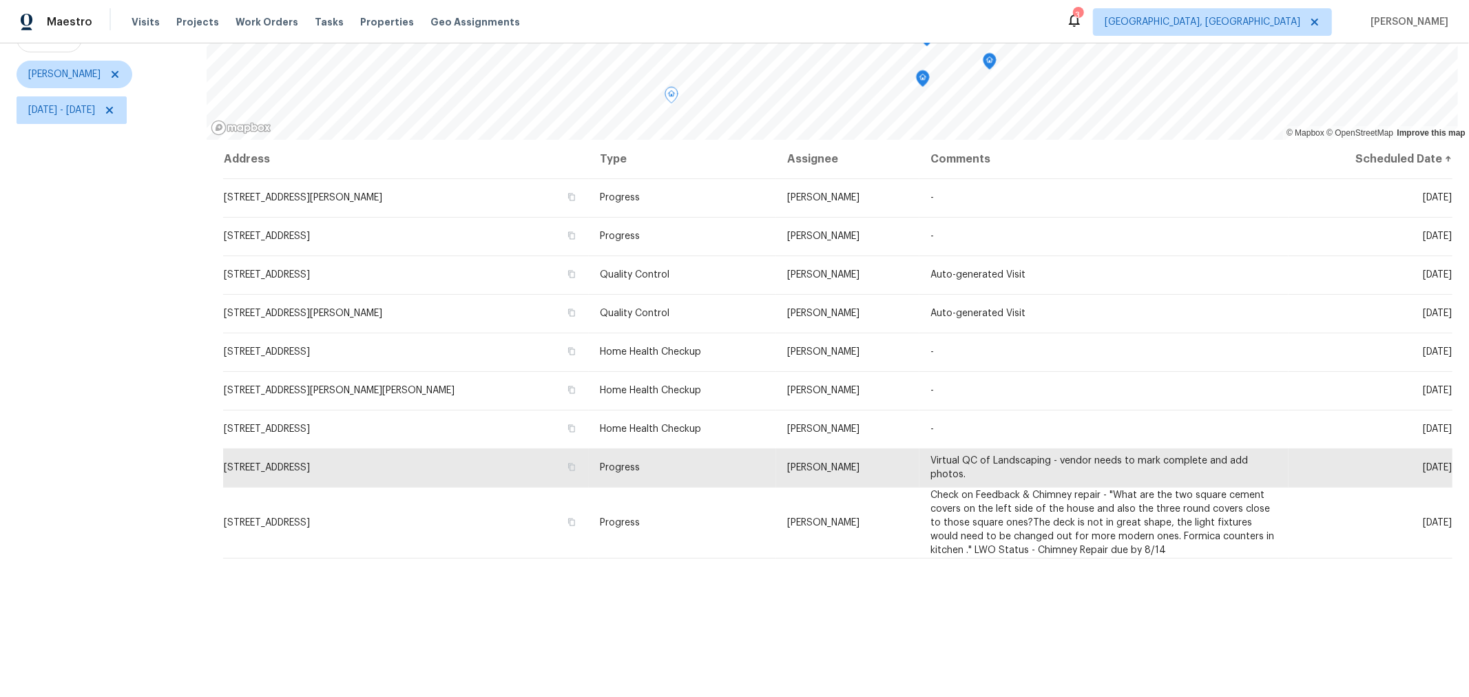
scroll to position [152, 0]
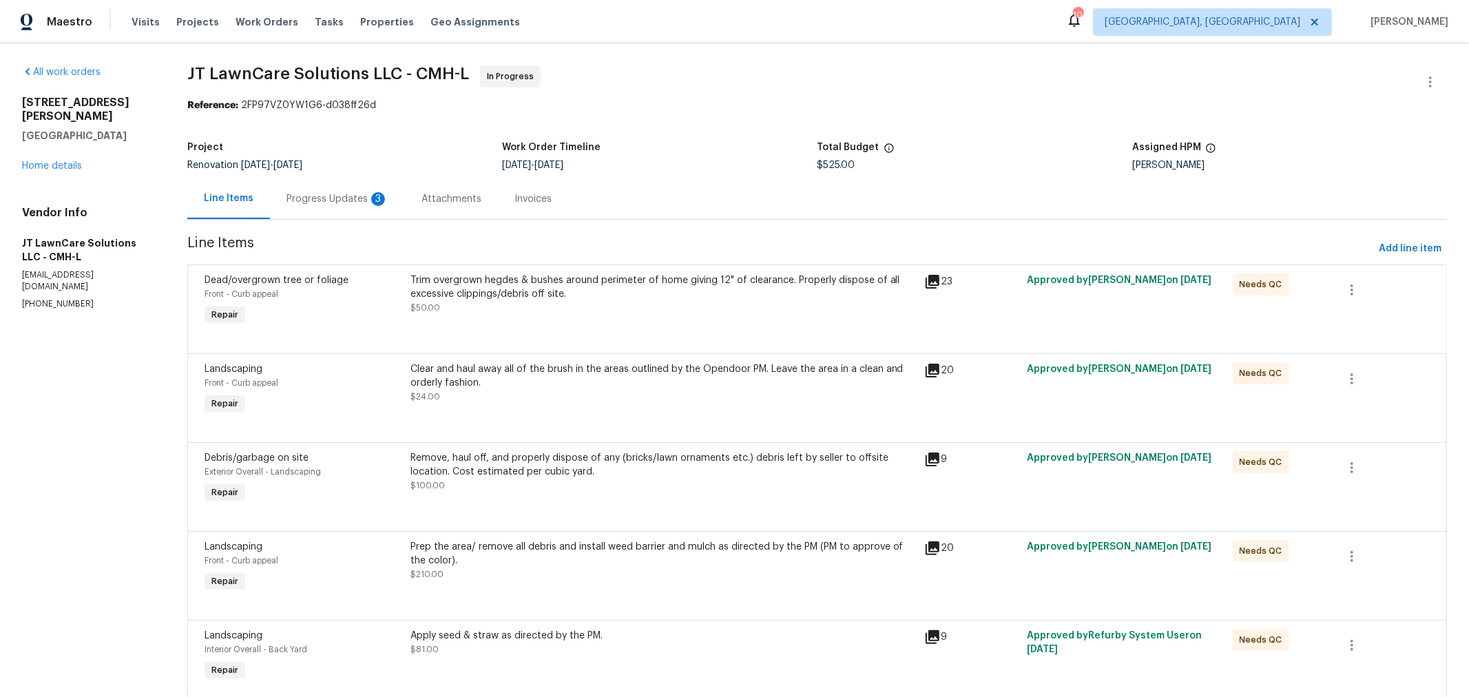
click at [348, 207] on div "Progress Updates 3" at bounding box center [337, 198] width 135 height 41
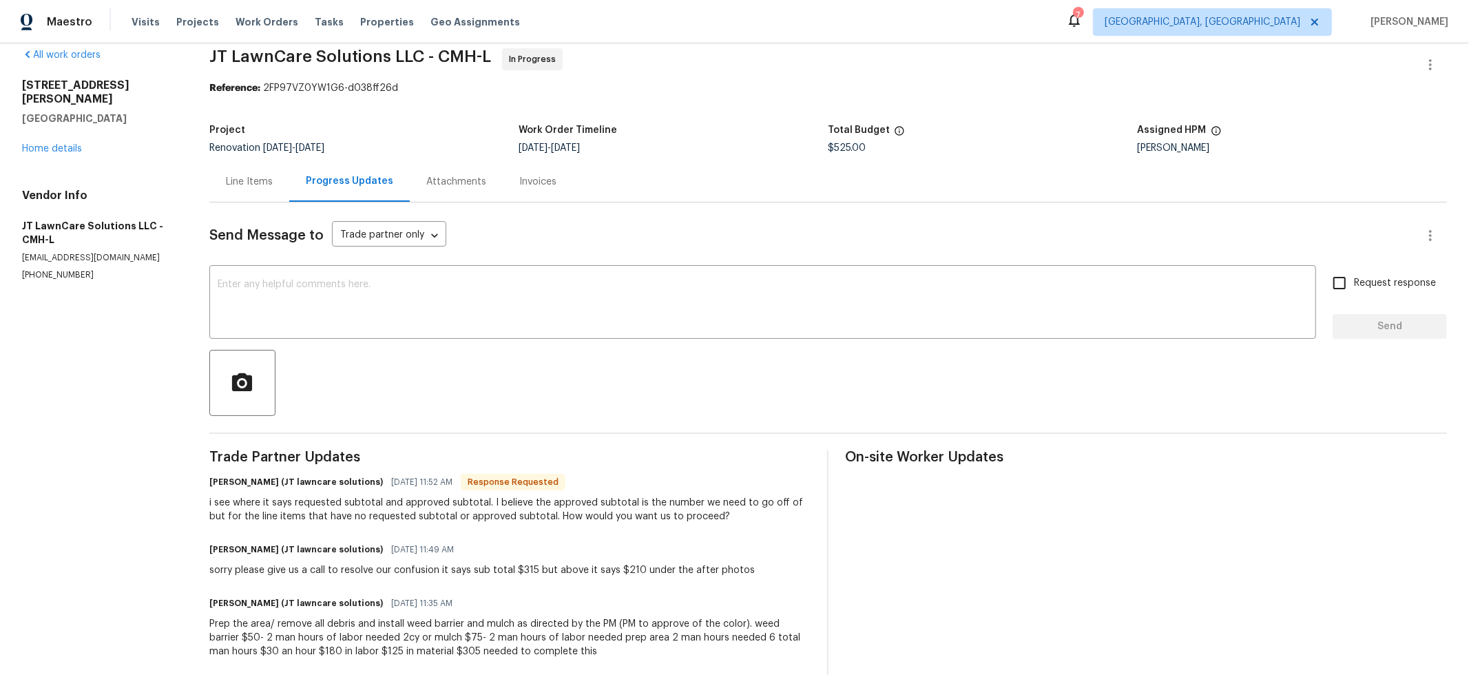
scroll to position [28, 0]
click at [271, 175] on div "Line Items" at bounding box center [249, 182] width 47 height 14
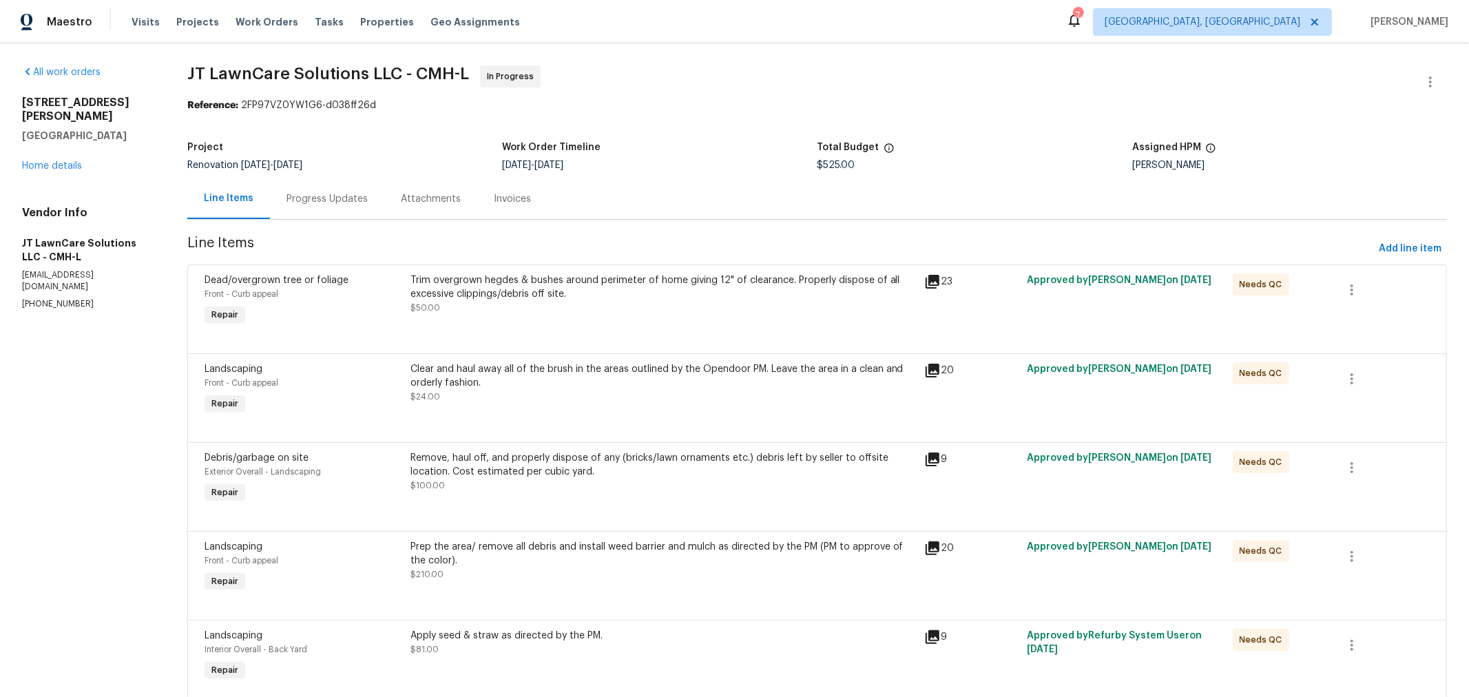
click at [351, 202] on div "Progress Updates" at bounding box center [326, 199] width 81 height 14
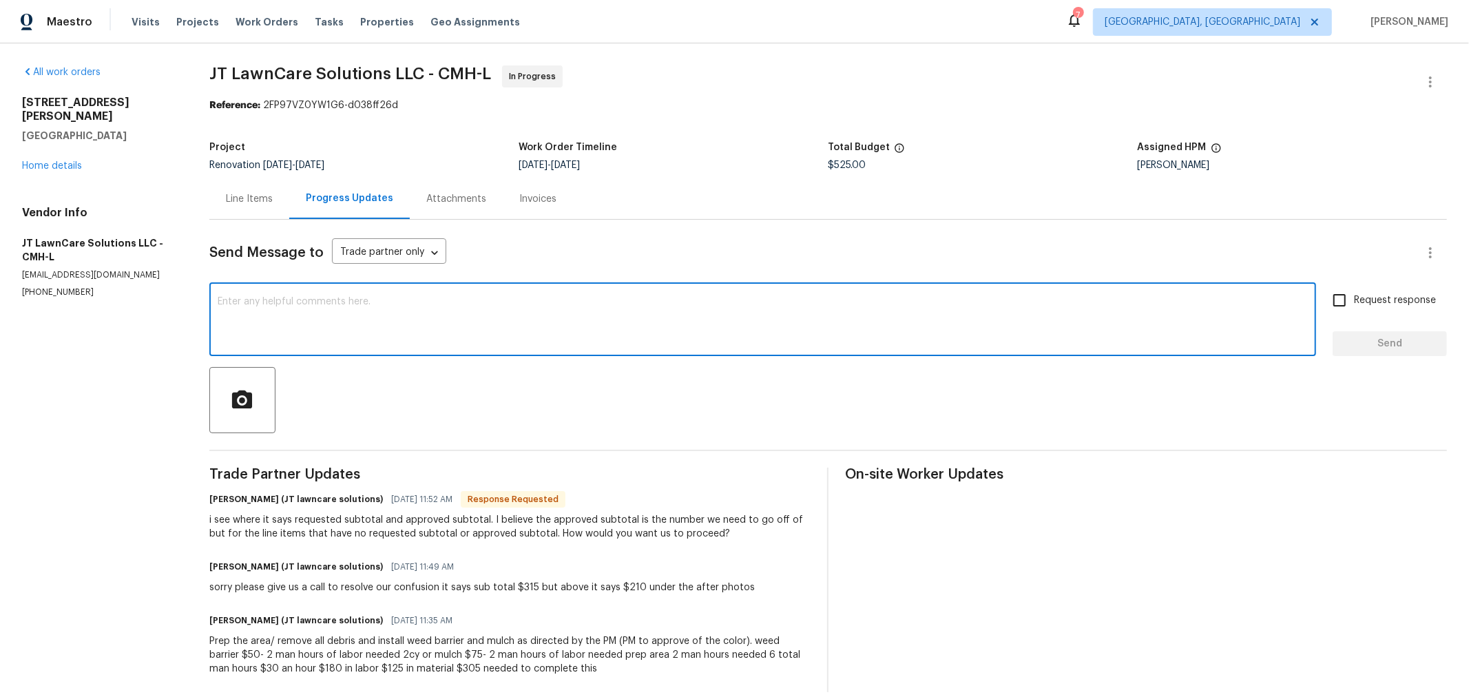
click at [453, 325] on textarea at bounding box center [763, 321] width 1090 height 48
type textarea "The total for this job should be $525."
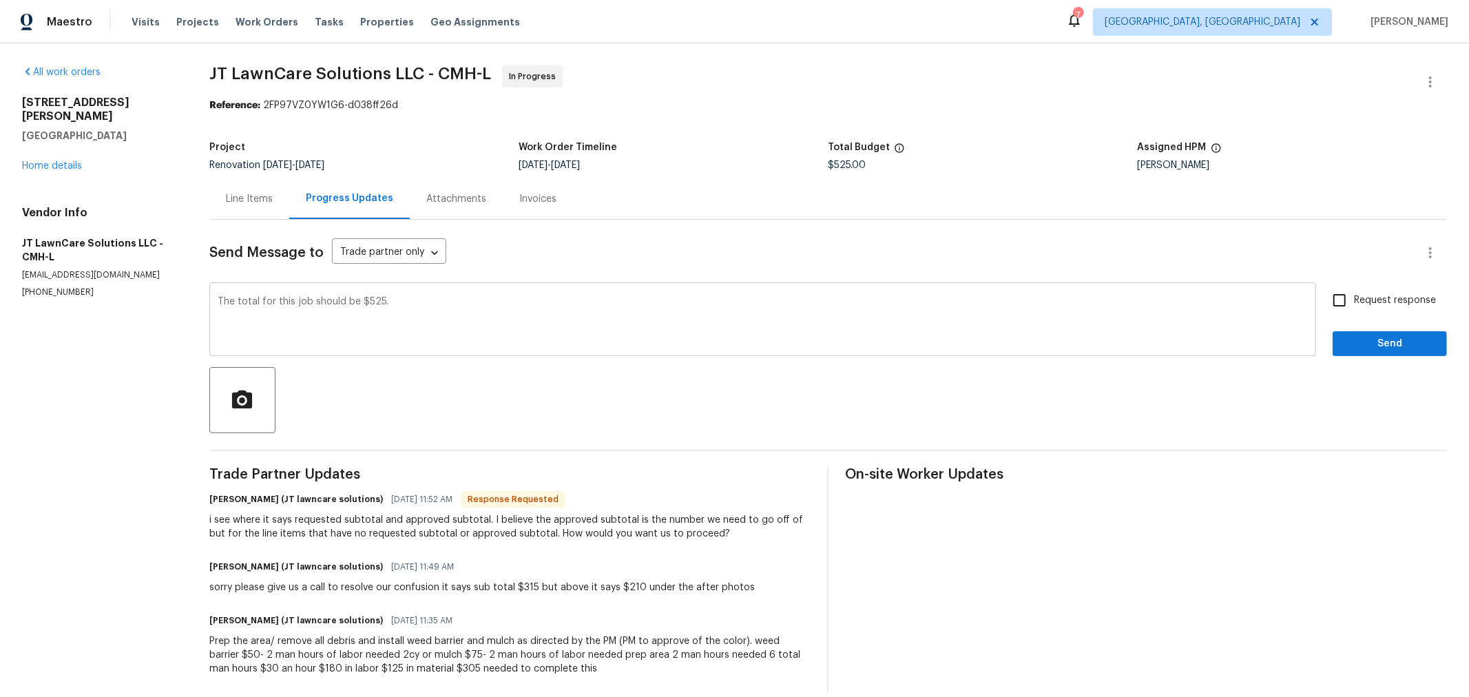
click at [298, 291] on div "The total for this job should be $525. x ​" at bounding box center [762, 321] width 1107 height 70
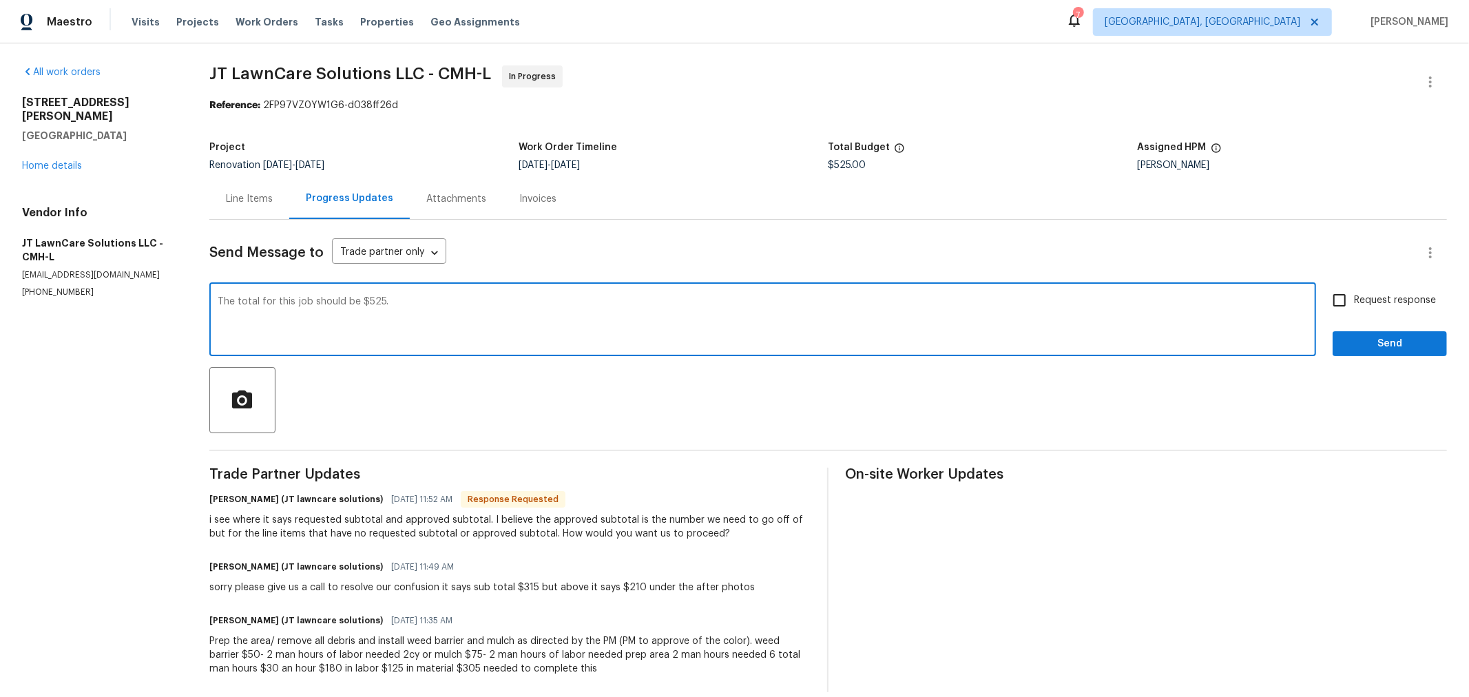
click at [332, 302] on textarea "The total for this job should be $525." at bounding box center [763, 321] width 1090 height 48
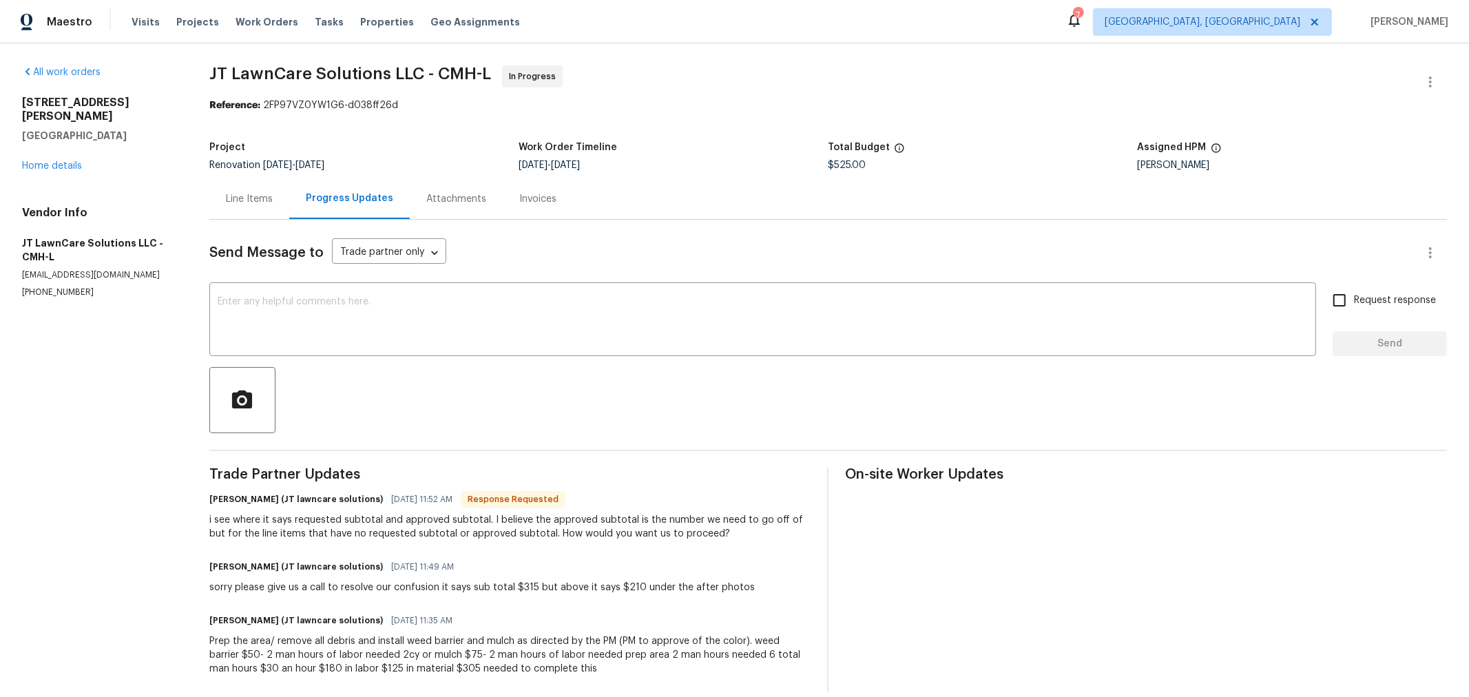
click at [253, 205] on div "Line Items" at bounding box center [249, 199] width 47 height 14
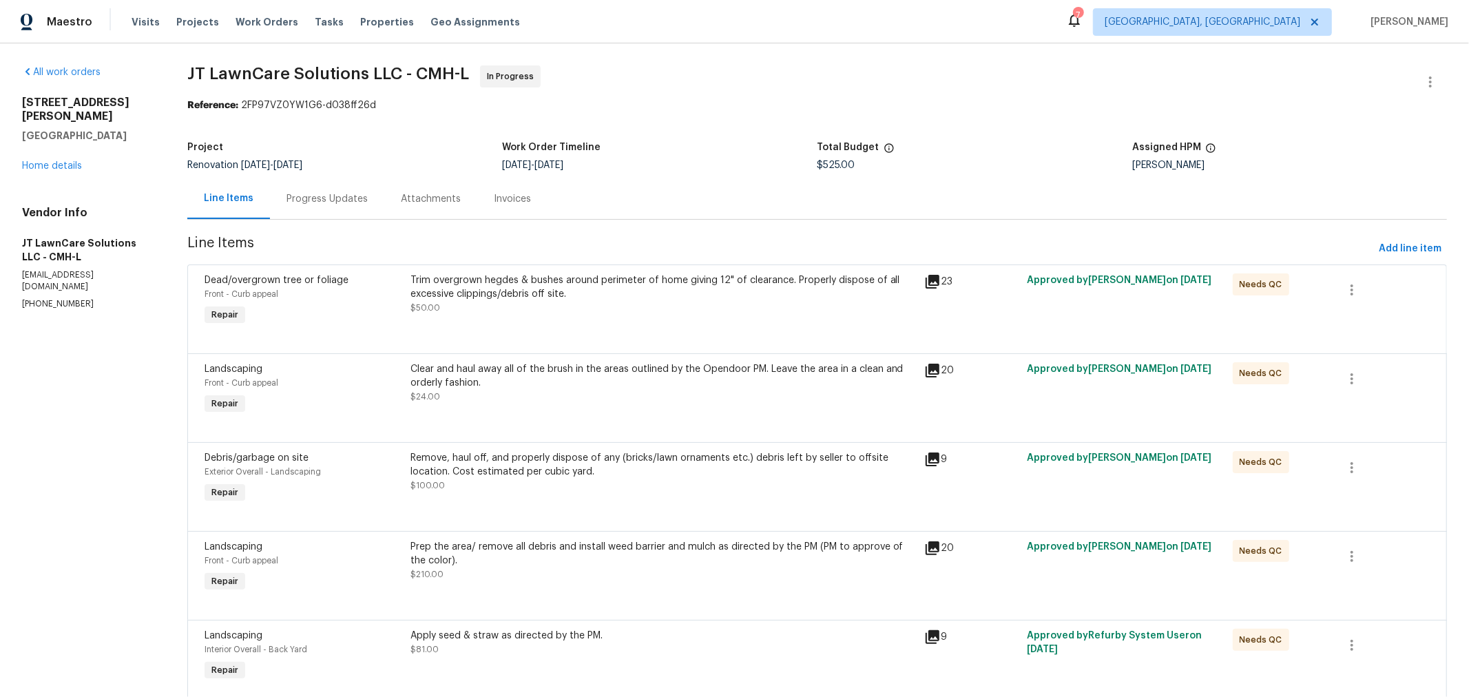
click at [318, 200] on div "Progress Updates" at bounding box center [326, 199] width 81 height 14
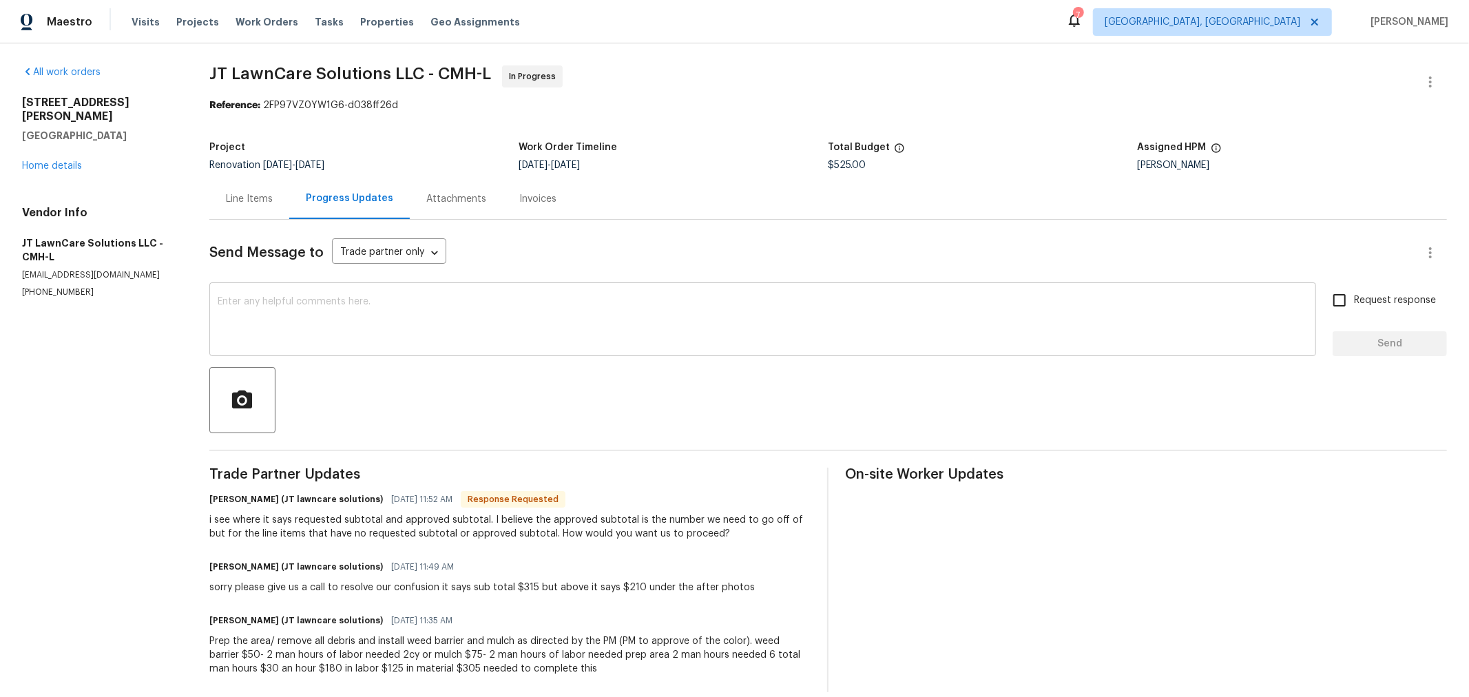
click at [320, 313] on textarea at bounding box center [763, 321] width 1090 height 48
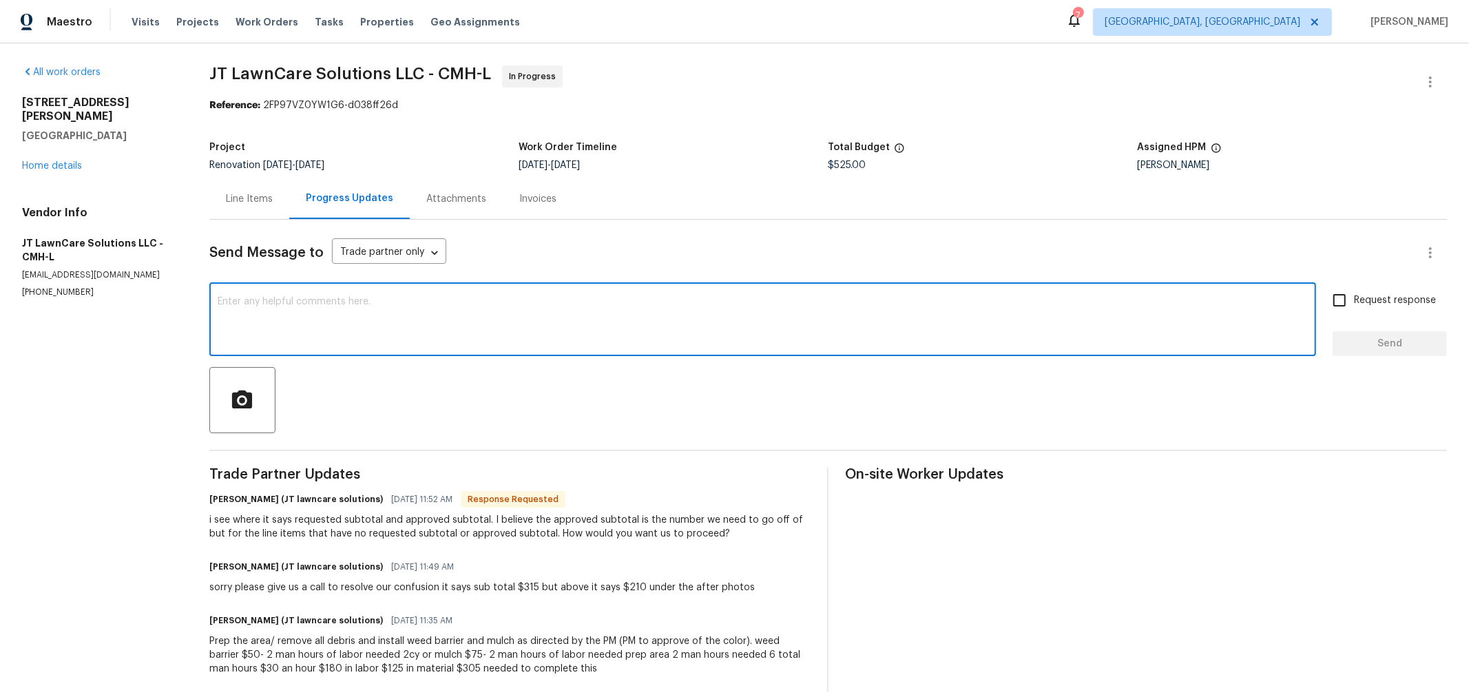
paste textarea "The total for this job should be $525."
type textarea "The total for this job should be $525."
click at [255, 203] on div "Line Items" at bounding box center [249, 199] width 47 height 14
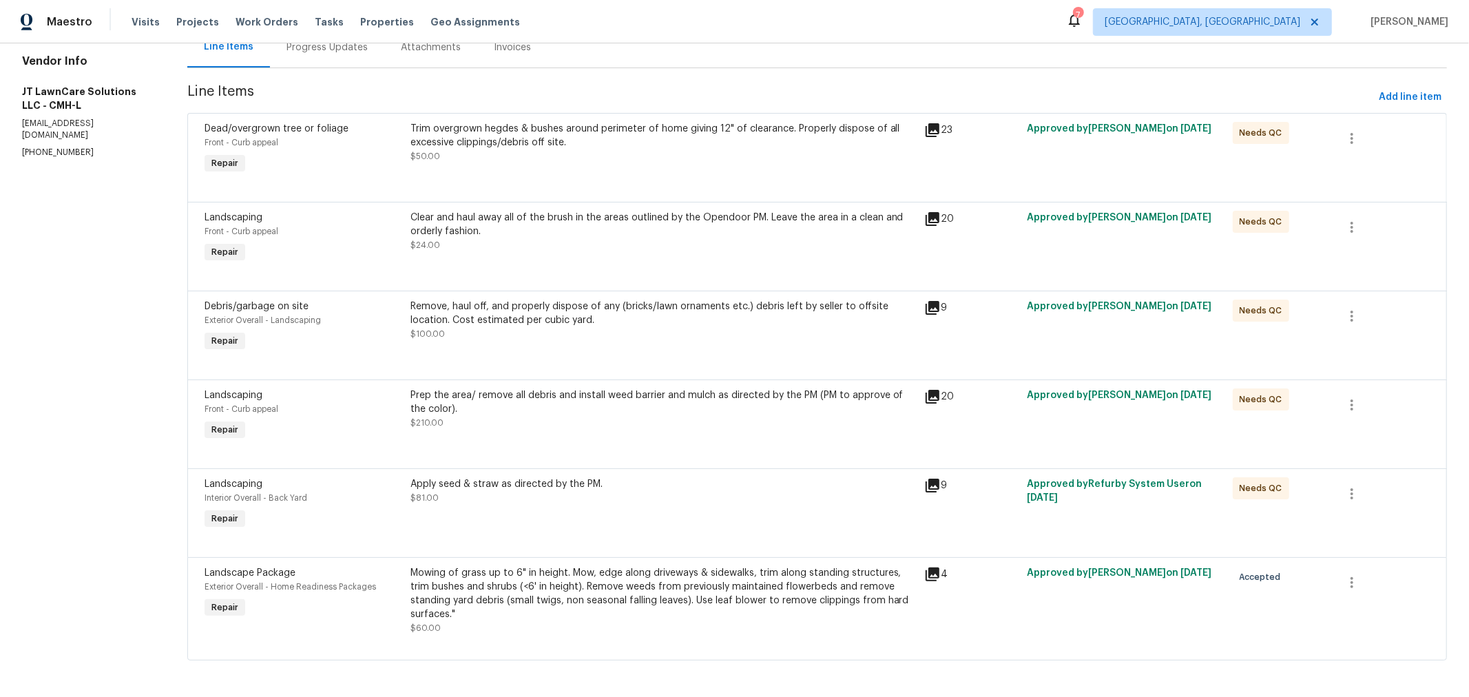
scroll to position [152, 0]
click at [344, 55] on div "Progress Updates" at bounding box center [327, 46] width 114 height 41
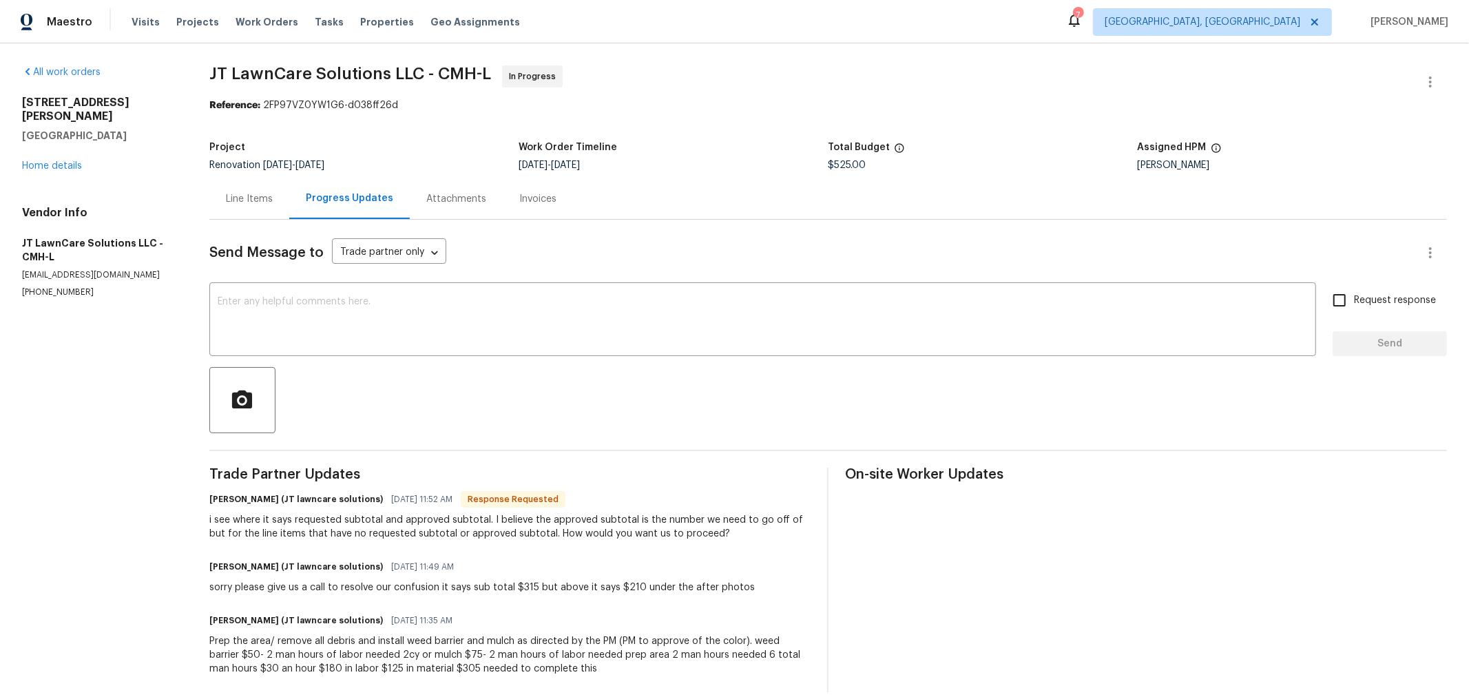
click at [253, 201] on div "Line Items" at bounding box center [249, 199] width 47 height 14
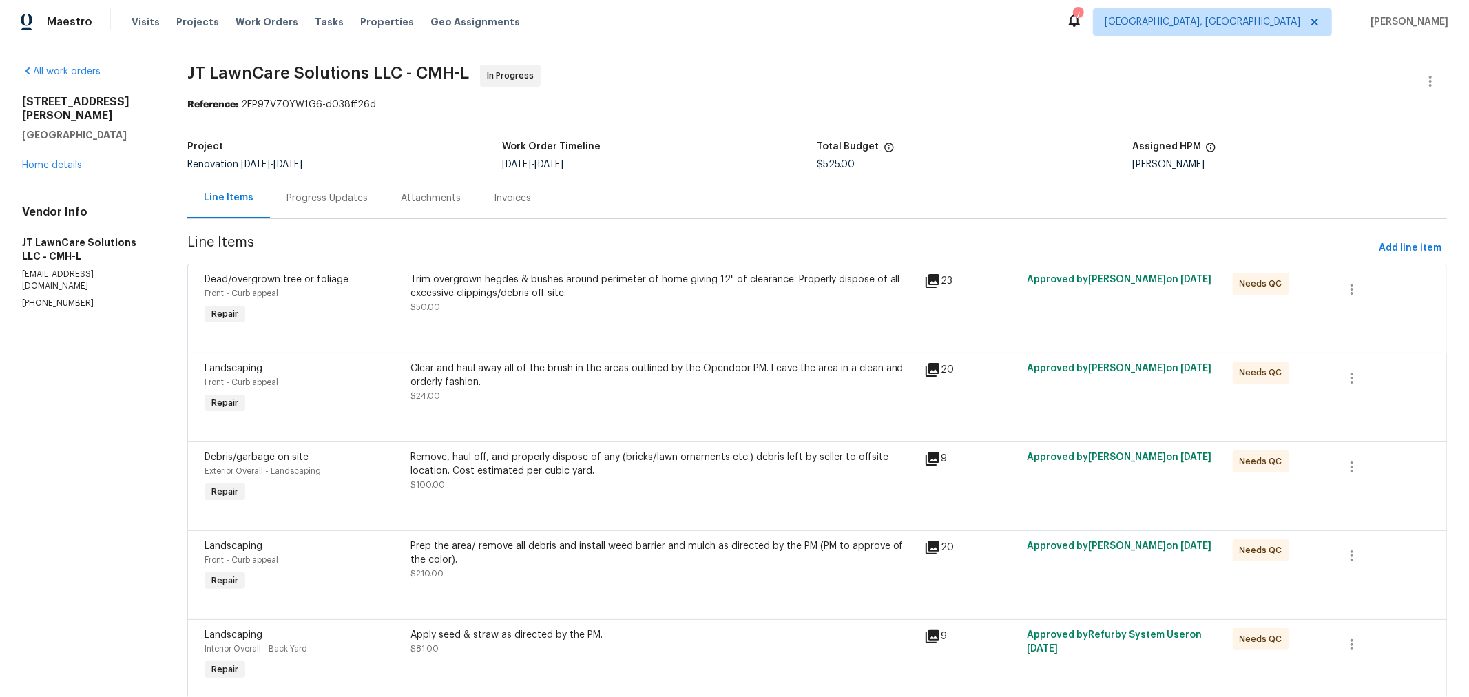
scroll to position [1, 0]
click at [341, 203] on div "Progress Updates" at bounding box center [326, 198] width 81 height 14
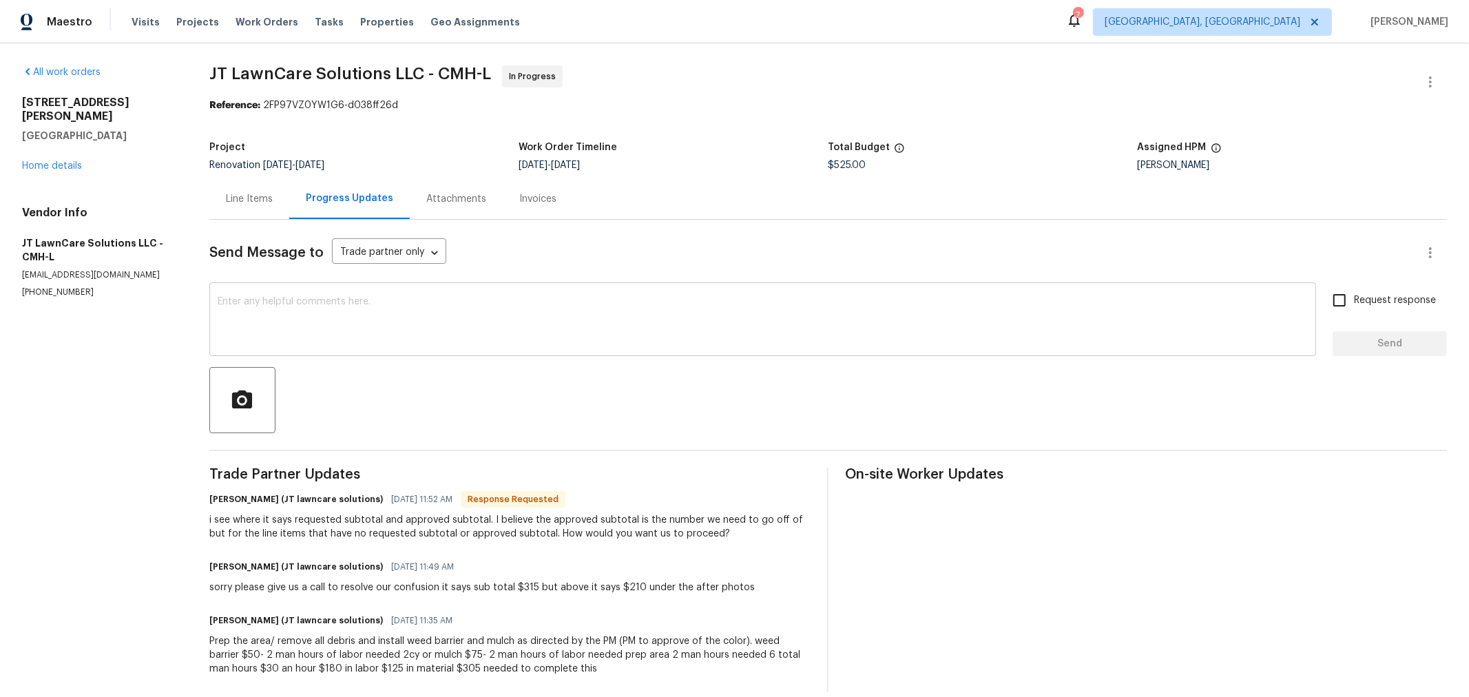
click at [379, 339] on textarea at bounding box center [763, 321] width 1090 height 48
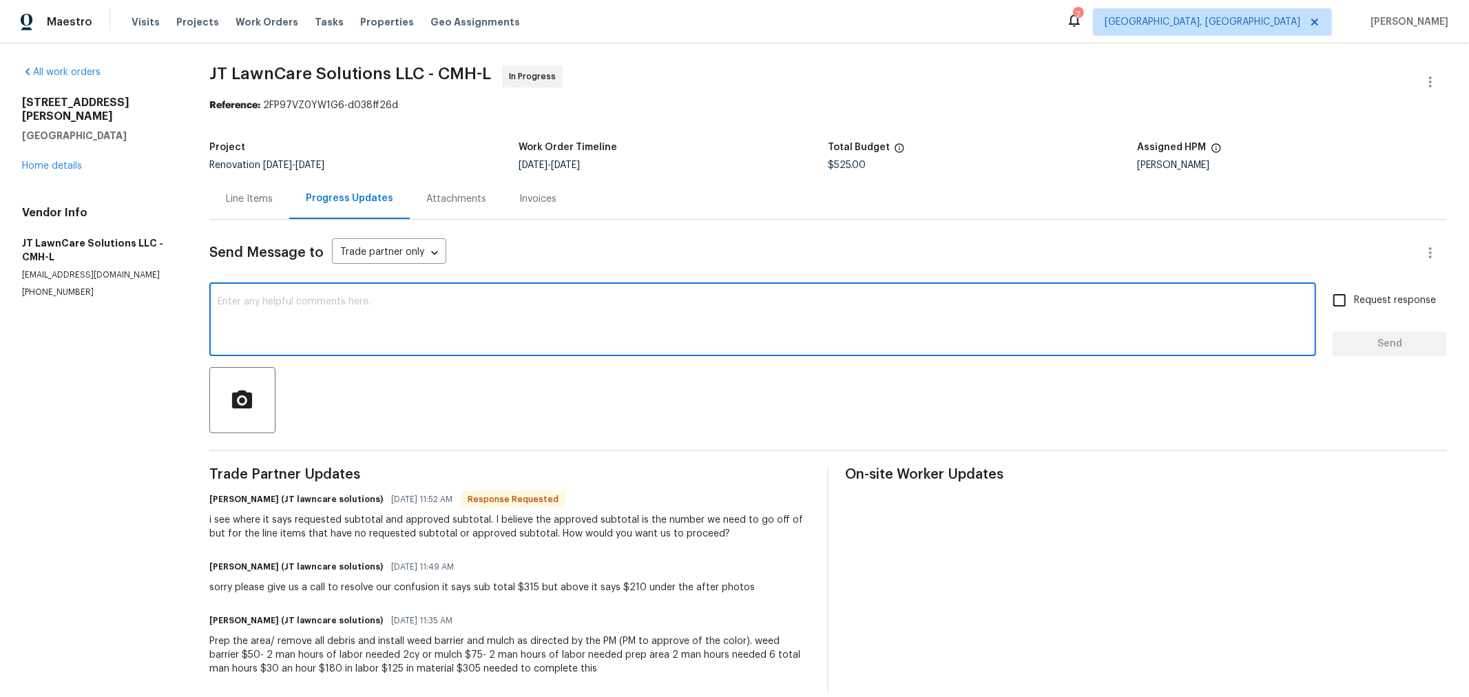
paste textarea "The total for this job should be $525."
click at [456, 311] on textarea "The total for this job should be $525." at bounding box center [763, 321] width 1090 height 48
click at [348, 300] on textarea "The total for this job should be $525. I will adjust to $305. Thank you!" at bounding box center [763, 321] width 1090 height 48
type textarea "The total for this job should show $525. I will adjust to $305. Thank you!"
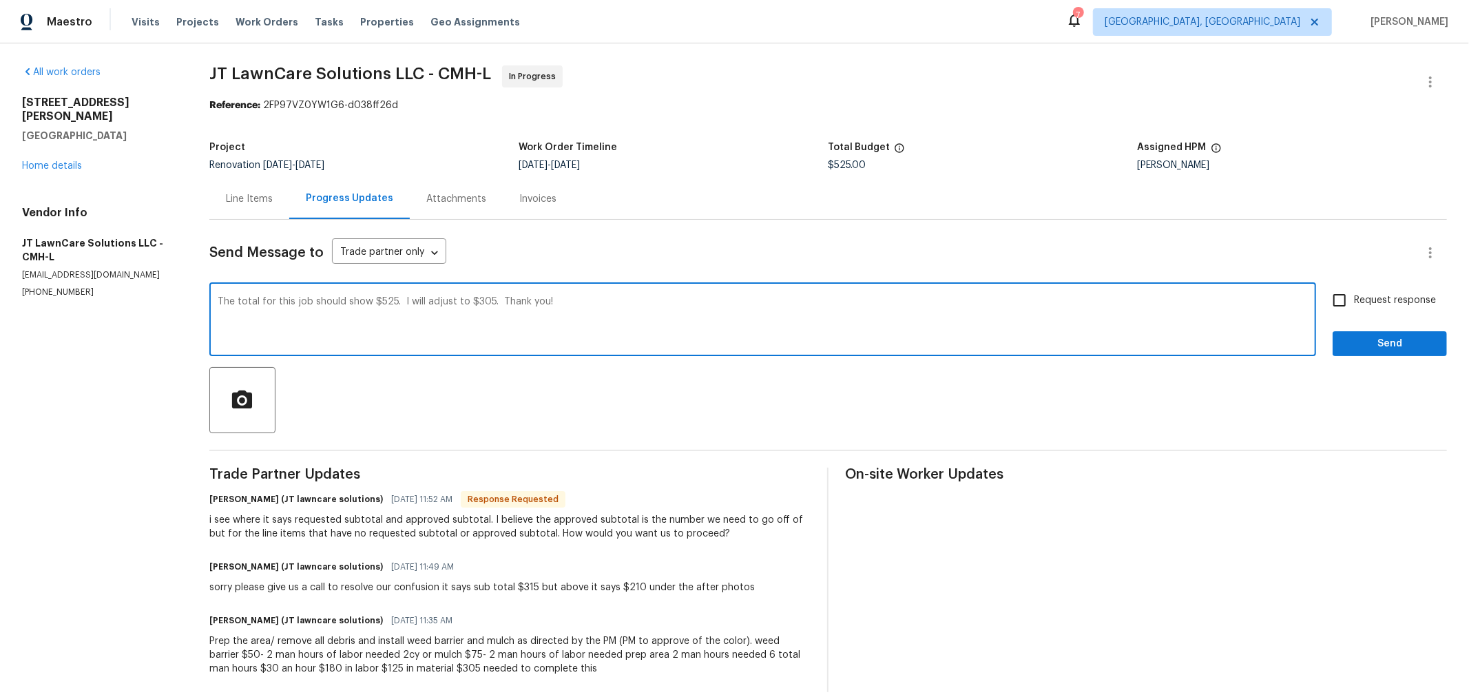
click at [589, 296] on div "The total for this job should show $525. I will adjust to $305. Thank you! x ​" at bounding box center [762, 321] width 1107 height 70
click at [238, 196] on div "Line Items" at bounding box center [249, 199] width 47 height 14
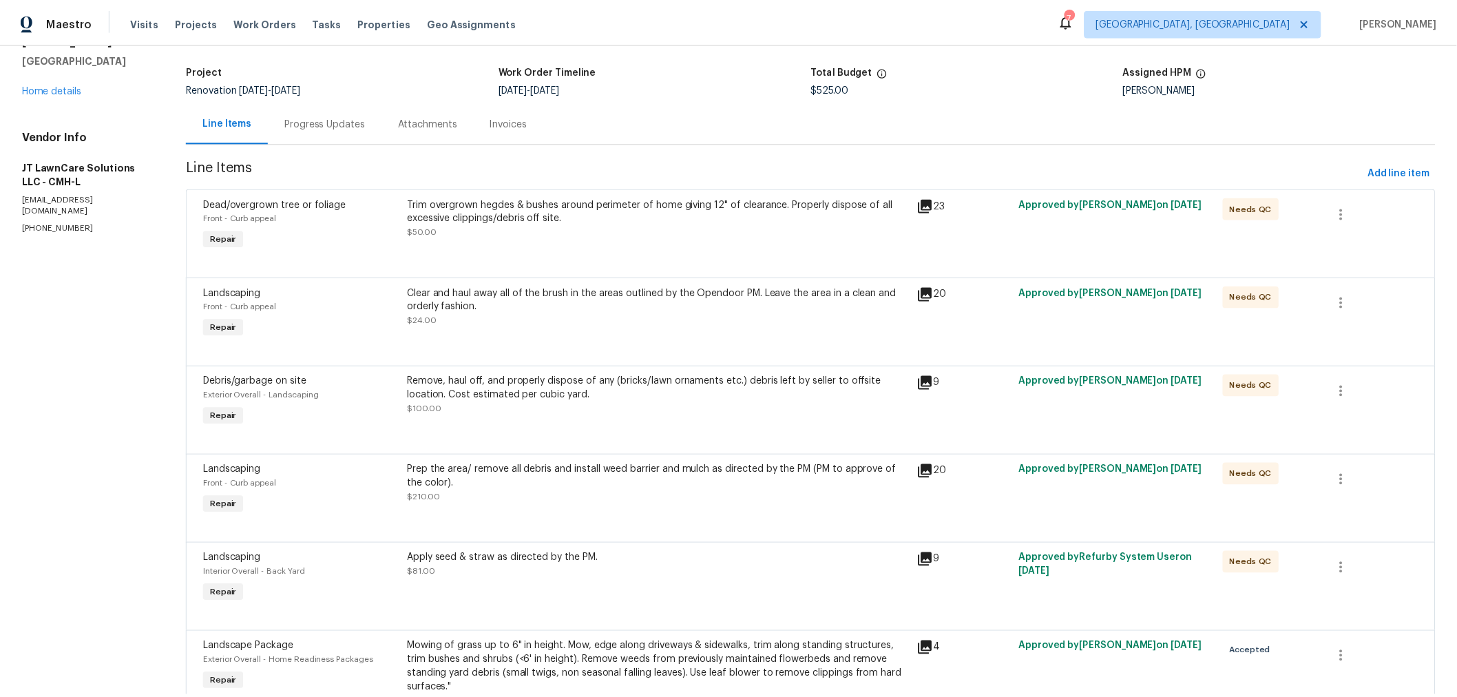
scroll to position [76, 0]
click at [532, 230] on div "Trim overgrown hegdes & bushes around perimeter of home giving 12" of clearance…" at bounding box center [662, 217] width 505 height 41
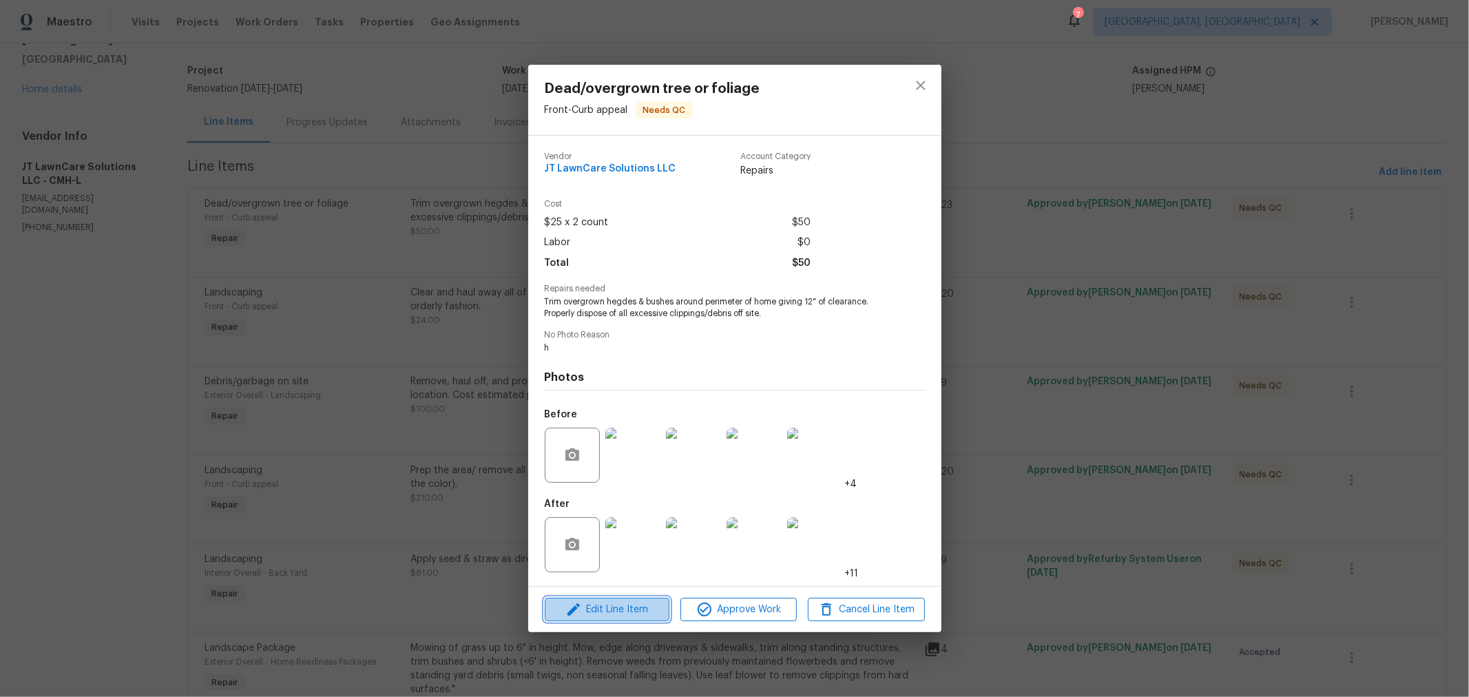
click at [621, 609] on span "Edit Line Item" at bounding box center [607, 609] width 116 height 17
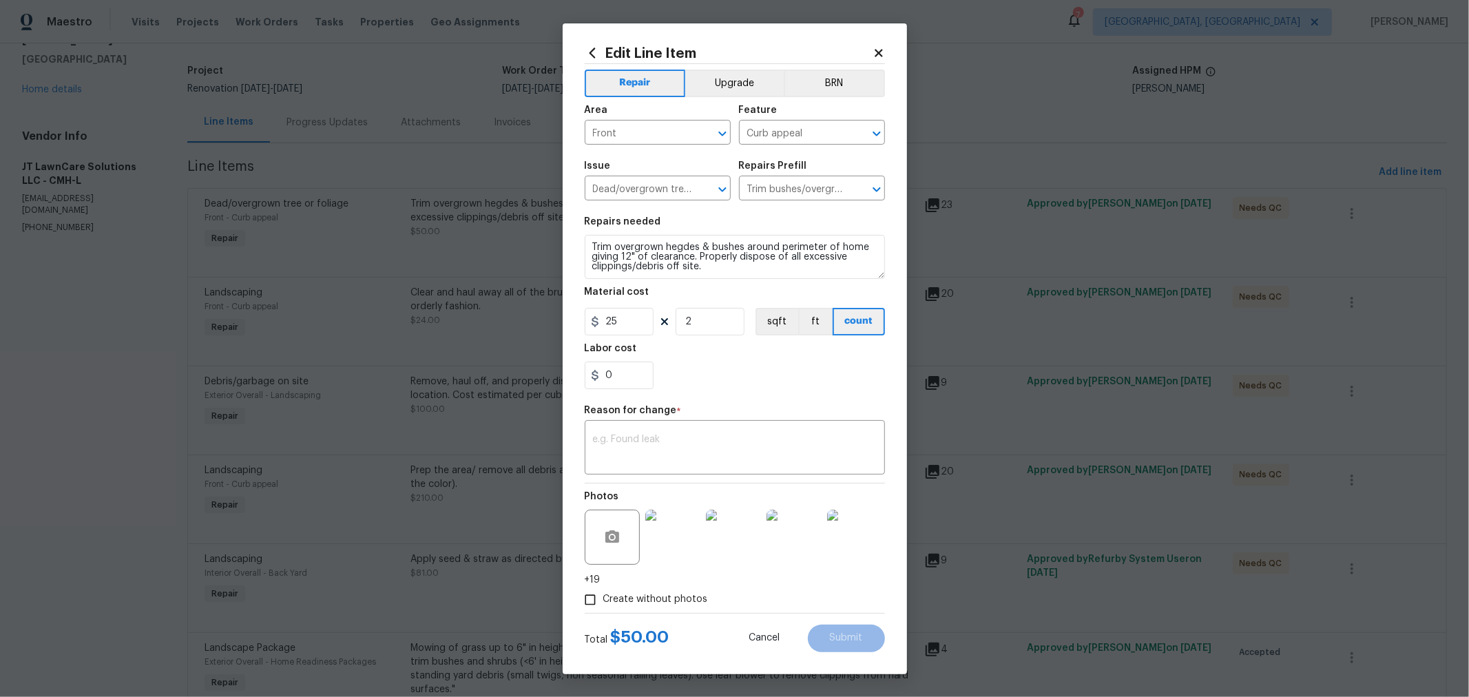
click at [878, 52] on icon at bounding box center [879, 53] width 8 height 8
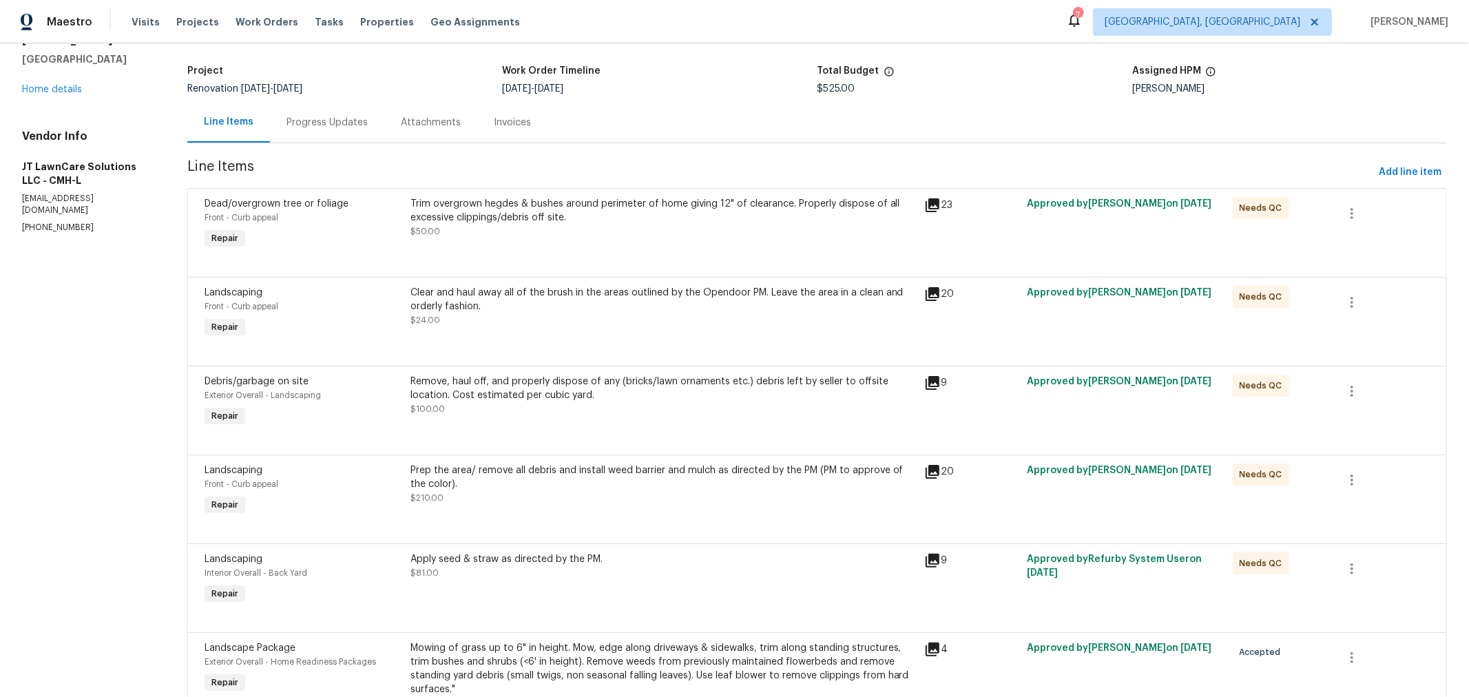
click at [582, 493] on div "Prep the area/ remove all debris and install weed barrier and mulch as directed…" at bounding box center [662, 483] width 505 height 41
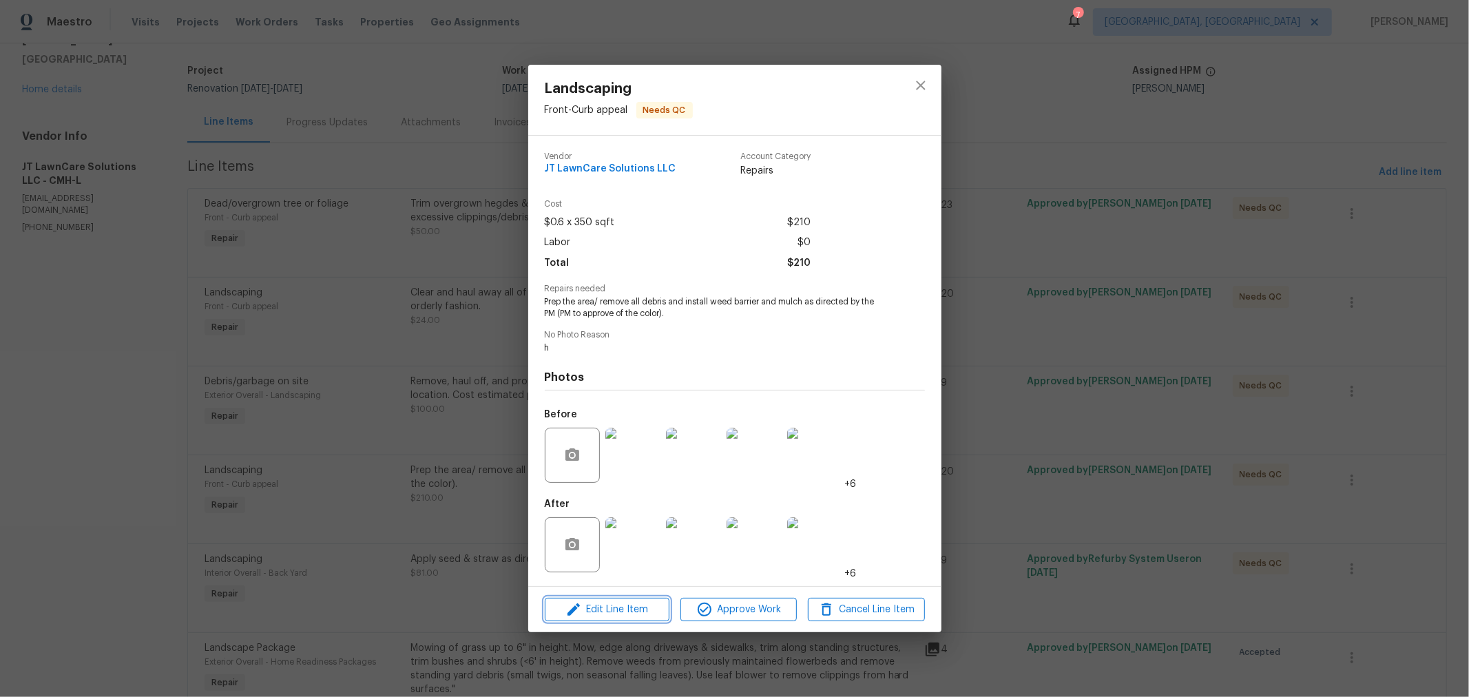
click at [629, 607] on span "Edit Line Item" at bounding box center [607, 609] width 116 height 17
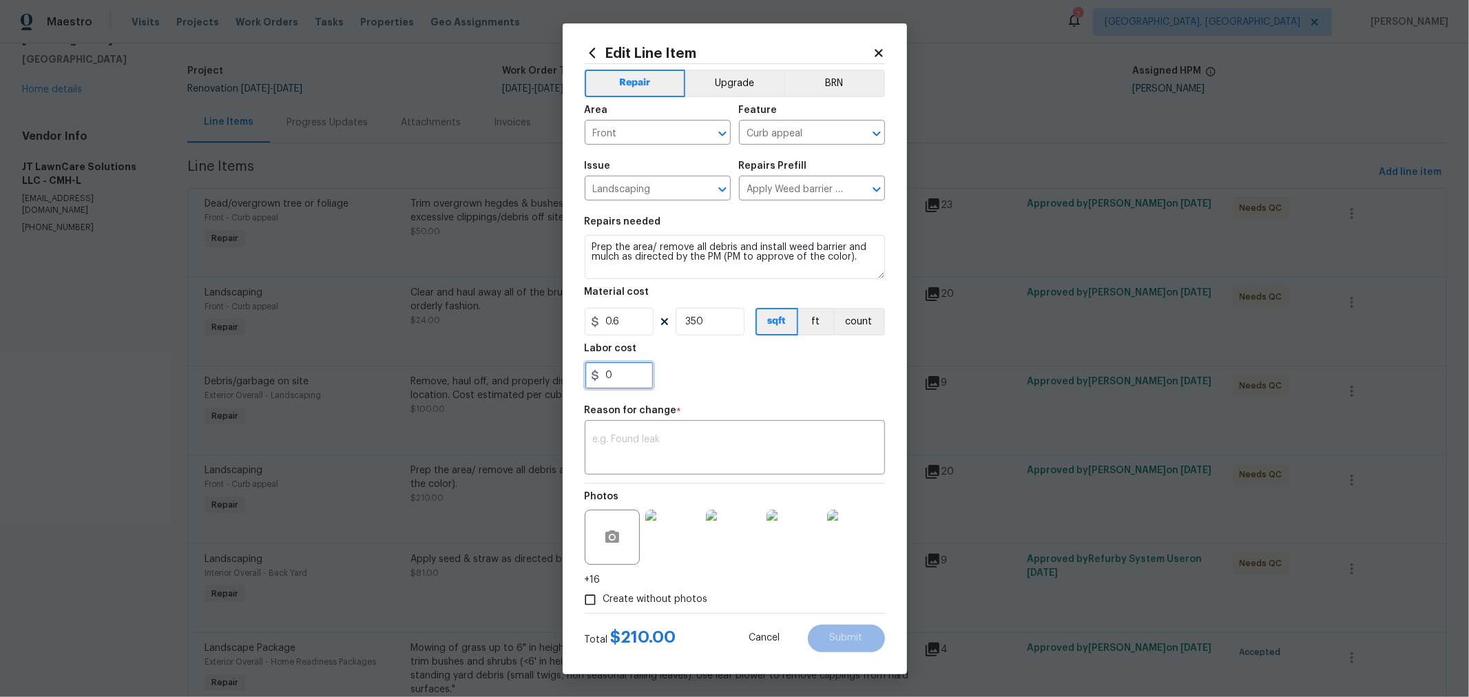
drag, startPoint x: 613, startPoint y: 371, endPoint x: 555, endPoint y: 375, distance: 58.0
click at [555, 375] on div "Edit Line Item Repair Upgrade BRN Area Front ​ Feature Curb appeal ​ Issue Land…" at bounding box center [734, 348] width 1469 height 697
type input "10"
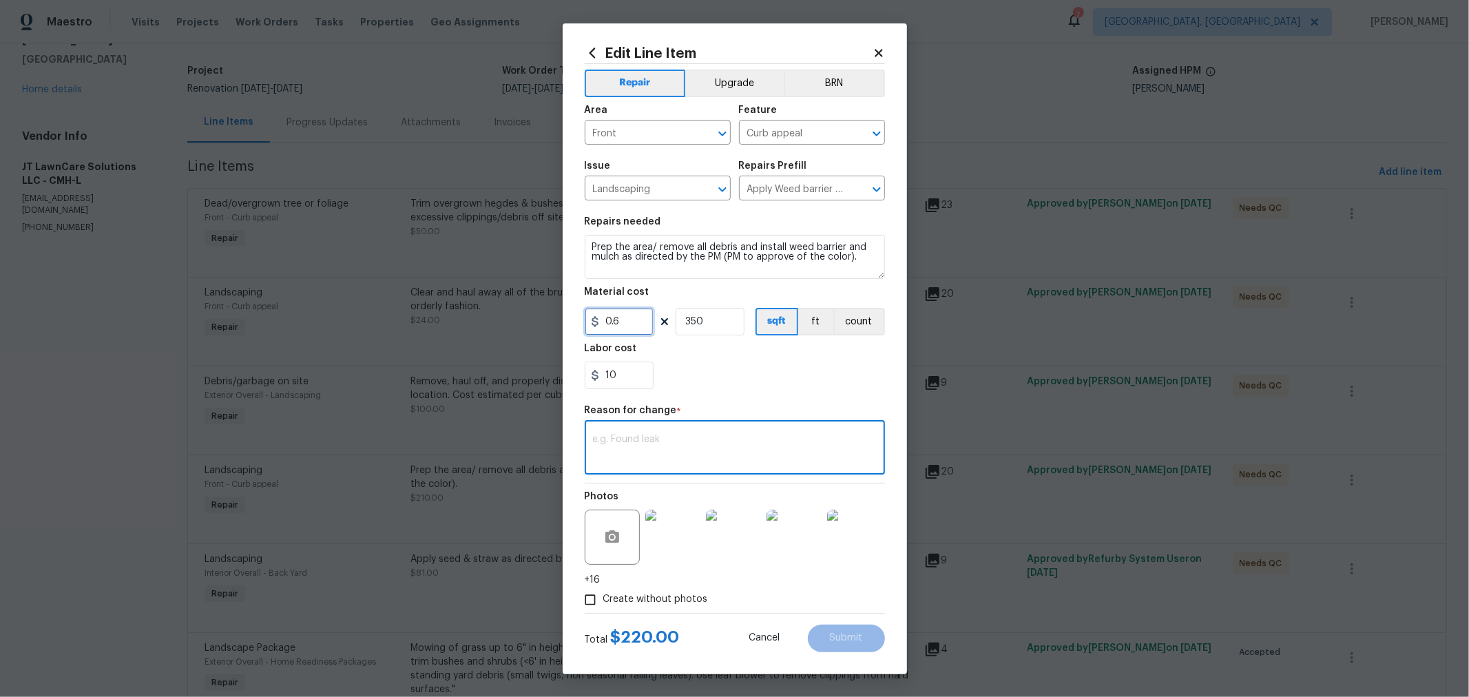
drag, startPoint x: 438, startPoint y: 320, endPoint x: 448, endPoint y: 317, distance: 10.7
click at [446, 317] on div "Edit Line Item Repair Upgrade BRN Area Front ​ Feature Curb appeal ​ Issue Land…" at bounding box center [734, 348] width 1469 height 697
type input "0"
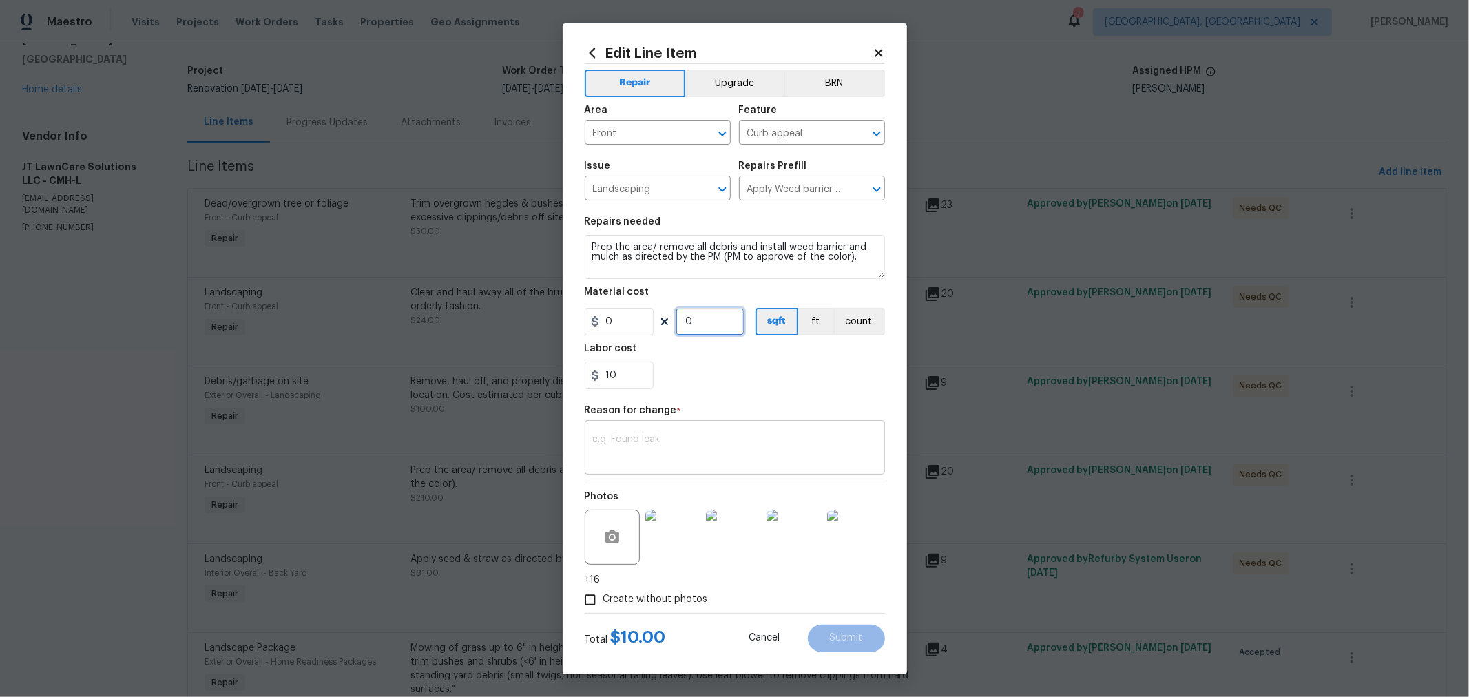
type input "0"
click at [682, 451] on textarea at bounding box center [735, 449] width 284 height 29
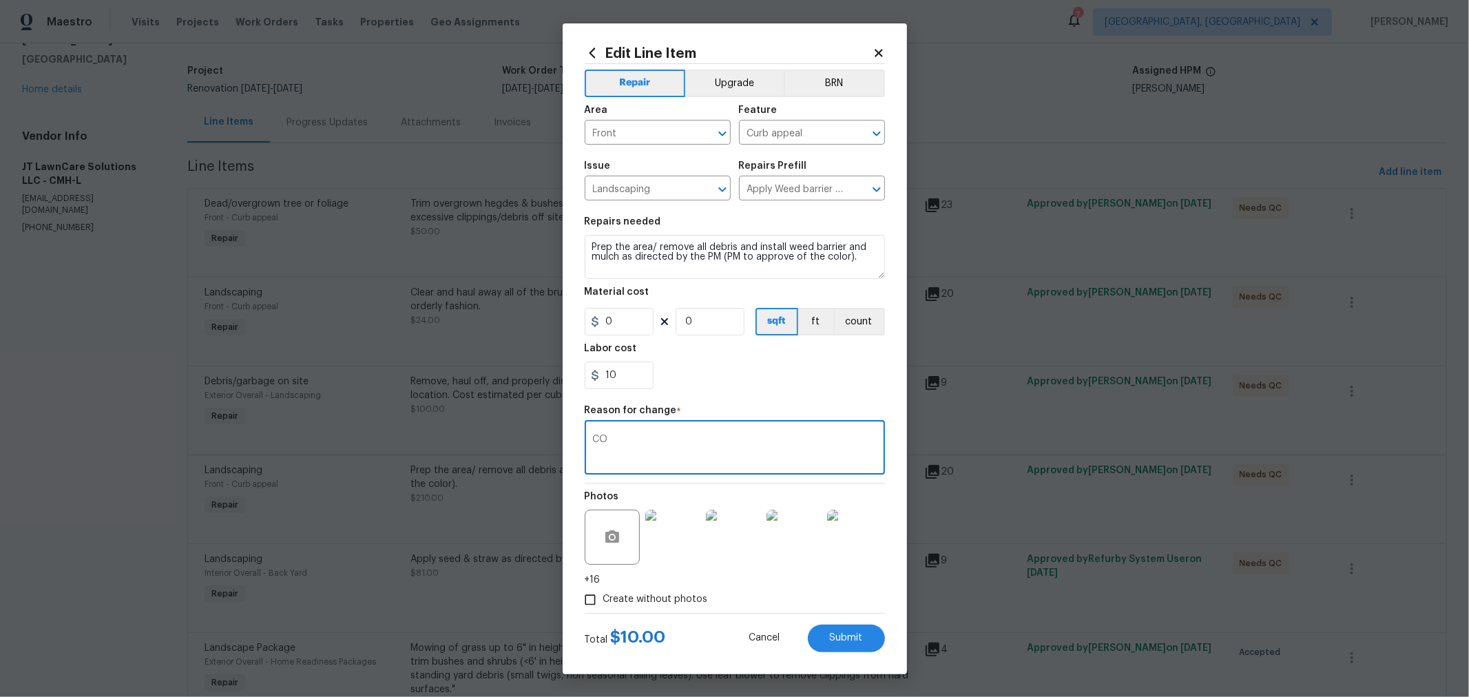
type textarea "CO"
click at [879, 50] on icon at bounding box center [879, 53] width 8 height 8
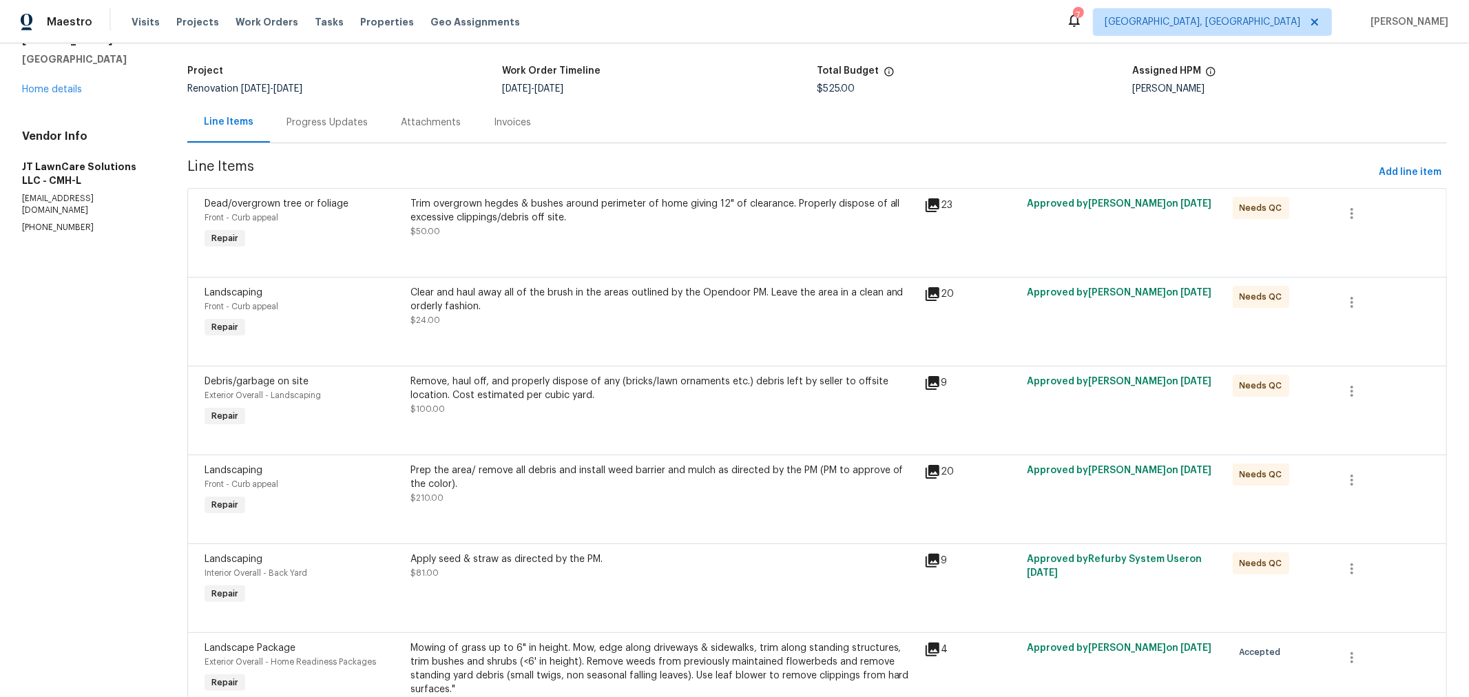
click at [50, 70] on div "5365 Sherry Ct Columbus, OH 43232 Home details" at bounding box center [88, 57] width 132 height 77
click at [65, 85] on link "Home details" at bounding box center [52, 90] width 60 height 10
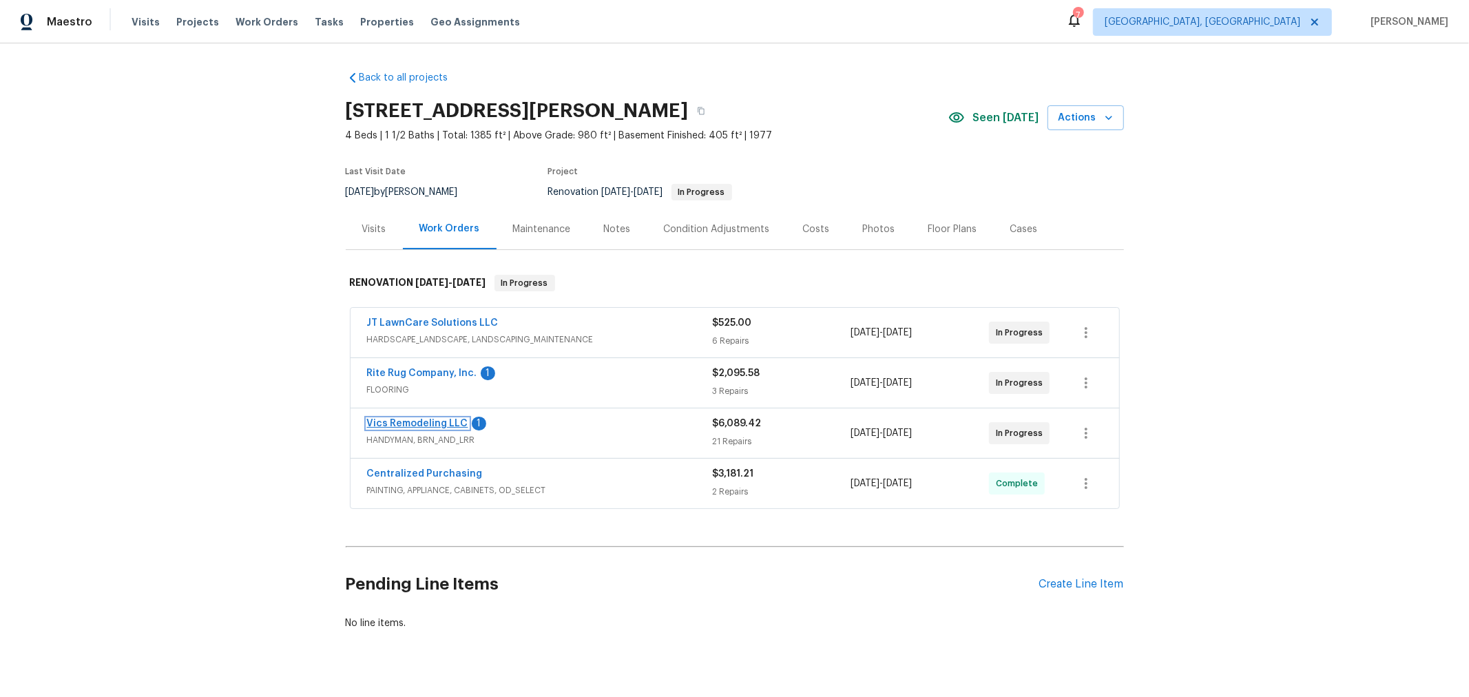
click at [429, 419] on link "Vics Remodeling LLC" at bounding box center [417, 424] width 101 height 10
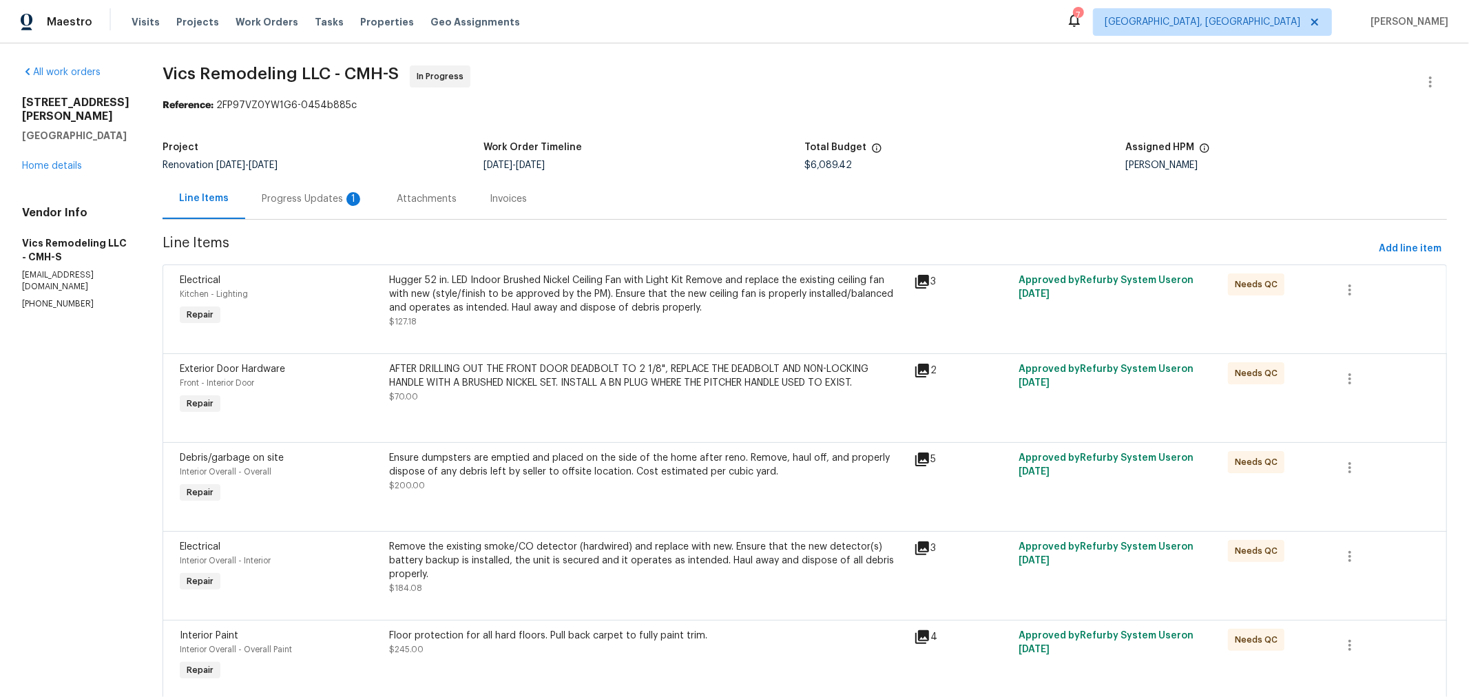
click at [305, 201] on div "Progress Updates 1" at bounding box center [313, 199] width 102 height 14
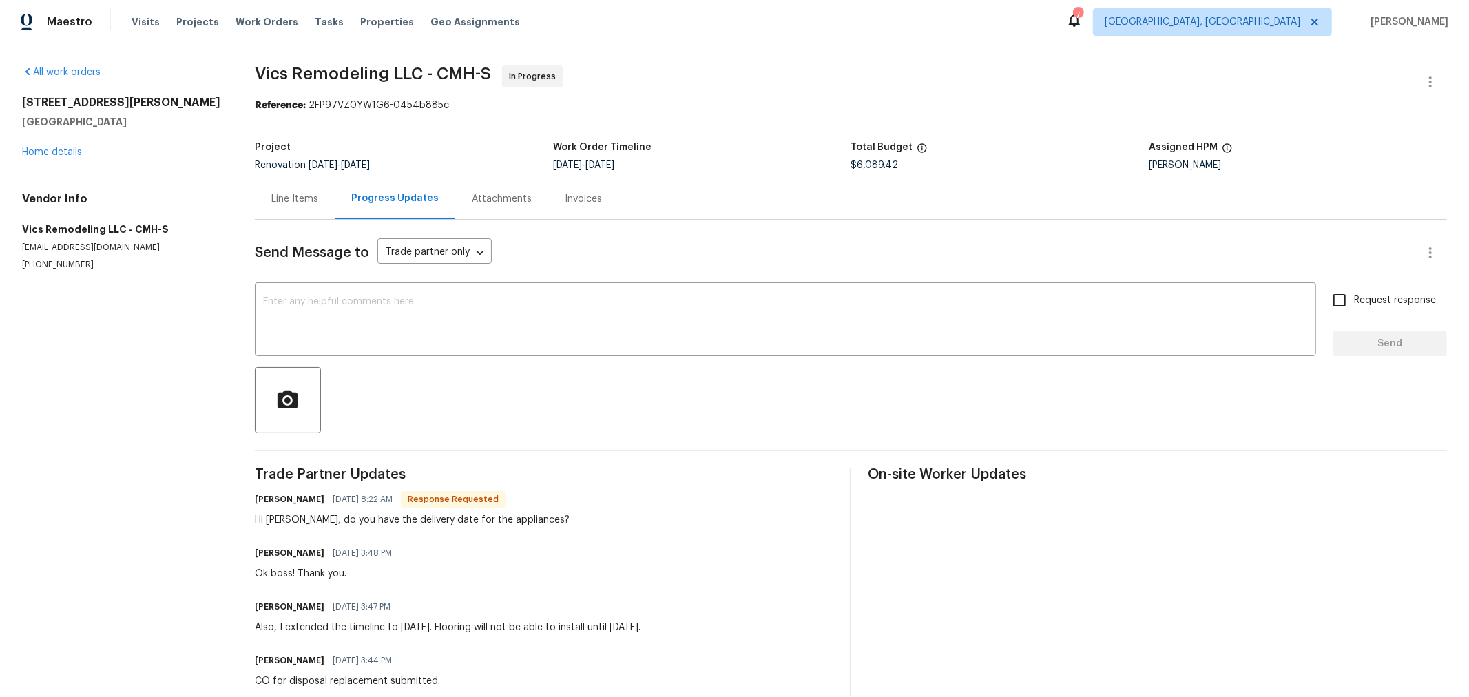
click at [307, 202] on div "Line Items" at bounding box center [294, 199] width 47 height 14
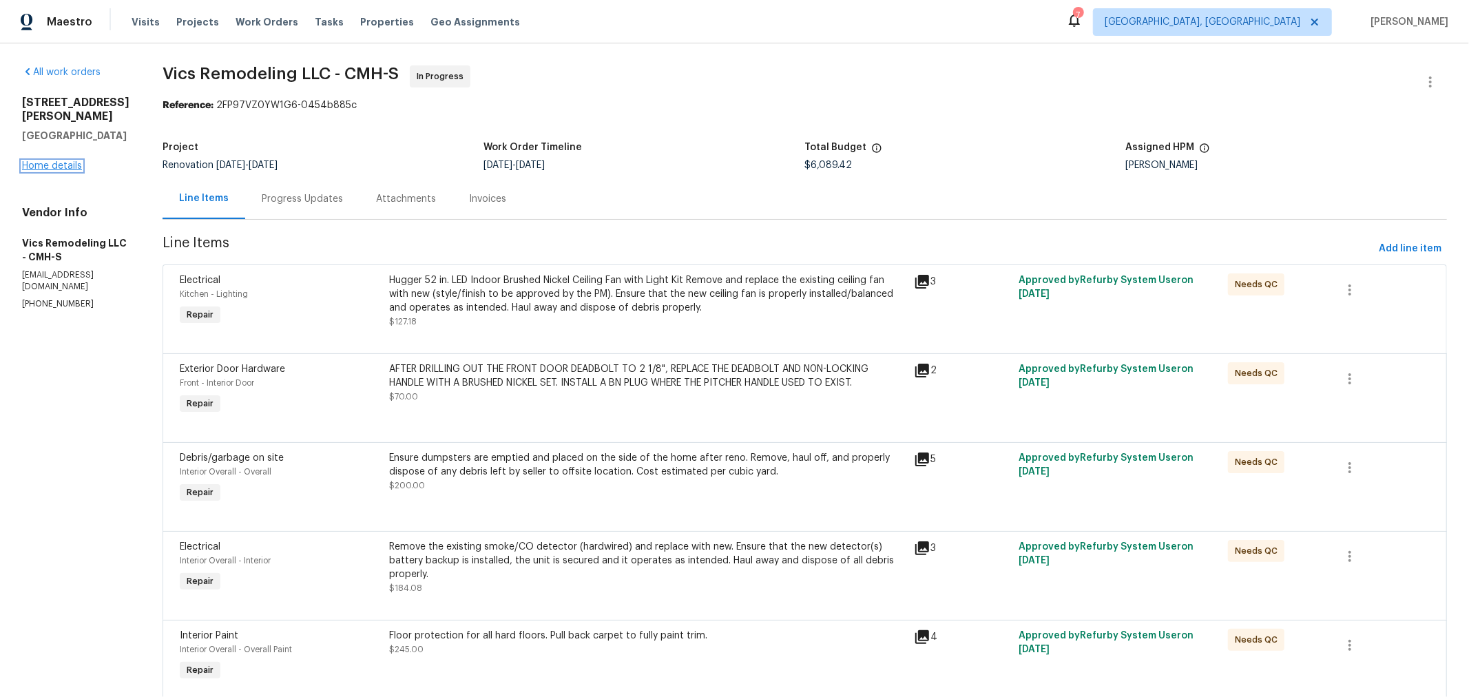
click at [65, 169] on link "Home details" at bounding box center [52, 166] width 60 height 10
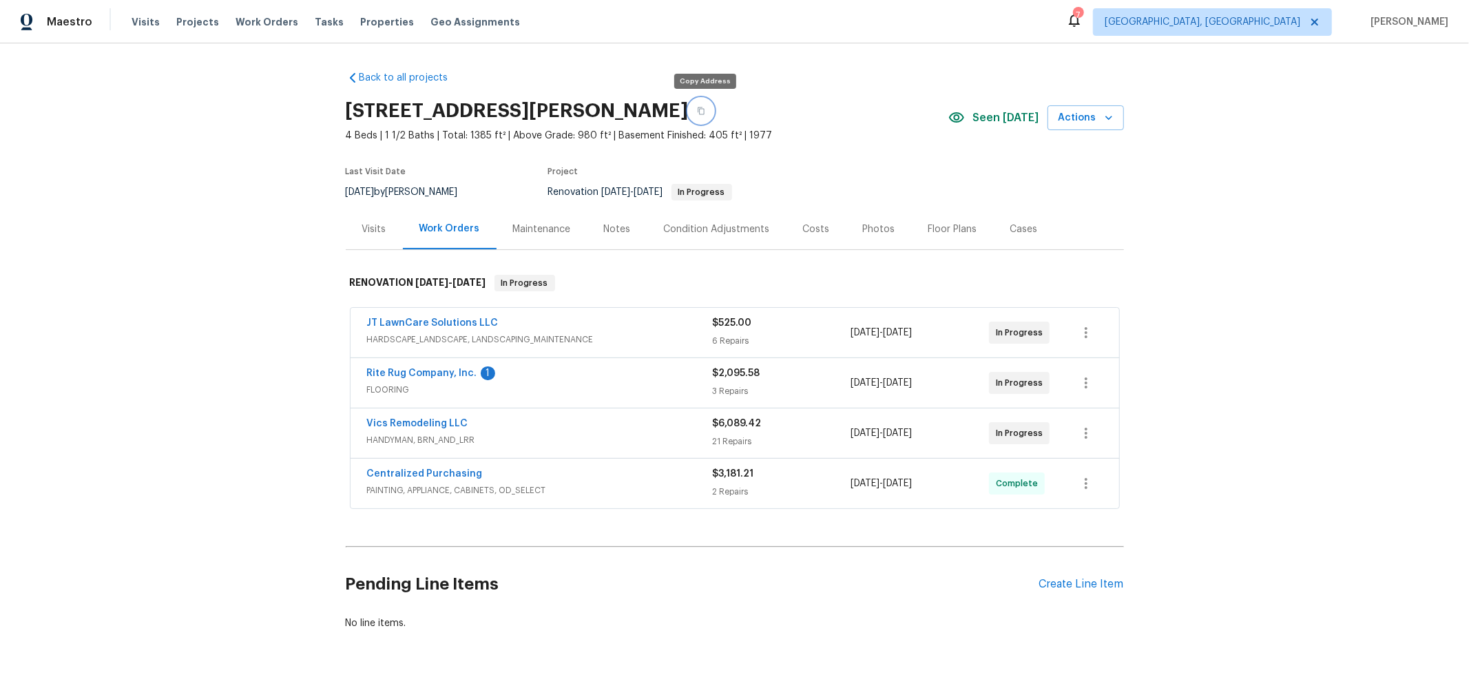
click at [704, 109] on icon "button" at bounding box center [701, 111] width 8 height 8
click at [422, 421] on link "Vics Remodeling LLC" at bounding box center [417, 424] width 101 height 10
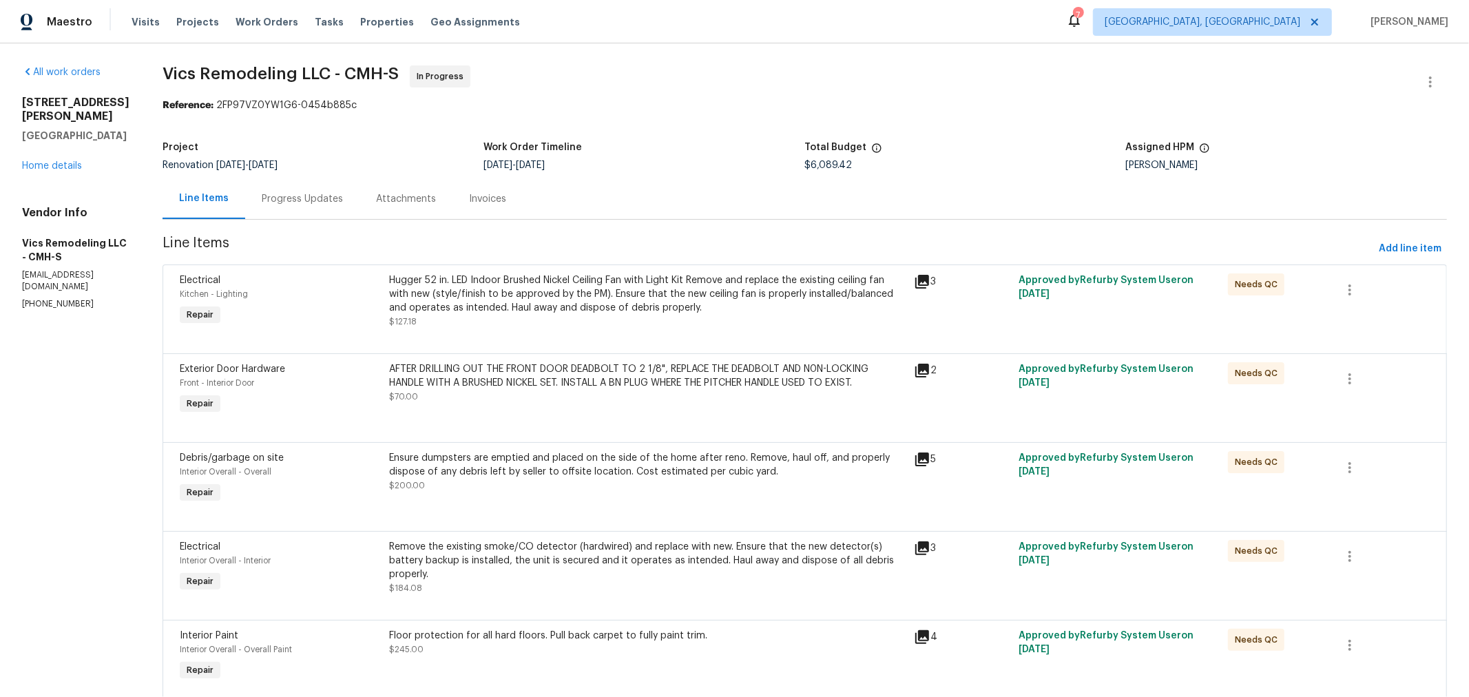
click at [290, 191] on div "Progress Updates" at bounding box center [302, 198] width 114 height 41
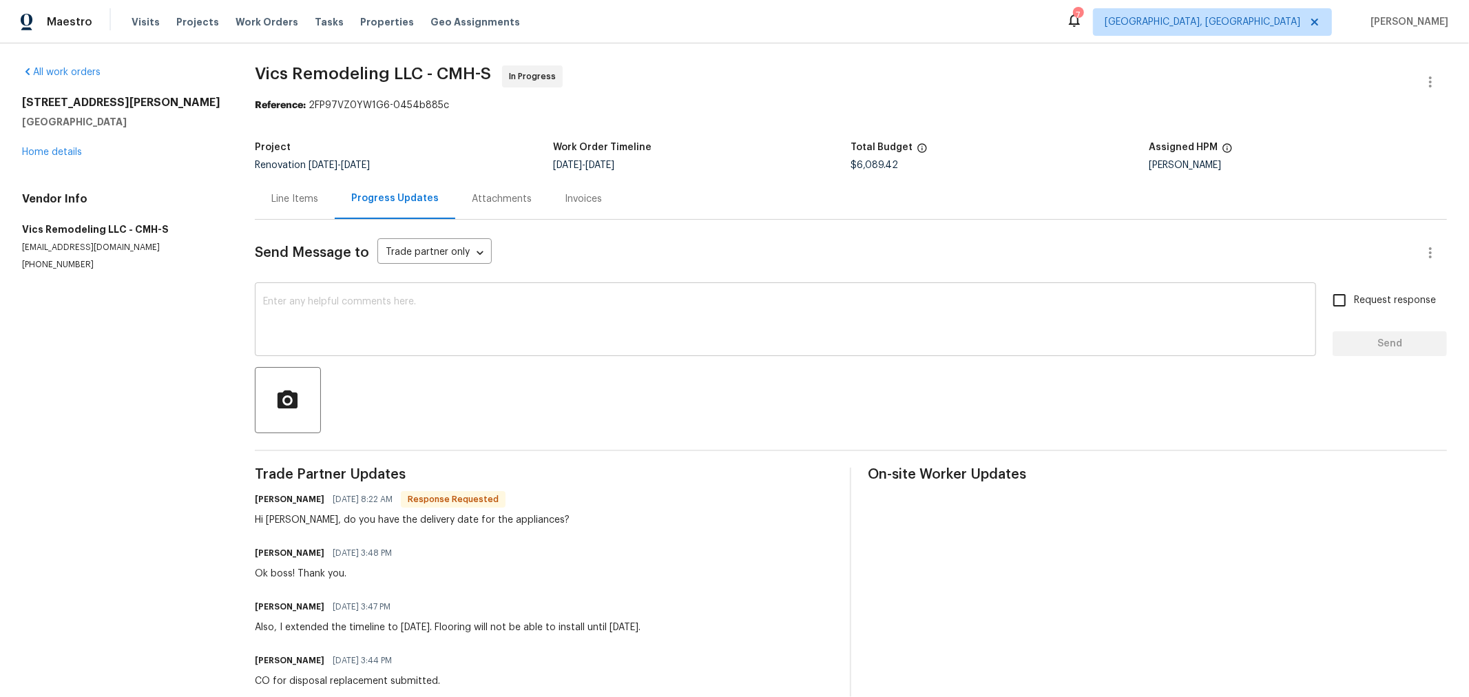
click at [455, 320] on textarea at bounding box center [785, 321] width 1045 height 48
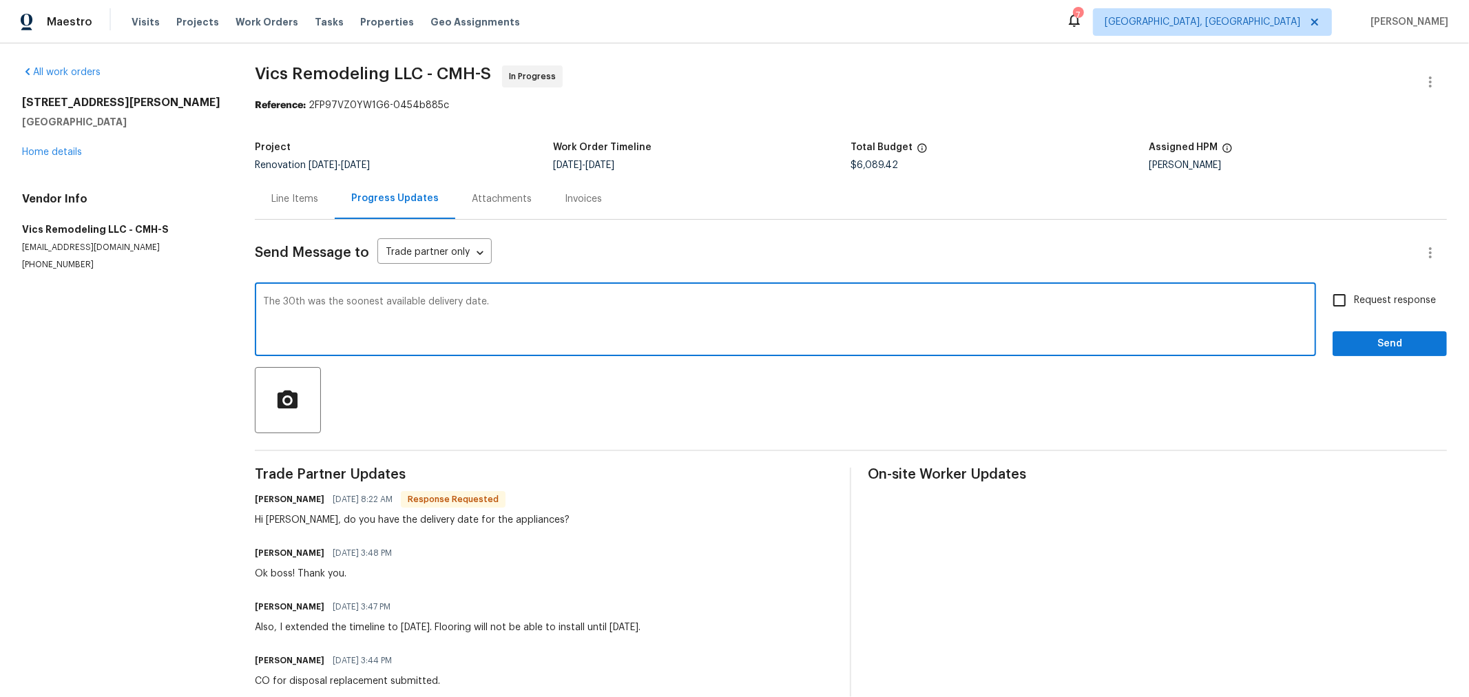
type textarea "The 30th was the soonest available delivery date."
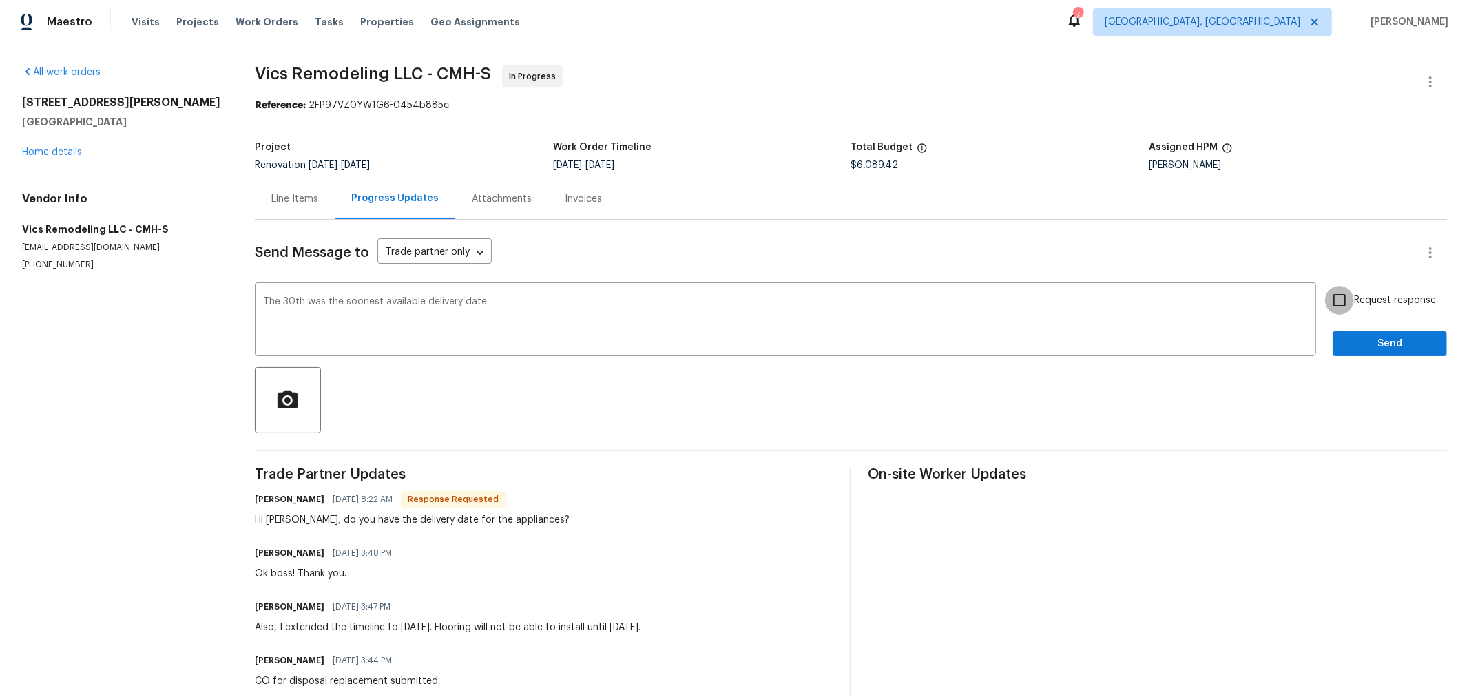
click at [1334, 296] on input "Request response" at bounding box center [1339, 300] width 29 height 29
checkbox input "true"
click at [1366, 343] on span "Send" at bounding box center [1390, 343] width 92 height 17
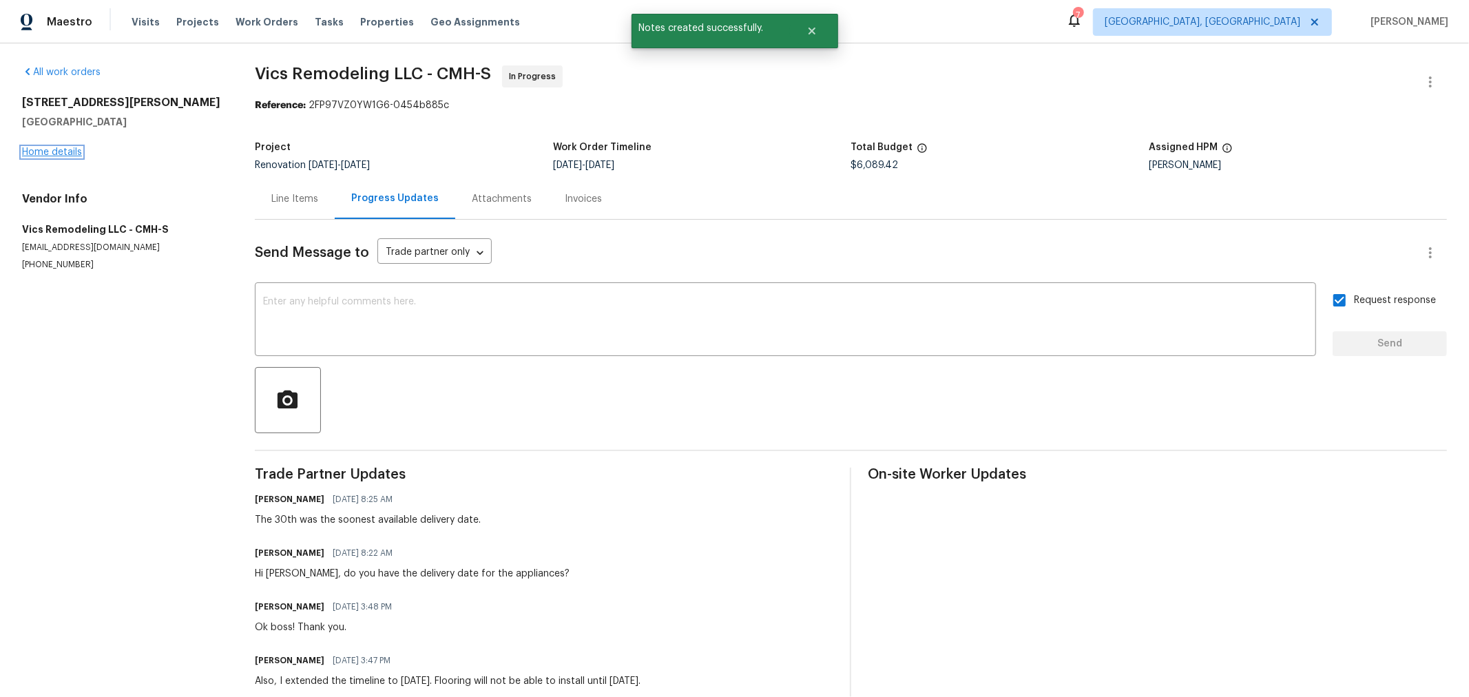
click at [63, 152] on link "Home details" at bounding box center [52, 152] width 60 height 10
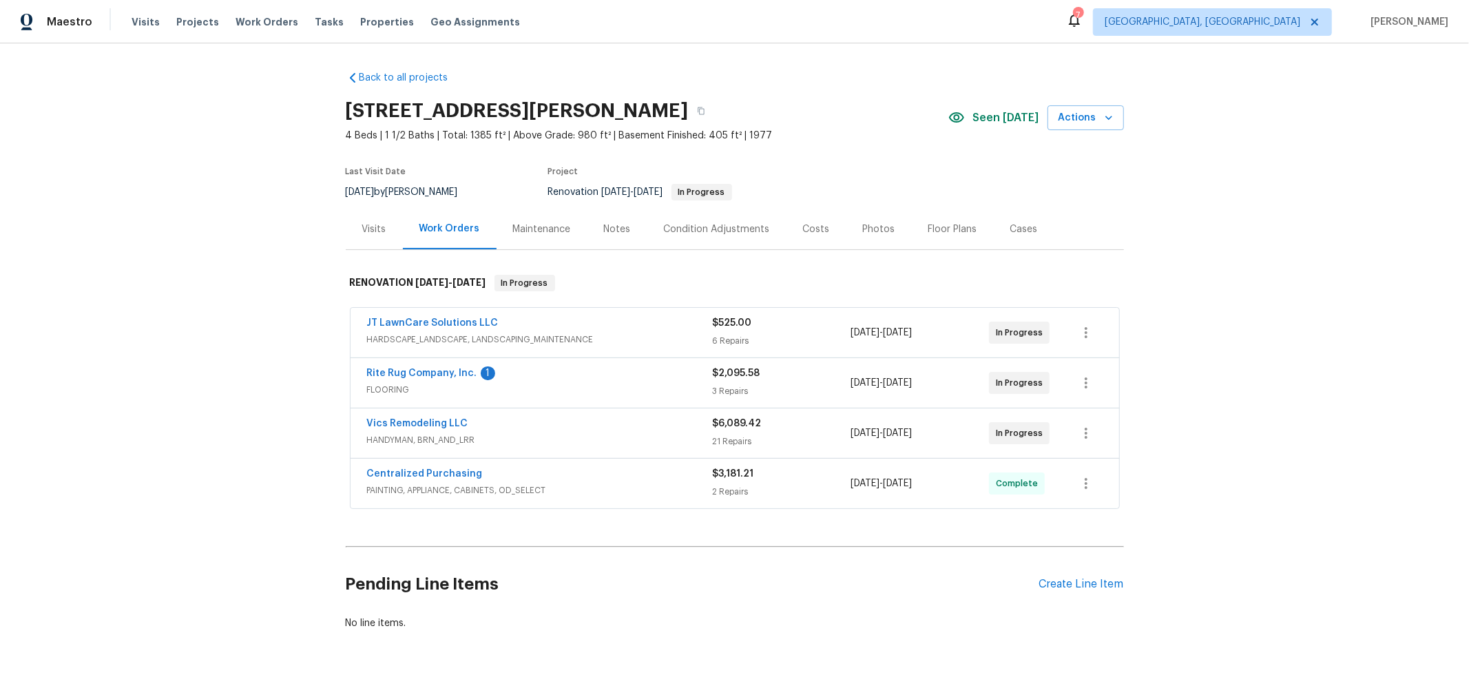
click at [607, 226] on div "Notes" at bounding box center [617, 229] width 27 height 14
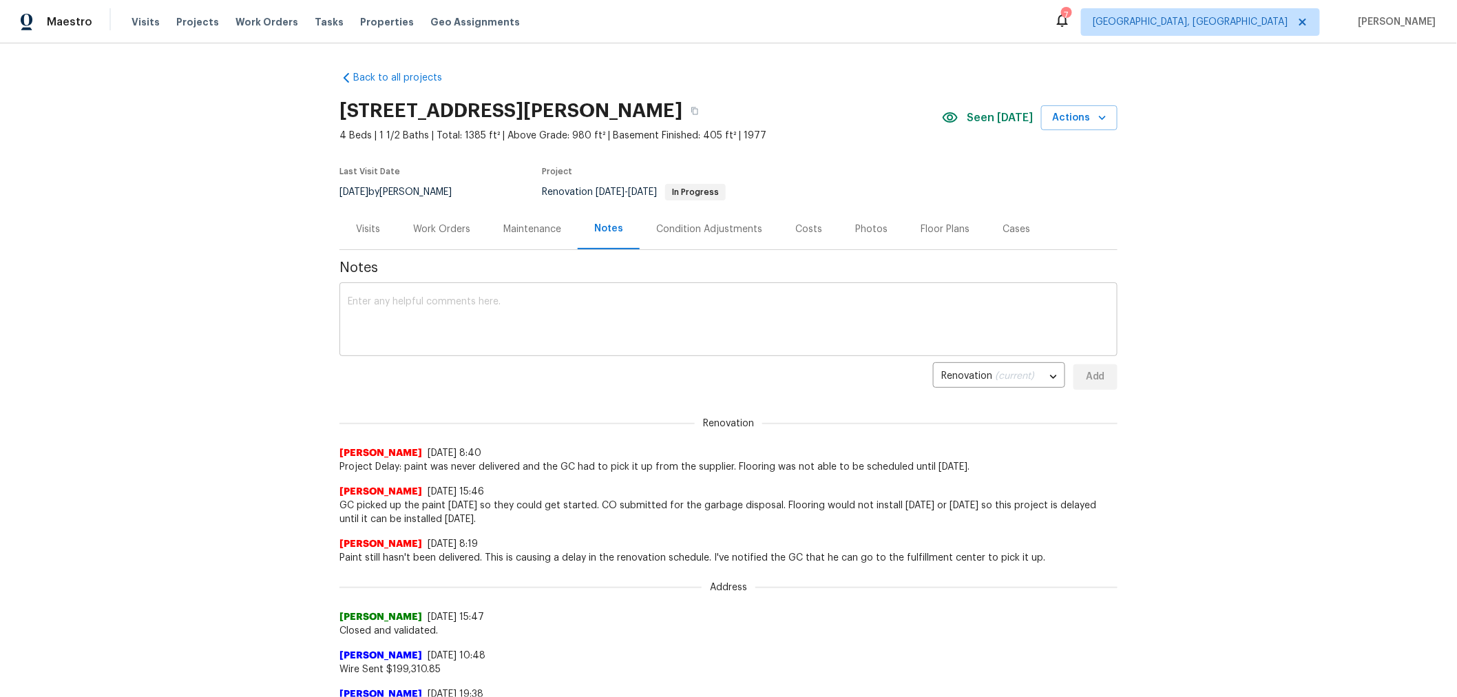
click at [544, 295] on div "x ​" at bounding box center [729, 321] width 778 height 70
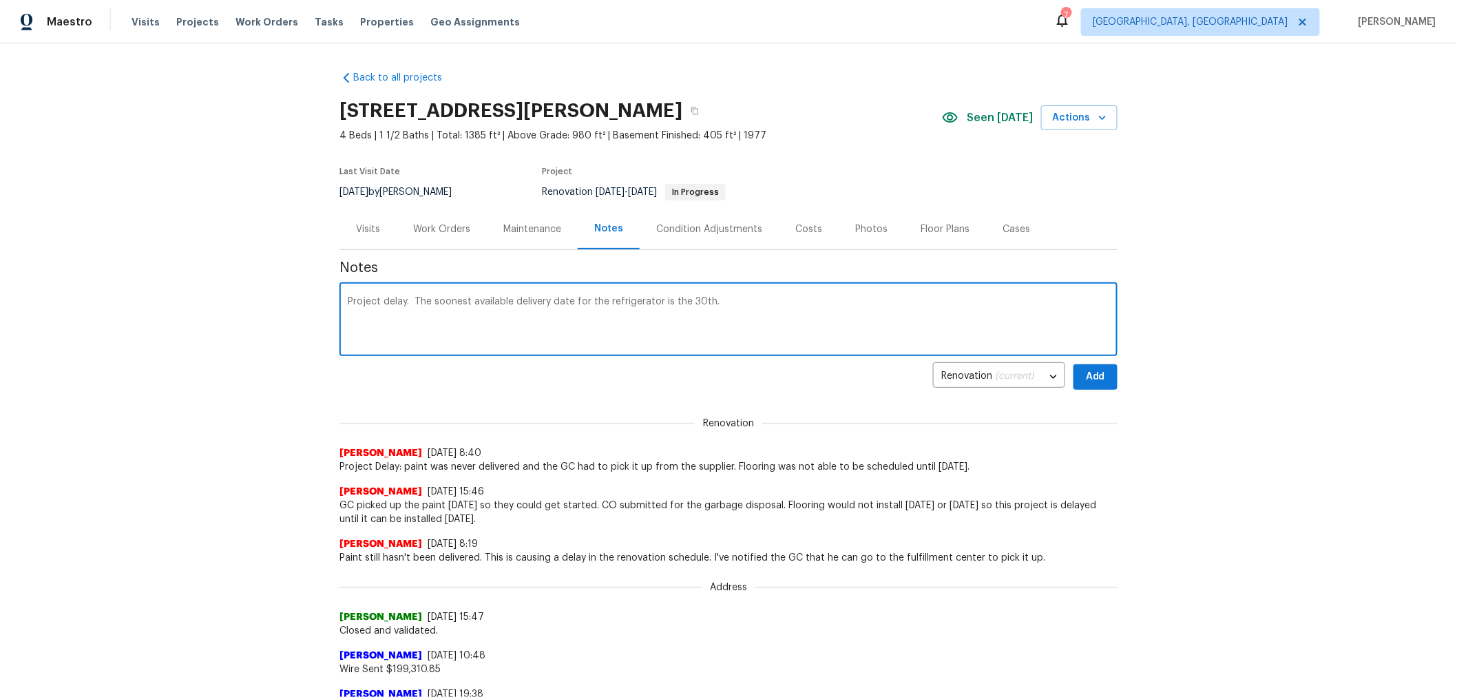
type textarea "Project delay. The soonest available delivery date for the refrigerator is the …"
click at [1085, 370] on span "Add" at bounding box center [1096, 376] width 22 height 17
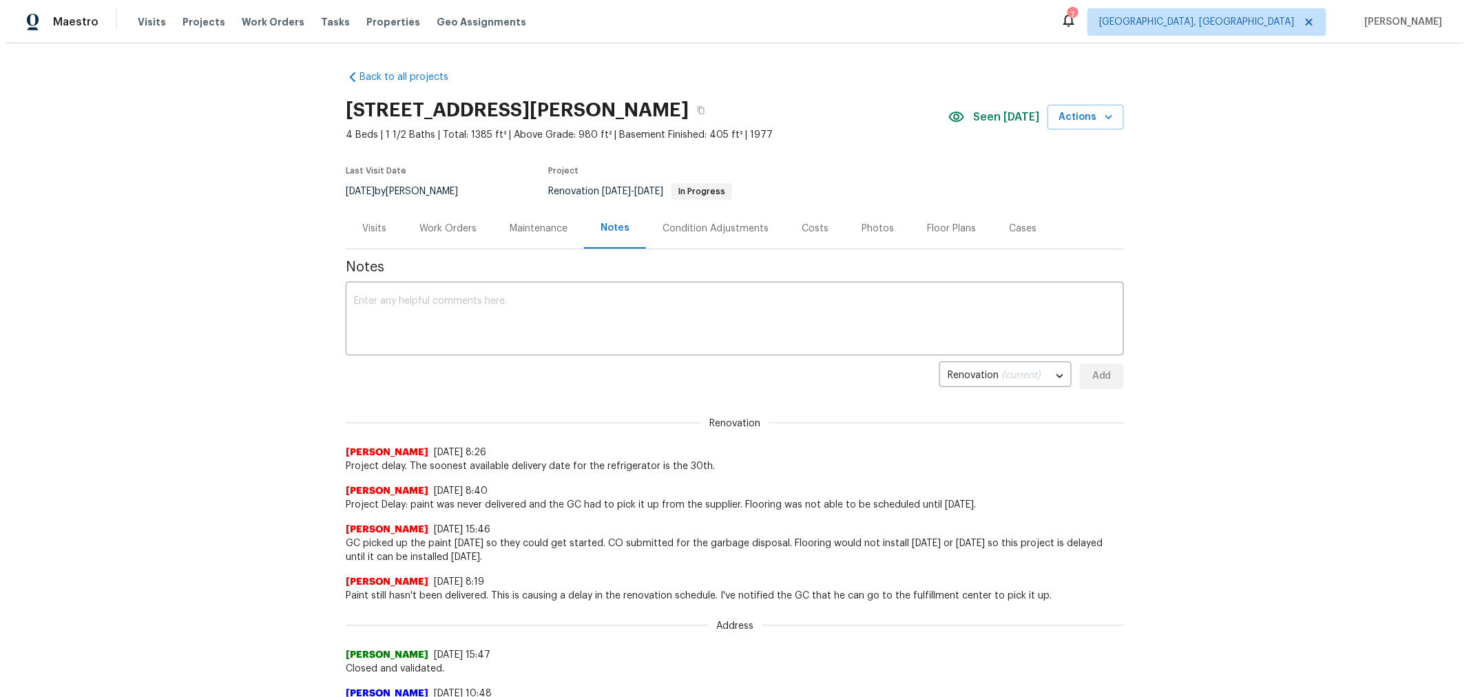
scroll to position [1, 0]
click at [1256, 406] on div "Back to all projects 5365 Sherry Ct, Columbus, OH 43232 4 Beds | 1 1/2 Baths | …" at bounding box center [728, 370] width 1457 height 654
click at [424, 221] on div "Work Orders" at bounding box center [441, 228] width 57 height 14
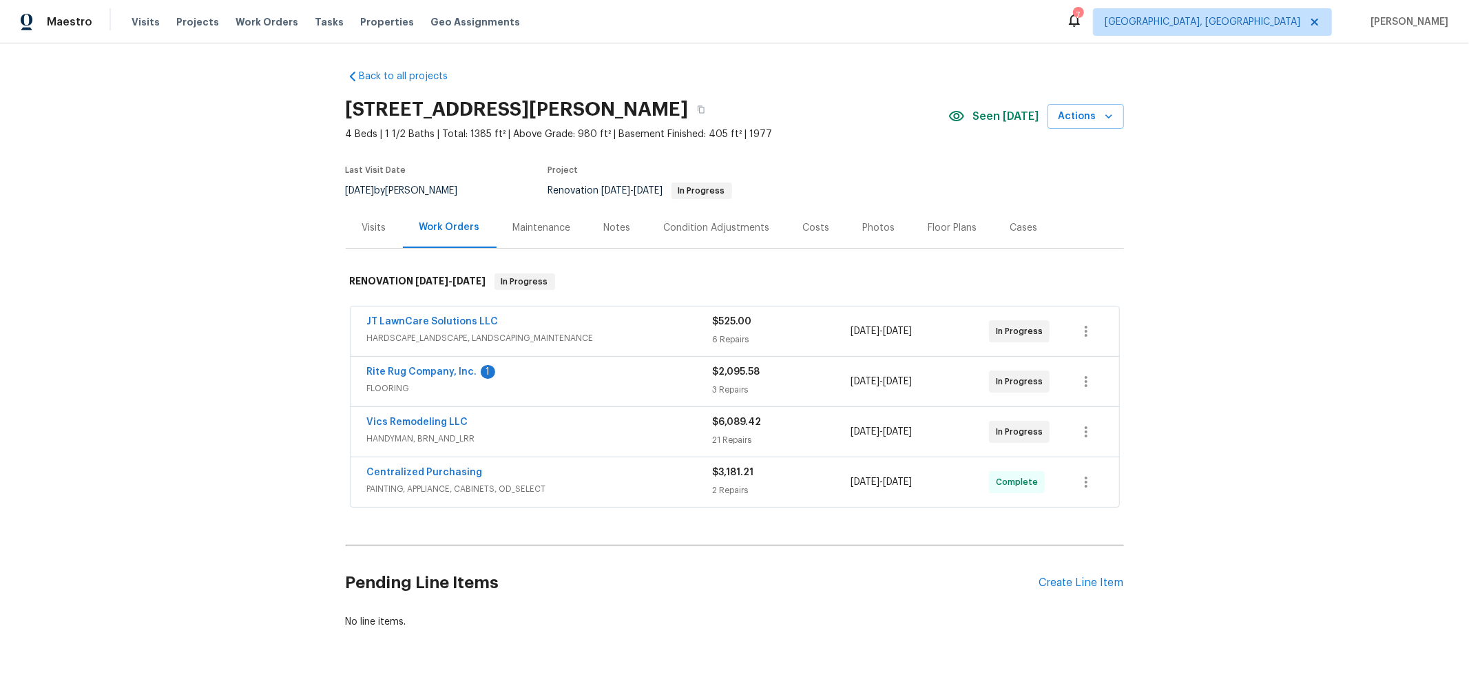
click at [419, 365] on span "Rite Rug Company, Inc." at bounding box center [422, 372] width 110 height 14
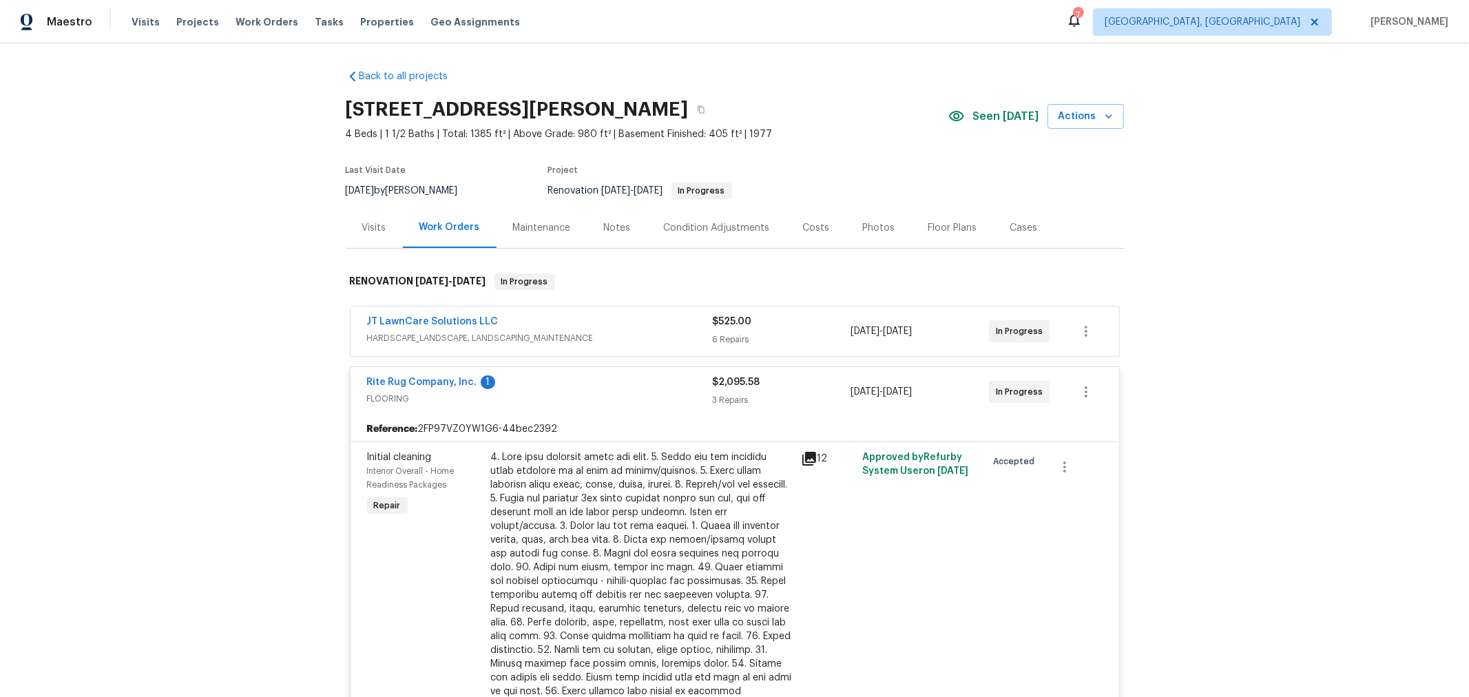
click at [421, 372] on div "Rite Rug Company, Inc. 1 FLOORING $2,095.58 3 Repairs 8/18/2025 - 8/25/2025 In …" at bounding box center [735, 392] width 769 height 50
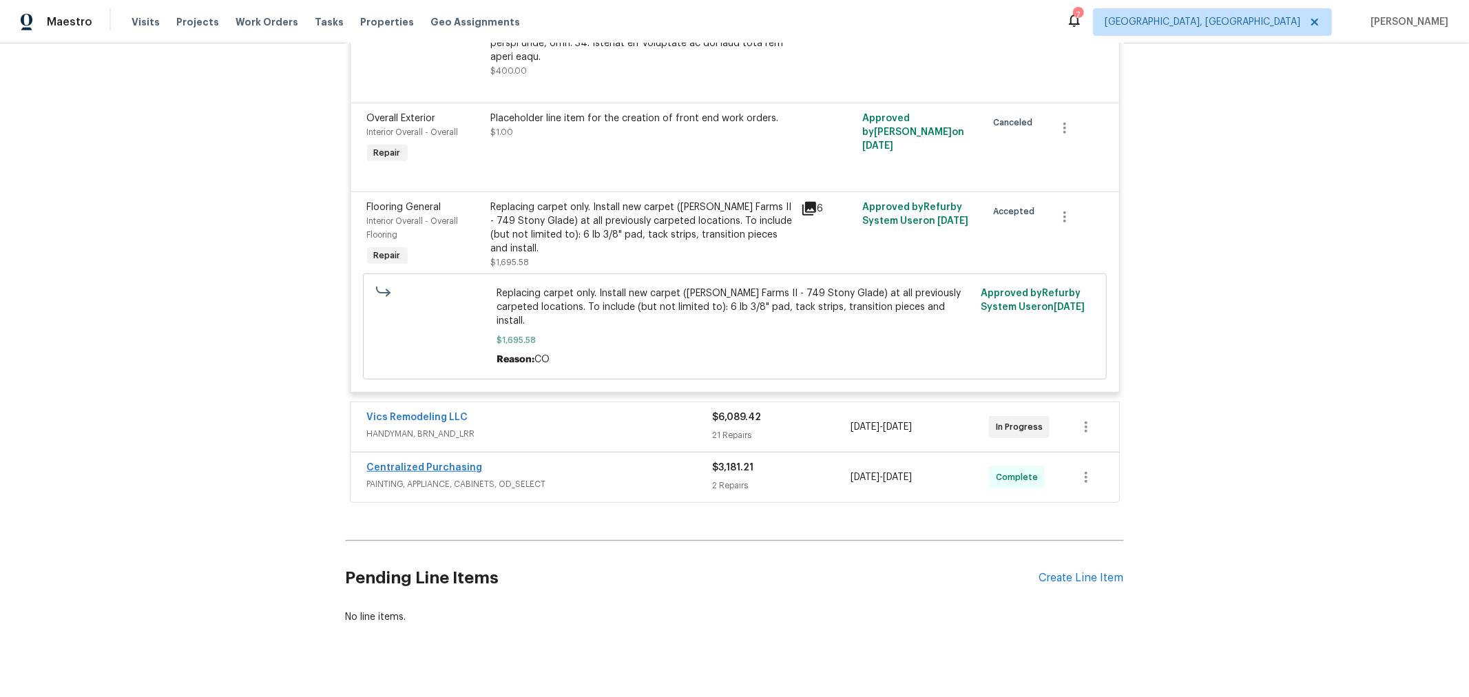
scroll to position [691, 0]
click at [422, 412] on link "Vics Remodeling LLC" at bounding box center [417, 417] width 101 height 10
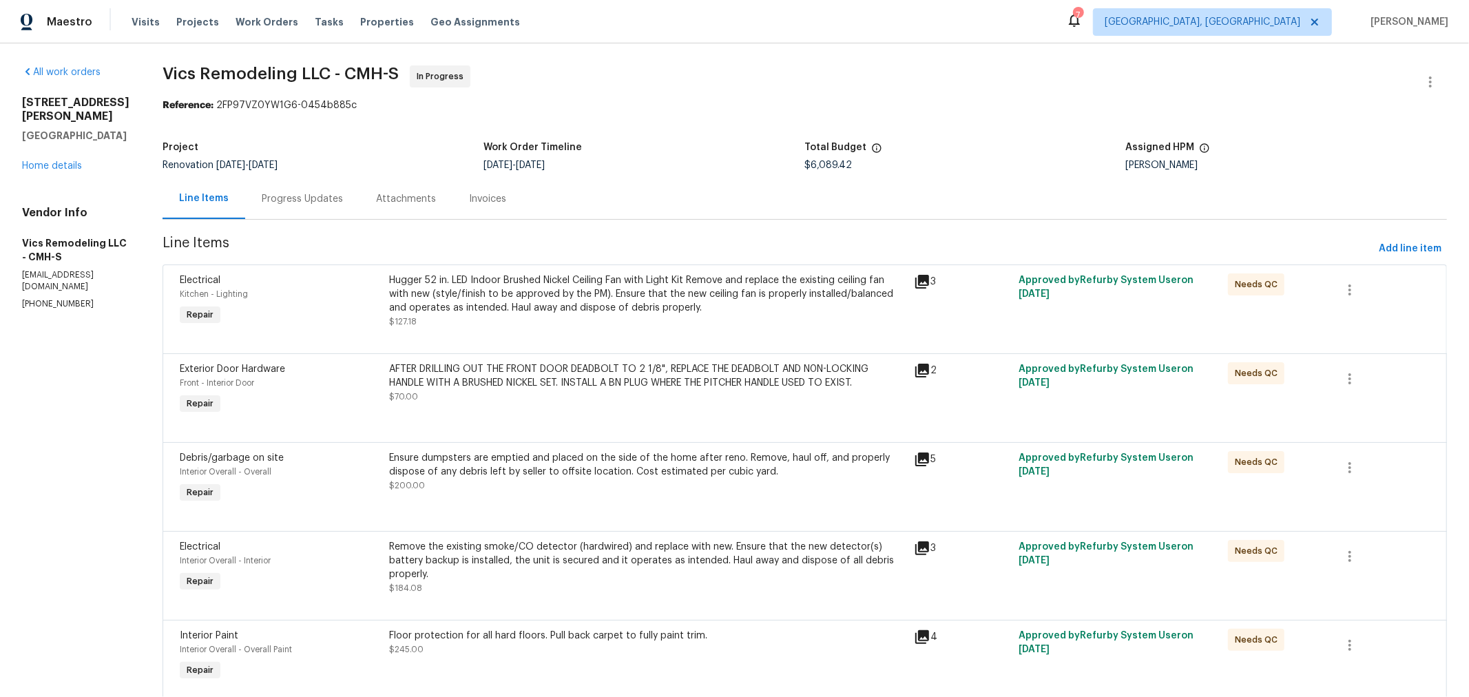
click at [42, 167] on link "Home details" at bounding box center [52, 166] width 60 height 10
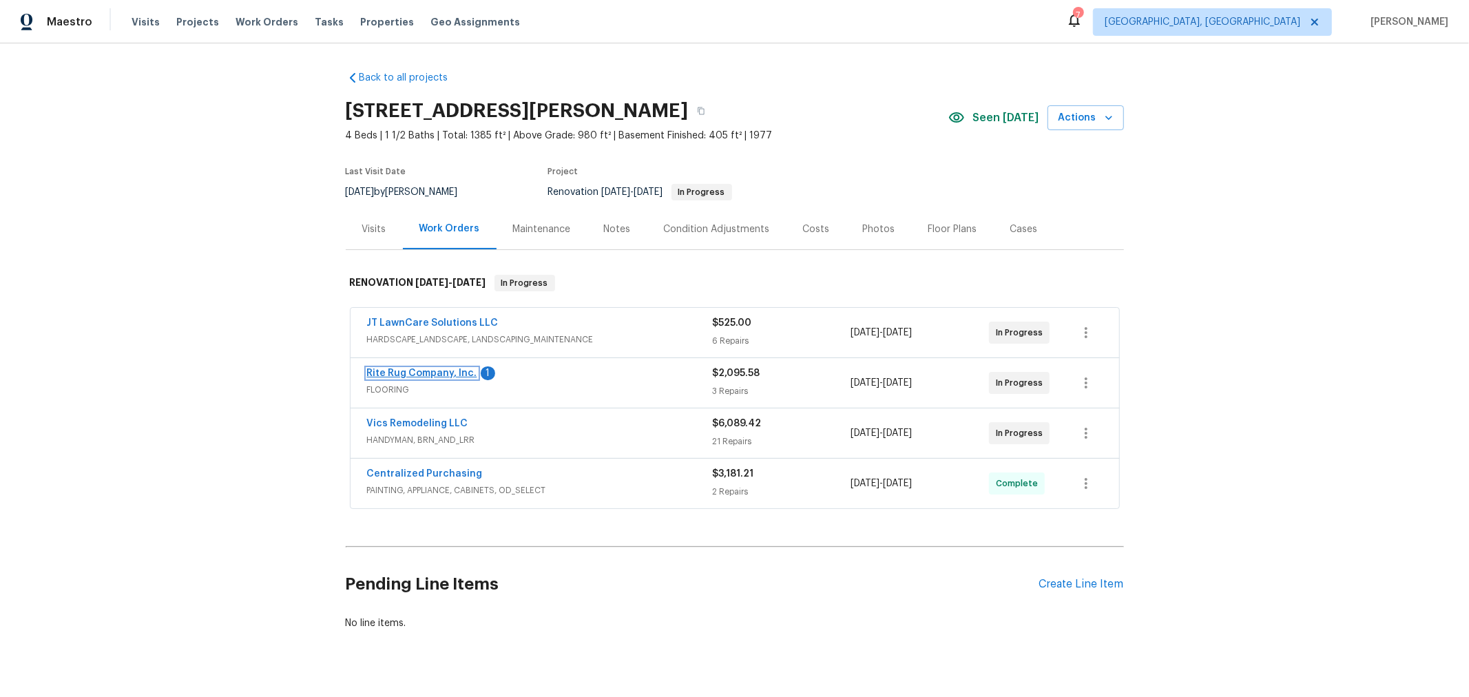
click at [408, 370] on link "Rite Rug Company, Inc." at bounding box center [422, 373] width 110 height 10
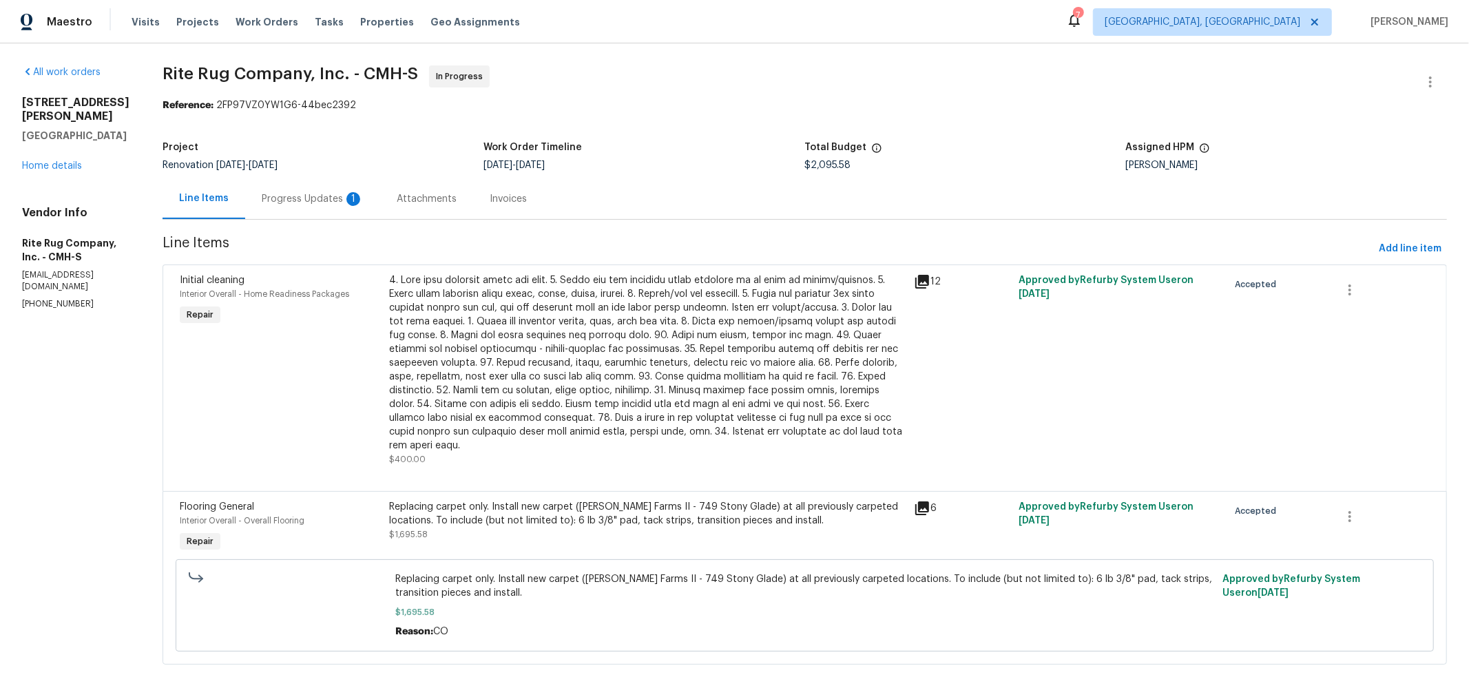
click at [333, 201] on div "Progress Updates 1" at bounding box center [313, 199] width 102 height 14
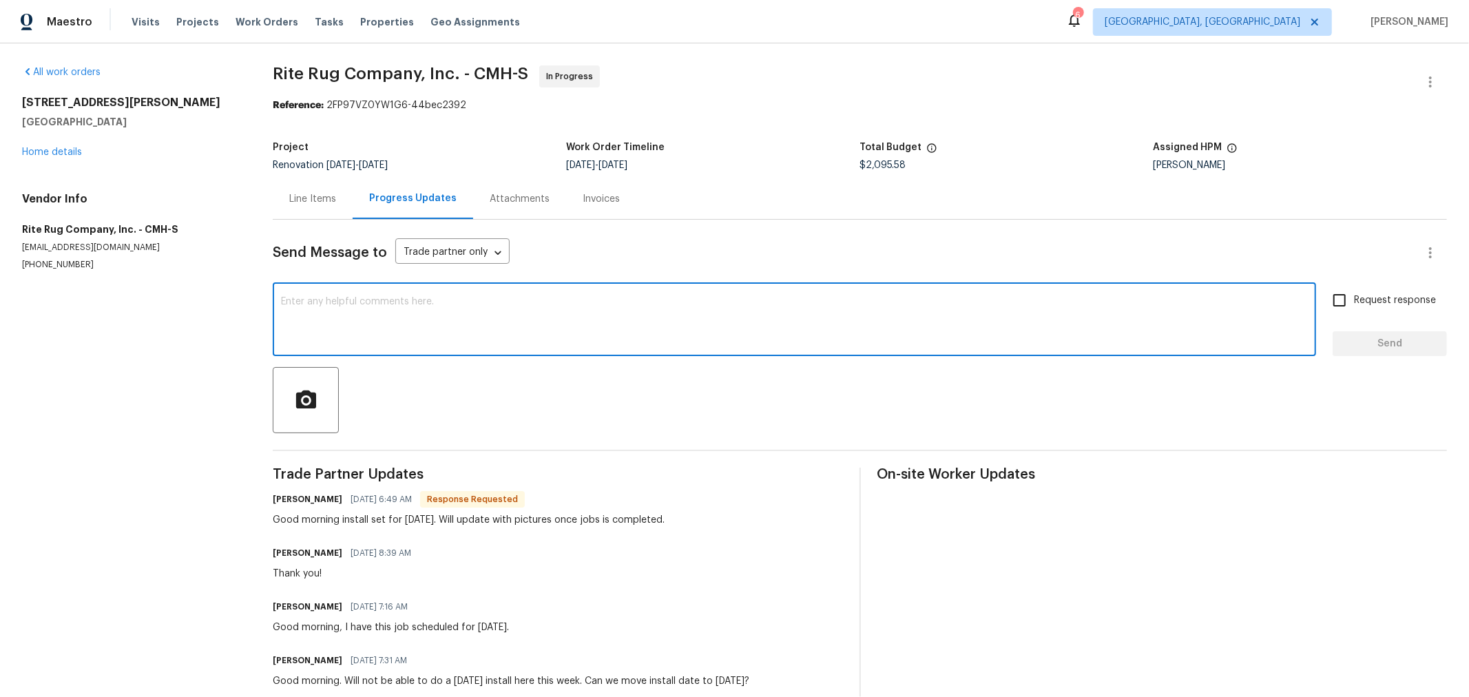
click at [474, 315] on textarea at bounding box center [794, 321] width 1027 height 48
type textarea "Thank you!"
click at [1361, 299] on span "Request response" at bounding box center [1395, 300] width 82 height 14
click at [1354, 299] on input "Request response" at bounding box center [1339, 300] width 29 height 29
checkbox input "true"
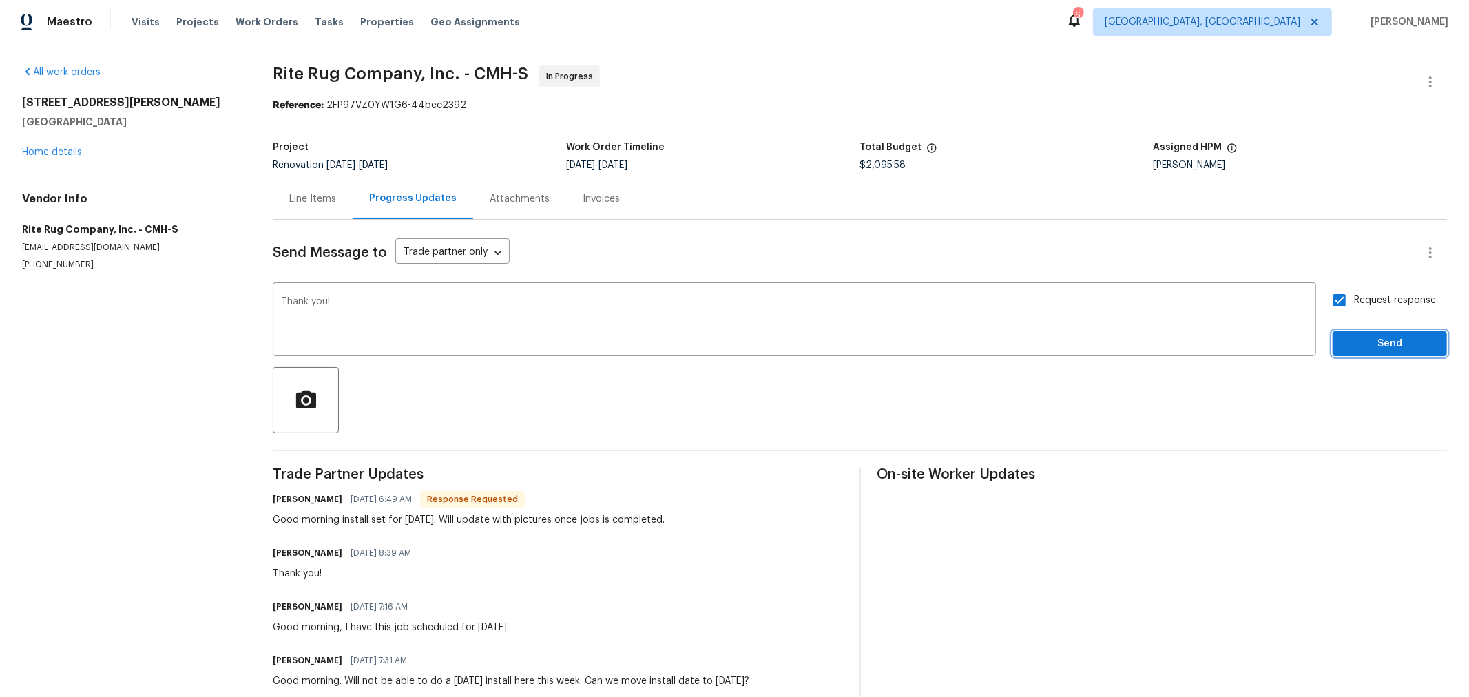
click at [1350, 335] on span "Send" at bounding box center [1390, 343] width 92 height 17
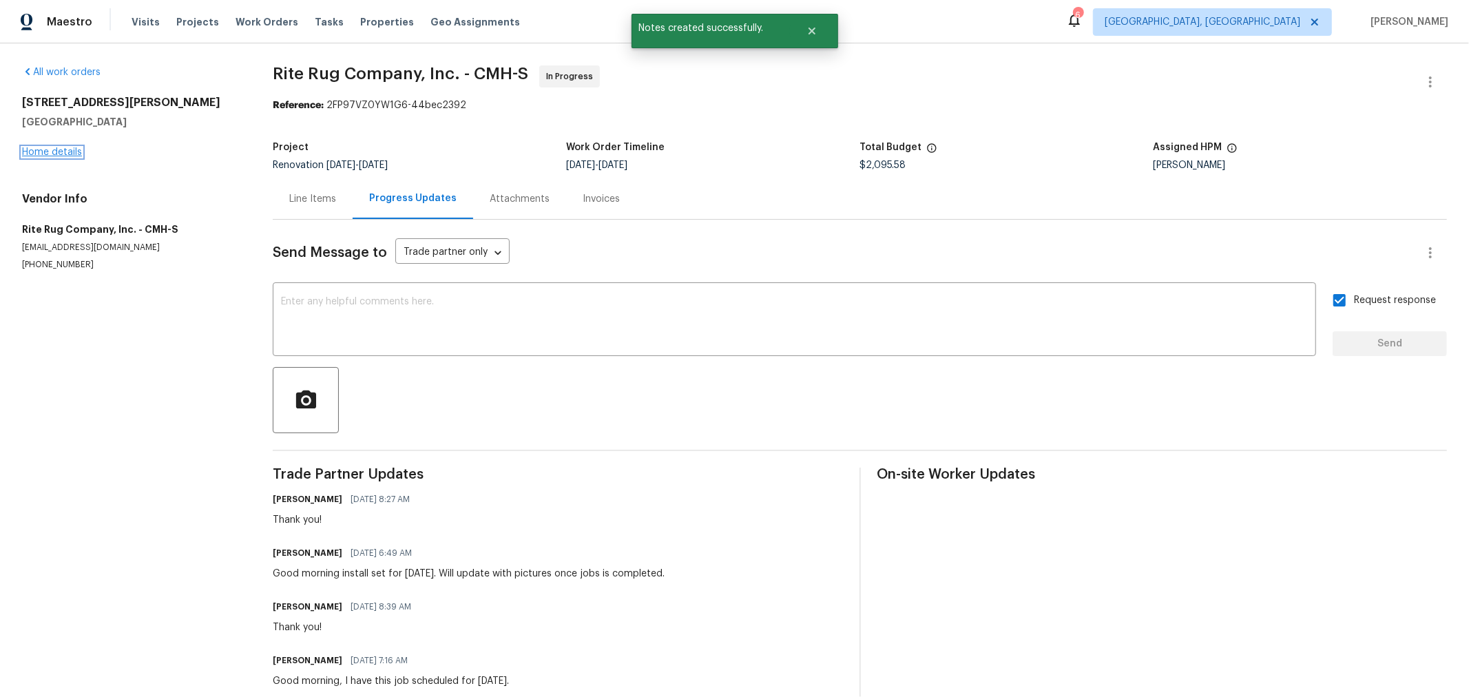
click at [61, 149] on link "Home details" at bounding box center [52, 152] width 60 height 10
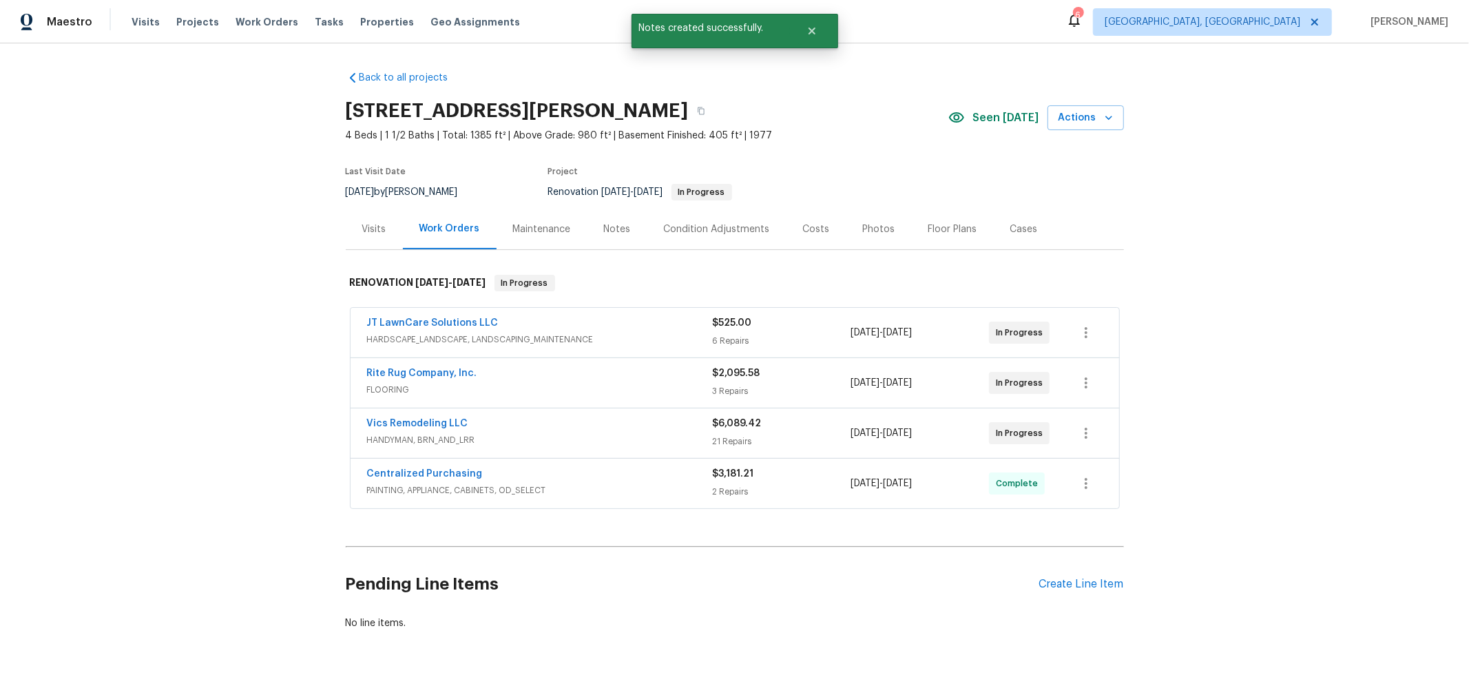
click at [604, 235] on div "Notes" at bounding box center [617, 229] width 27 height 14
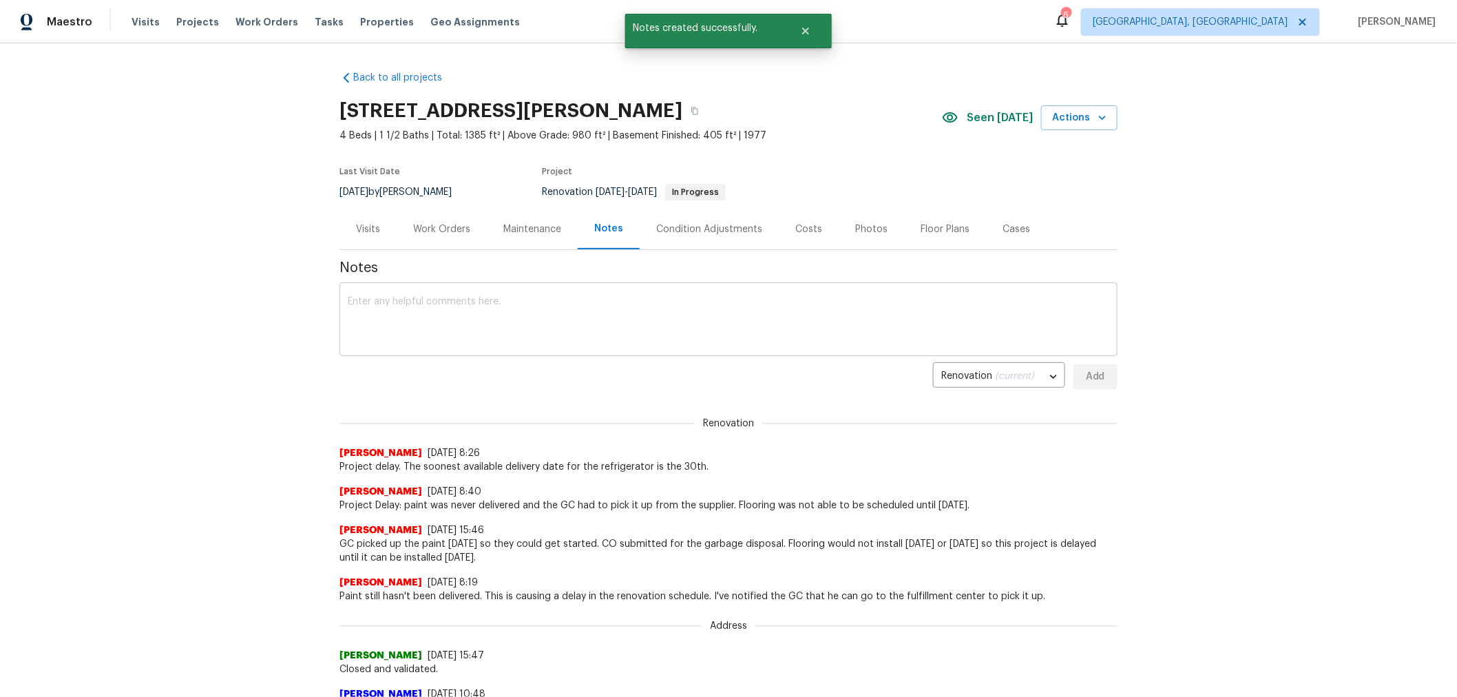
click at [548, 291] on div "x ​" at bounding box center [729, 321] width 778 height 70
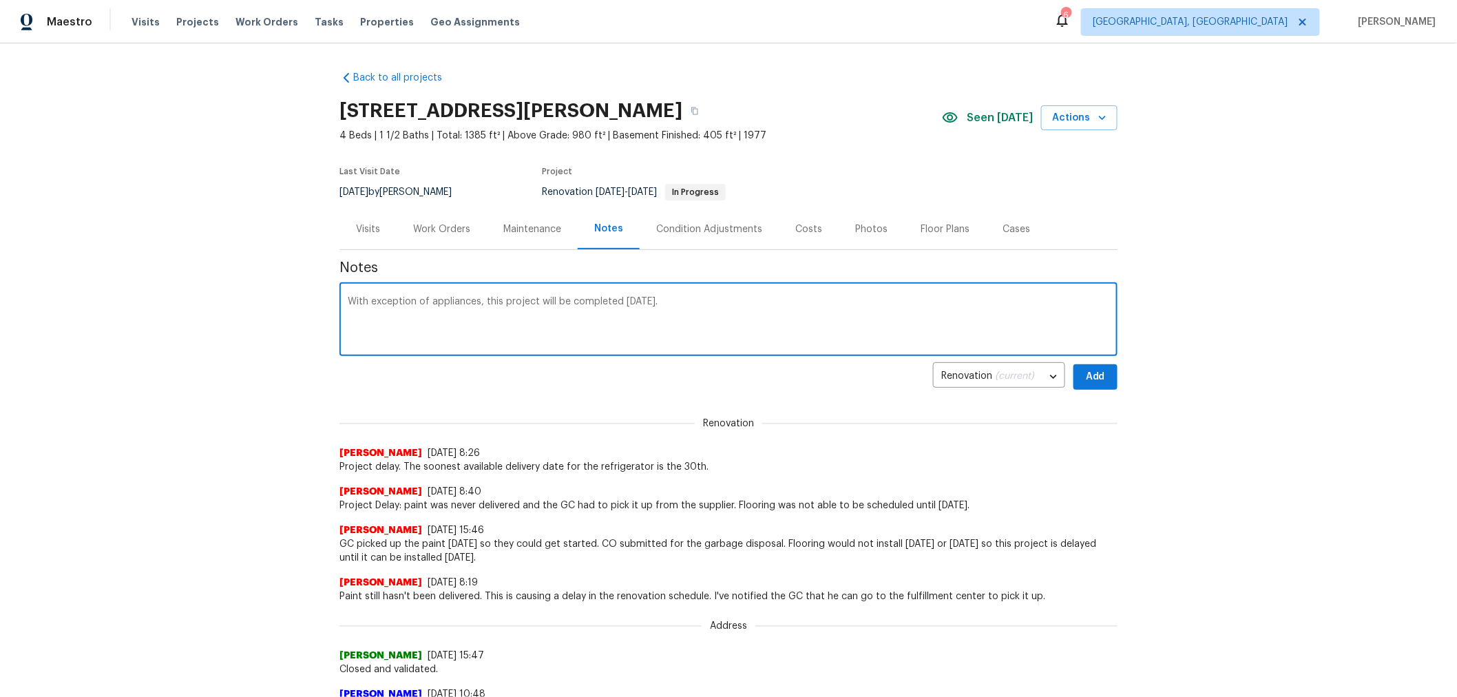
type textarea "With exception of appliances, this project will be completed today."
click at [1089, 382] on span "Add" at bounding box center [1096, 376] width 22 height 17
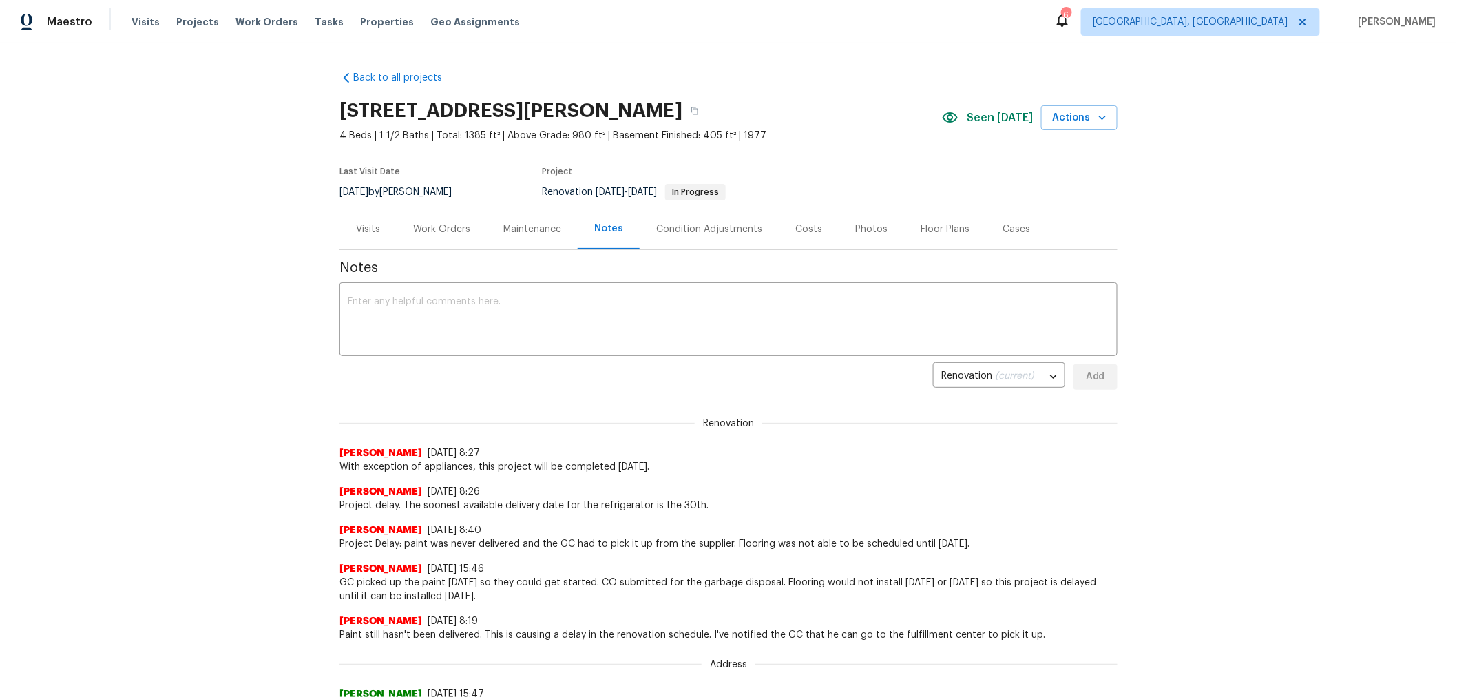
click at [711, 452] on div "Keith Hollingsworth 8/25/25, 8:27" at bounding box center [729, 453] width 778 height 14
click at [631, 267] on span "Notes" at bounding box center [729, 268] width 778 height 14
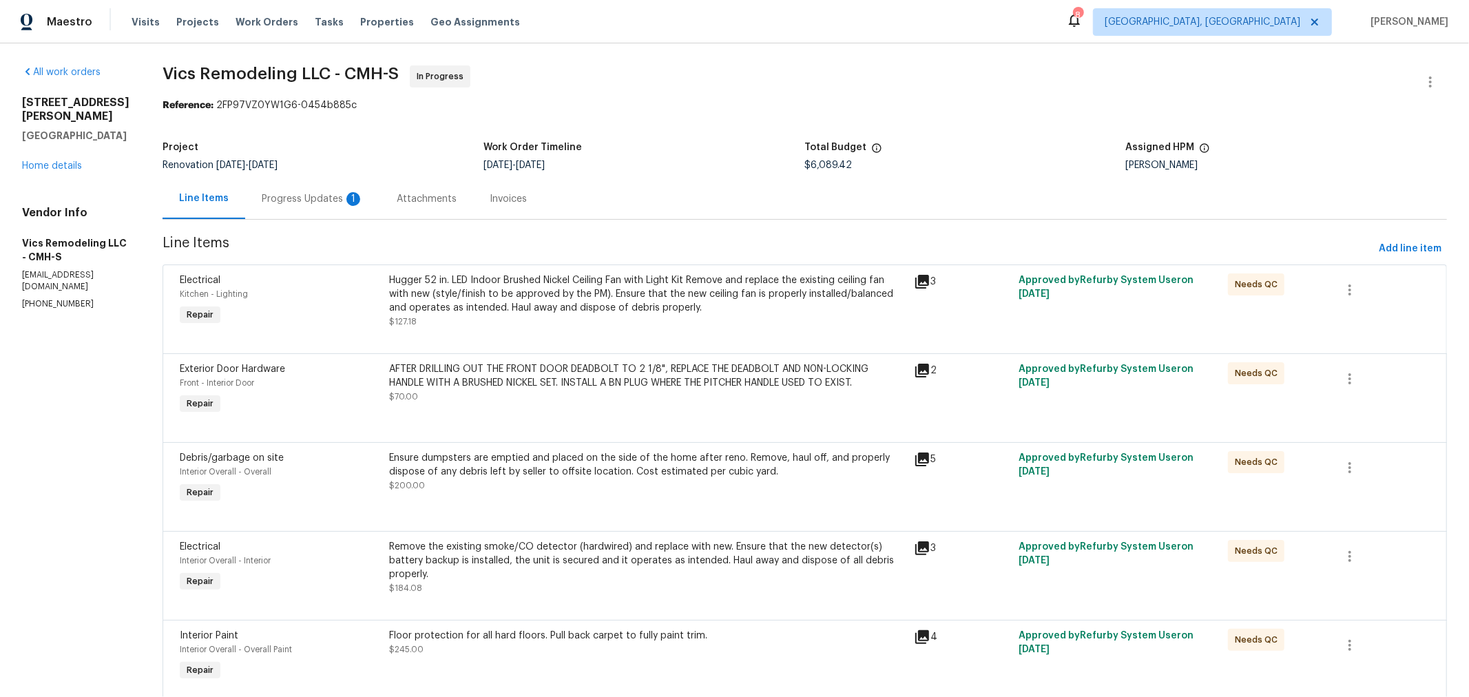
click at [314, 198] on div "Progress Updates 1" at bounding box center [313, 199] width 102 height 14
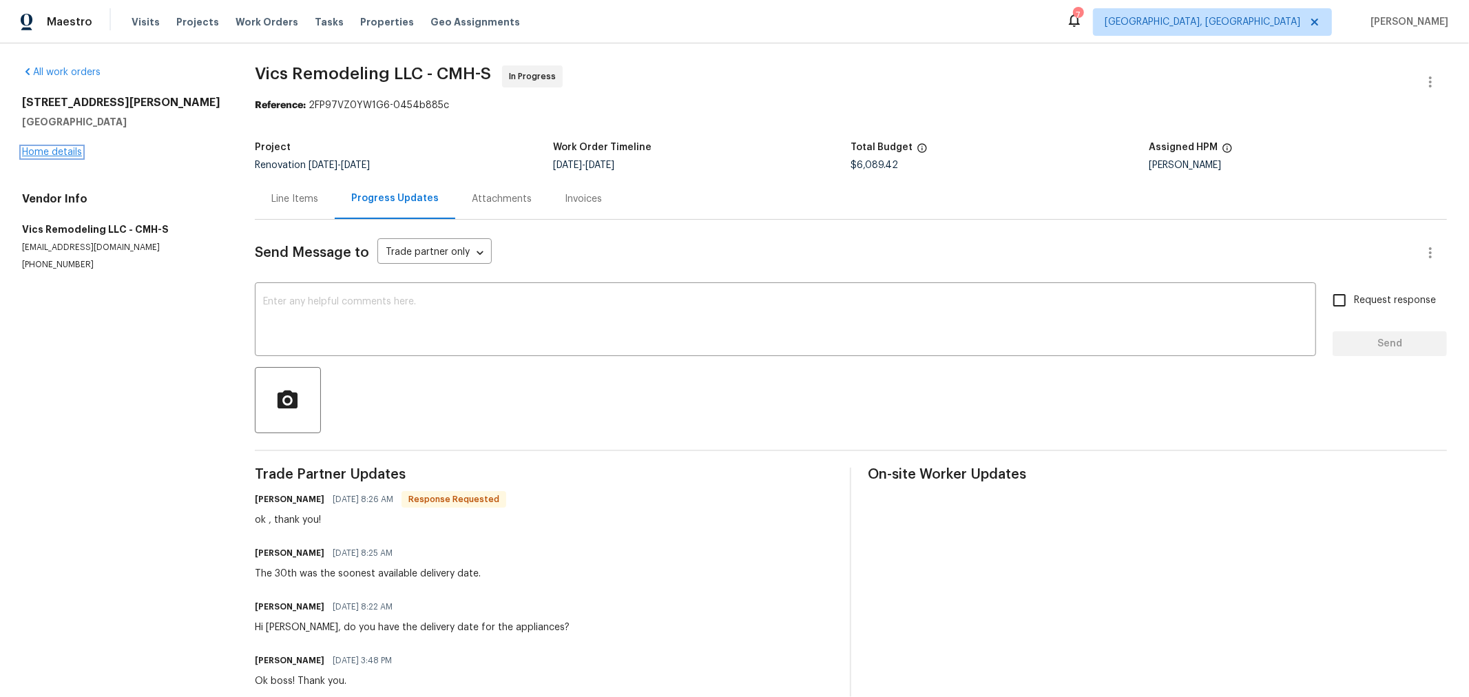
click at [72, 154] on link "Home details" at bounding box center [52, 152] width 60 height 10
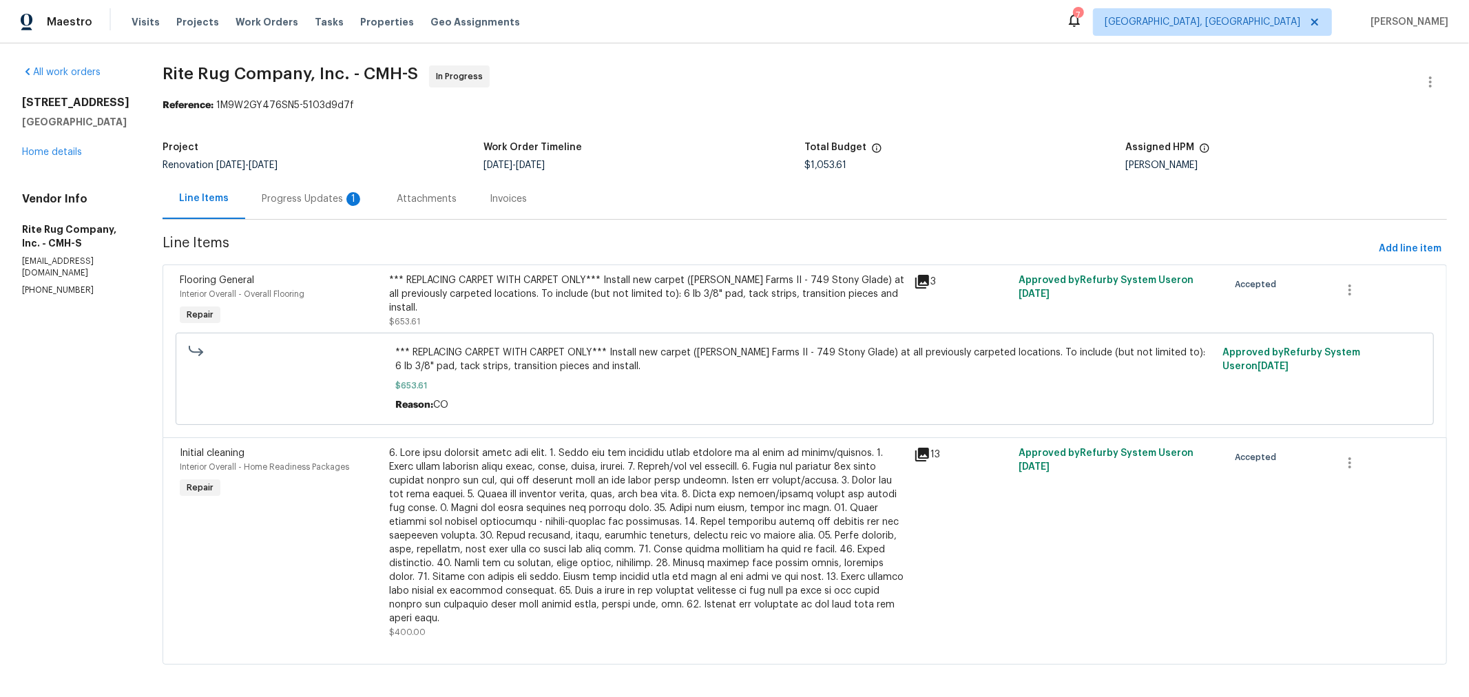
click at [324, 196] on div "Progress Updates 1" at bounding box center [313, 199] width 102 height 14
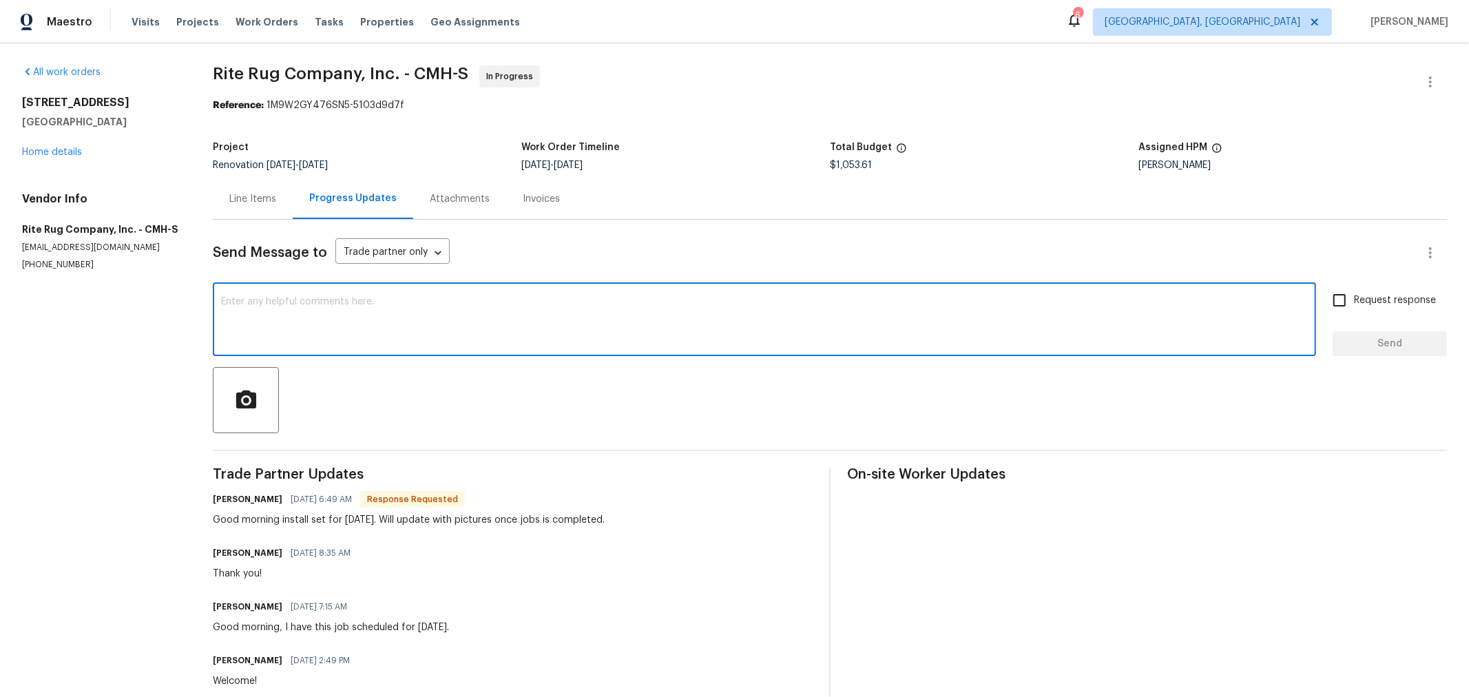
click at [328, 297] on textarea at bounding box center [764, 321] width 1087 height 48
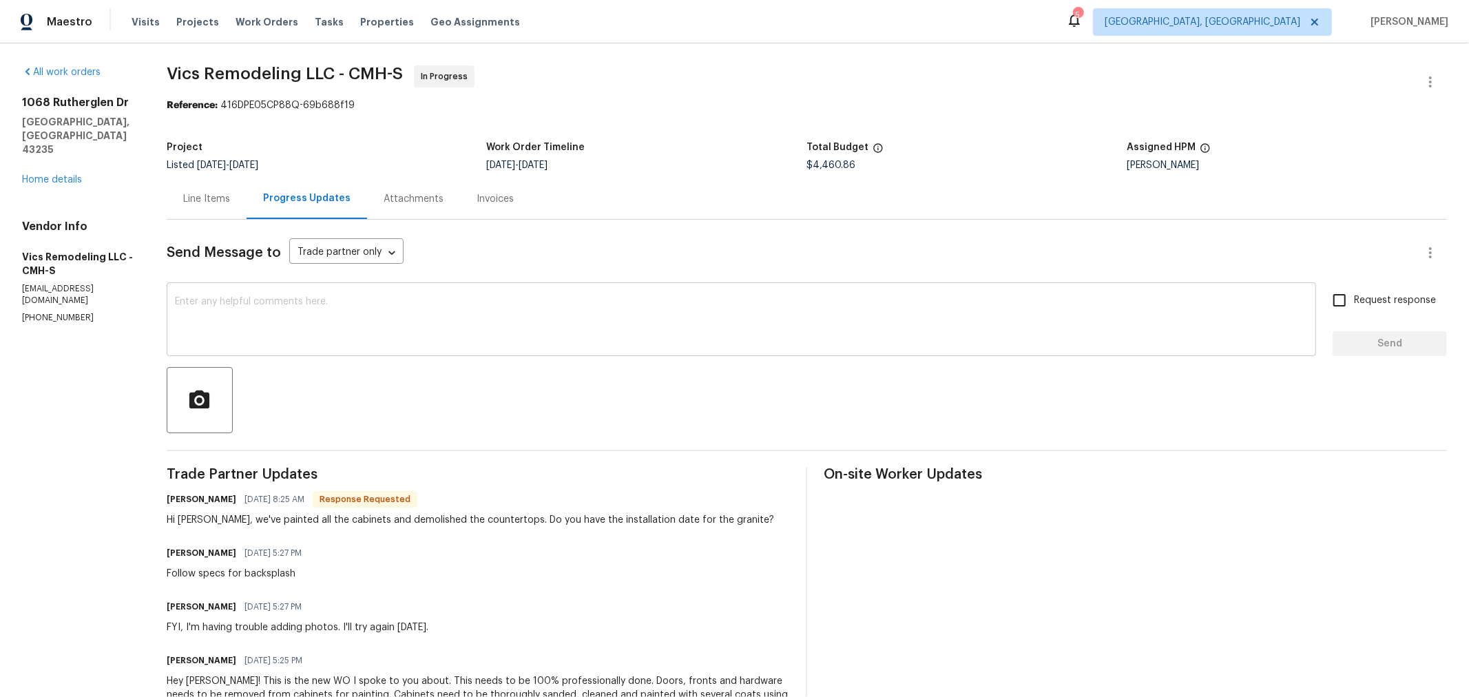
click at [466, 322] on textarea at bounding box center [741, 321] width 1133 height 48
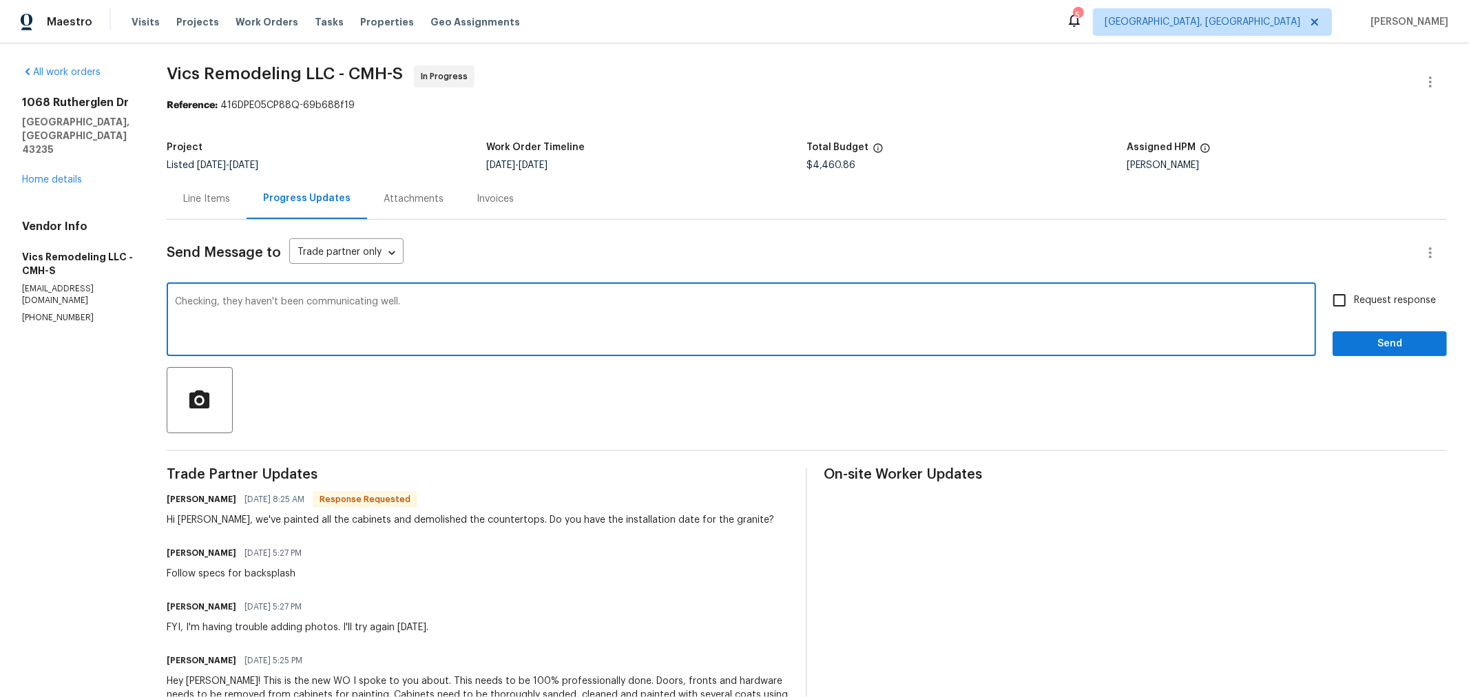
type textarea "Checking, they haven't been communicating well."
click at [1365, 353] on button "Send" at bounding box center [1390, 343] width 114 height 25
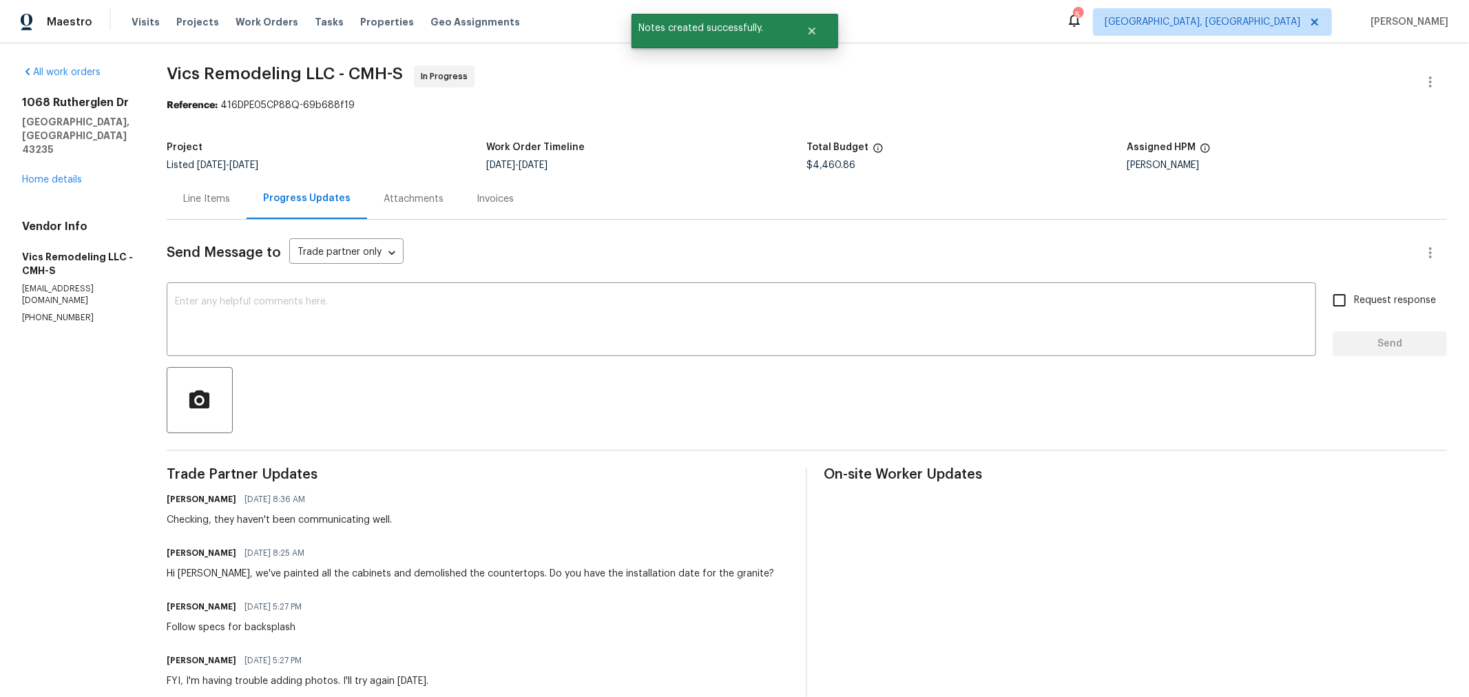
click at [60, 157] on div "[STREET_ADDRESS][PERSON_NAME] Home details" at bounding box center [78, 141] width 112 height 91
click at [61, 175] on link "Home details" at bounding box center [52, 180] width 60 height 10
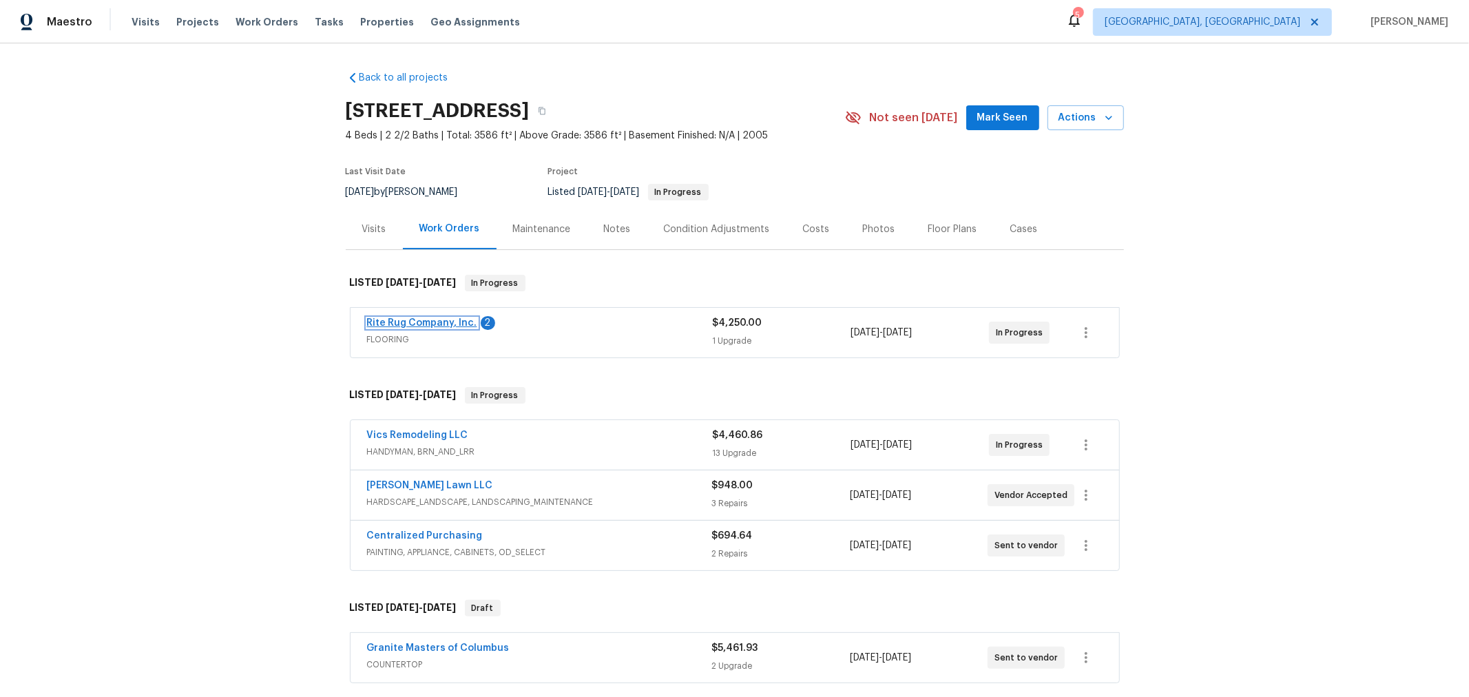
click at [430, 327] on span "Rite Rug Company, Inc." at bounding box center [422, 323] width 110 height 14
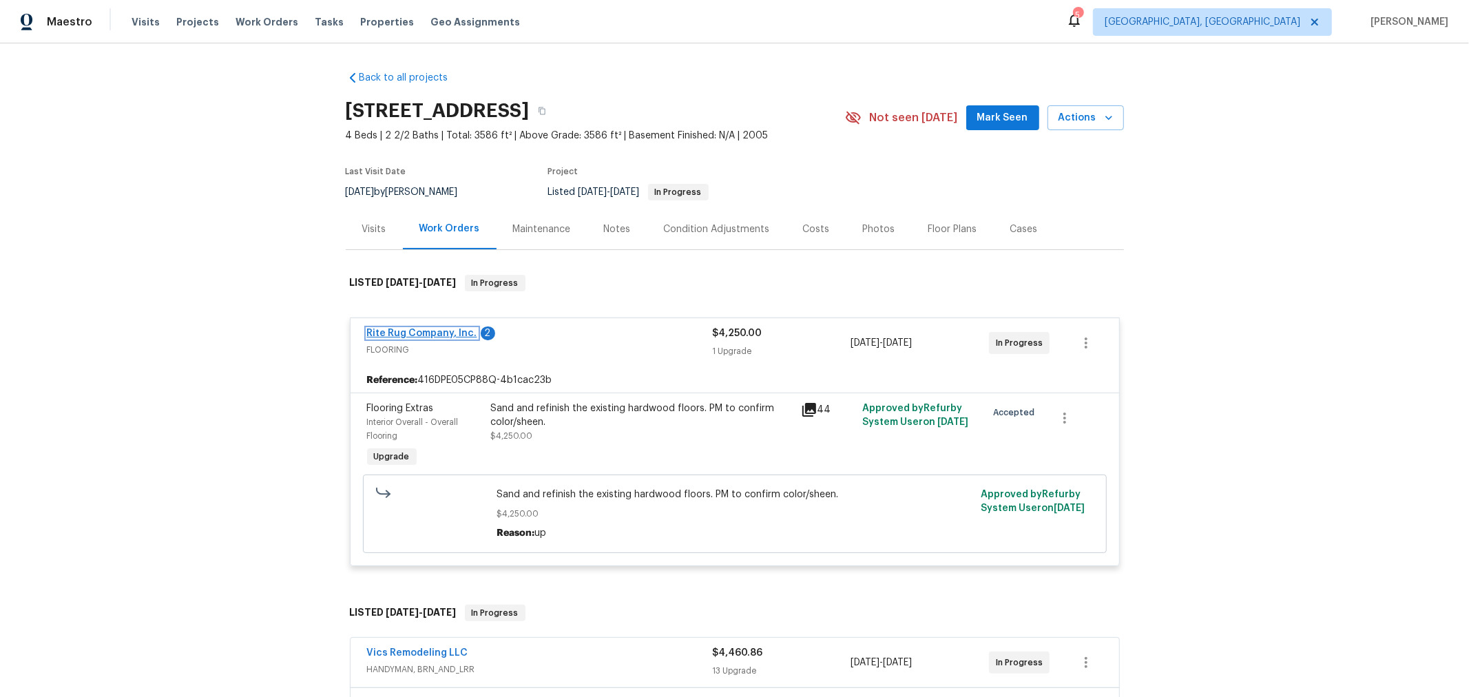
click at [448, 331] on link "Rite Rug Company, Inc." at bounding box center [422, 333] width 110 height 10
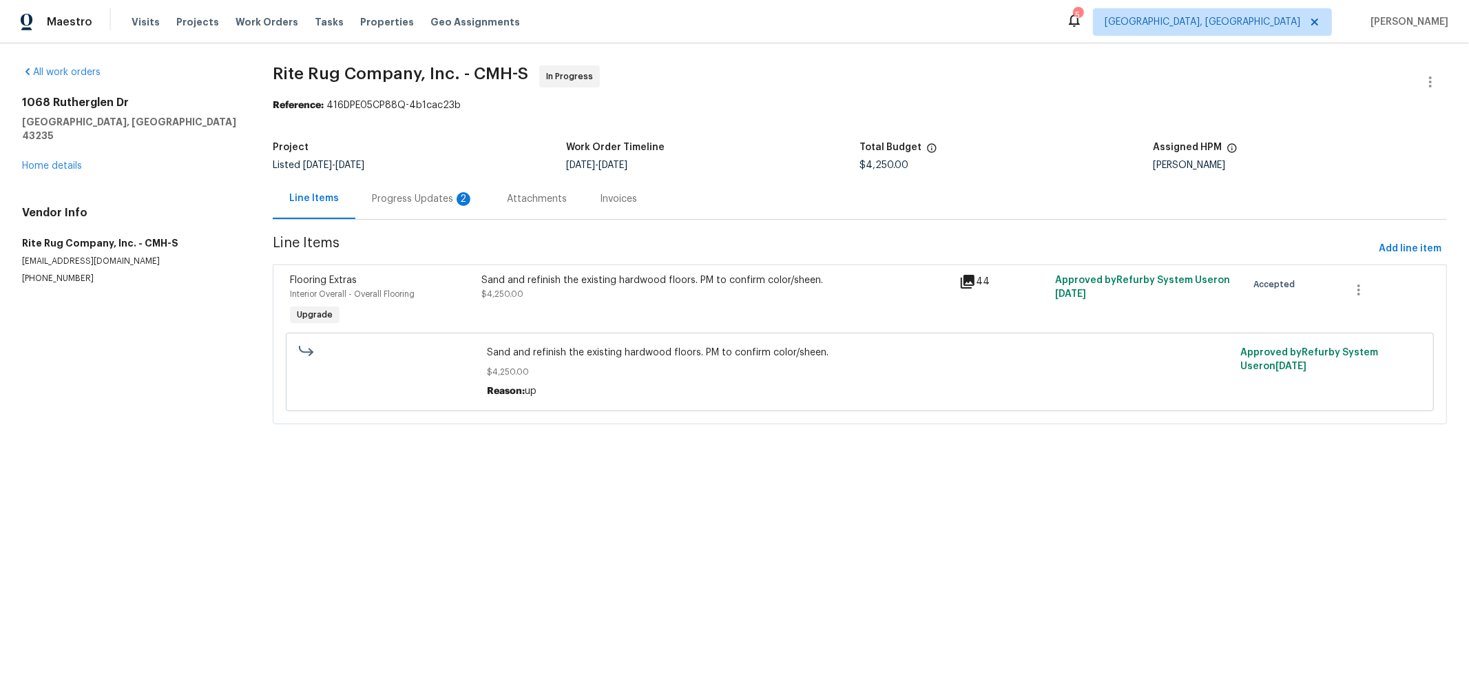
click at [386, 198] on div "Progress Updates 2" at bounding box center [423, 199] width 102 height 14
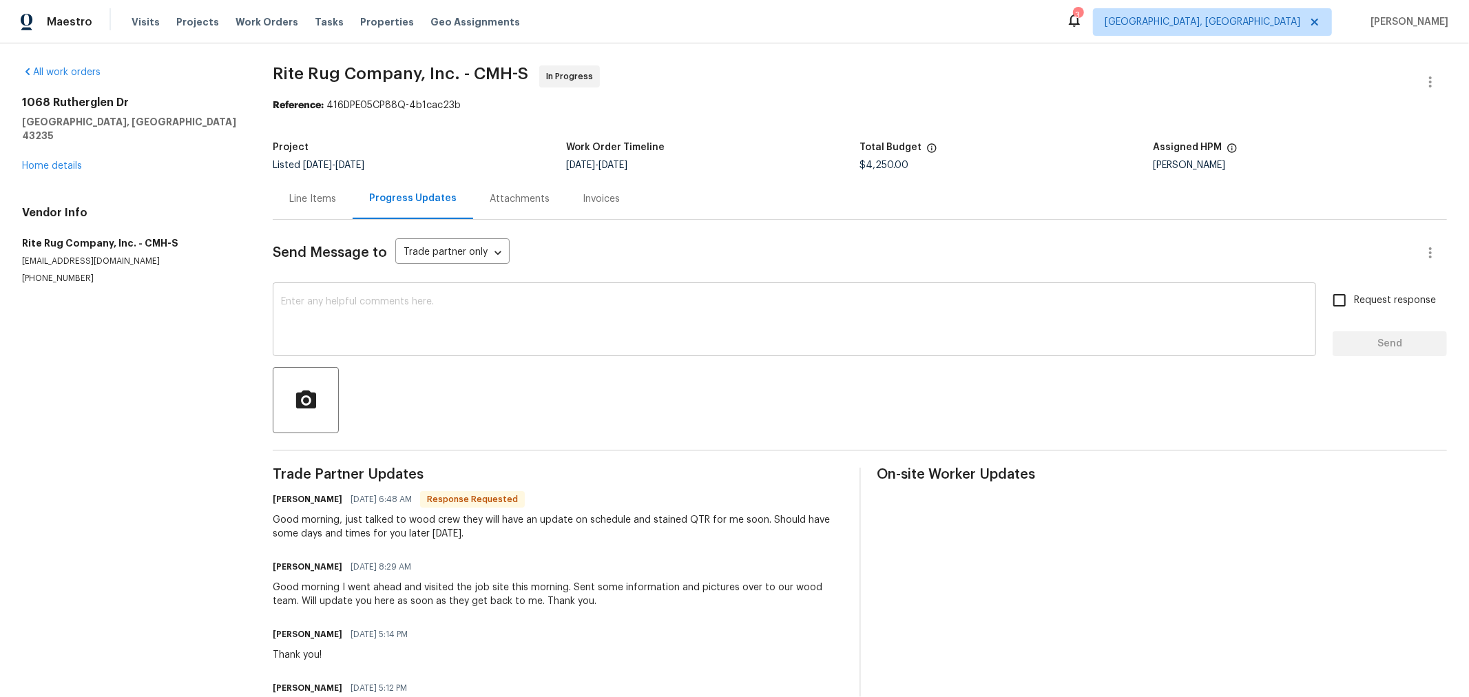
click at [466, 318] on textarea at bounding box center [794, 321] width 1027 height 48
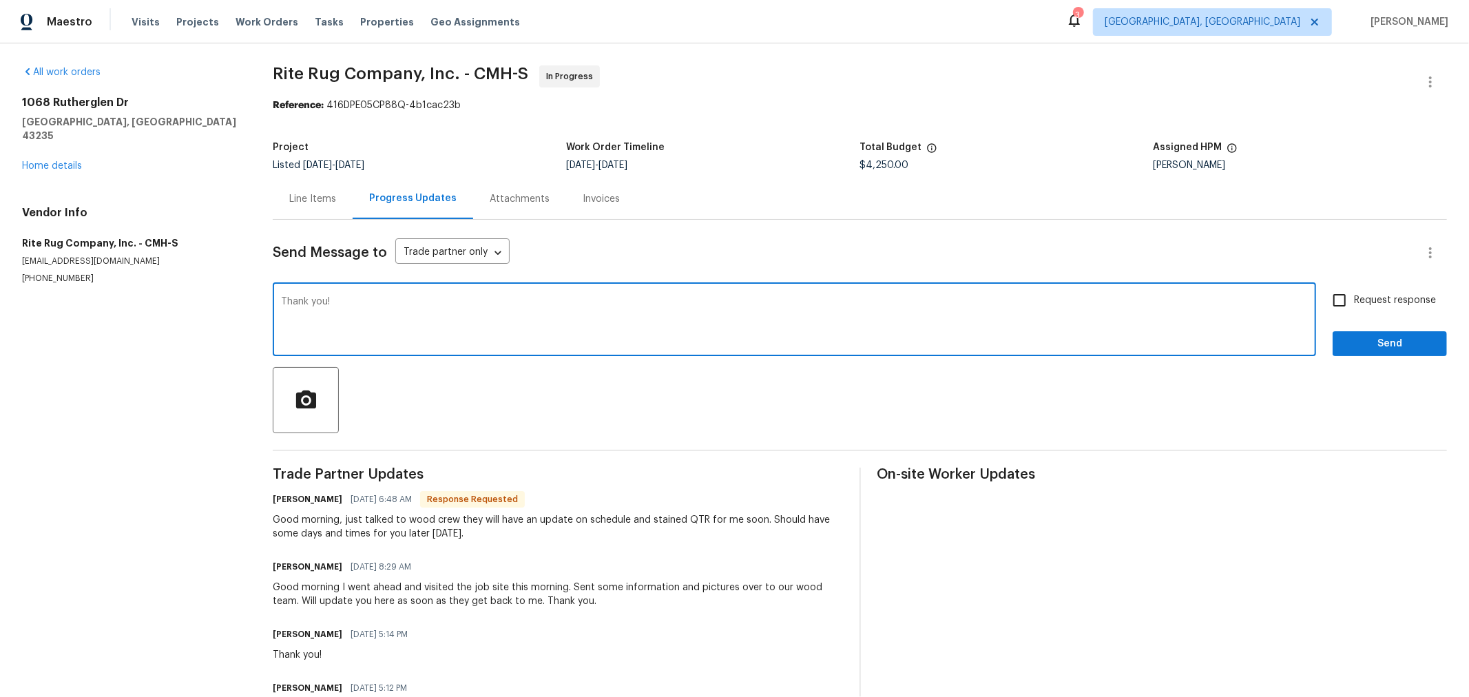
type textarea "Thank you!"
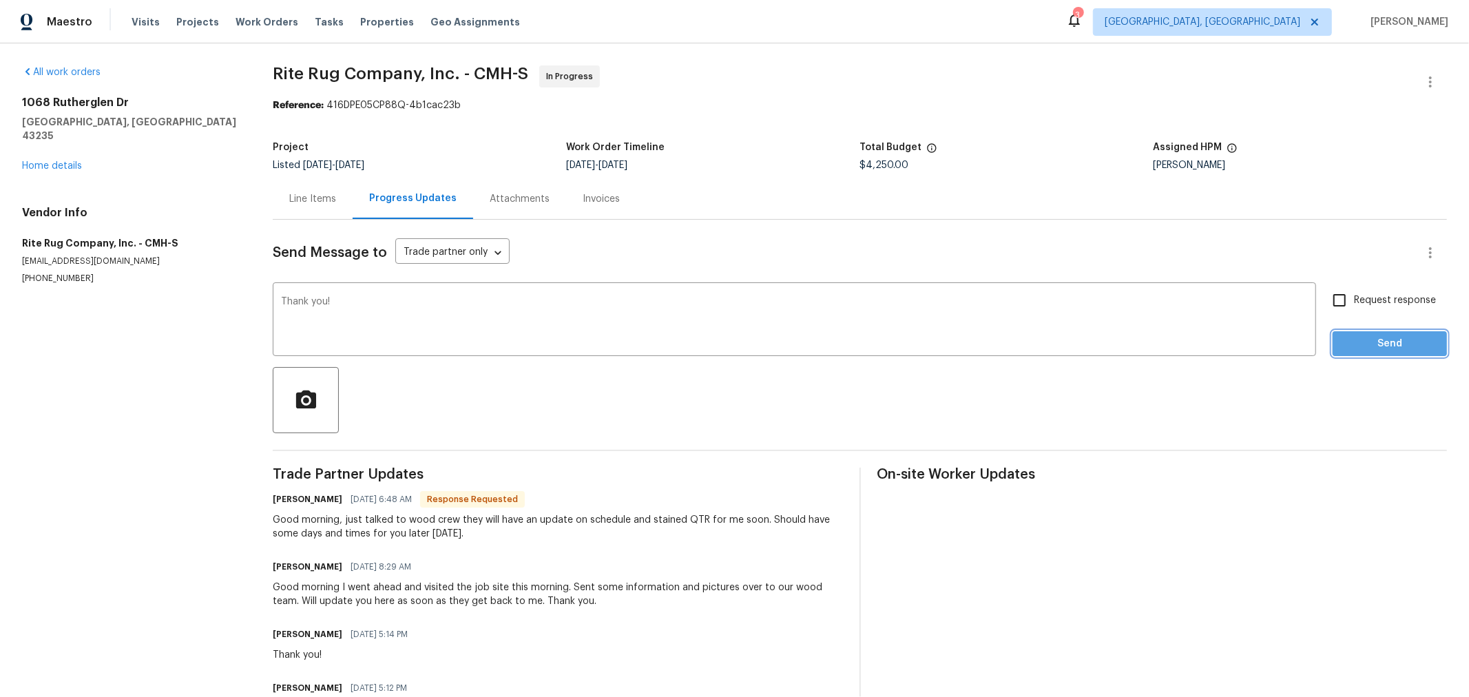
drag, startPoint x: 1335, startPoint y: 337, endPoint x: 1219, endPoint y: 414, distance: 139.0
click at [1344, 337] on span "Send" at bounding box center [1390, 343] width 92 height 17
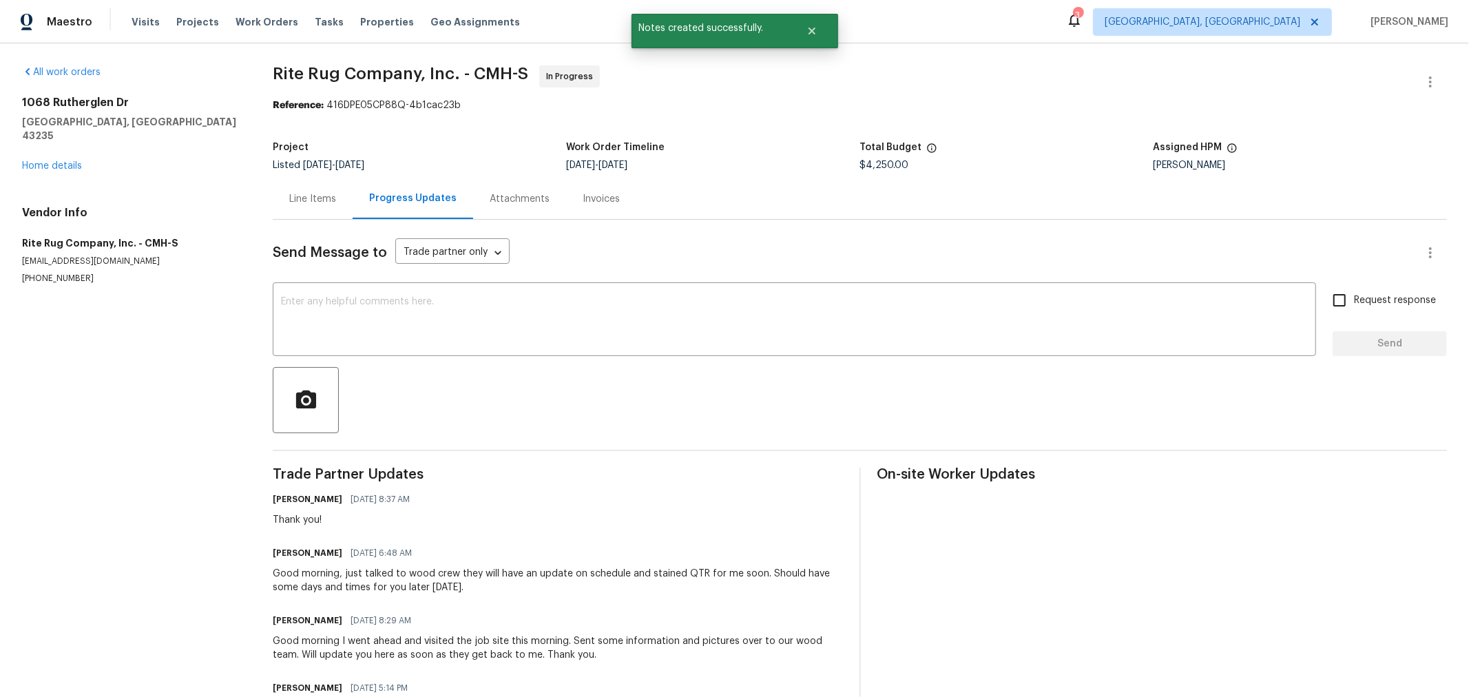
click at [47, 157] on div "1068 Rutherglen Dr Columbus, OH 43235 Home details" at bounding box center [131, 134] width 218 height 77
click at [52, 161] on link "Home details" at bounding box center [52, 166] width 60 height 10
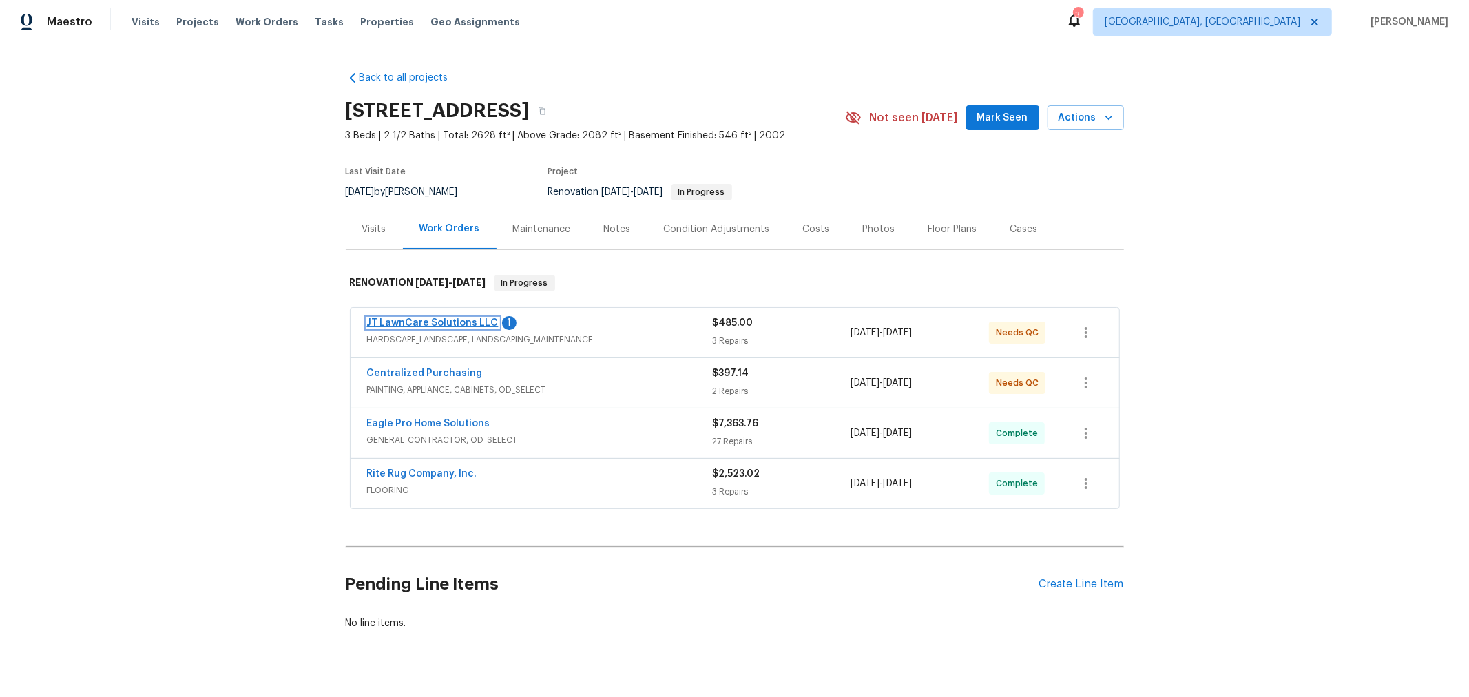
click at [448, 324] on link "JT LawnCare Solutions LLC" at bounding box center [433, 323] width 132 height 10
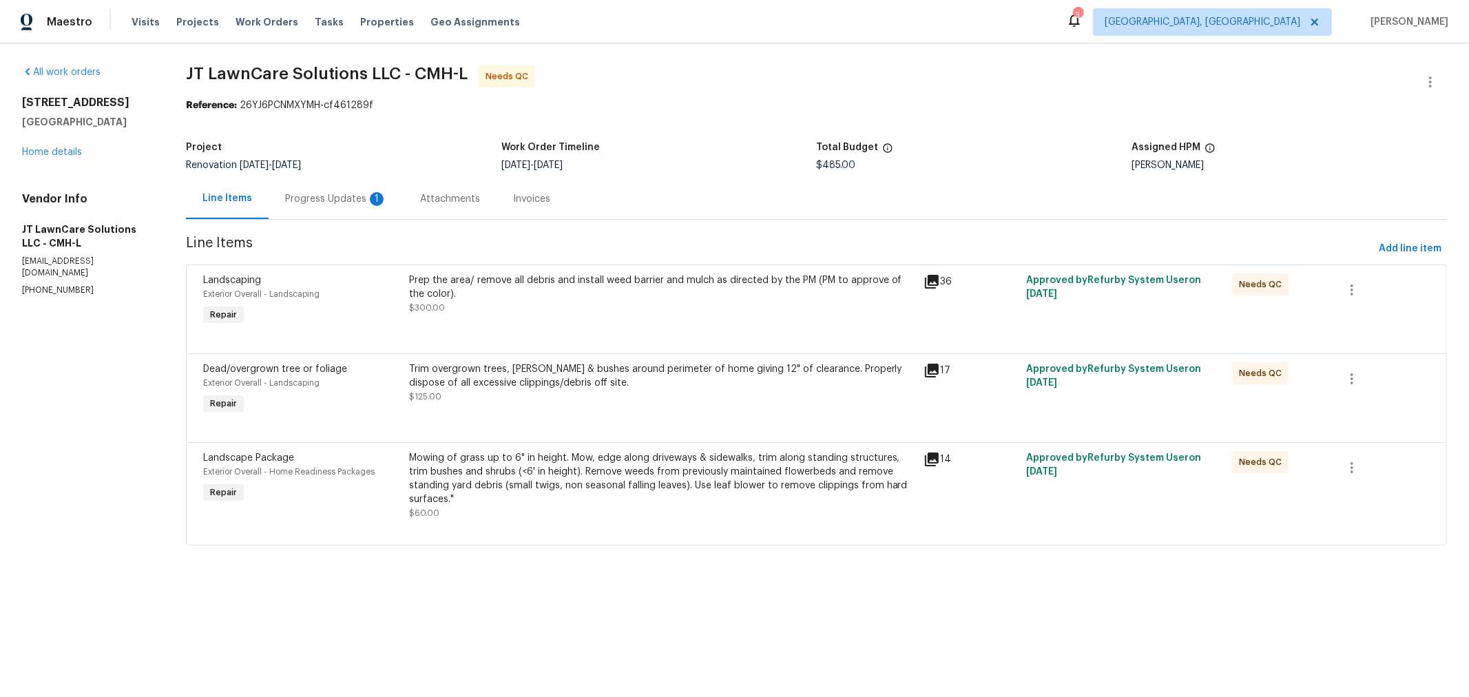
click at [531, 297] on div "Prep the area/ remove all debris and install weed barrier and mulch as directed…" at bounding box center [662, 287] width 506 height 28
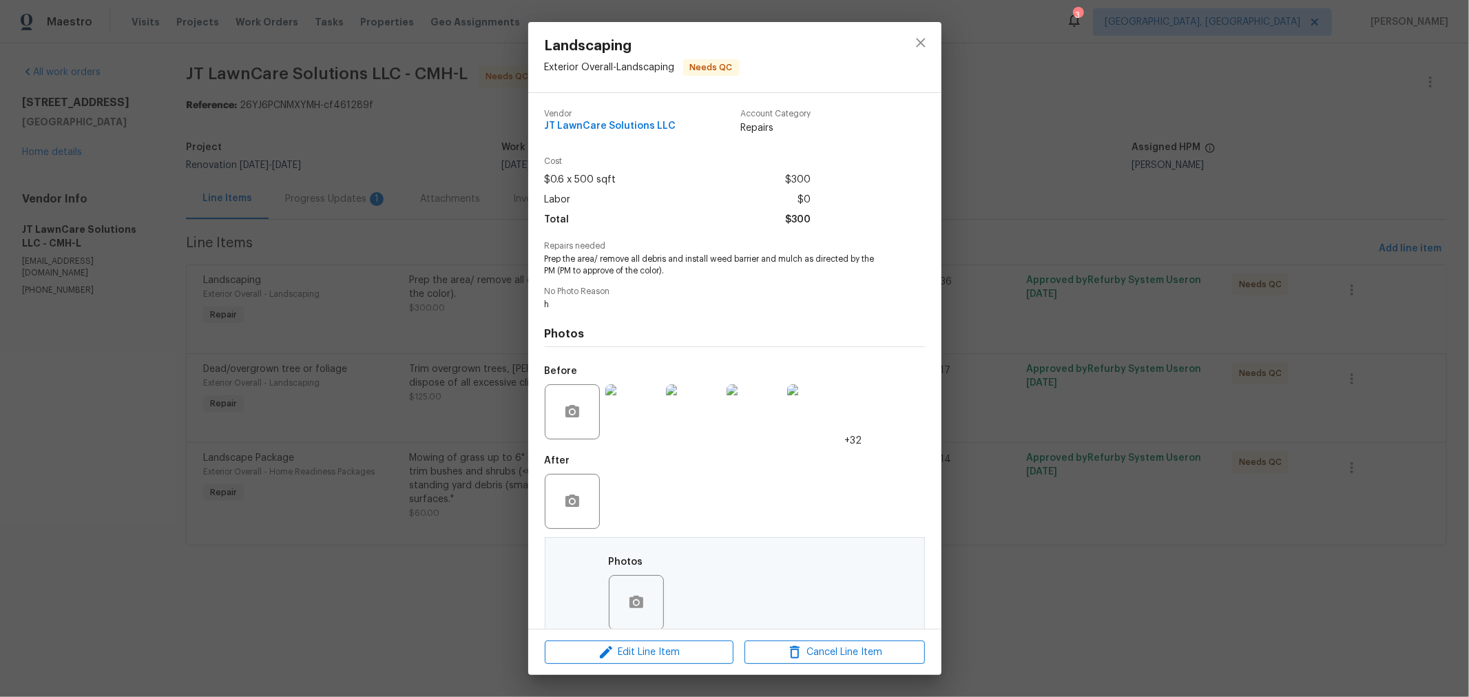
click at [326, 204] on div "Landscaping Exterior Overall - Landscaping Needs QC Vendor JT LawnCare Solution…" at bounding box center [734, 348] width 1469 height 697
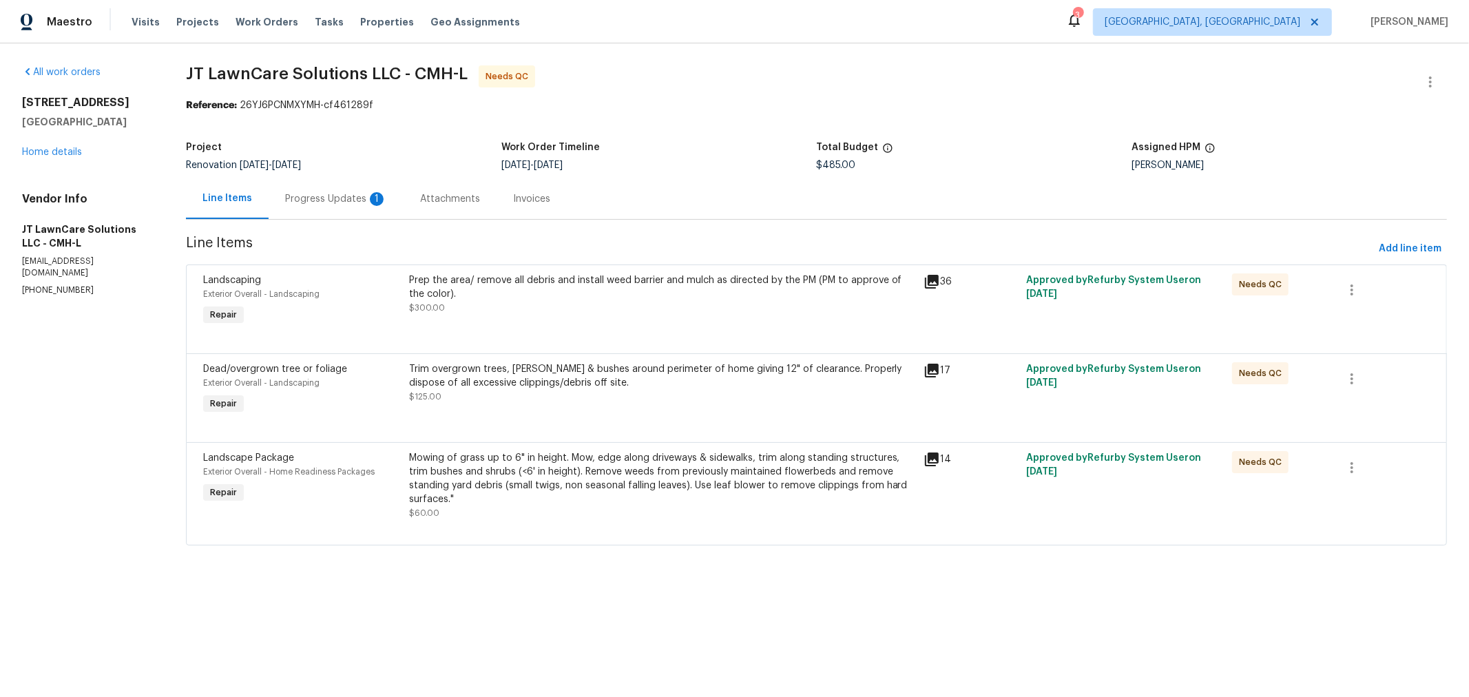
click at [309, 205] on div "Progress Updates 1" at bounding box center [336, 199] width 102 height 14
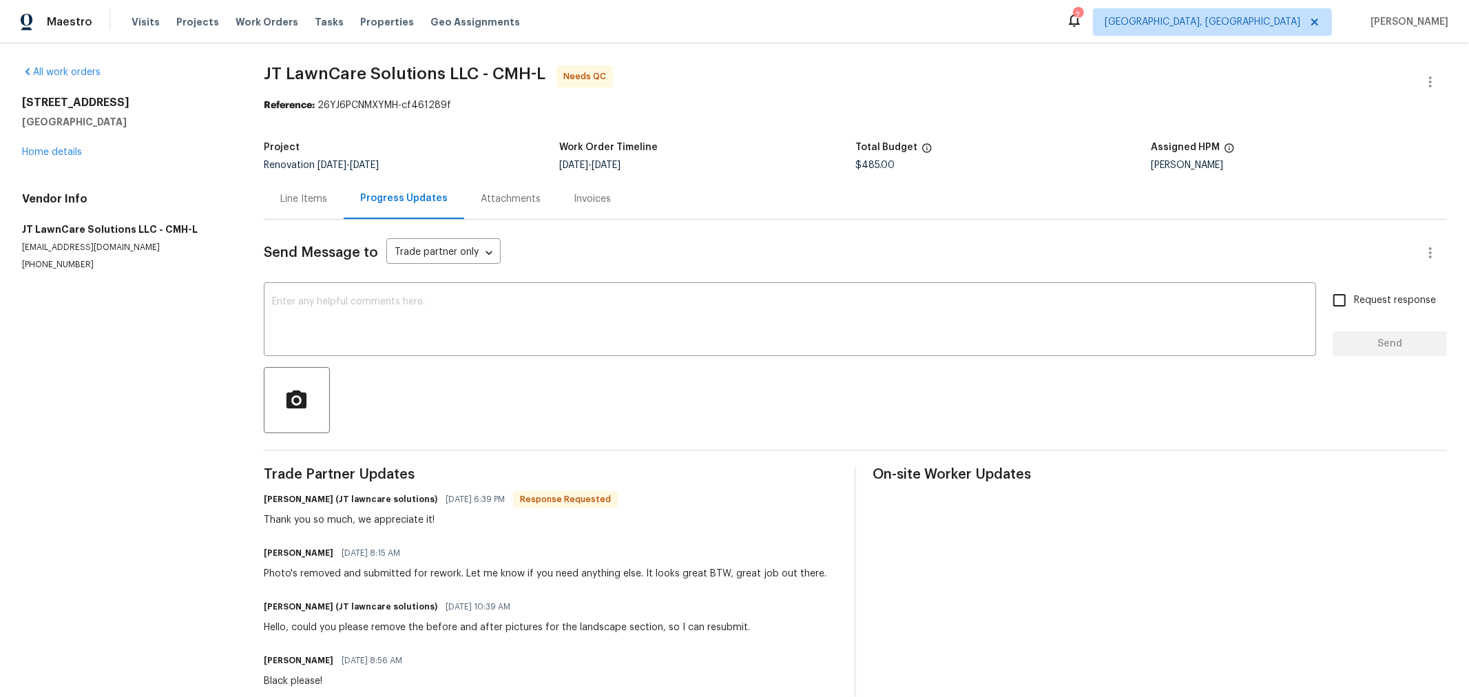
click at [303, 210] on div "Line Items" at bounding box center [304, 198] width 80 height 41
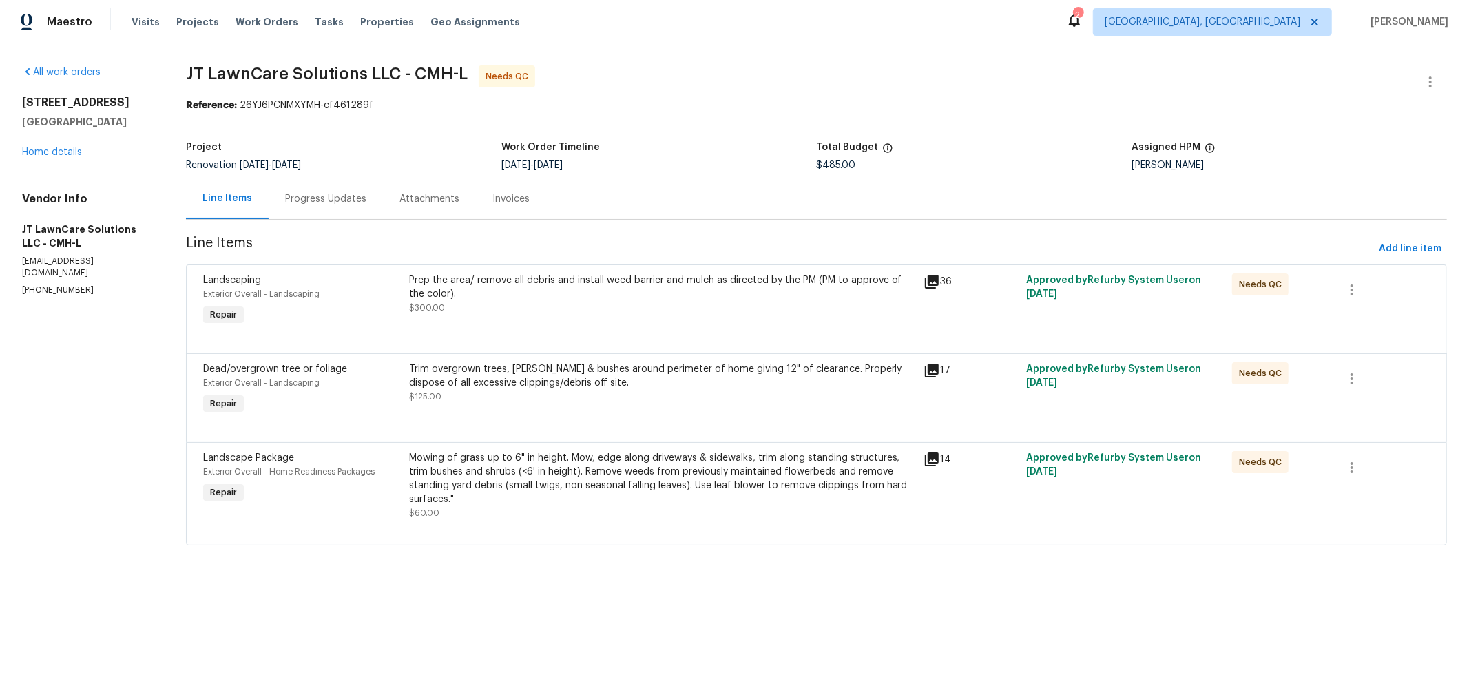
click at [826, 315] on div "Prep the area/ remove all debris and install weed barrier and mulch as directed…" at bounding box center [662, 300] width 514 height 63
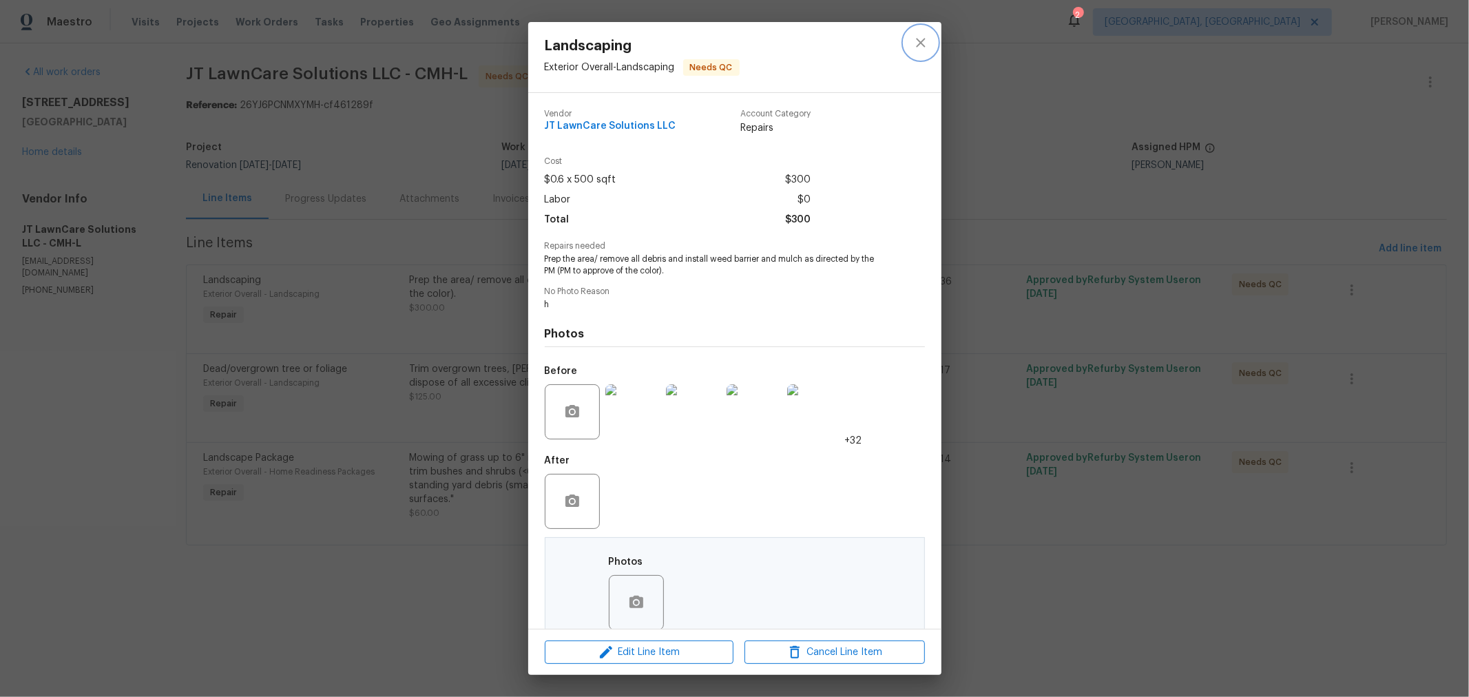
click at [915, 39] on icon "close" at bounding box center [920, 42] width 17 height 17
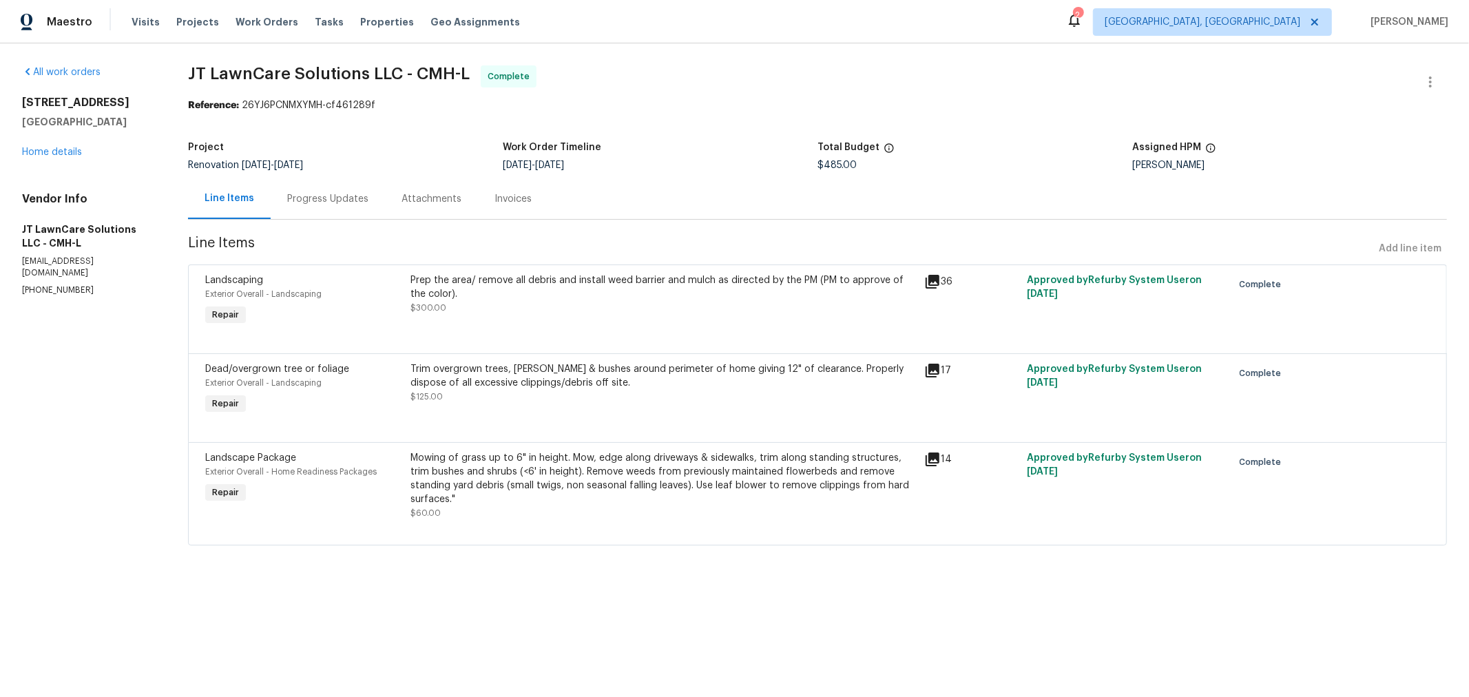
click at [332, 187] on div "Progress Updates" at bounding box center [328, 198] width 114 height 41
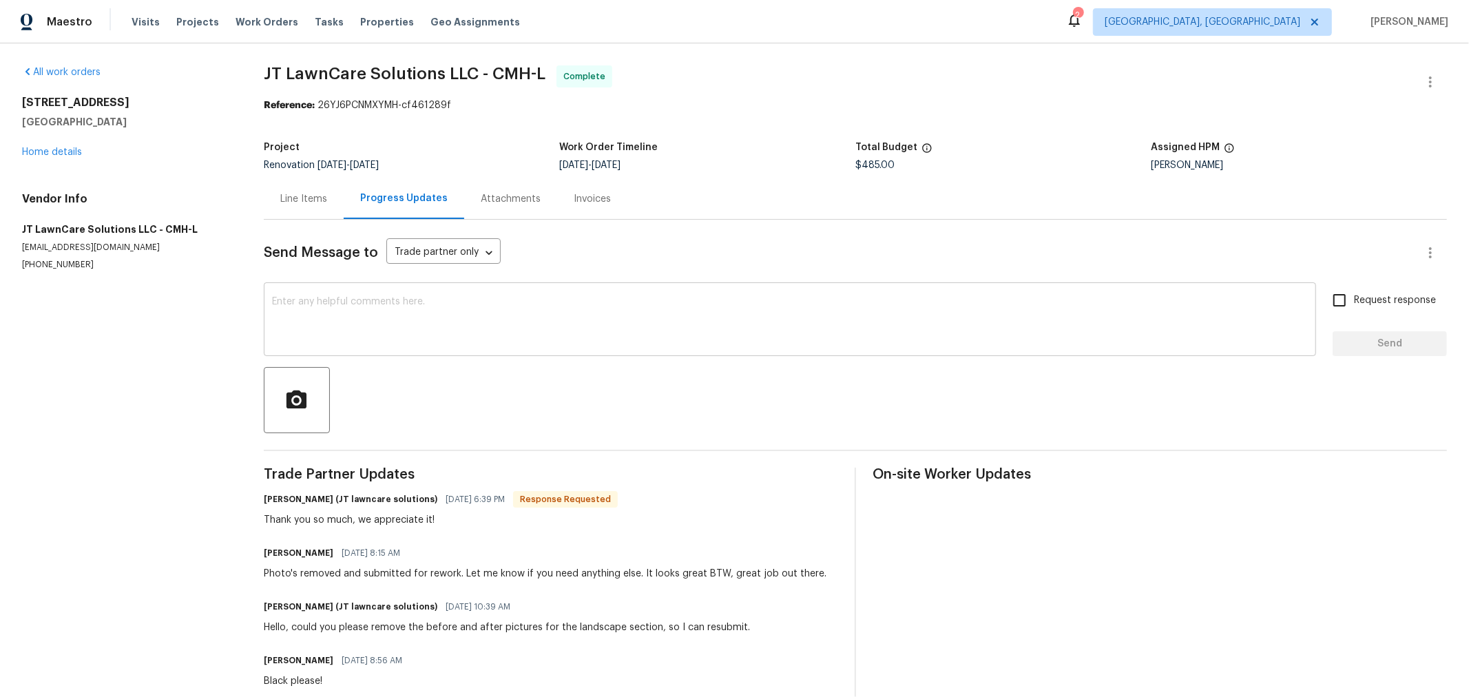
click at [450, 331] on textarea at bounding box center [790, 321] width 1036 height 48
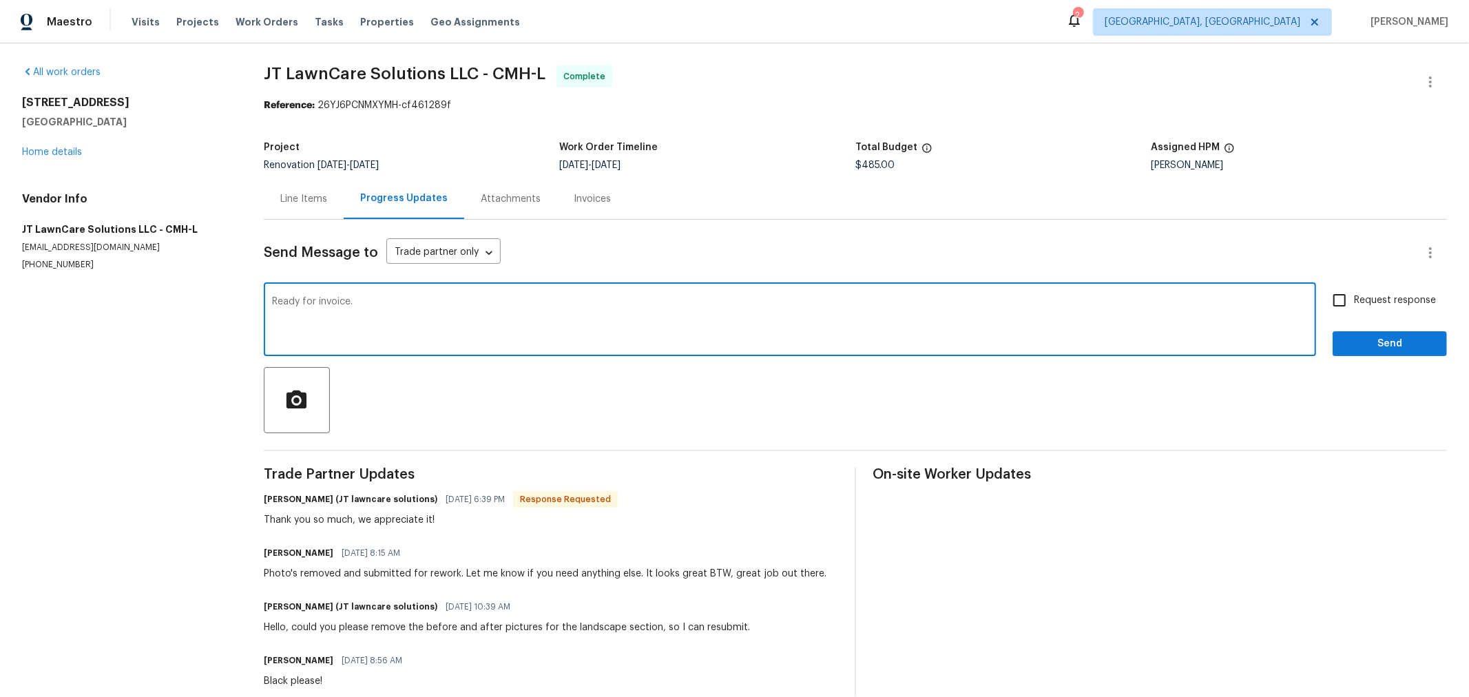
type textarea "Ready for invoice."
click at [1332, 301] on input "Request response" at bounding box center [1339, 300] width 29 height 29
checkbox input "true"
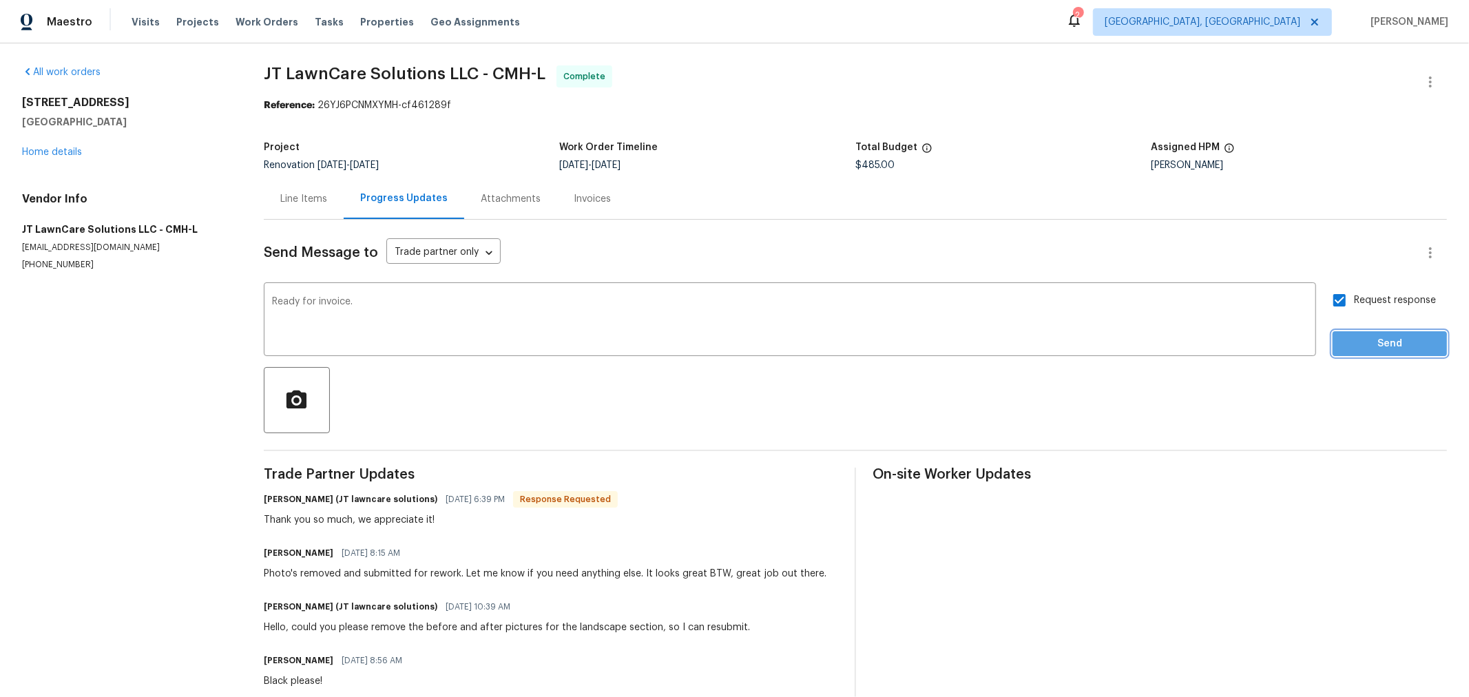
click at [1334, 353] on button "Send" at bounding box center [1390, 343] width 114 height 25
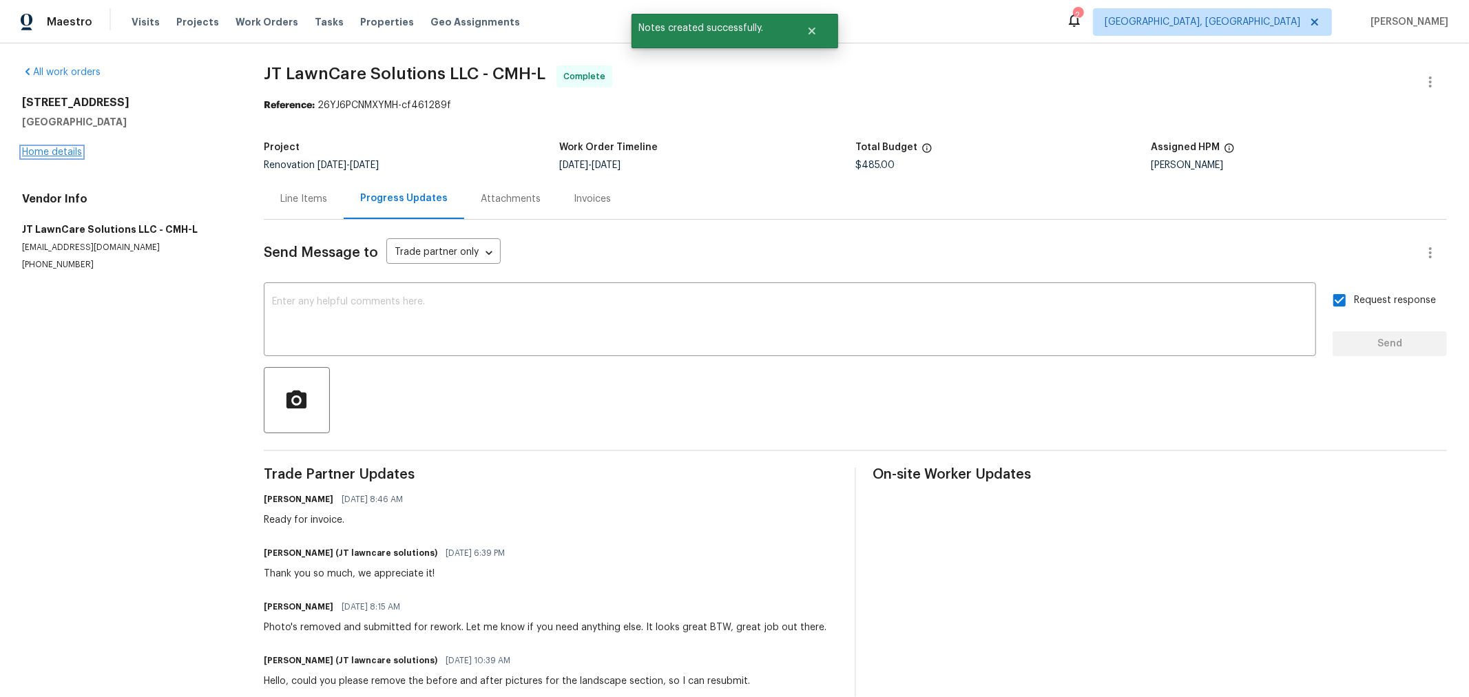
click at [61, 152] on link "Home details" at bounding box center [52, 152] width 60 height 10
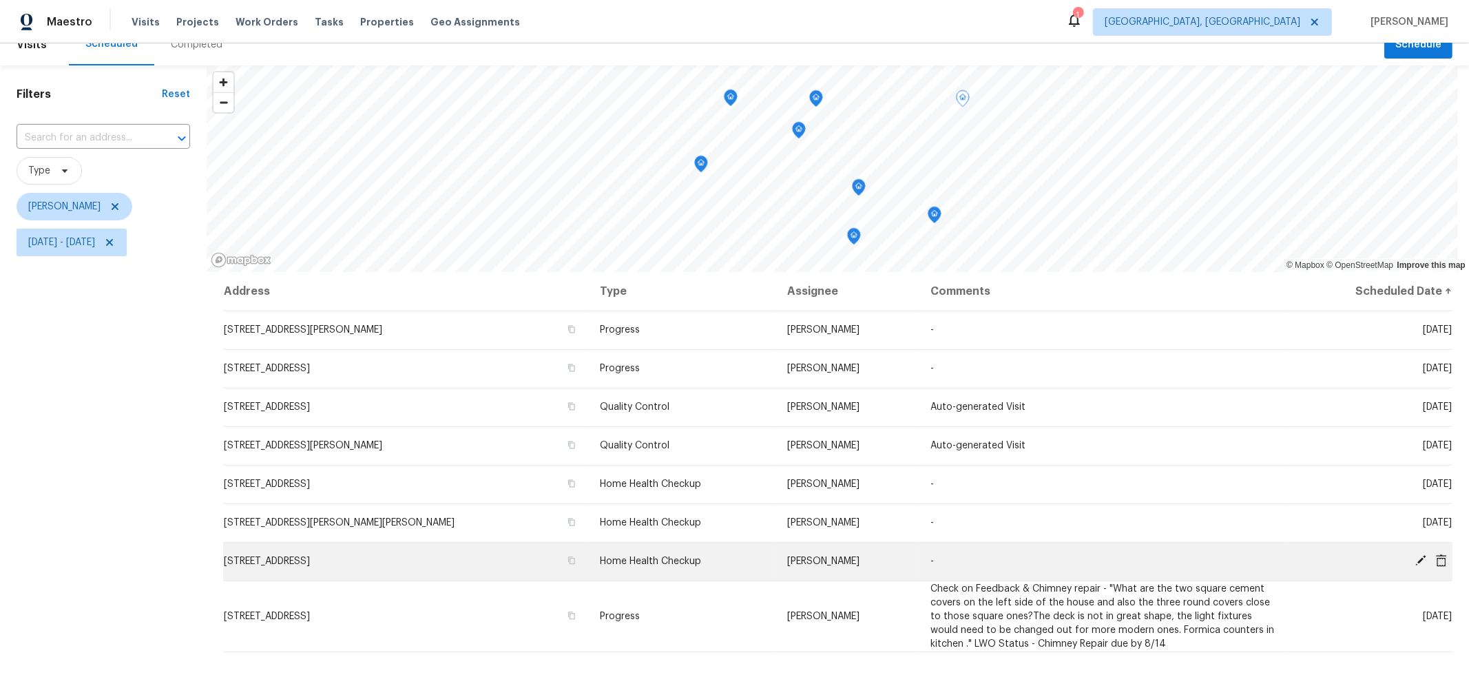
scroll to position [20, 0]
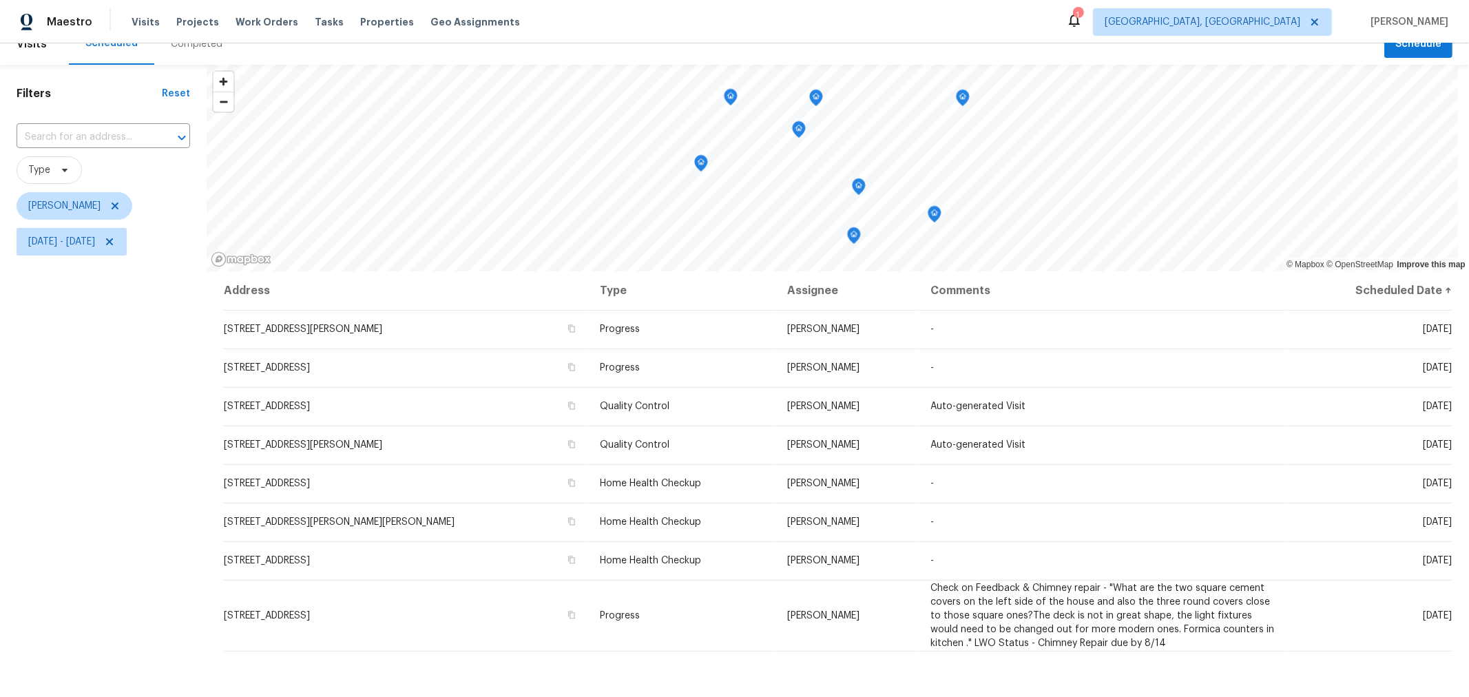
click at [116, 395] on div "Filters Reset ​ Type [PERSON_NAME] [DATE] - [DATE]" at bounding box center [103, 447] width 207 height 764
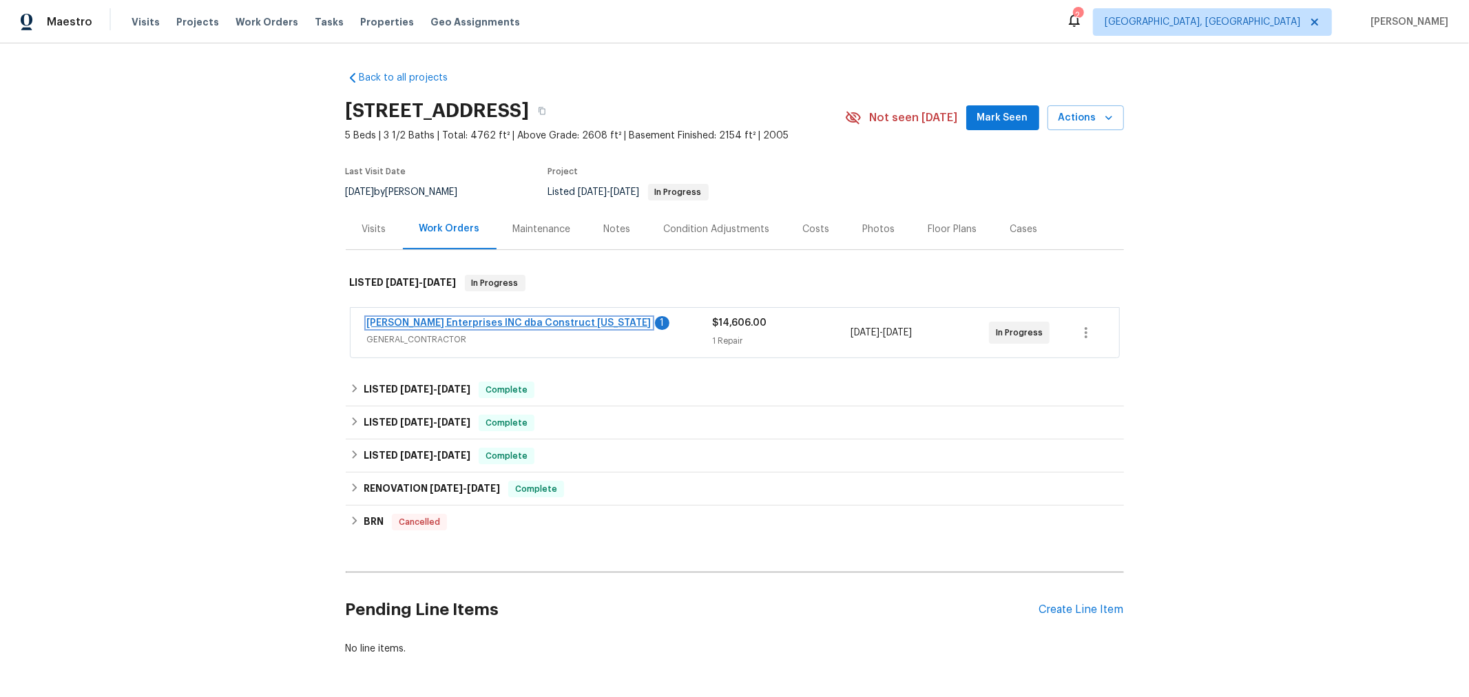
click at [514, 318] on link "[PERSON_NAME] Enterprises INC dba Construct [US_STATE]" at bounding box center [509, 323] width 284 height 10
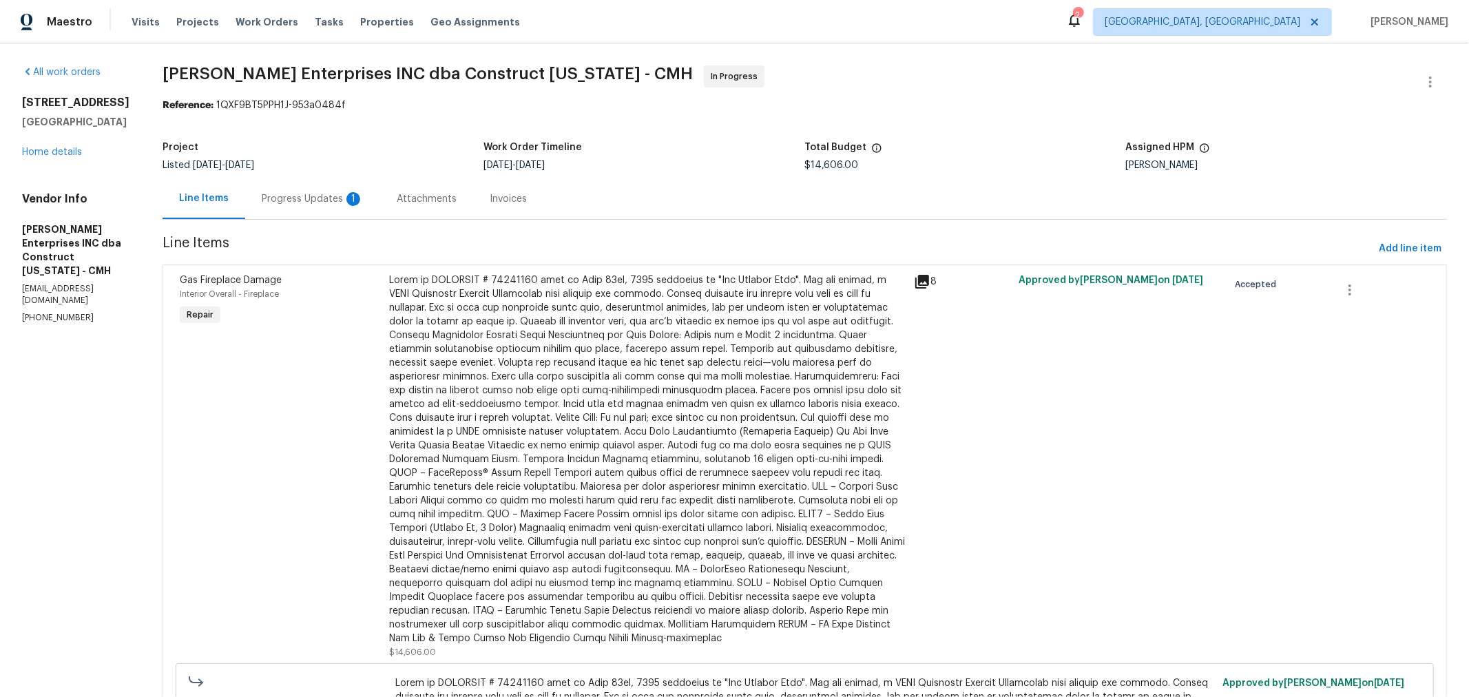
click at [336, 196] on div "Progress Updates 1" at bounding box center [313, 199] width 102 height 14
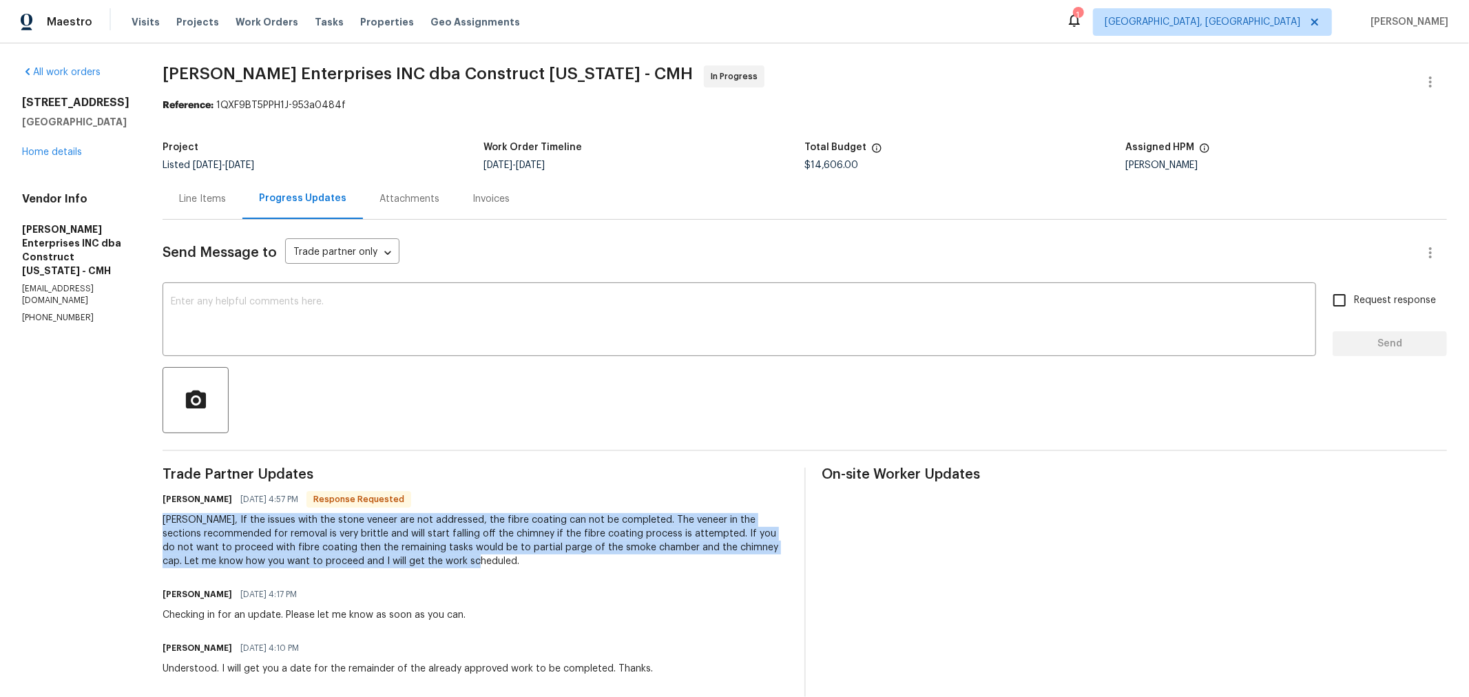
drag, startPoint x: 478, startPoint y: 557, endPoint x: 167, endPoint y: 520, distance: 313.5
copy div "[PERSON_NAME], If the issues with the stone veneer are not addressed, the fibre…"
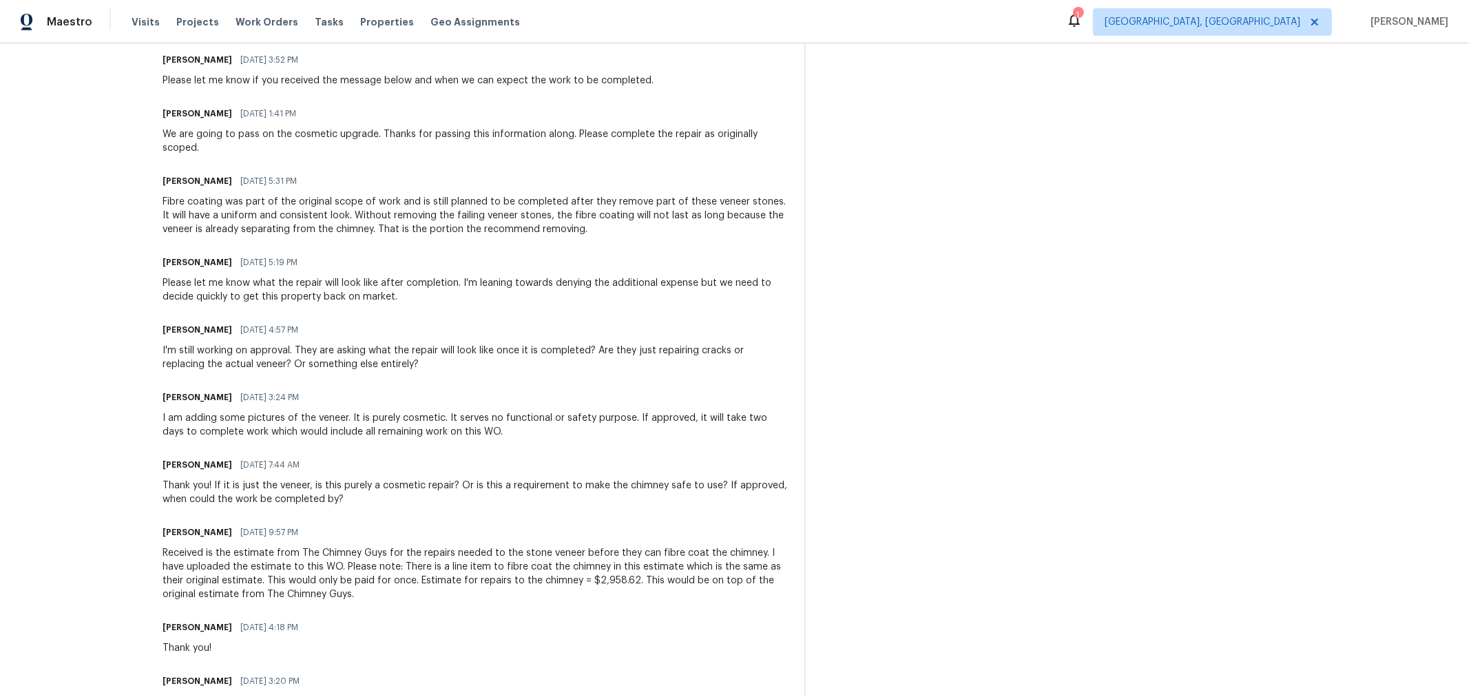
scroll to position [689, 0]
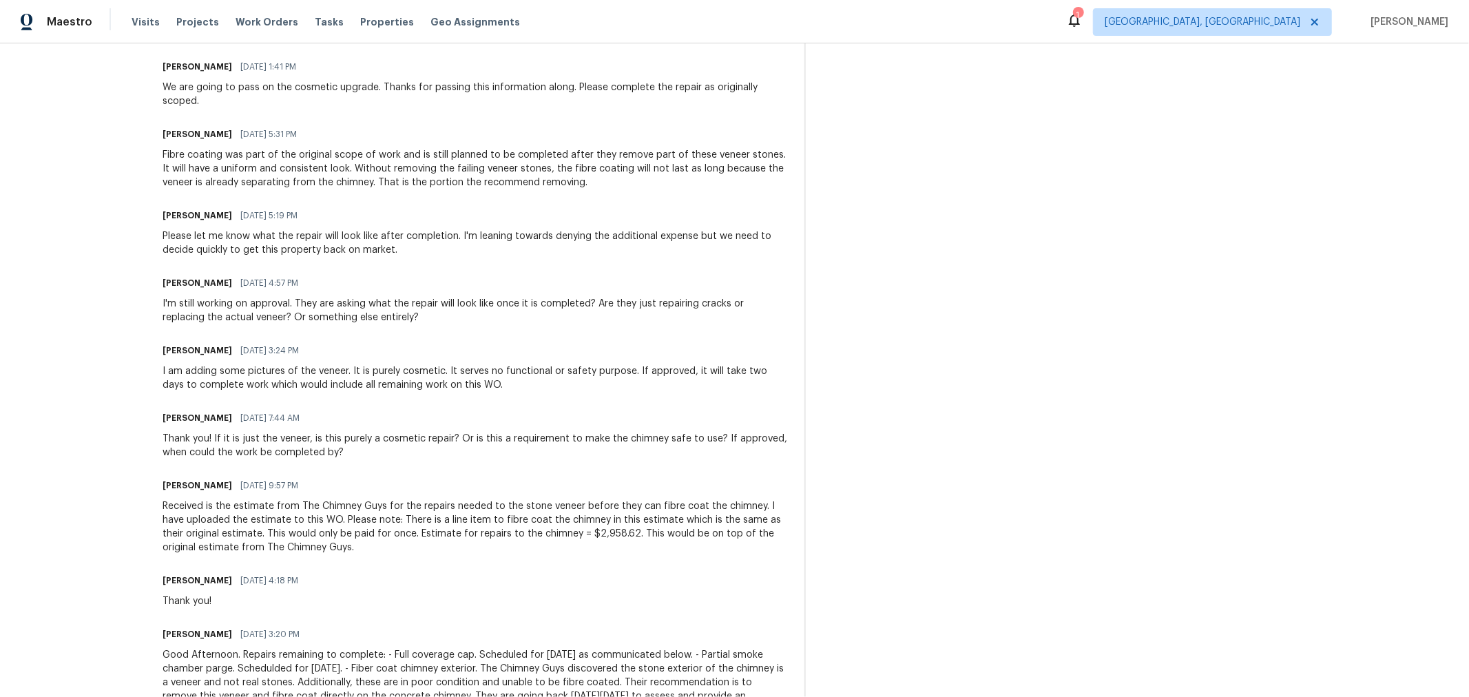
click at [615, 529] on div "Received is the estimate from The Chimney Guys for the repairs needed to the st…" at bounding box center [475, 526] width 625 height 55
copy div "2,958.62"
click at [727, 419] on div "Keith Hollingsworth 08/15/2025 7:44 AM" at bounding box center [475, 417] width 625 height 19
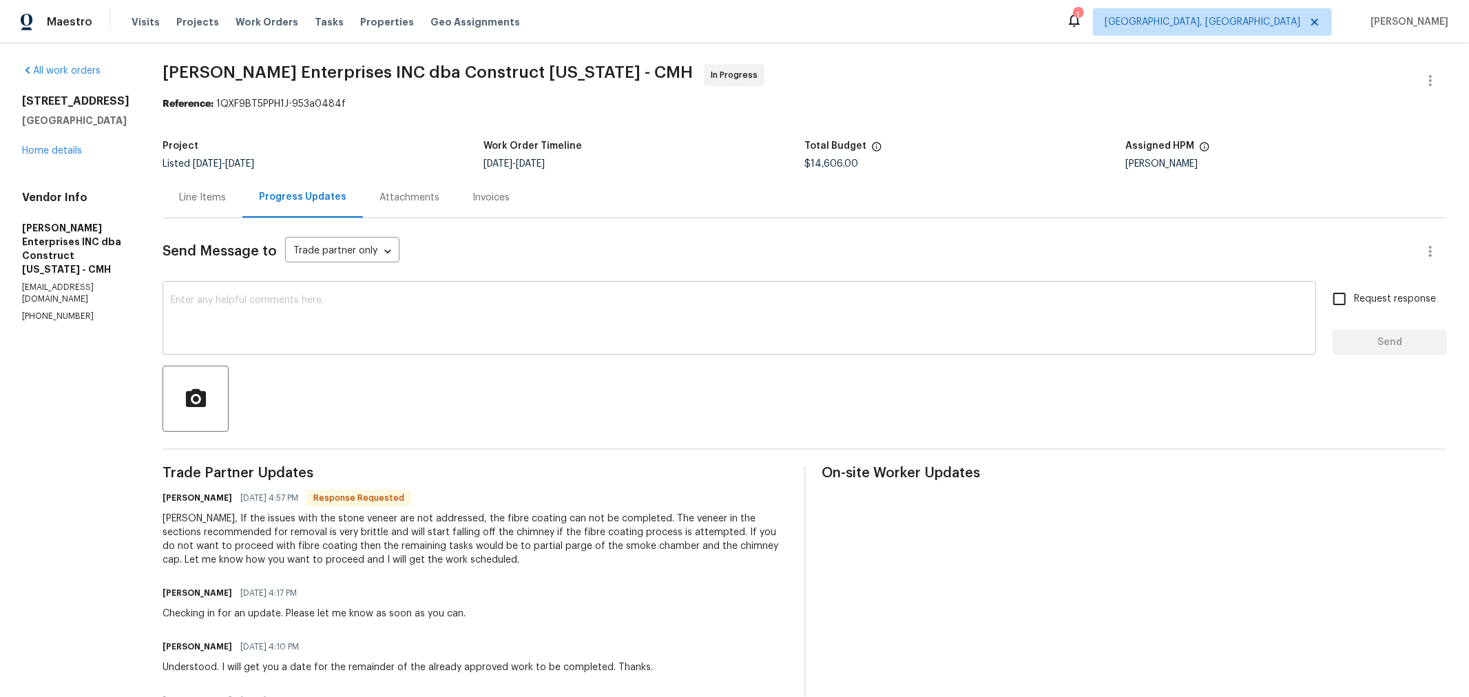
scroll to position [1, 0]
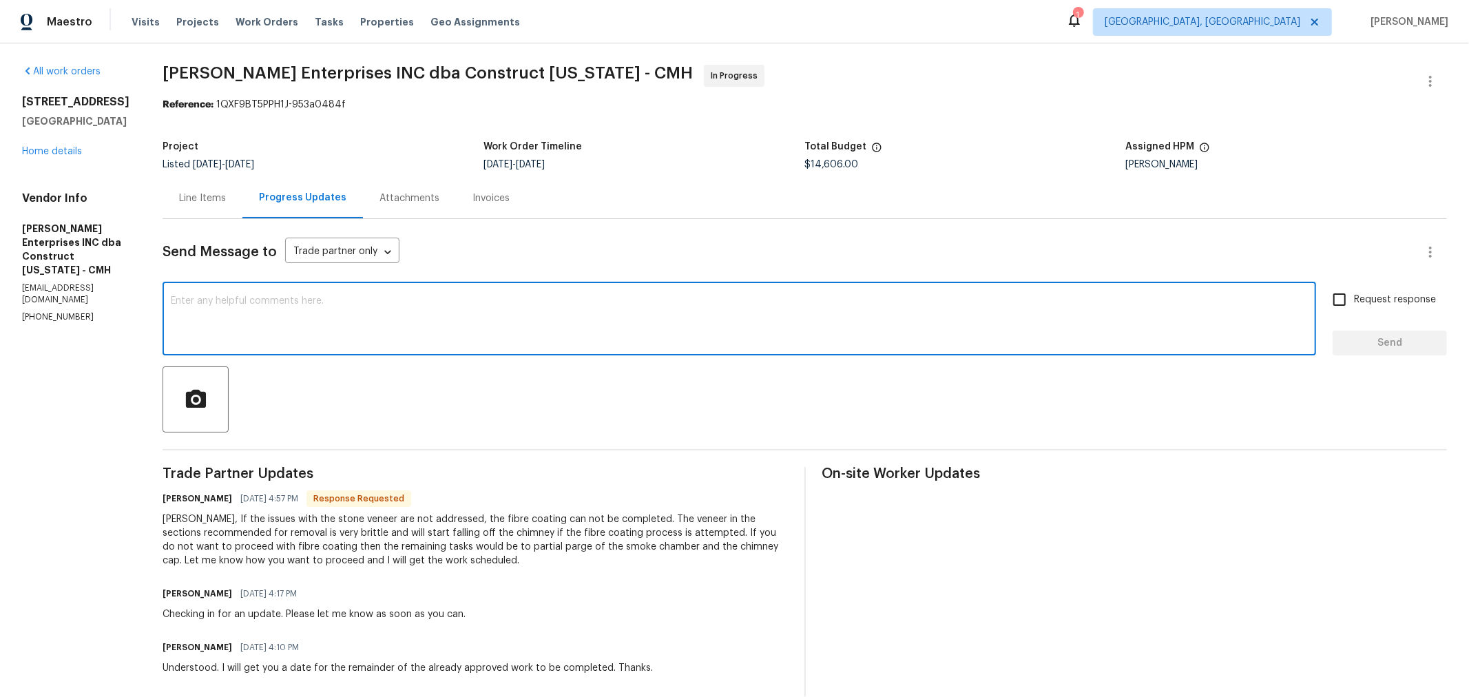
click at [382, 313] on textarea at bounding box center [739, 320] width 1137 height 48
type textarea "Thanks for clarifying. I've pushed it up the chain again and will let you know …"
click at [1342, 304] on input "Request response" at bounding box center [1339, 299] width 29 height 29
checkbox input "true"
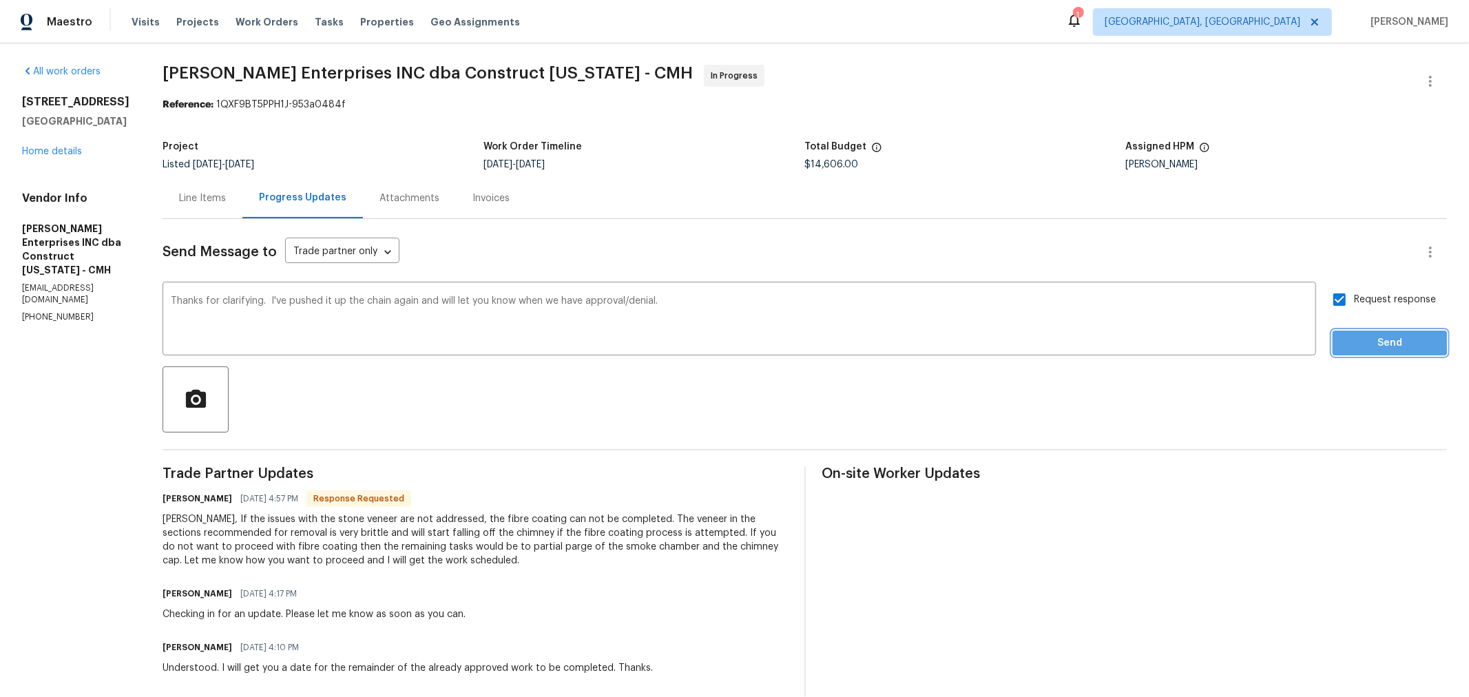
click at [1344, 342] on span "Send" at bounding box center [1390, 343] width 92 height 17
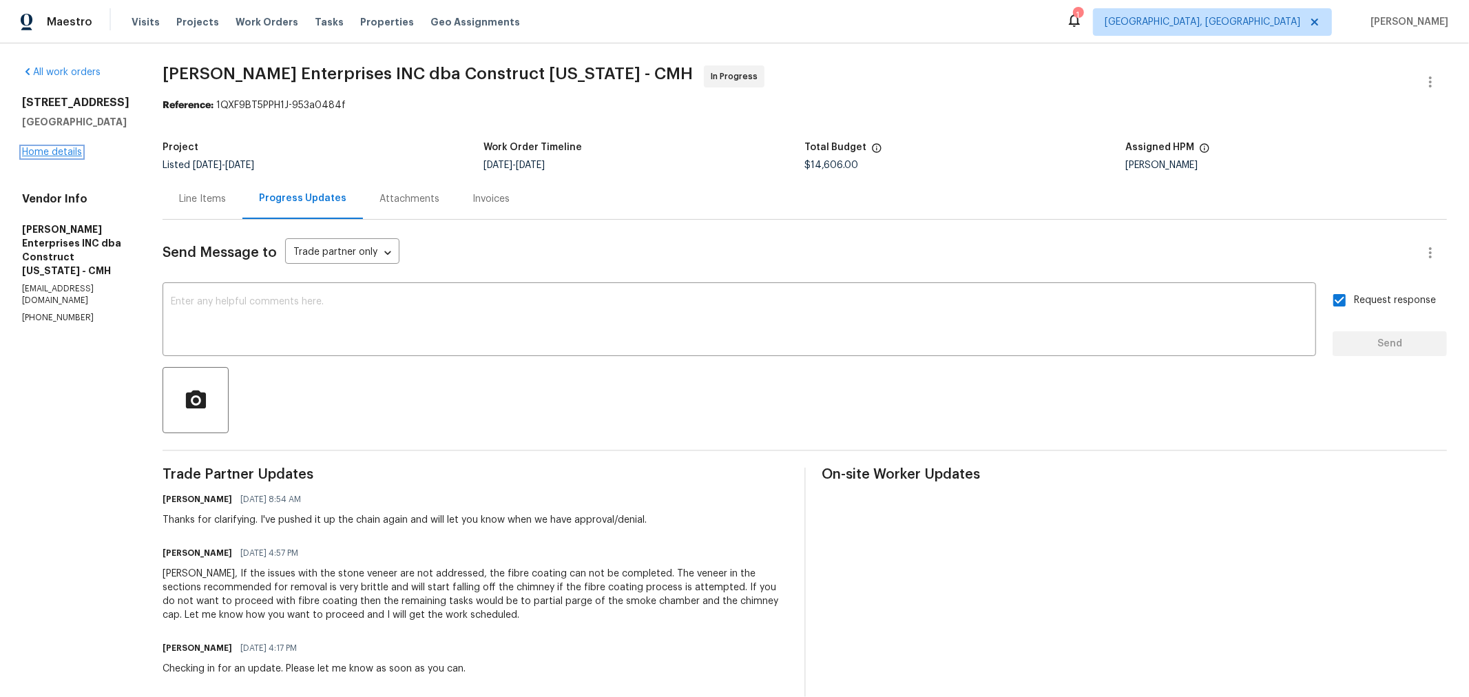
click at [52, 157] on link "Home details" at bounding box center [52, 152] width 60 height 10
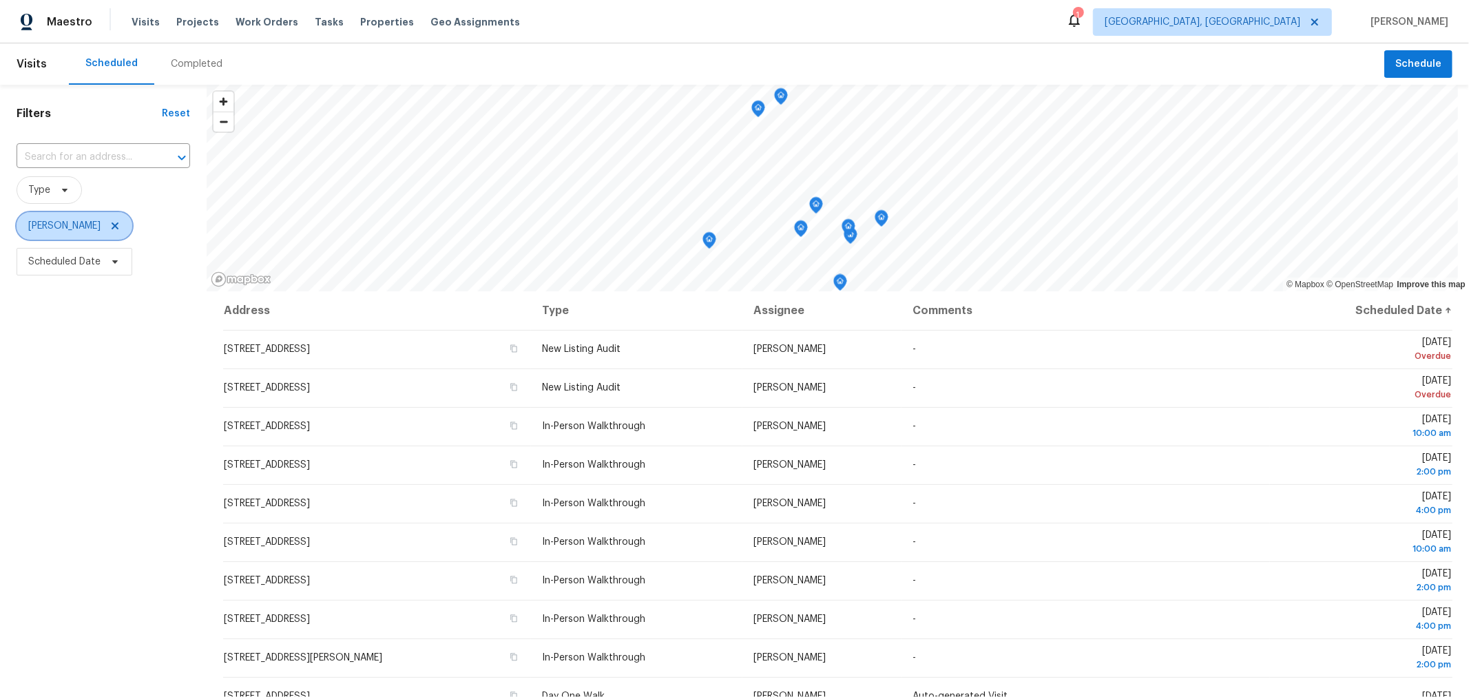
click at [109, 227] on icon at bounding box center [114, 225] width 11 height 11
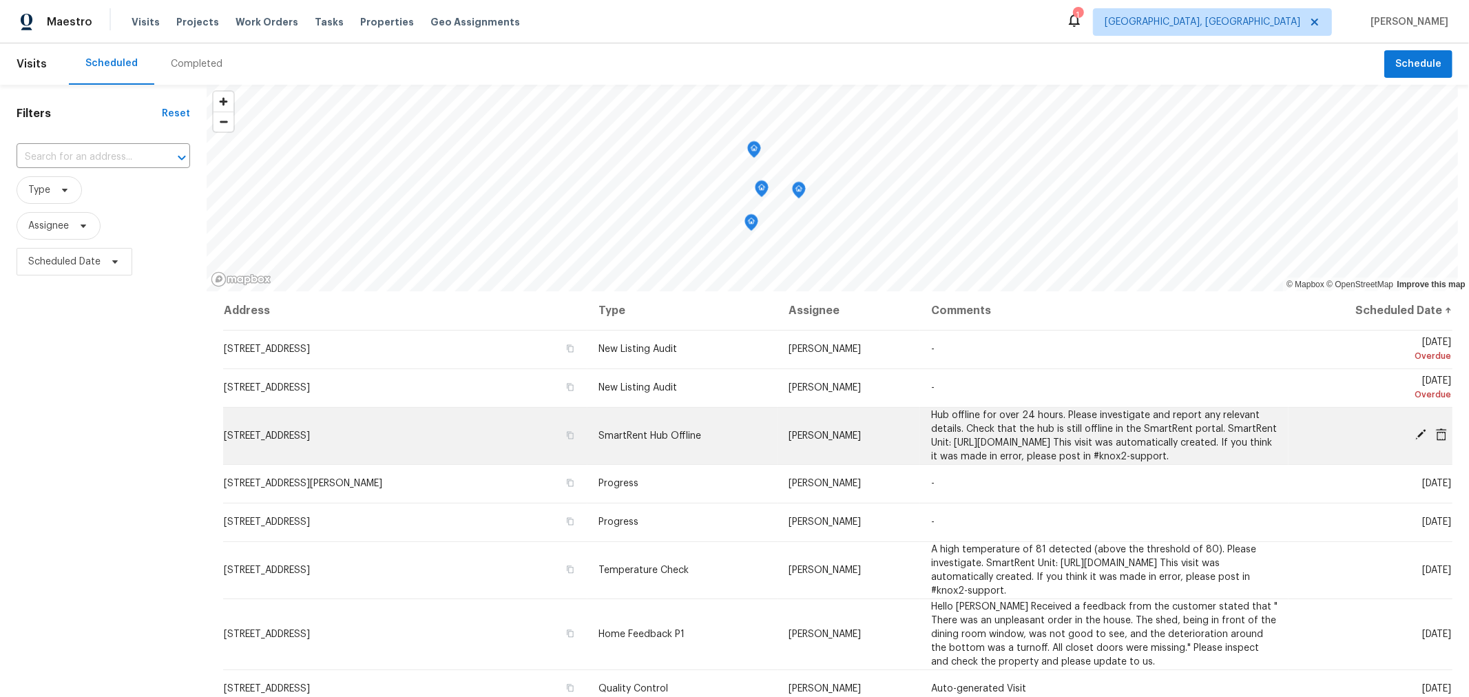
click at [1415, 440] on icon at bounding box center [1420, 434] width 11 height 11
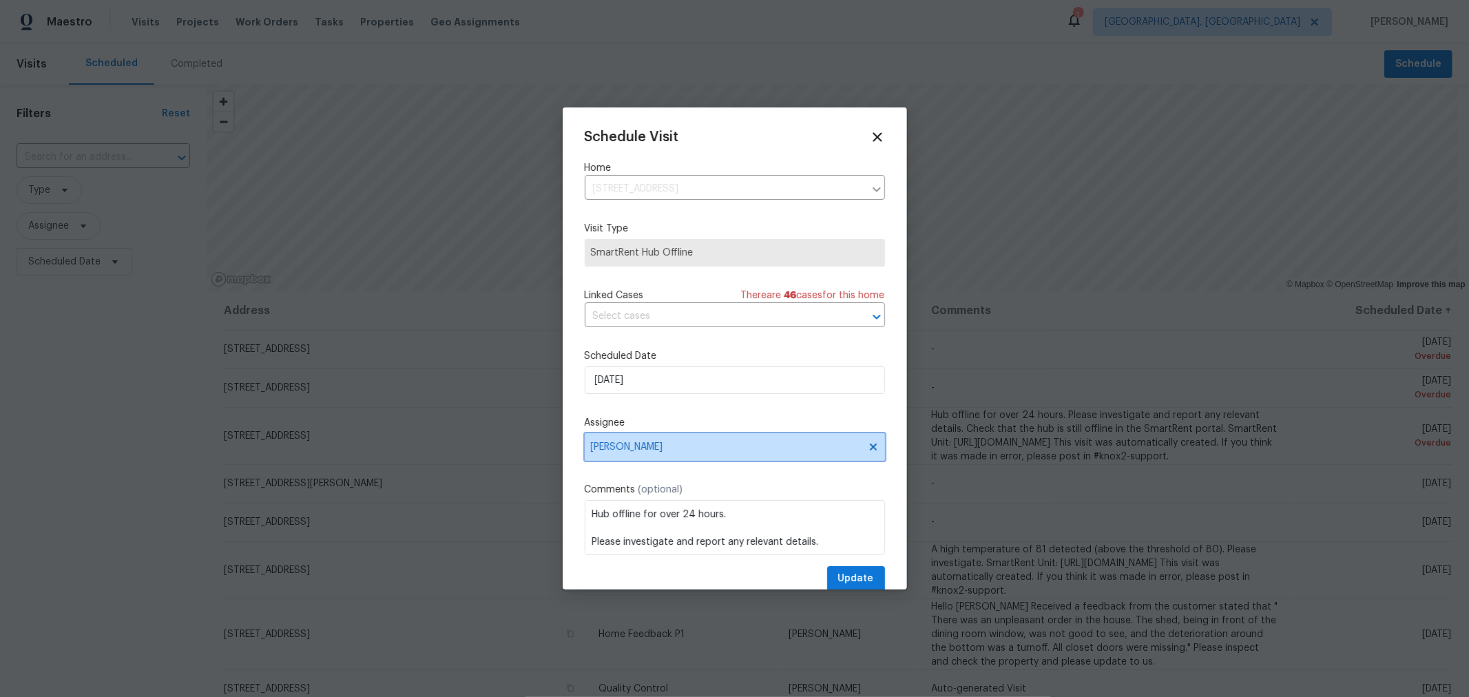
click at [680, 446] on span "[PERSON_NAME]" at bounding box center [726, 446] width 270 height 11
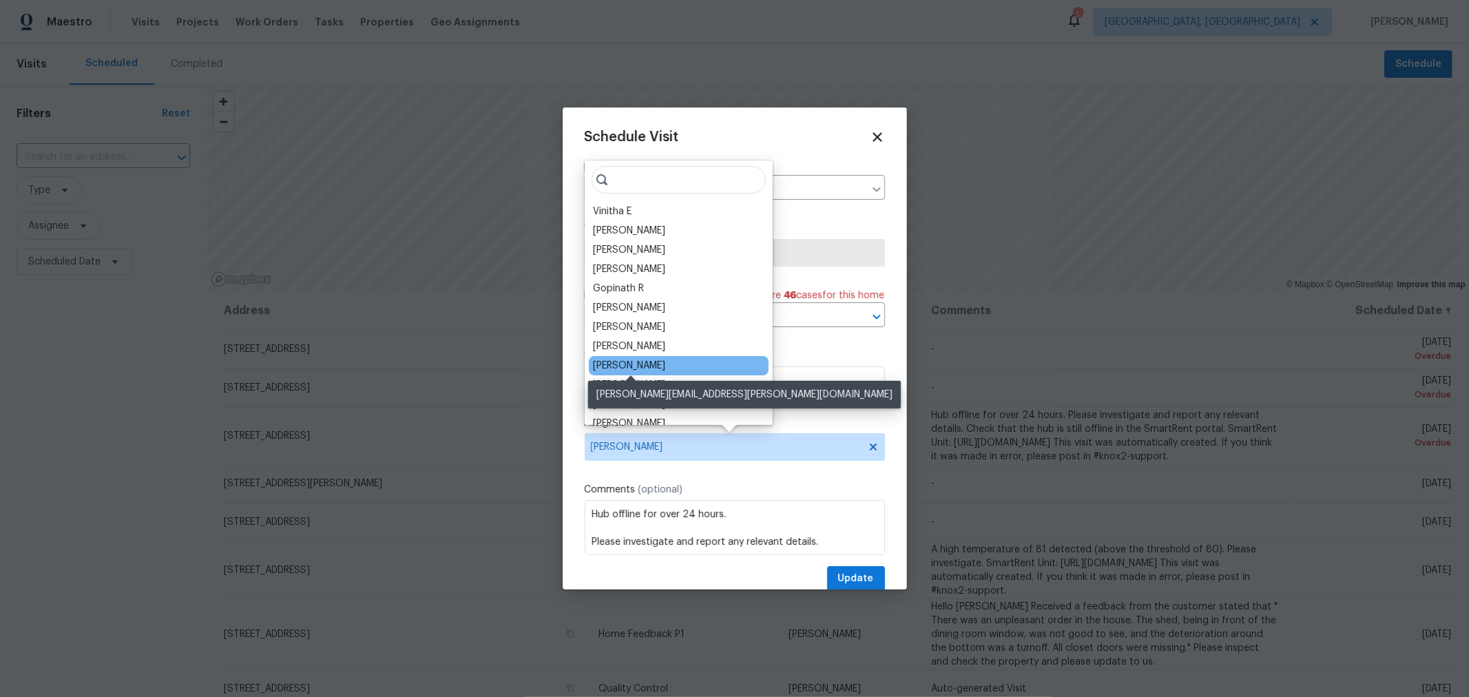
click at [653, 368] on div "[PERSON_NAME]" at bounding box center [629, 366] width 72 height 14
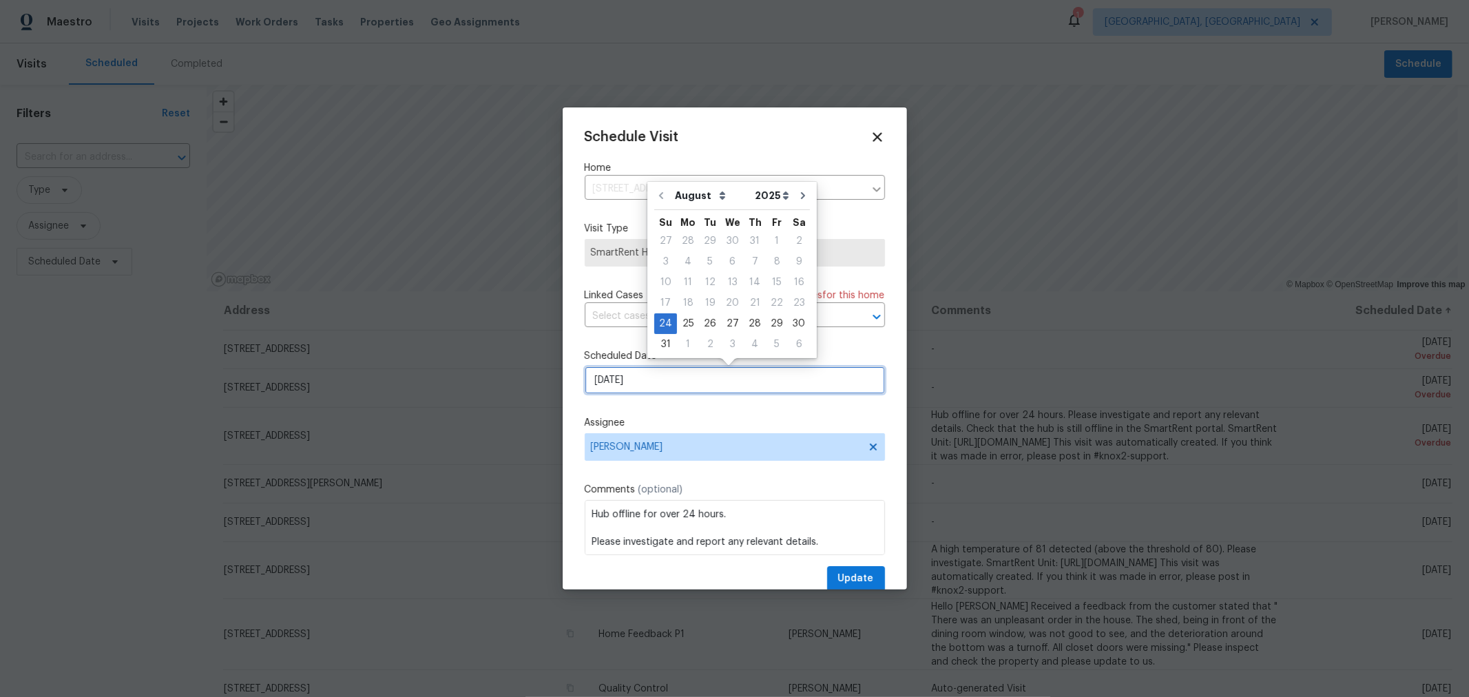
click at [691, 379] on input "[DATE]" at bounding box center [735, 380] width 300 height 28
click at [710, 320] on div "26" at bounding box center [710, 323] width 22 height 19
type input "[DATE]"
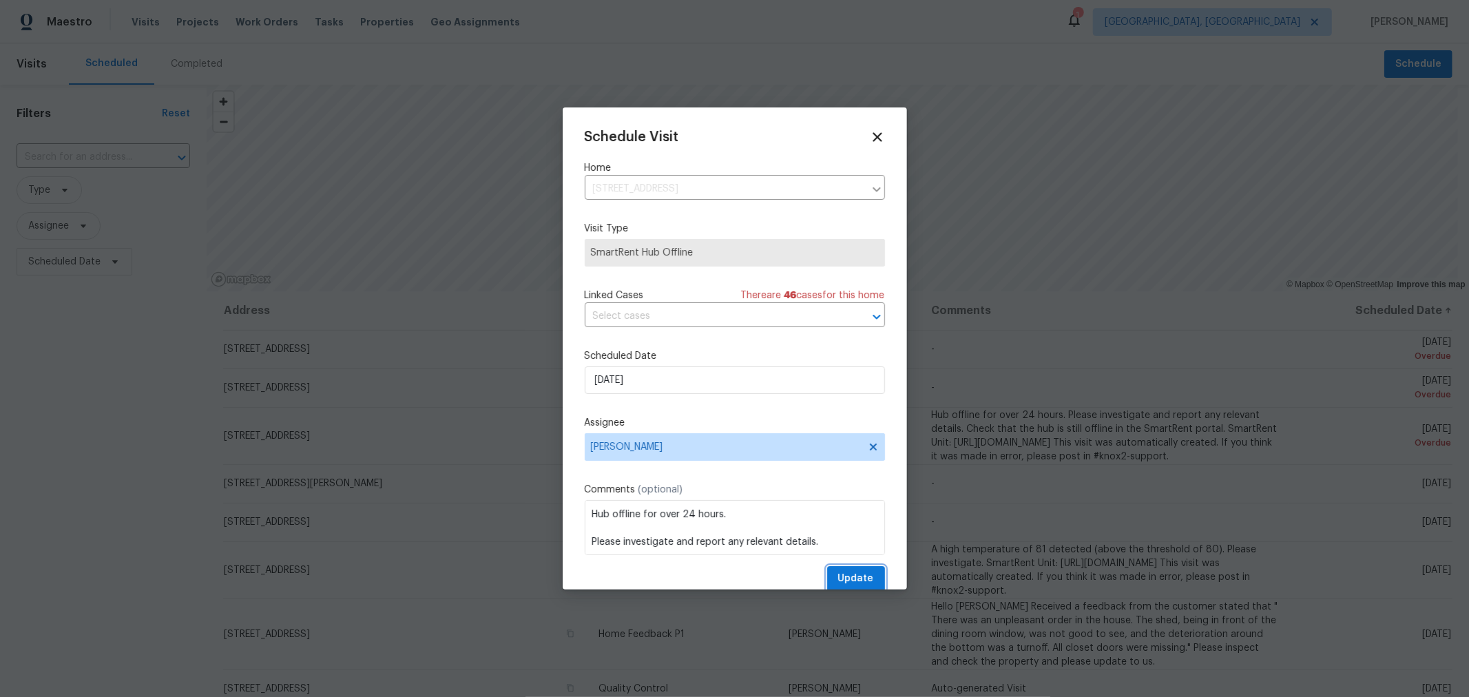
click at [847, 576] on span "Update" at bounding box center [856, 578] width 36 height 17
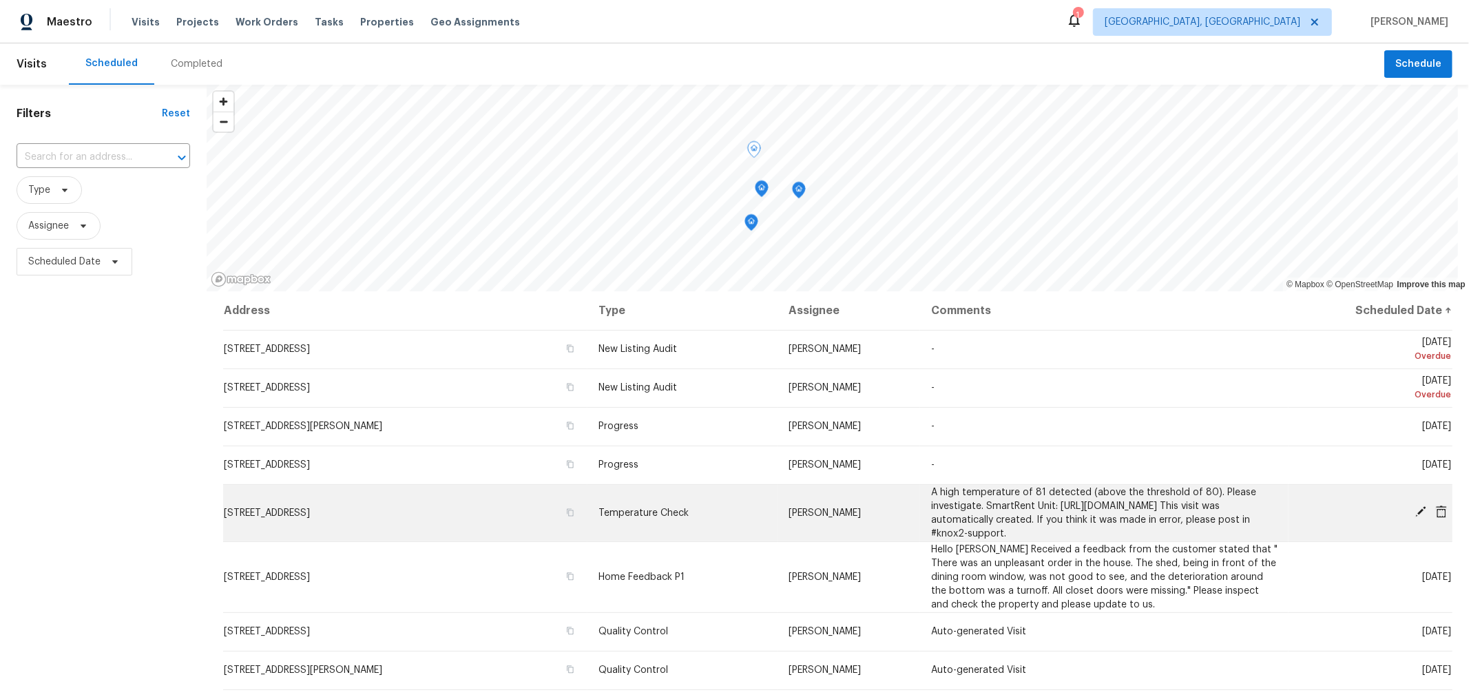
click at [1414, 514] on icon at bounding box center [1420, 511] width 12 height 12
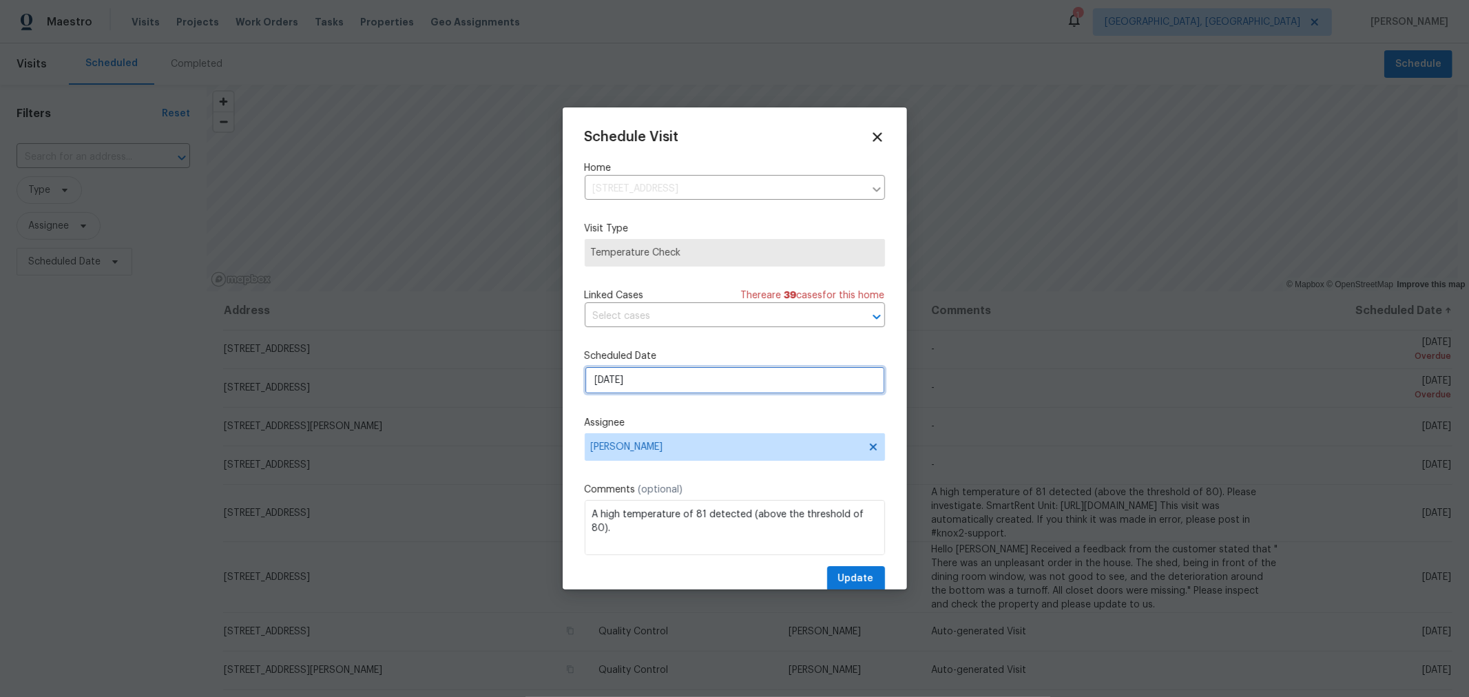
click at [680, 379] on input "[DATE]" at bounding box center [735, 380] width 300 height 28
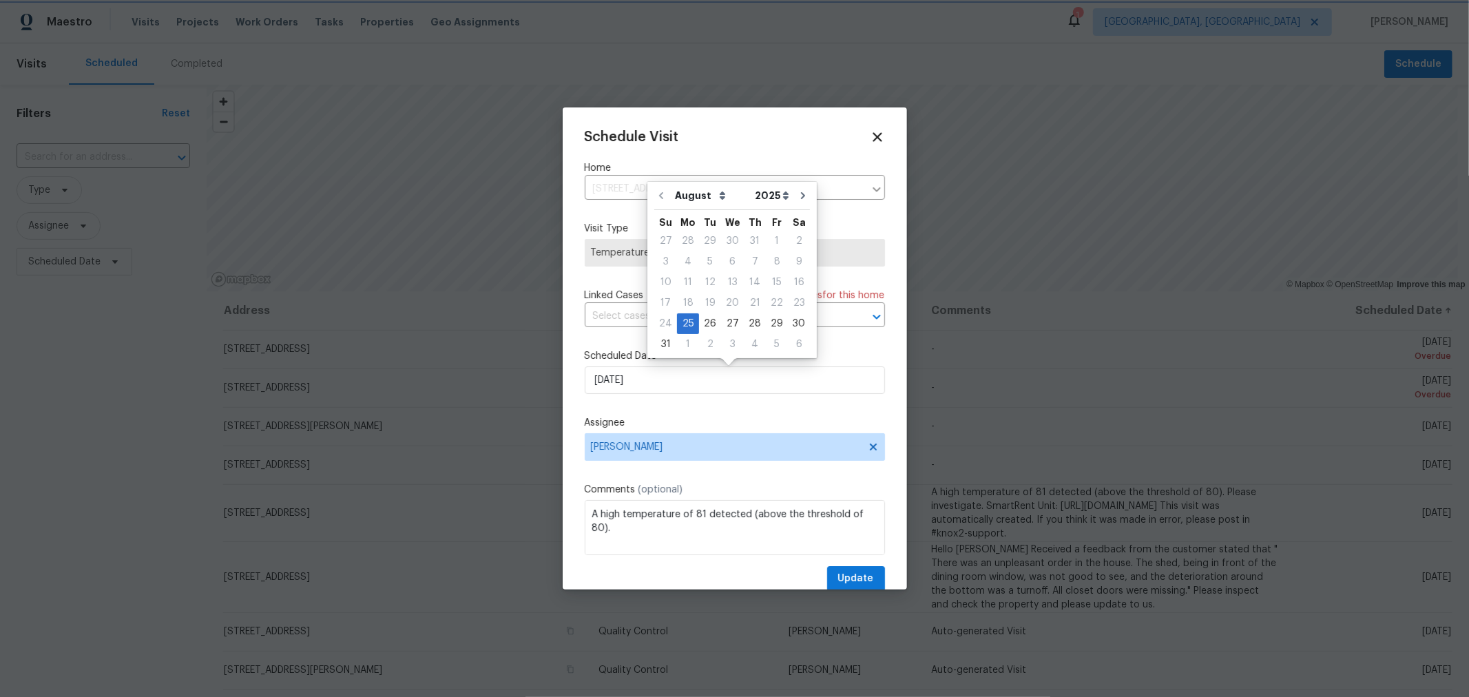
click at [643, 412] on div "Schedule Visit Home [STREET_ADDRESS] ​ Visit Type Temperature Check Linked Case…" at bounding box center [735, 360] width 300 height 462
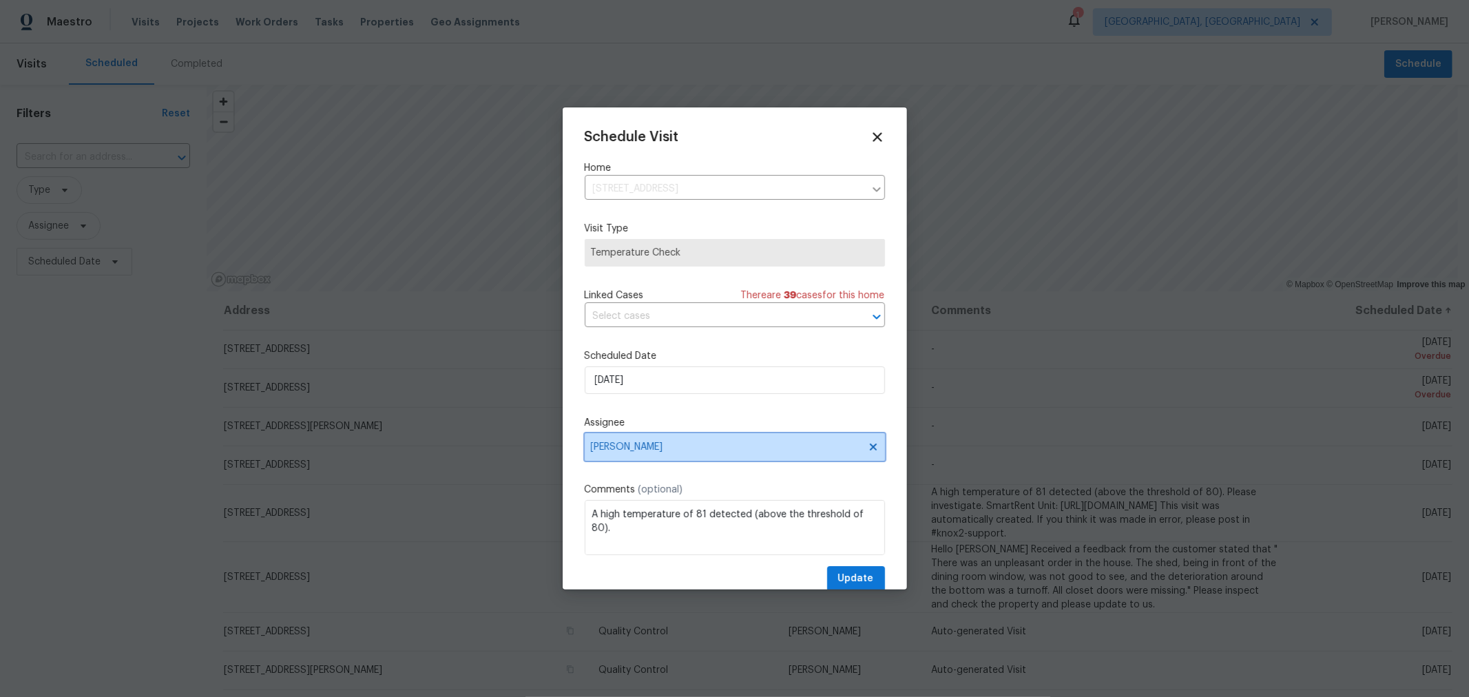
click at [868, 450] on icon at bounding box center [873, 446] width 11 height 11
click at [821, 452] on span "Assignee" at bounding box center [726, 446] width 270 height 11
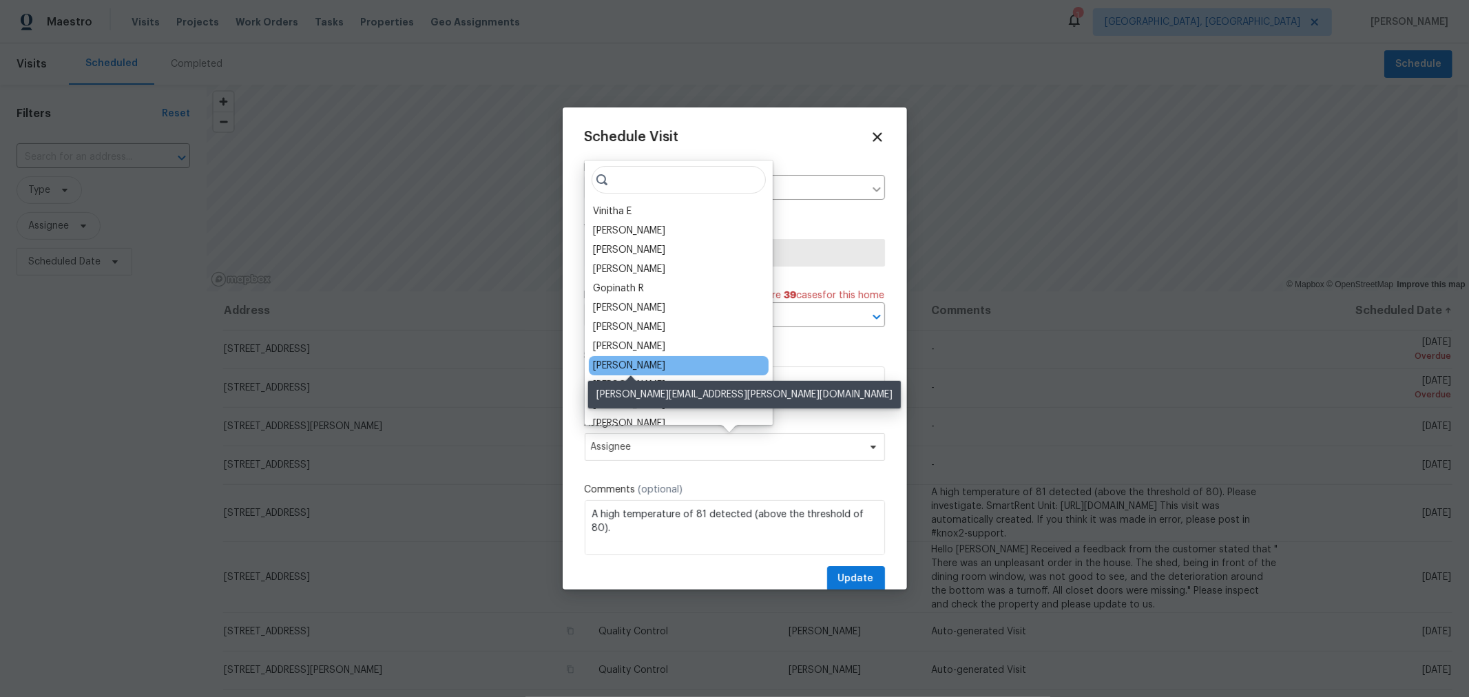
click at [656, 365] on div "[PERSON_NAME]" at bounding box center [629, 366] width 72 height 14
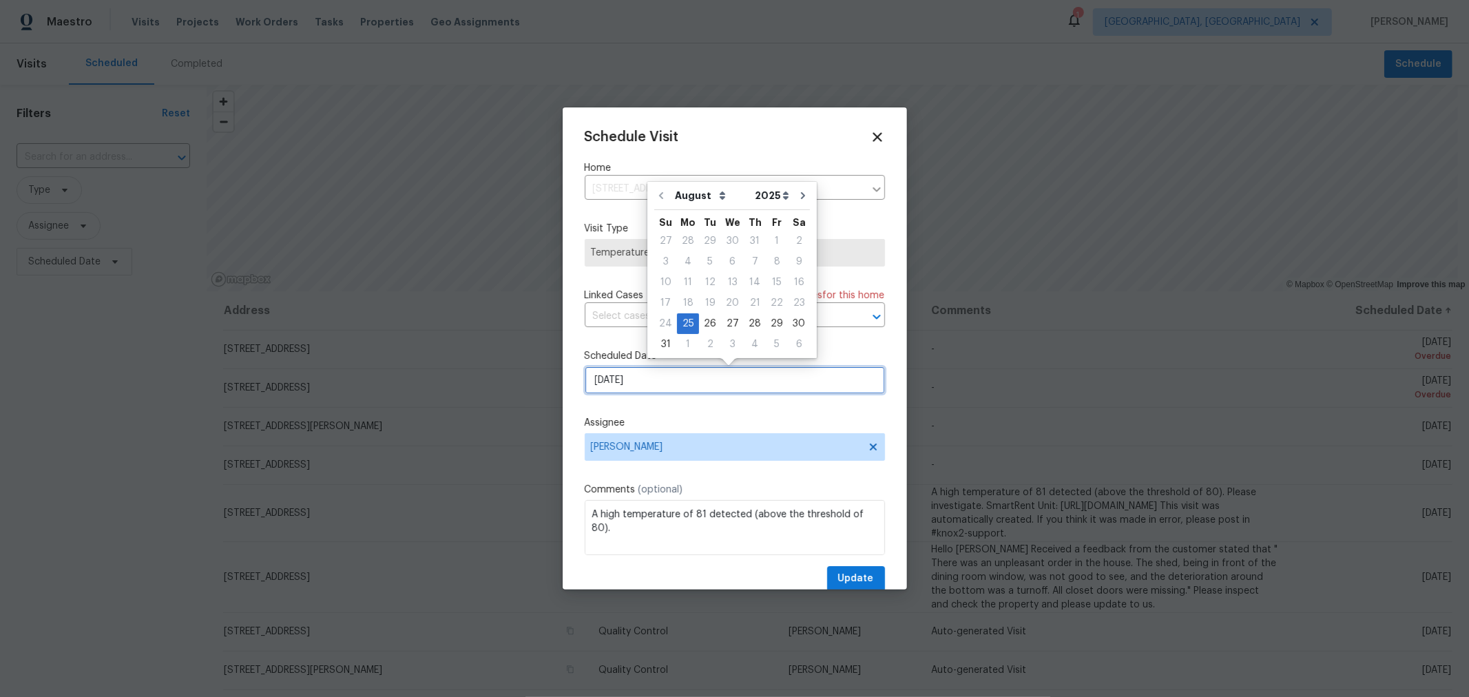
click at [696, 393] on input "[DATE]" at bounding box center [735, 380] width 300 height 28
click at [707, 319] on div "26" at bounding box center [710, 323] width 22 height 19
type input "[DATE]"
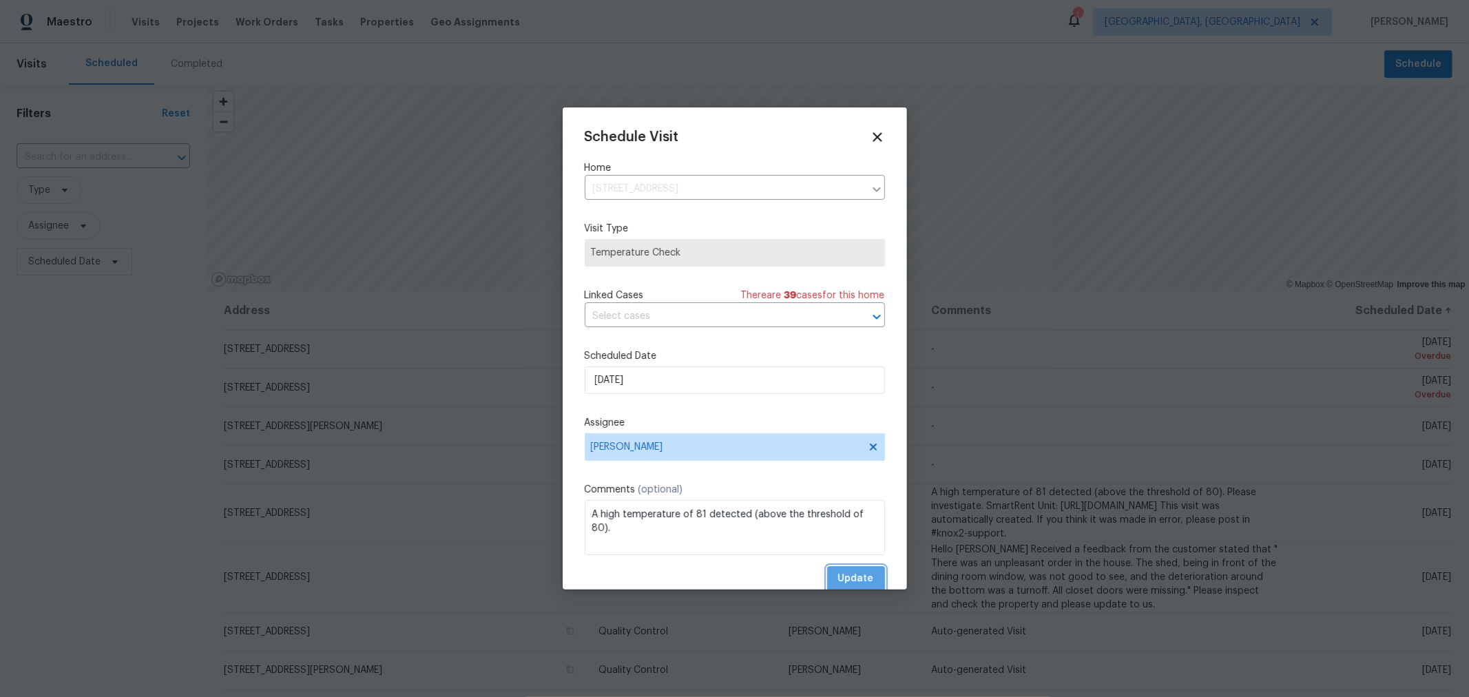
click at [845, 570] on button "Update" at bounding box center [856, 578] width 58 height 25
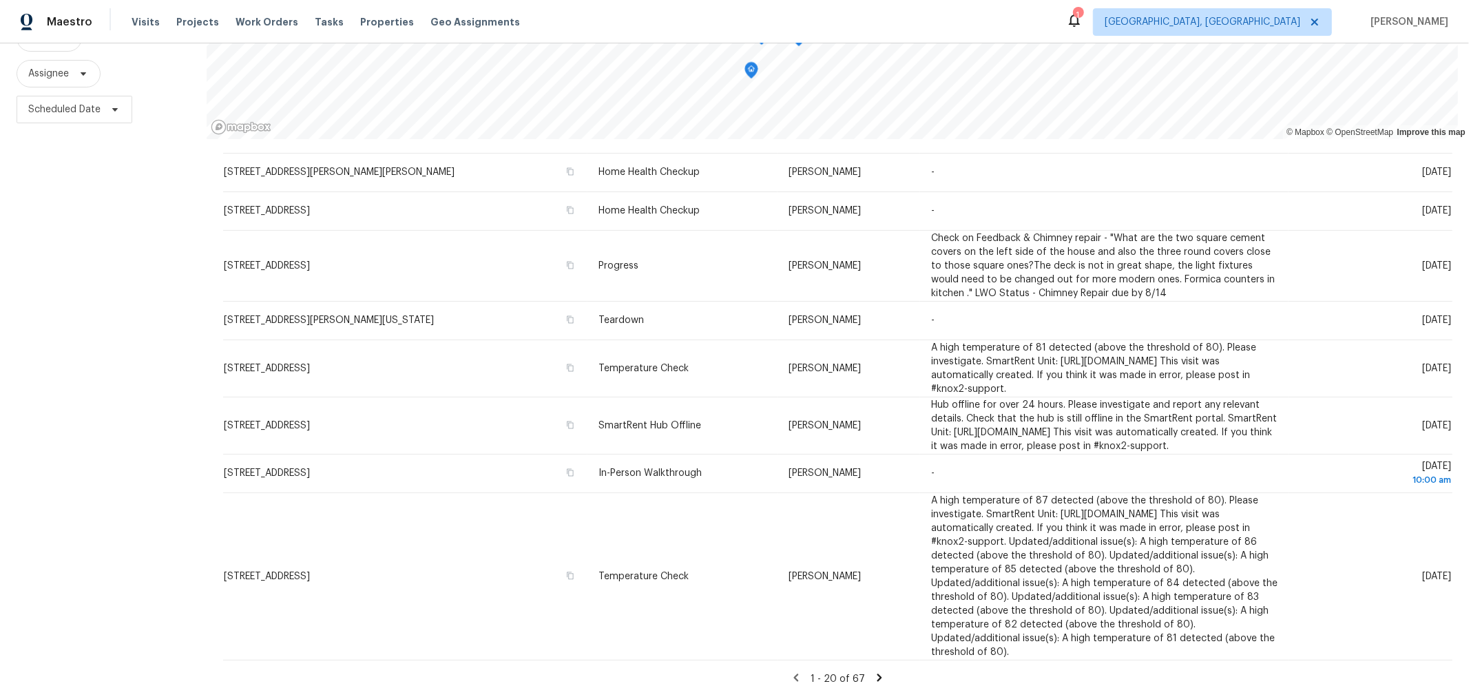
scroll to position [163, 0]
